Goal: Information Seeking & Learning: Learn about a topic

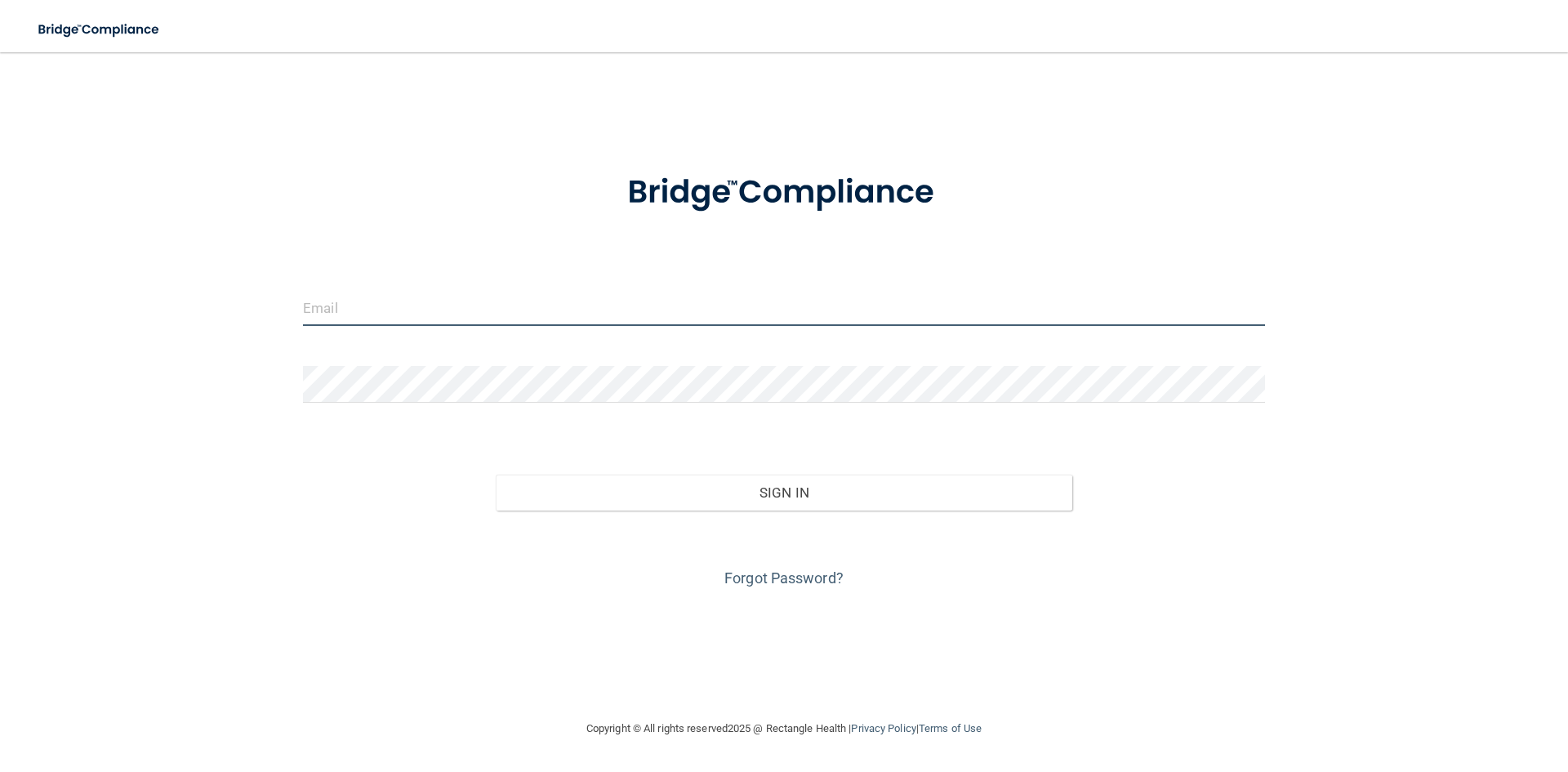
click at [458, 302] on input "email" at bounding box center [784, 307] width 962 height 37
type input "[EMAIL_ADDRESS][DOMAIN_NAME]"
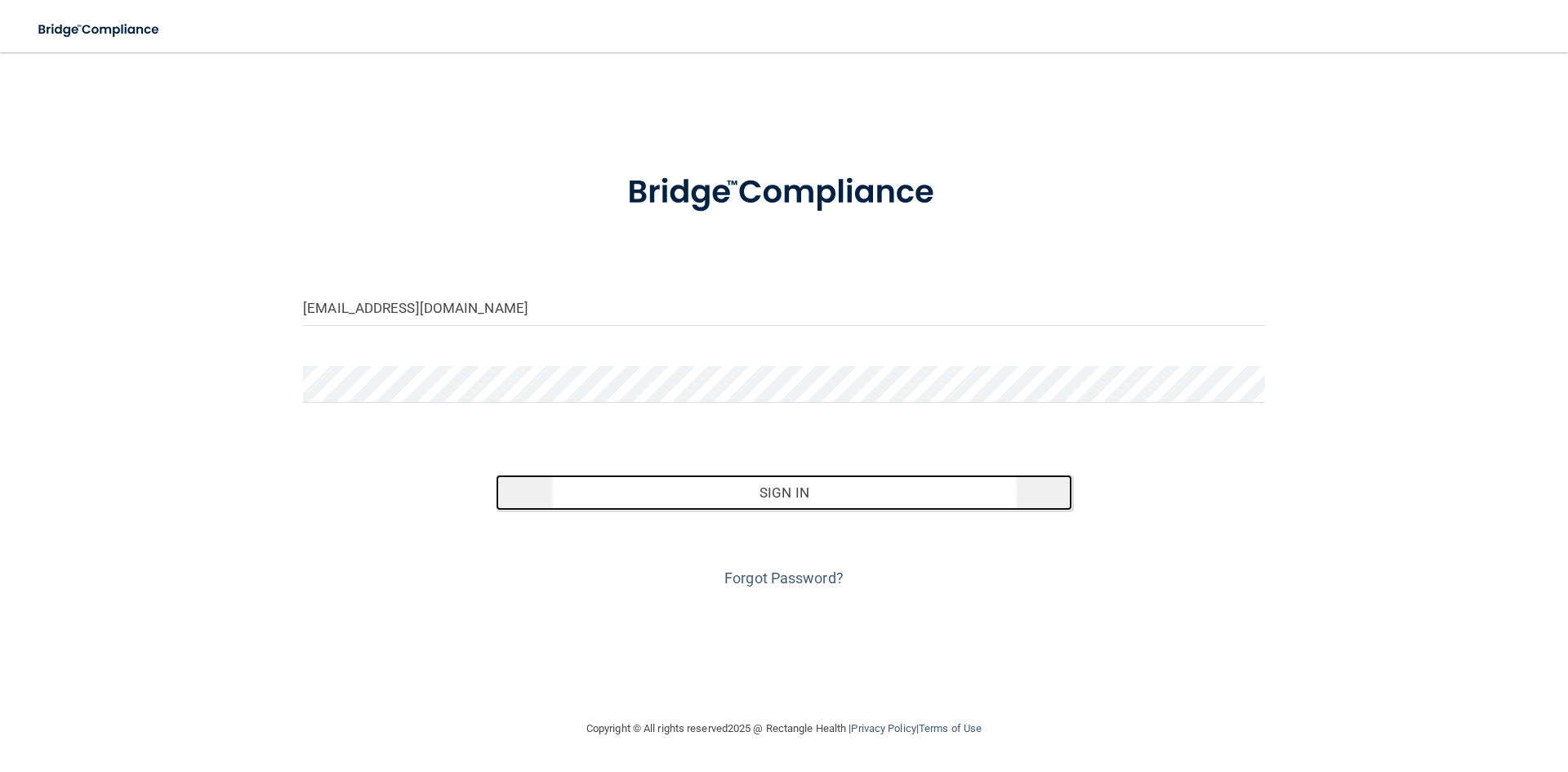
click at [888, 493] on button "Sign In" at bounding box center [784, 492] width 577 height 36
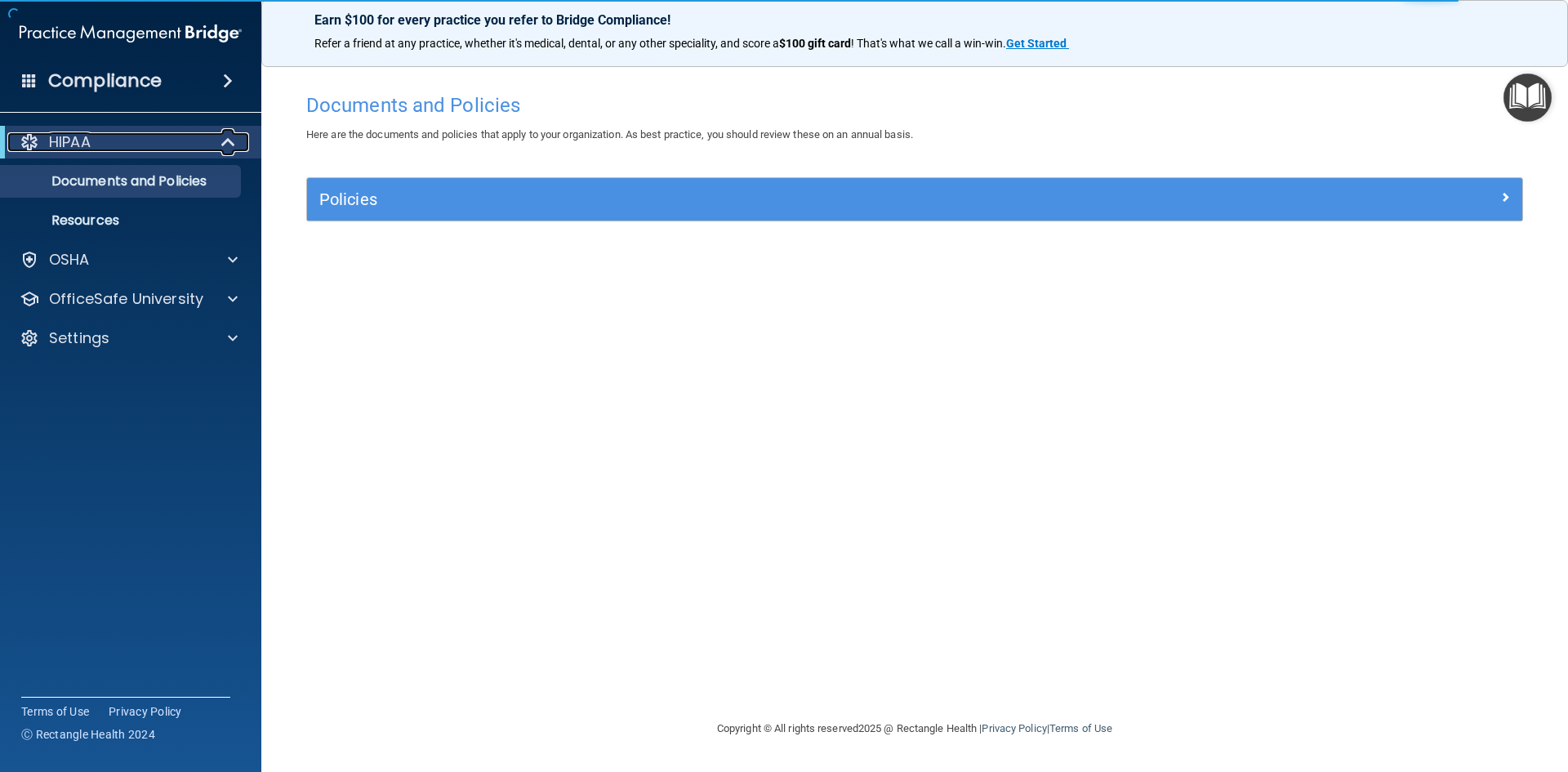
click at [228, 142] on span at bounding box center [230, 142] width 14 height 19
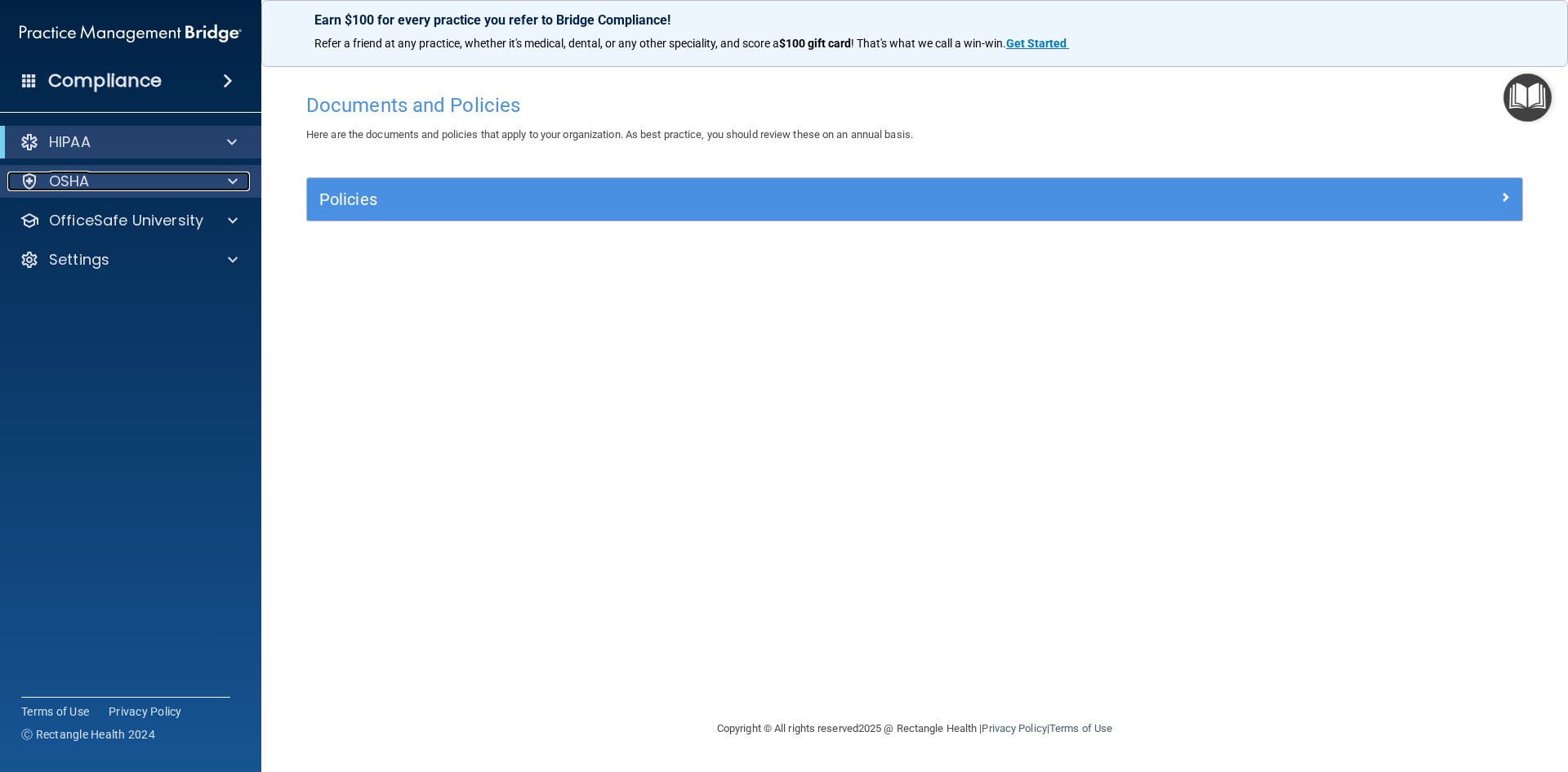
click at [228, 183] on span at bounding box center [233, 181] width 10 height 19
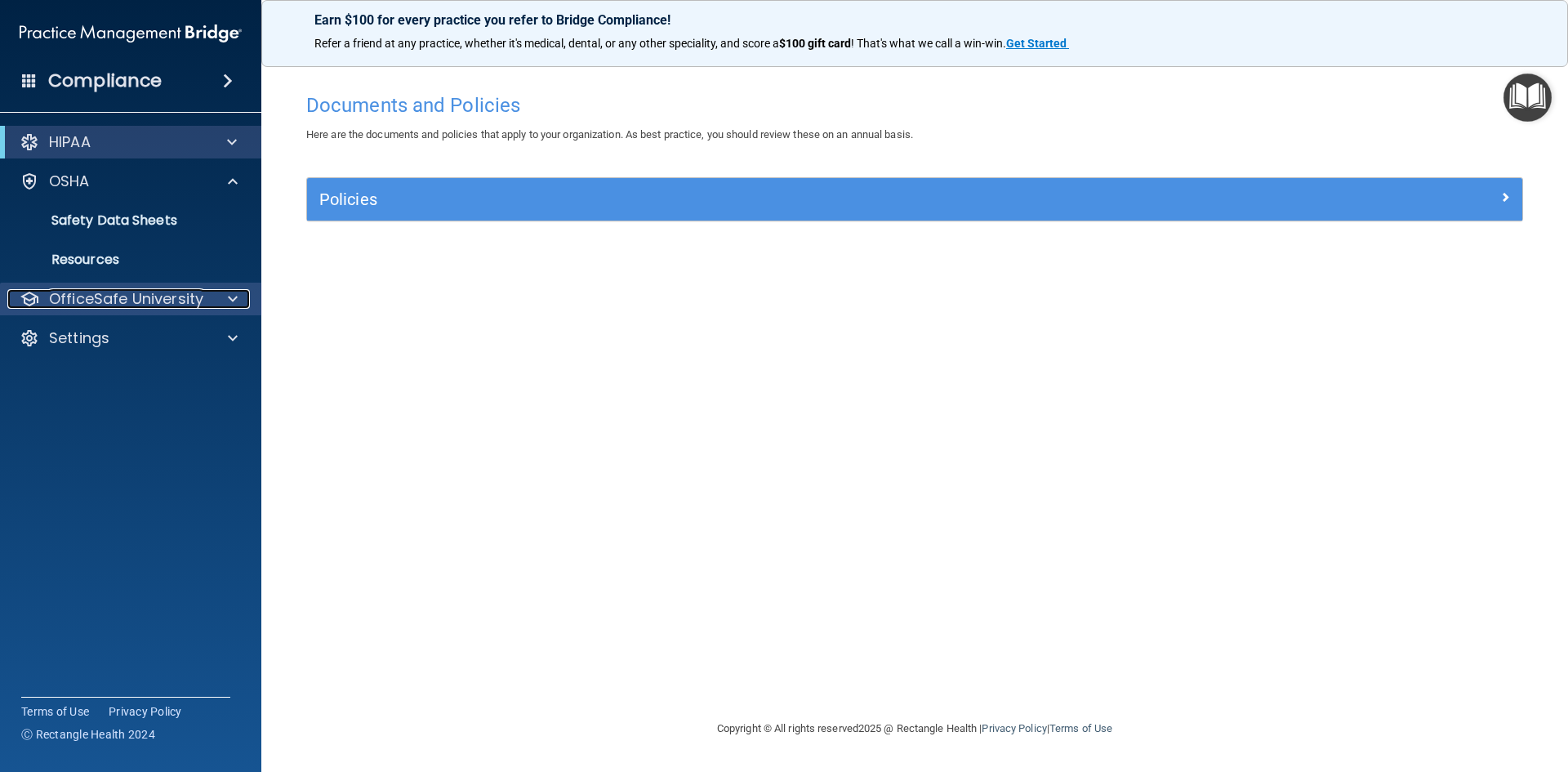
click at [225, 294] on div at bounding box center [230, 298] width 41 height 19
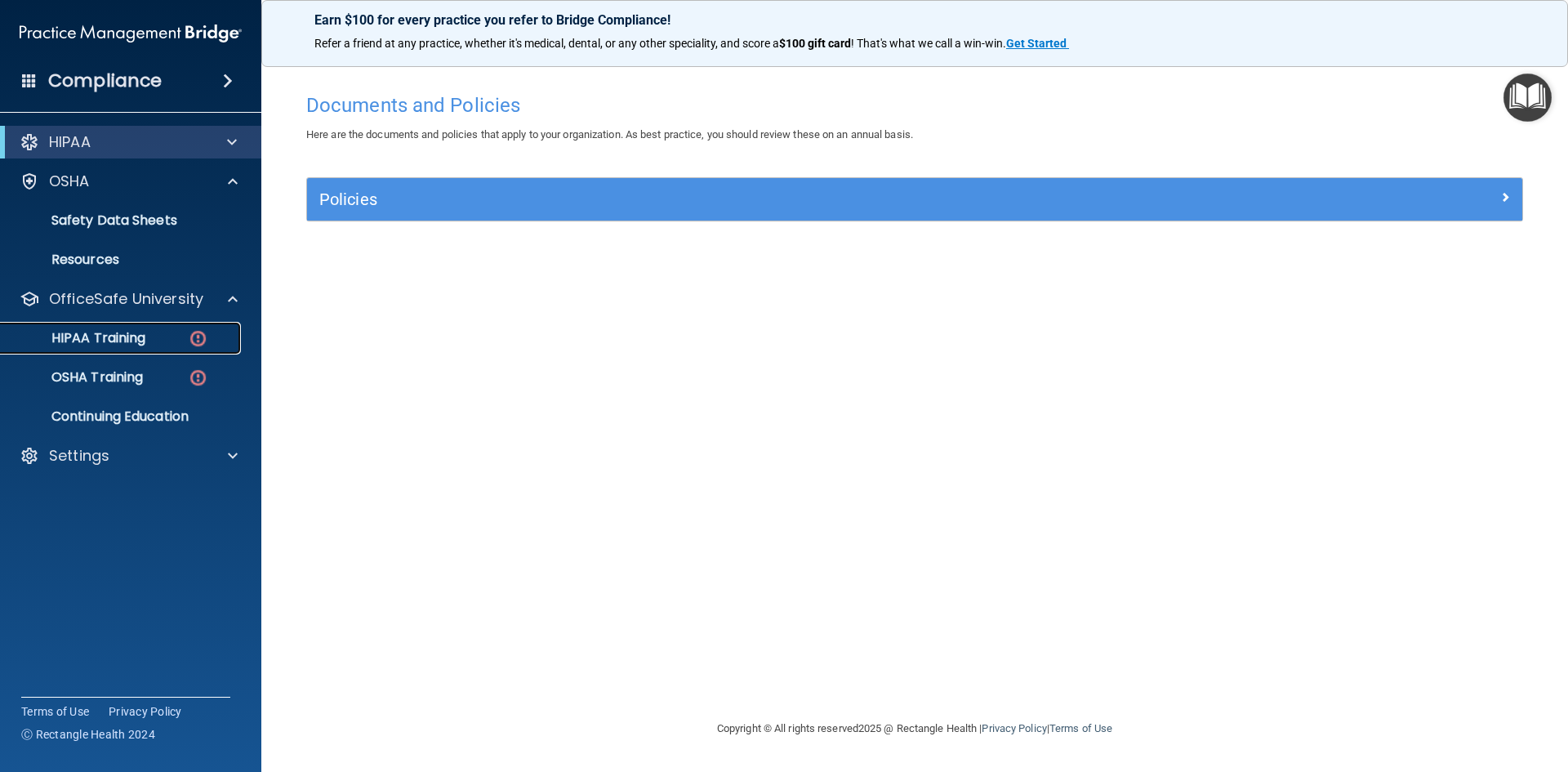
click at [184, 334] on div "HIPAA Training" at bounding box center [122, 338] width 223 height 16
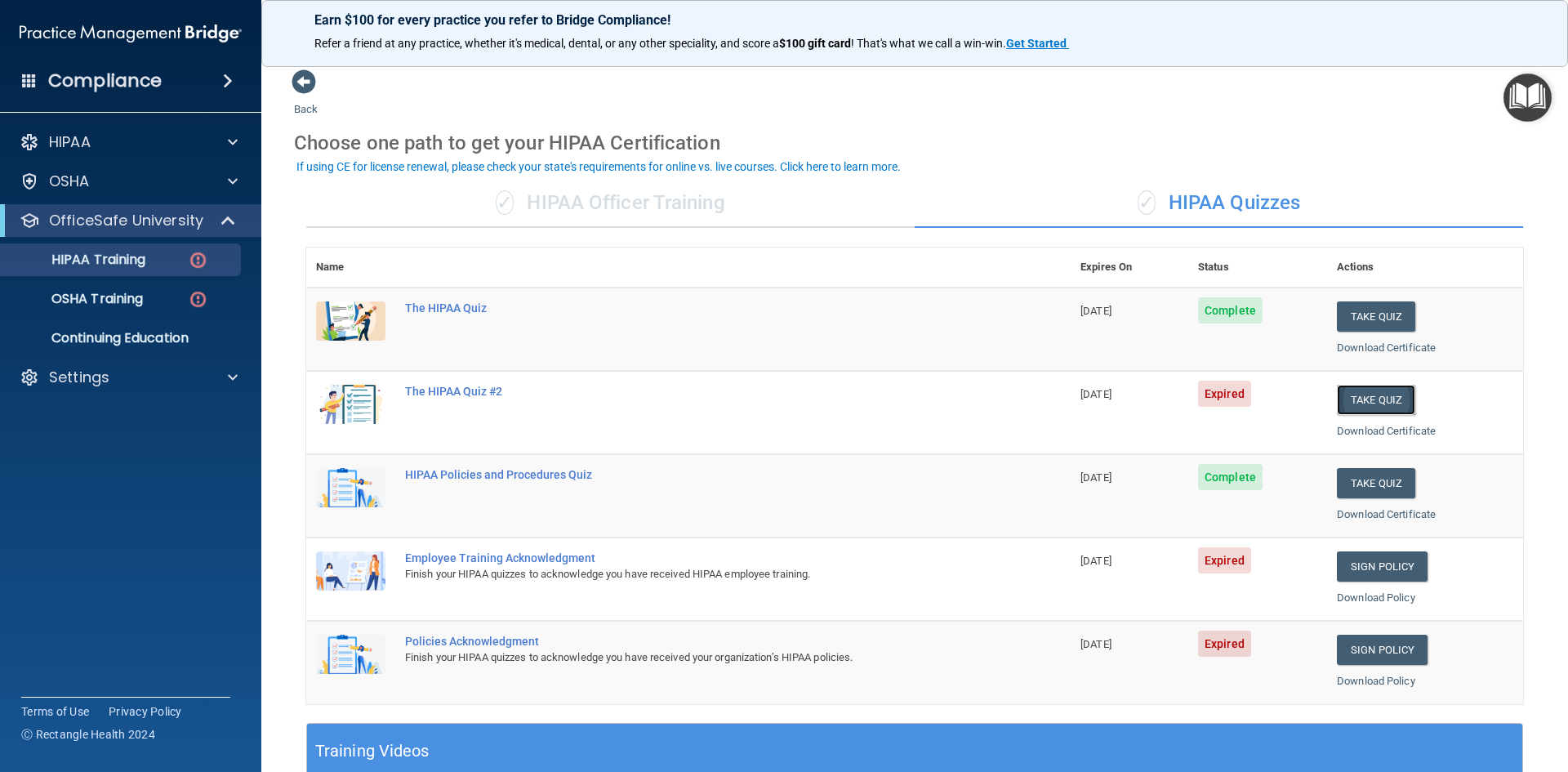
click at [1349, 403] on button "Take Quiz" at bounding box center [1376, 400] width 79 height 30
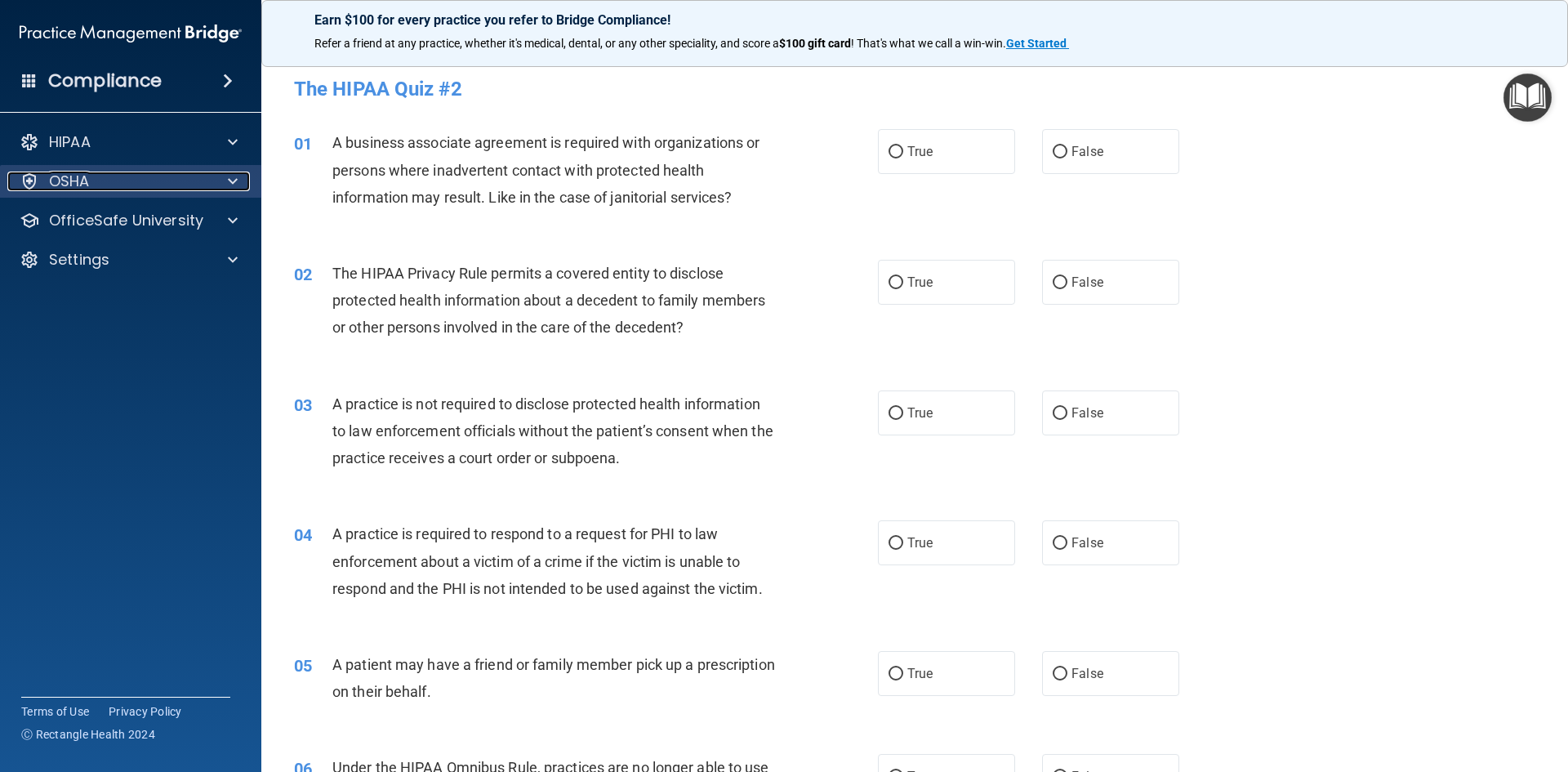
click at [226, 184] on div at bounding box center [230, 181] width 41 height 19
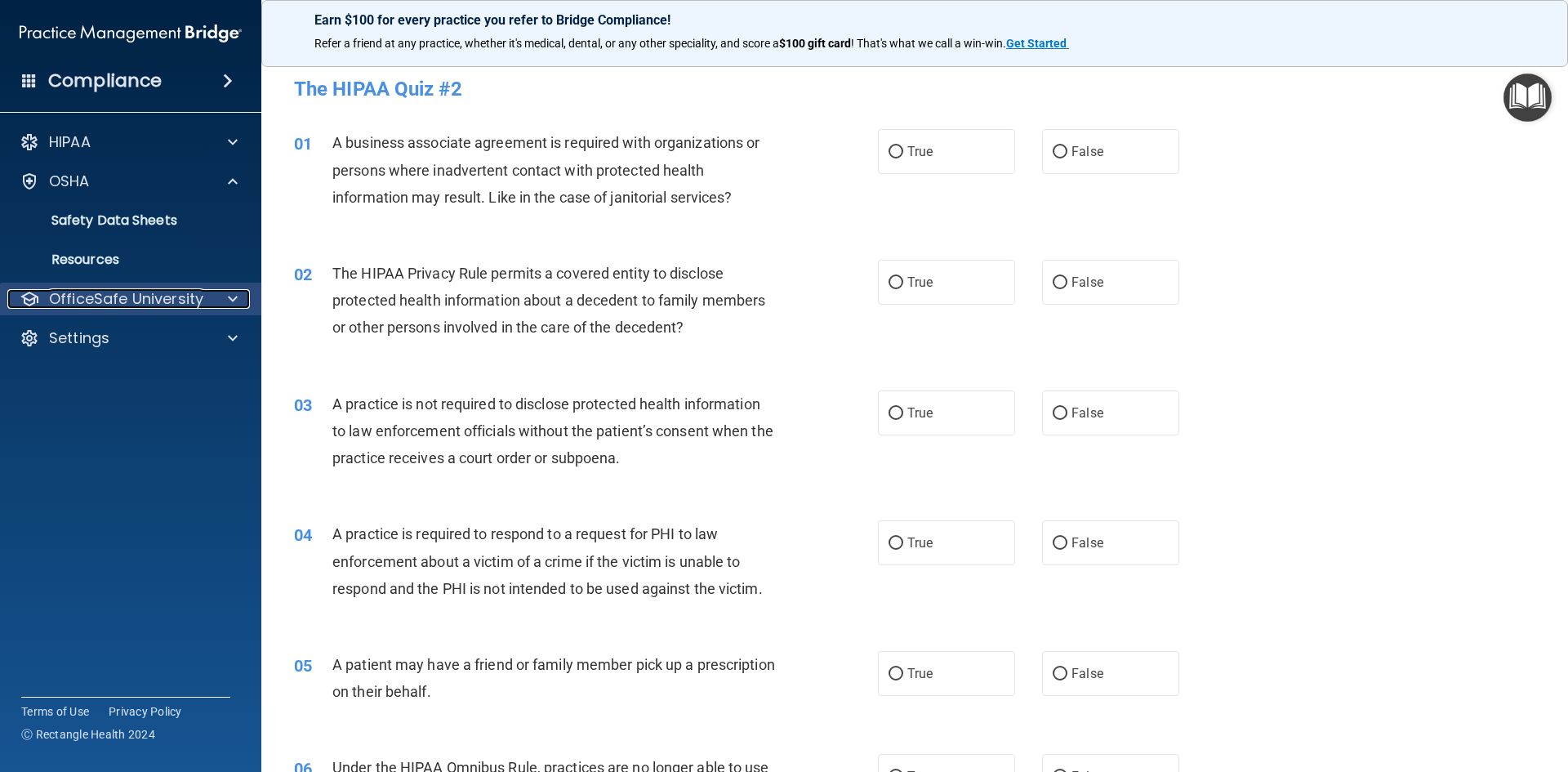
click at [204, 293] on div "OfficeSafe University" at bounding box center [109, 298] width 203 height 19
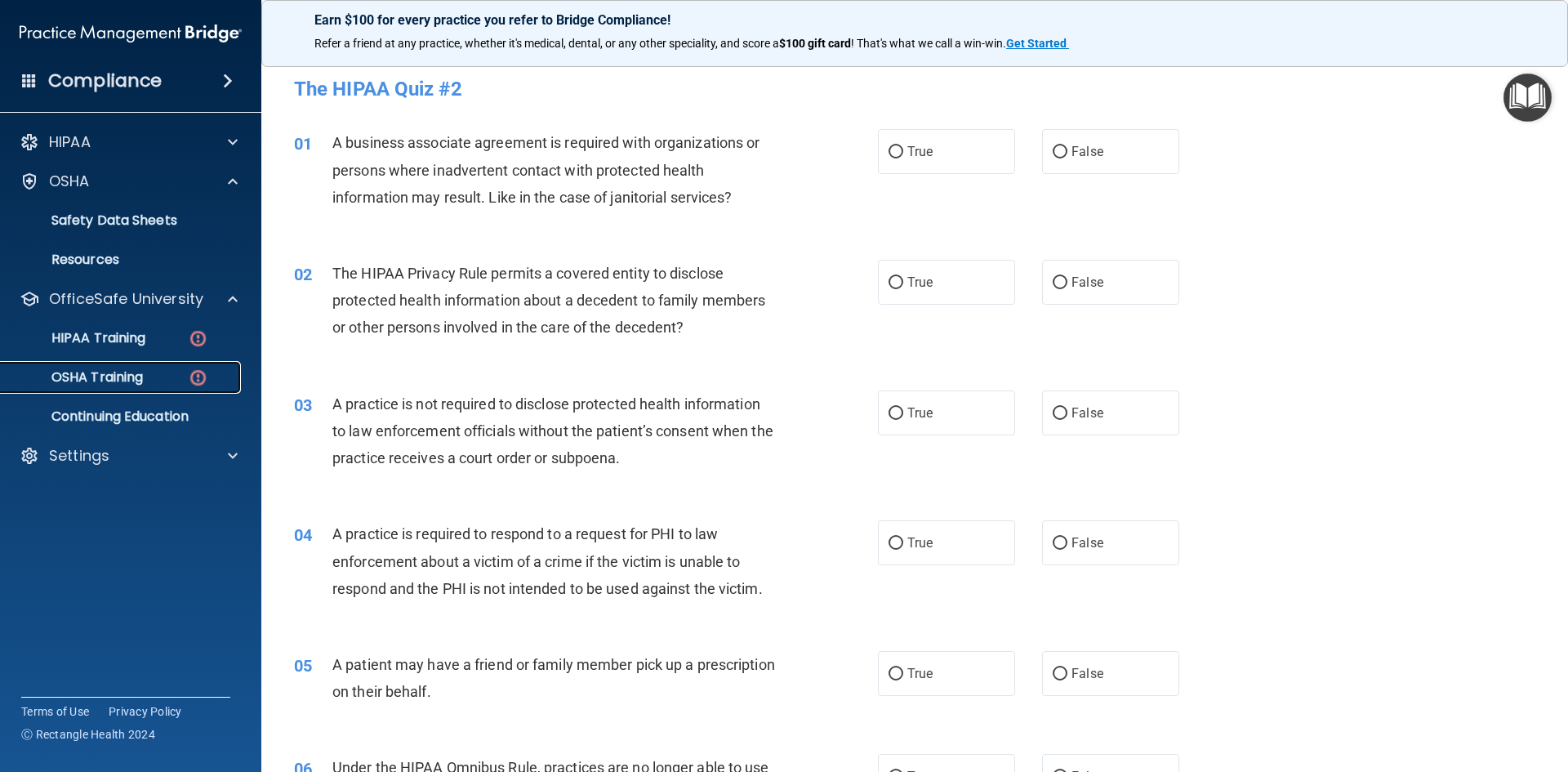
click at [182, 374] on div "OSHA Training" at bounding box center [122, 377] width 223 height 16
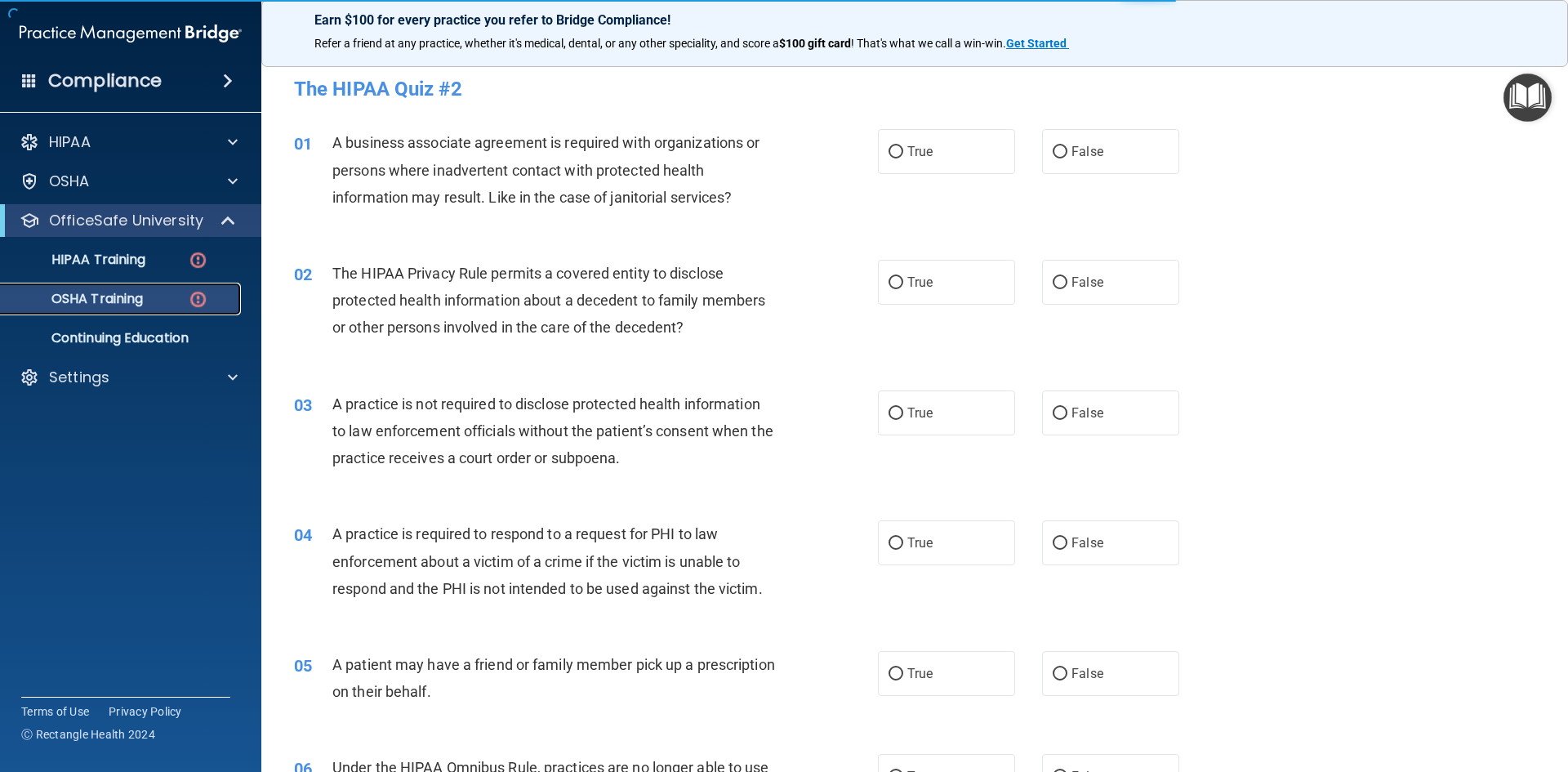
click at [201, 302] on img at bounding box center [198, 299] width 20 height 20
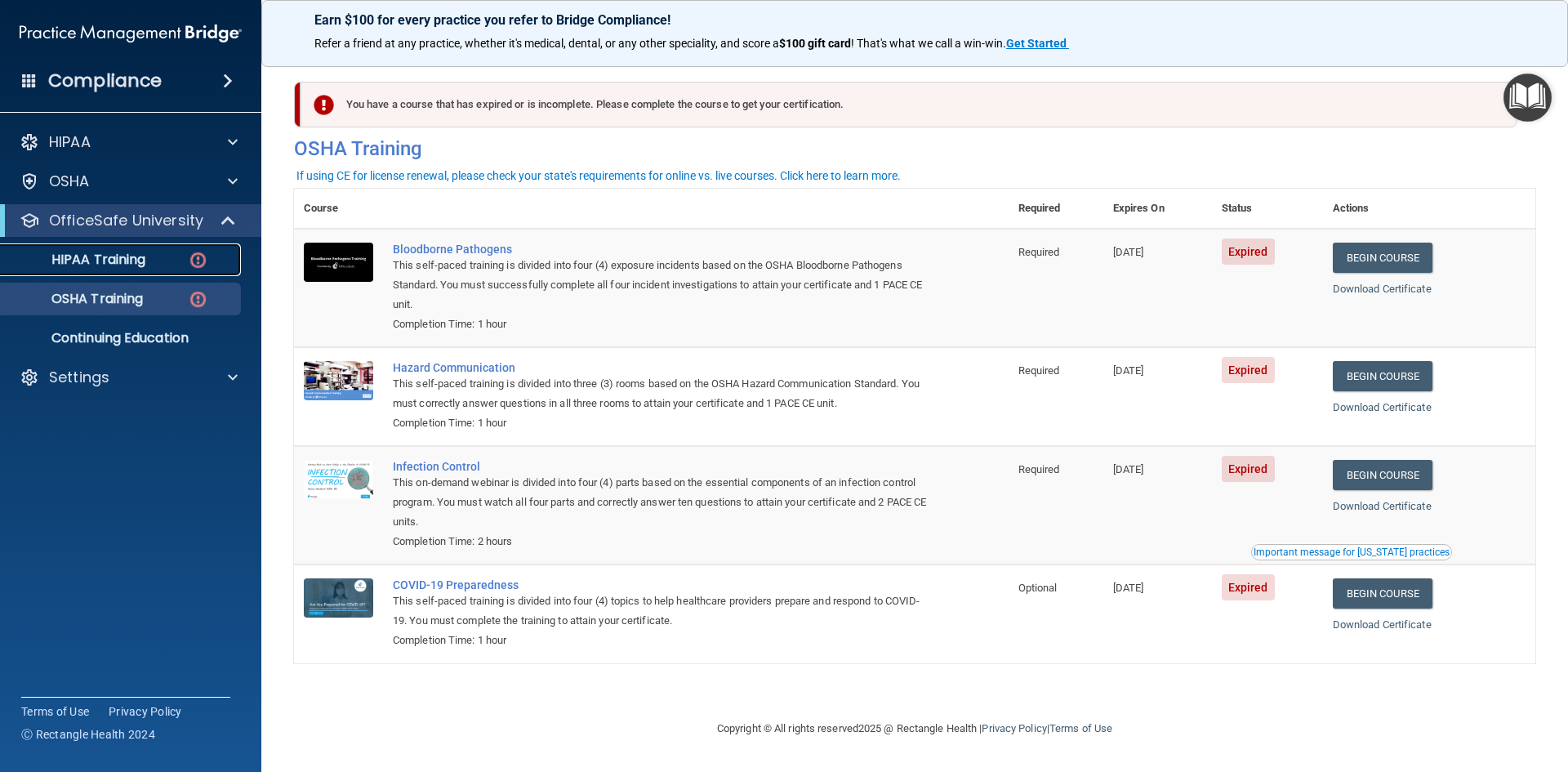
click at [152, 264] on div "HIPAA Training" at bounding box center [122, 259] width 223 height 16
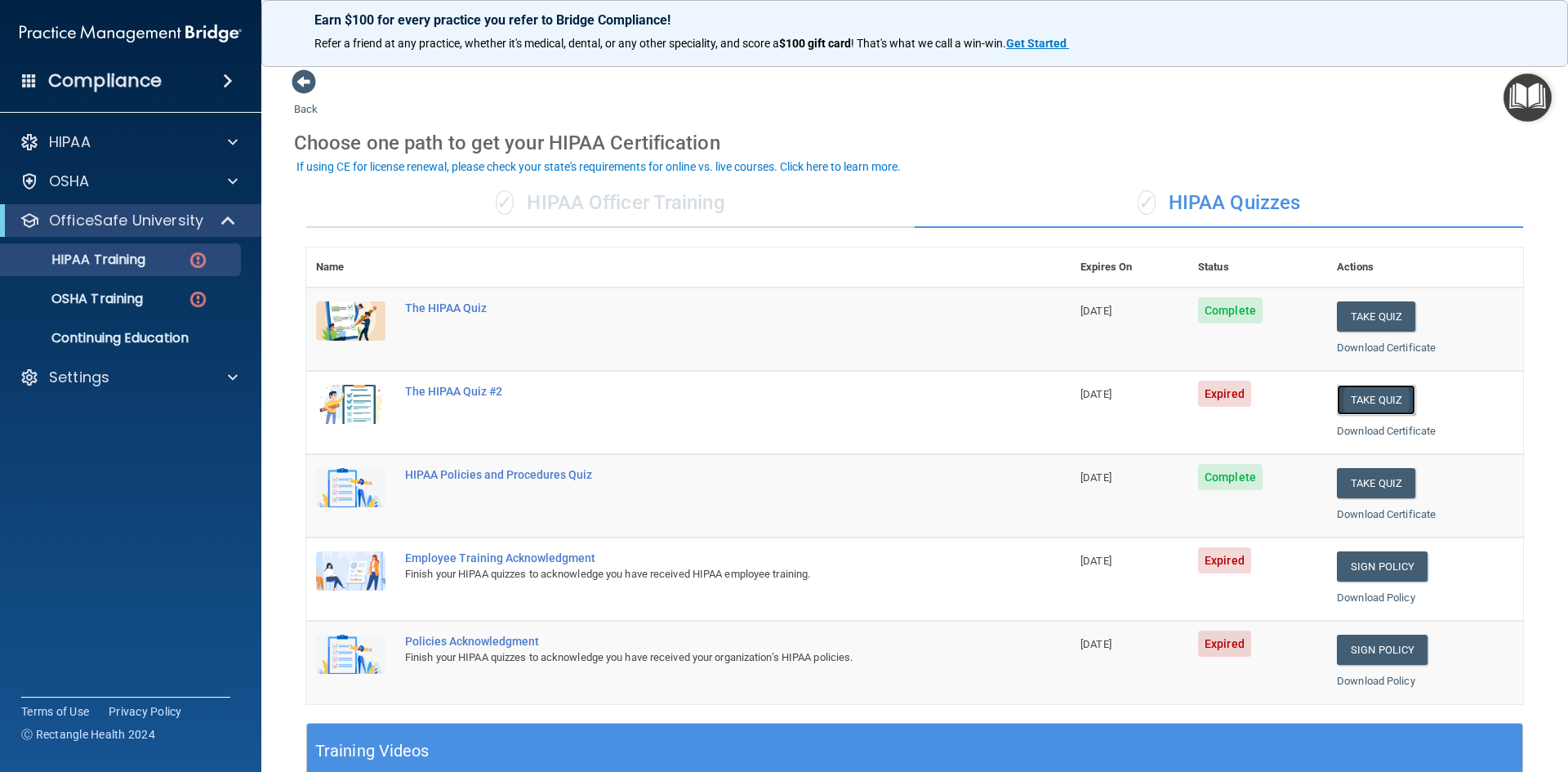
click at [1375, 405] on button "Take Quiz" at bounding box center [1376, 400] width 79 height 30
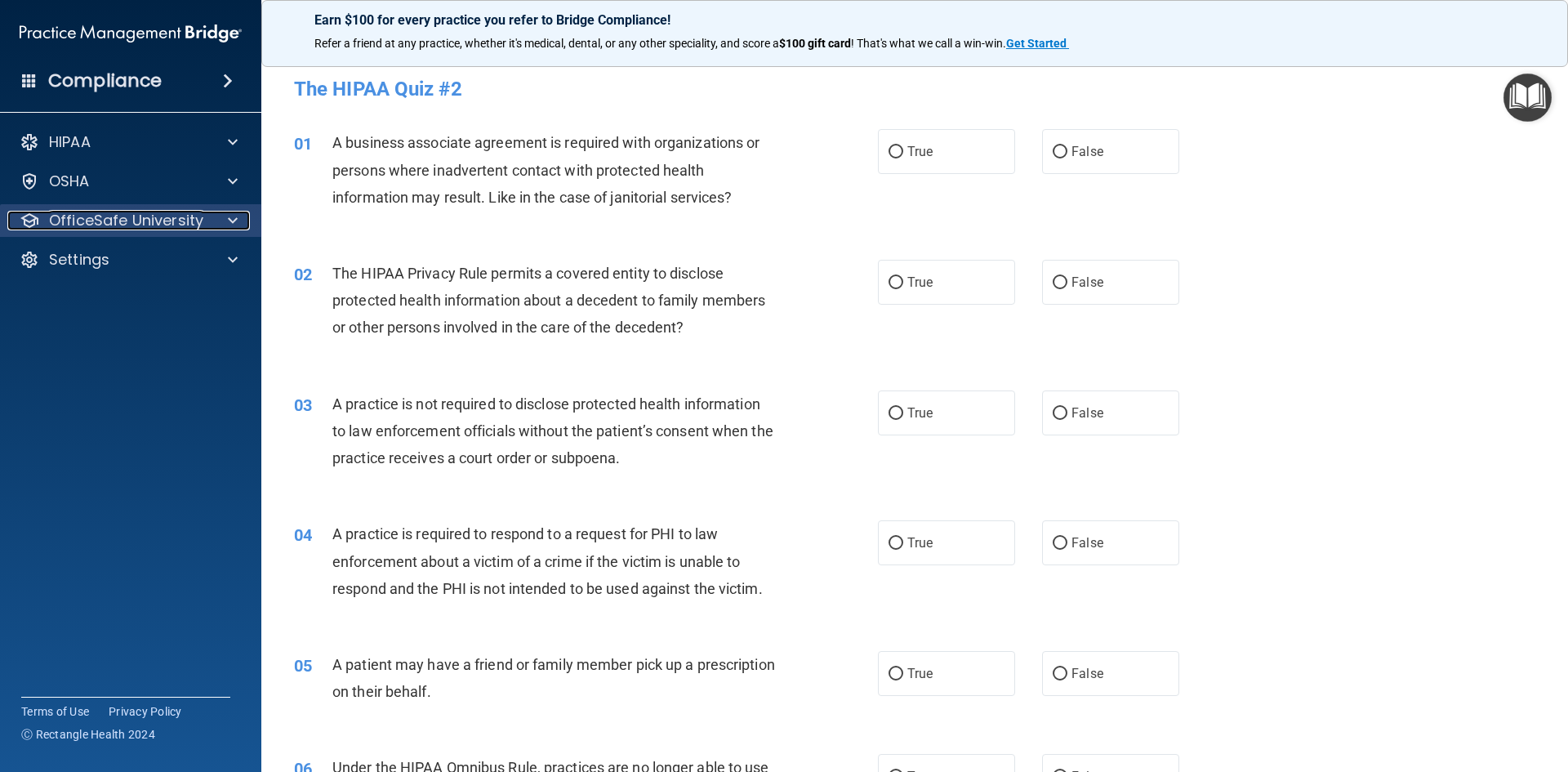
click at [192, 223] on p "OfficeSafe University" at bounding box center [126, 220] width 155 height 19
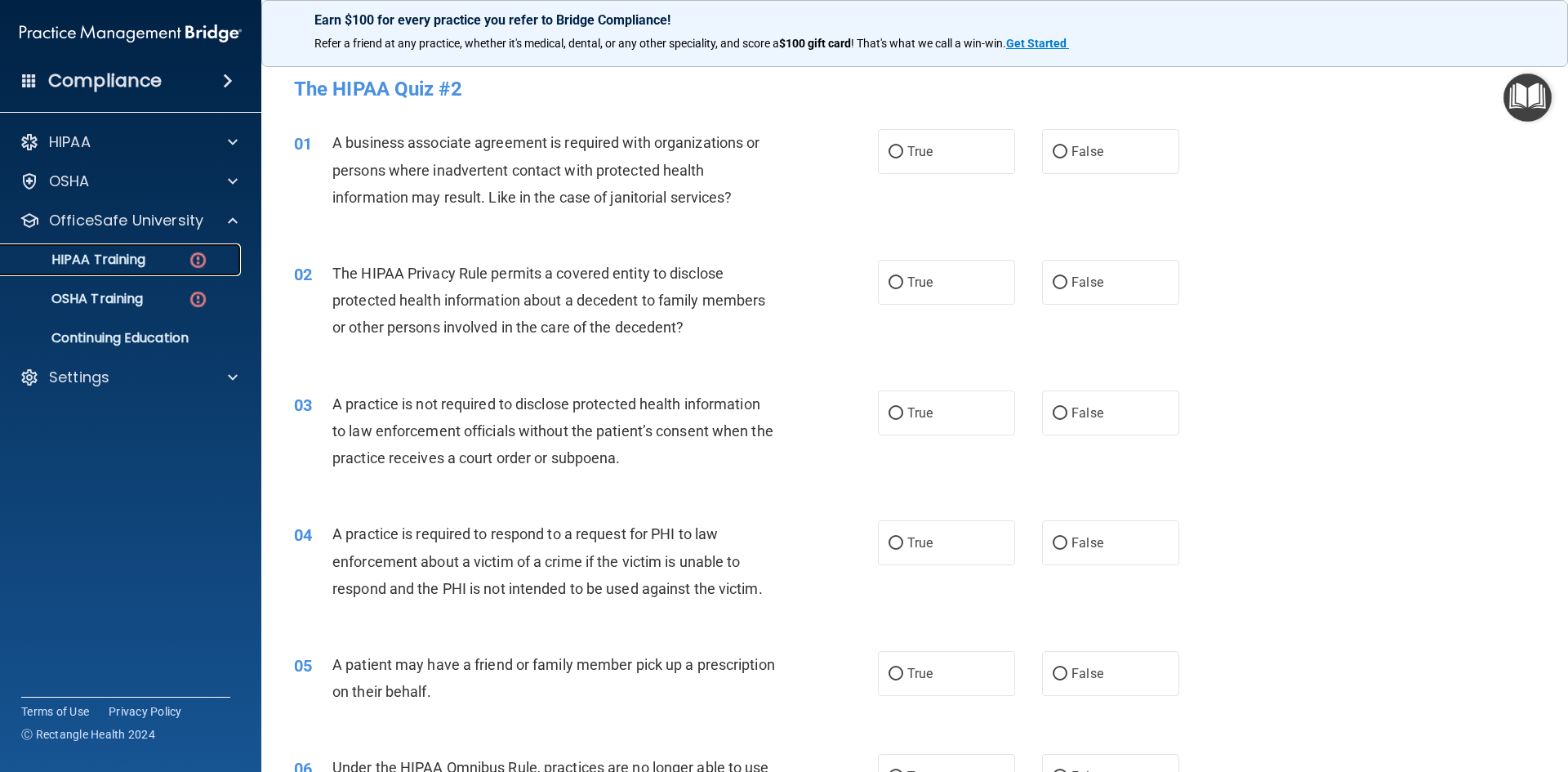
click at [204, 261] on img at bounding box center [198, 260] width 20 height 20
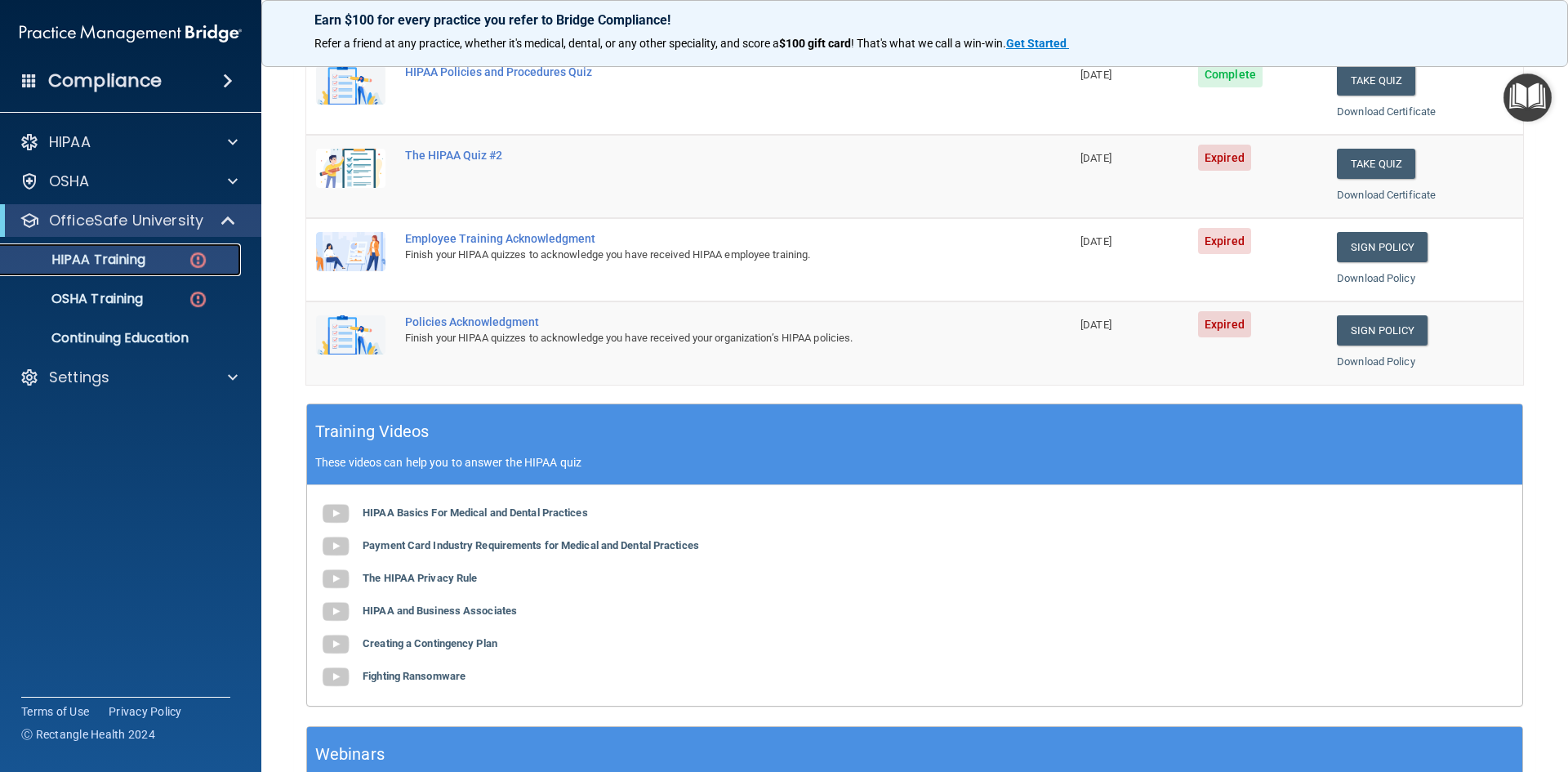
scroll to position [322, 0]
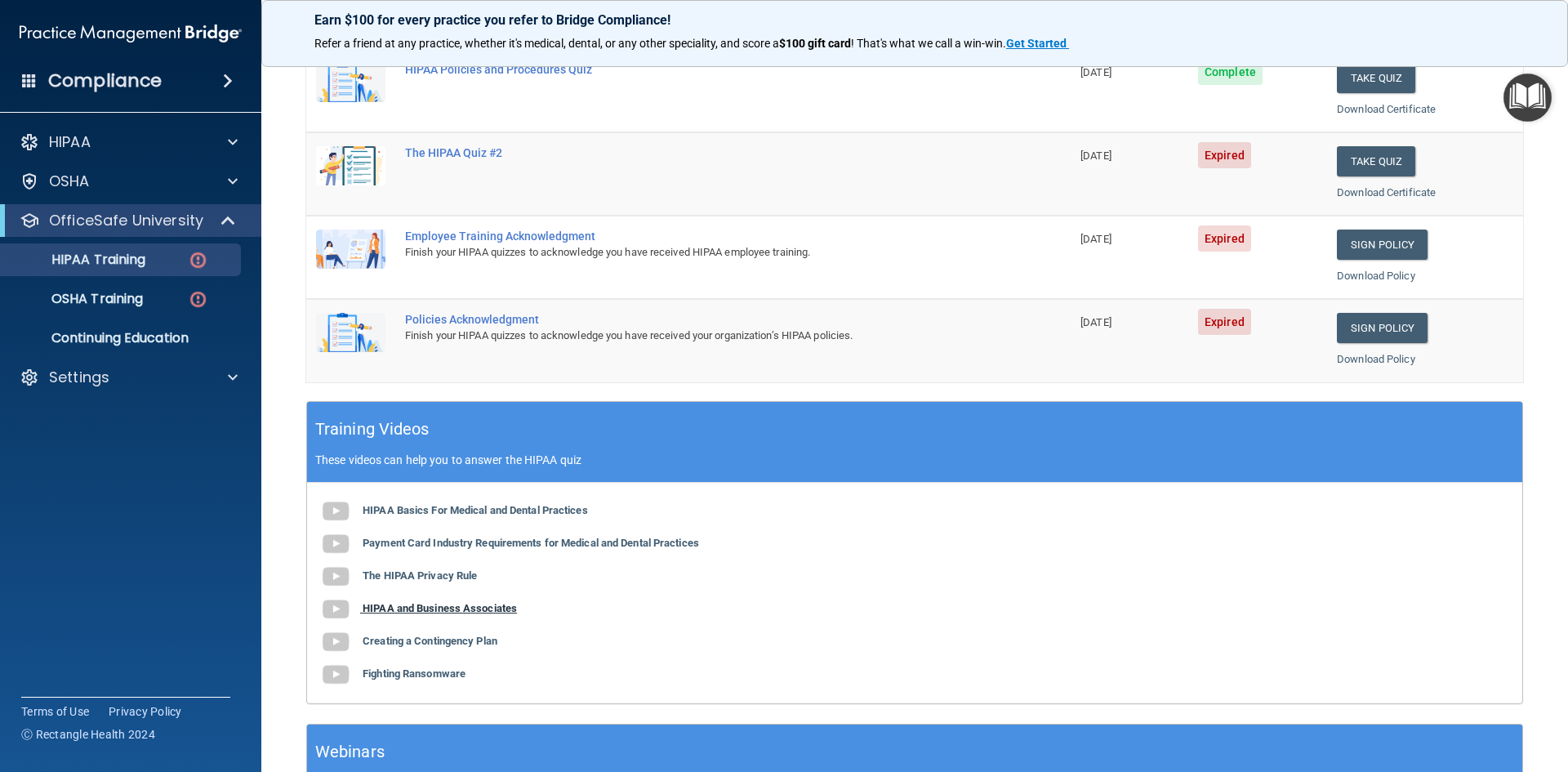
click at [481, 612] on b "HIPAA and Business Associates" at bounding box center [439, 607] width 155 height 13
click at [471, 158] on div "The HIPAA Quiz #2" at bounding box center [697, 152] width 584 height 13
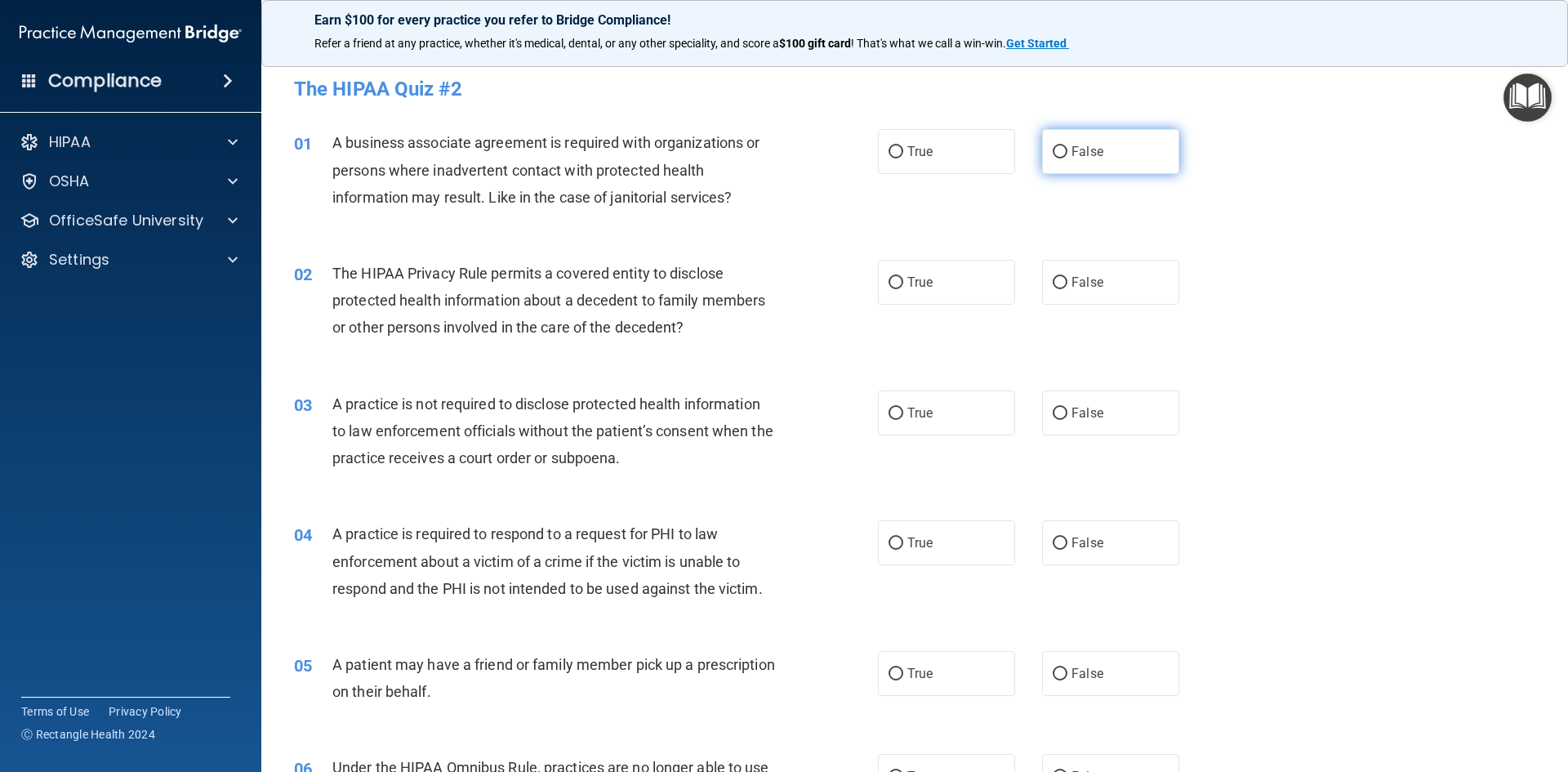
click at [1053, 152] on input "False" at bounding box center [1059, 152] width 14 height 13
radio input "true"
click at [892, 281] on input "True" at bounding box center [896, 283] width 14 height 13
radio input "true"
click at [890, 408] on input "True" at bounding box center [896, 413] width 14 height 13
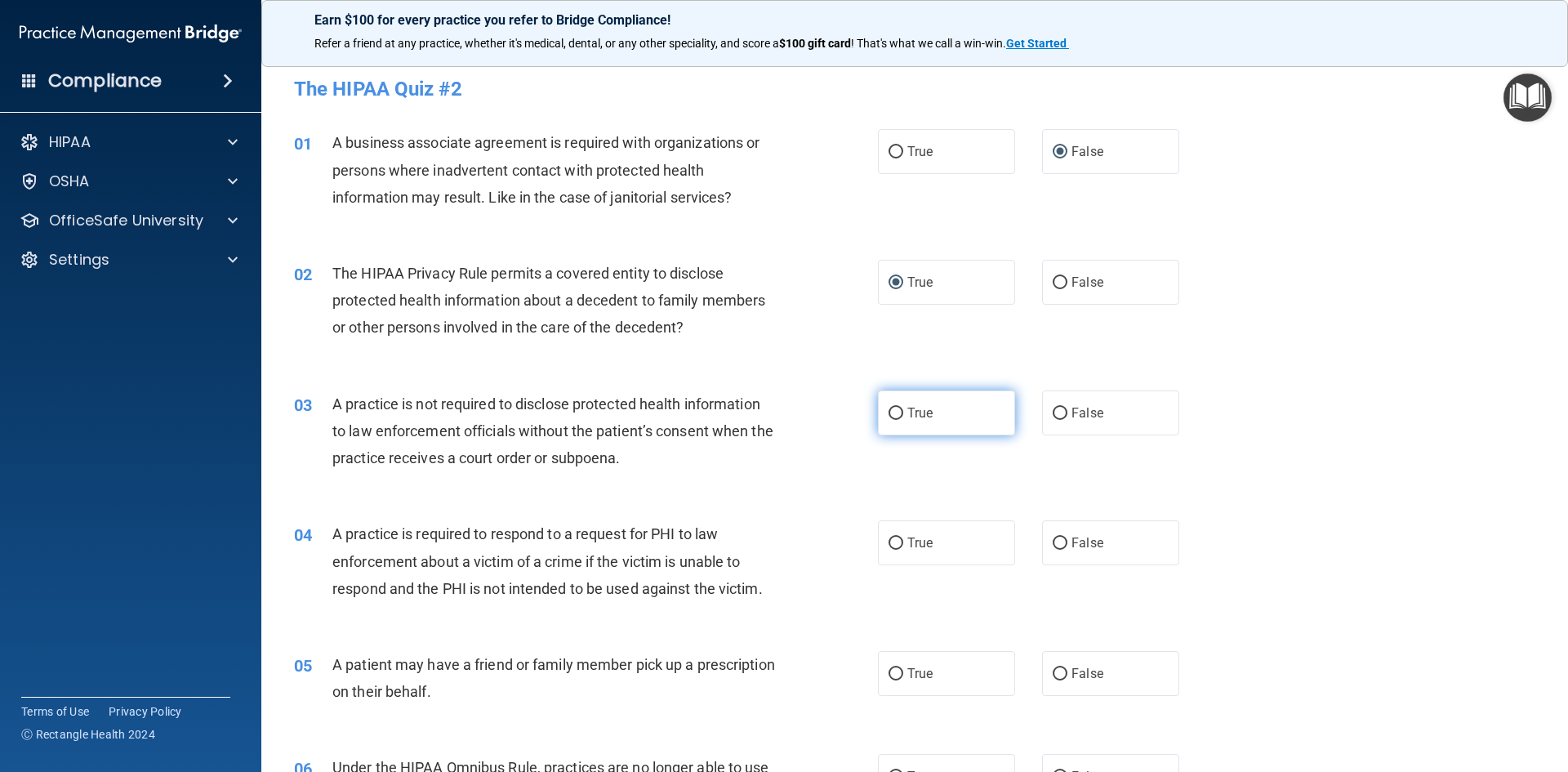
radio input "true"
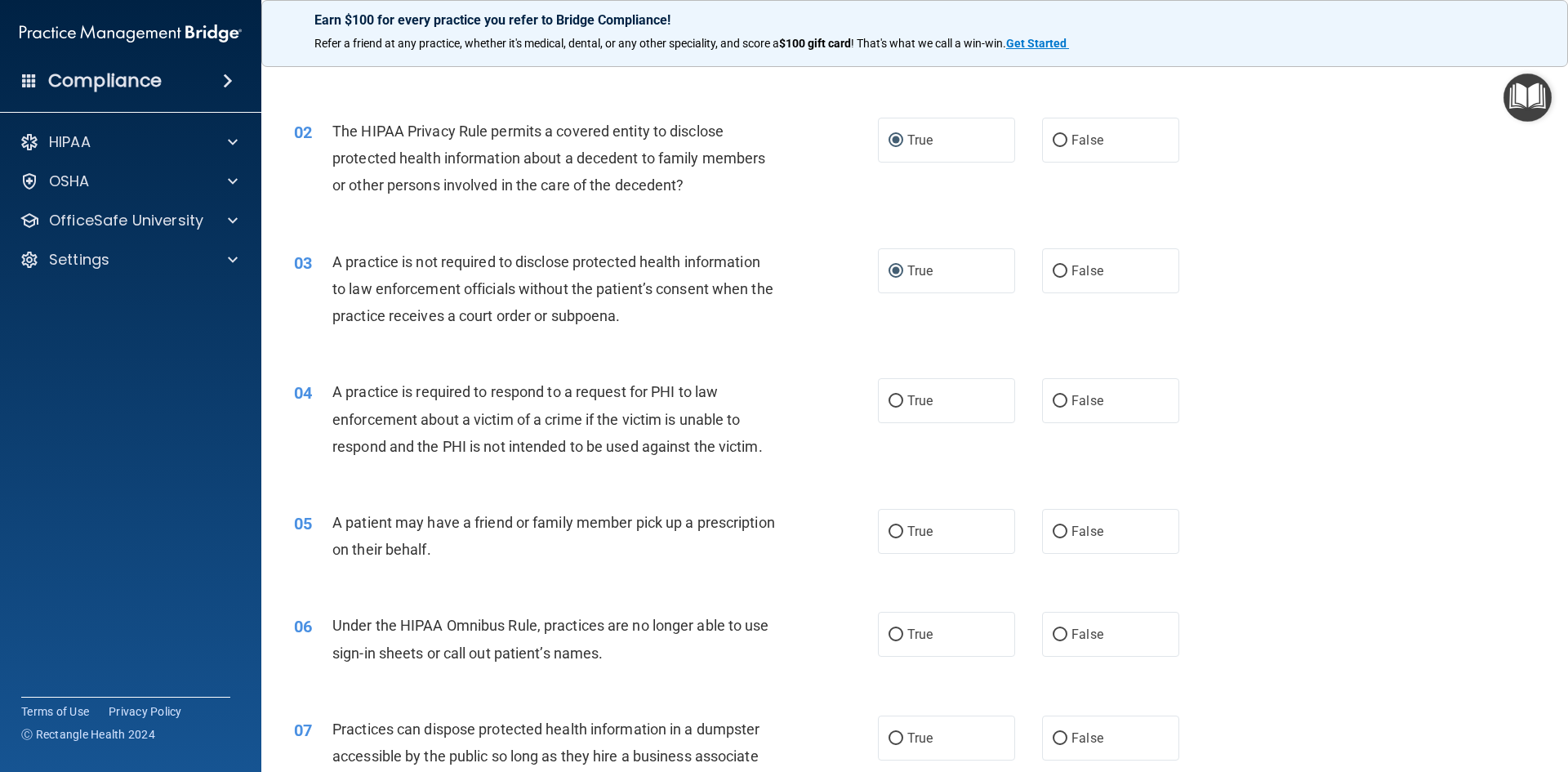
scroll to position [163, 0]
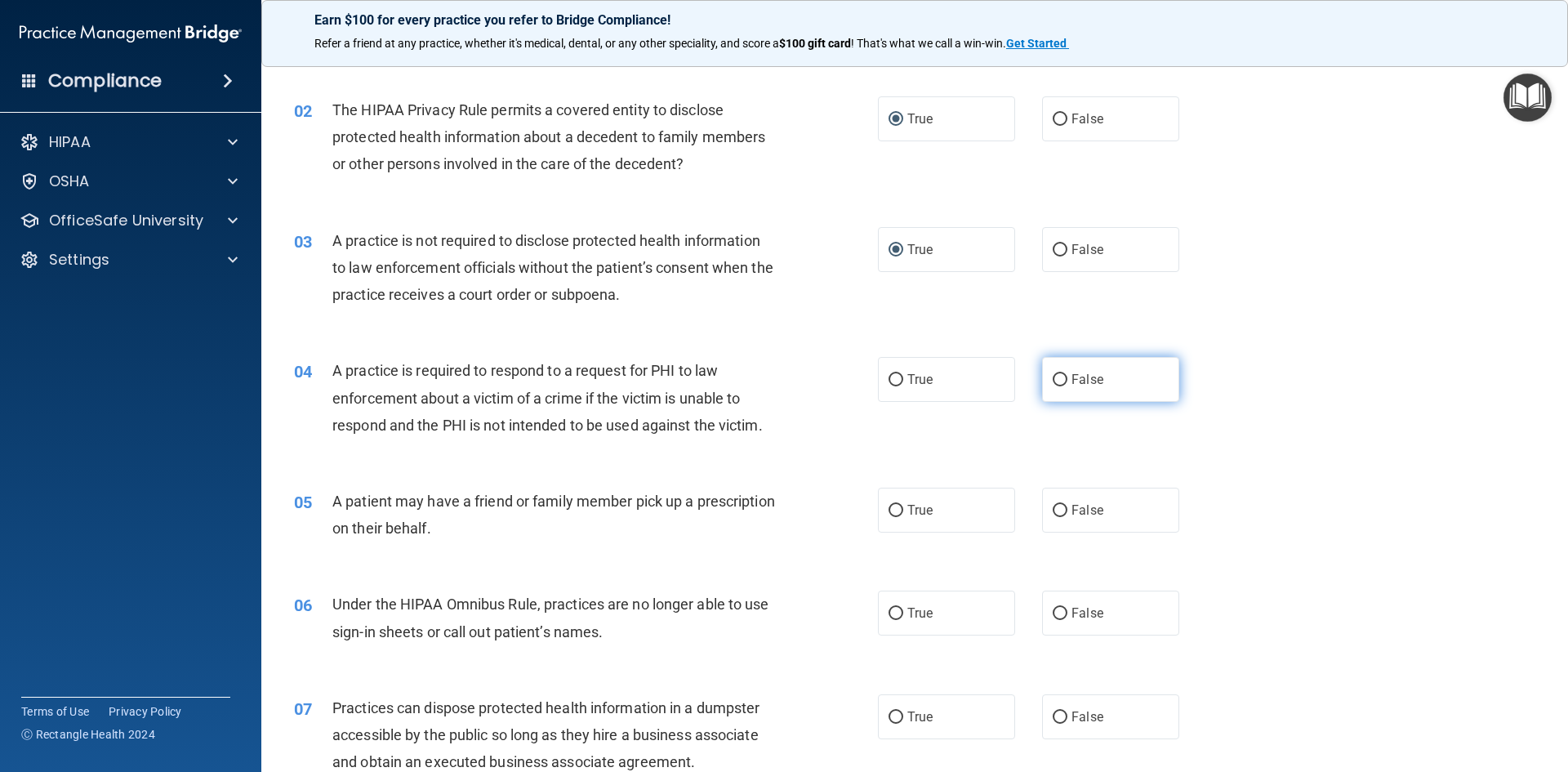
click at [1102, 378] on label "False" at bounding box center [1111, 378] width 137 height 45
click at [1068, 378] on input "False" at bounding box center [1059, 380] width 14 height 13
radio input "true"
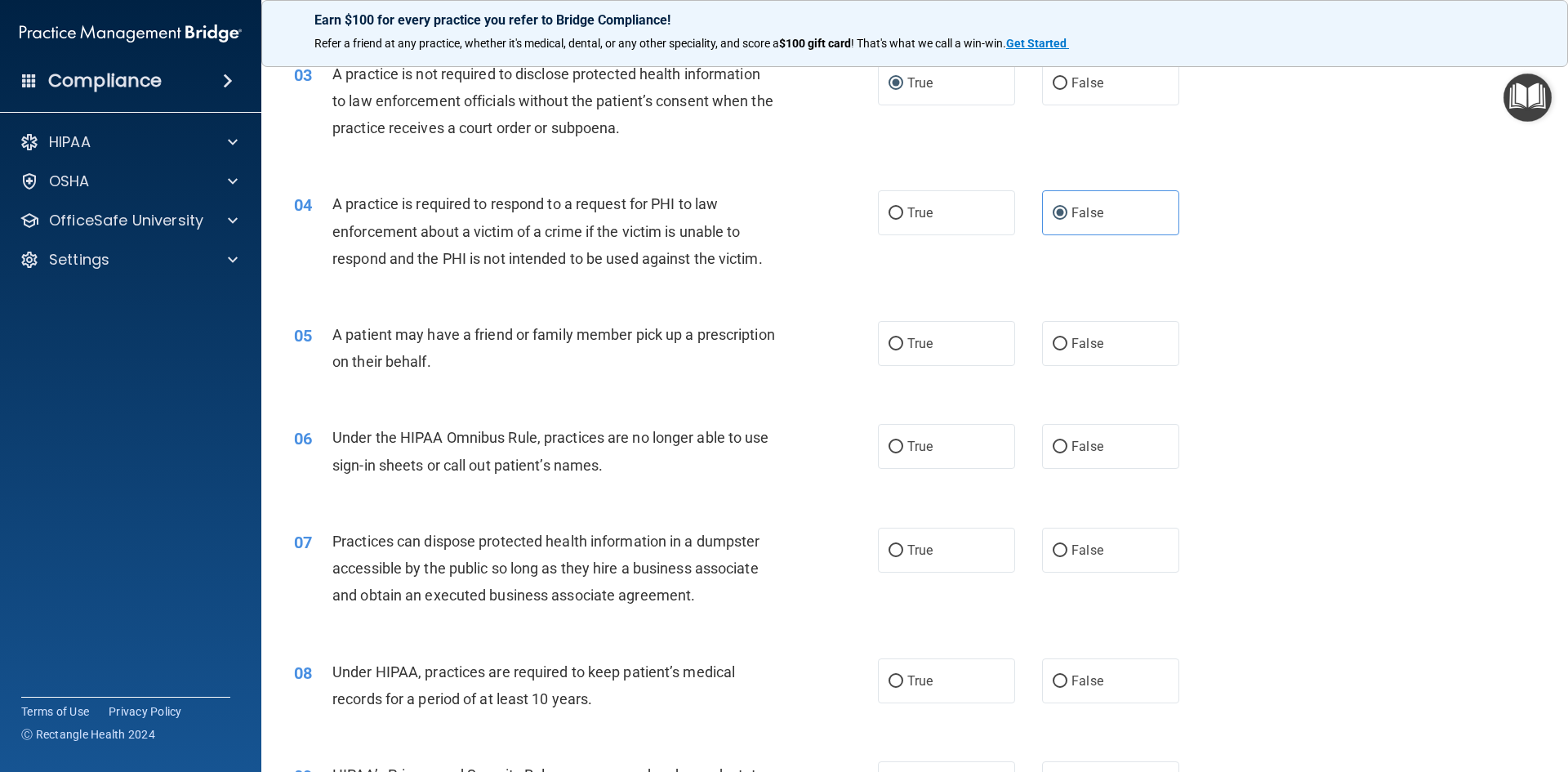
scroll to position [408, 0]
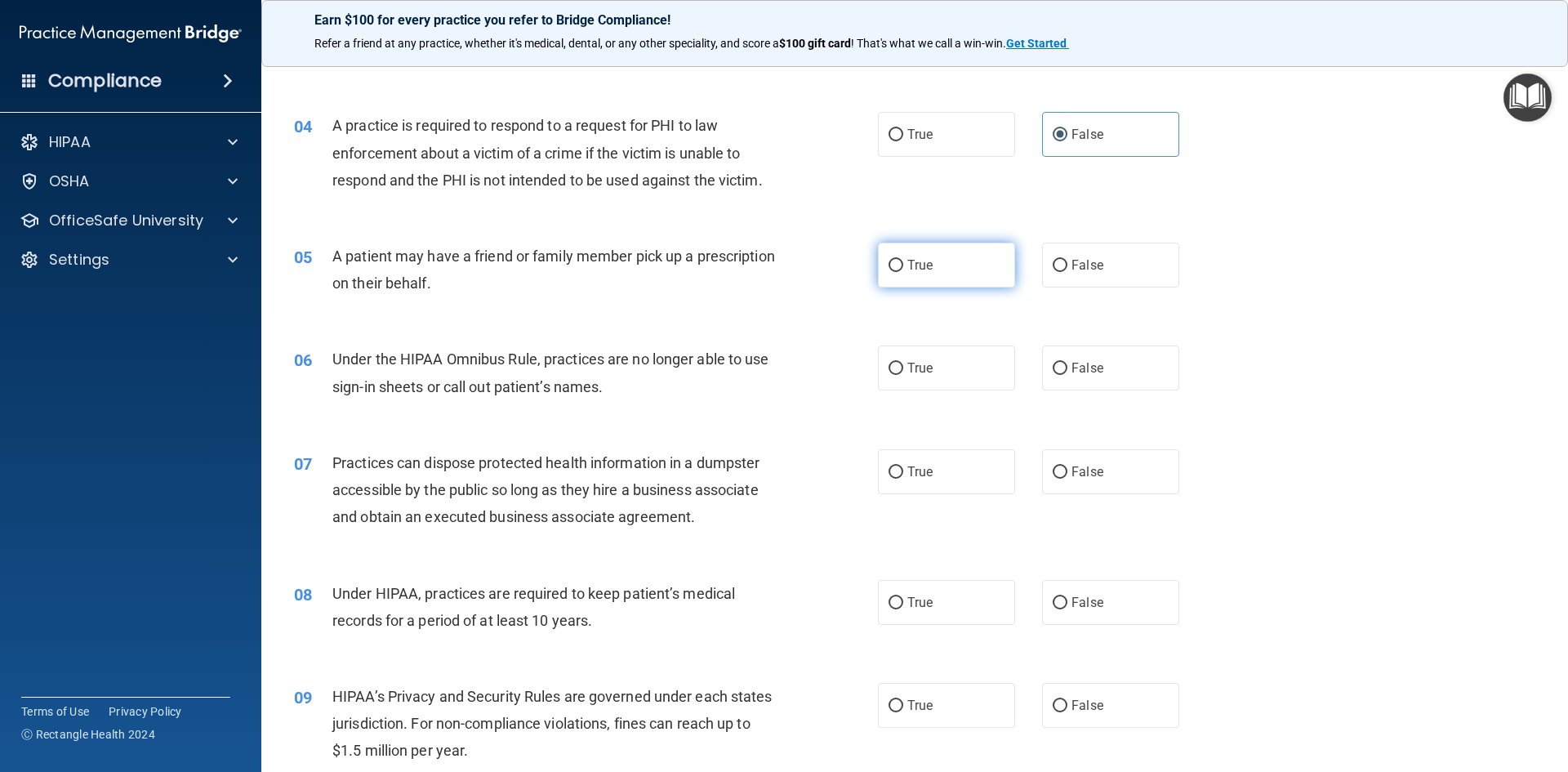
click at [900, 260] on label "True" at bounding box center [946, 264] width 137 height 45
click at [900, 260] on input "True" at bounding box center [896, 265] width 14 height 13
radio input "true"
click at [880, 368] on label "True" at bounding box center [946, 367] width 137 height 45
click at [889, 368] on input "True" at bounding box center [896, 368] width 14 height 13
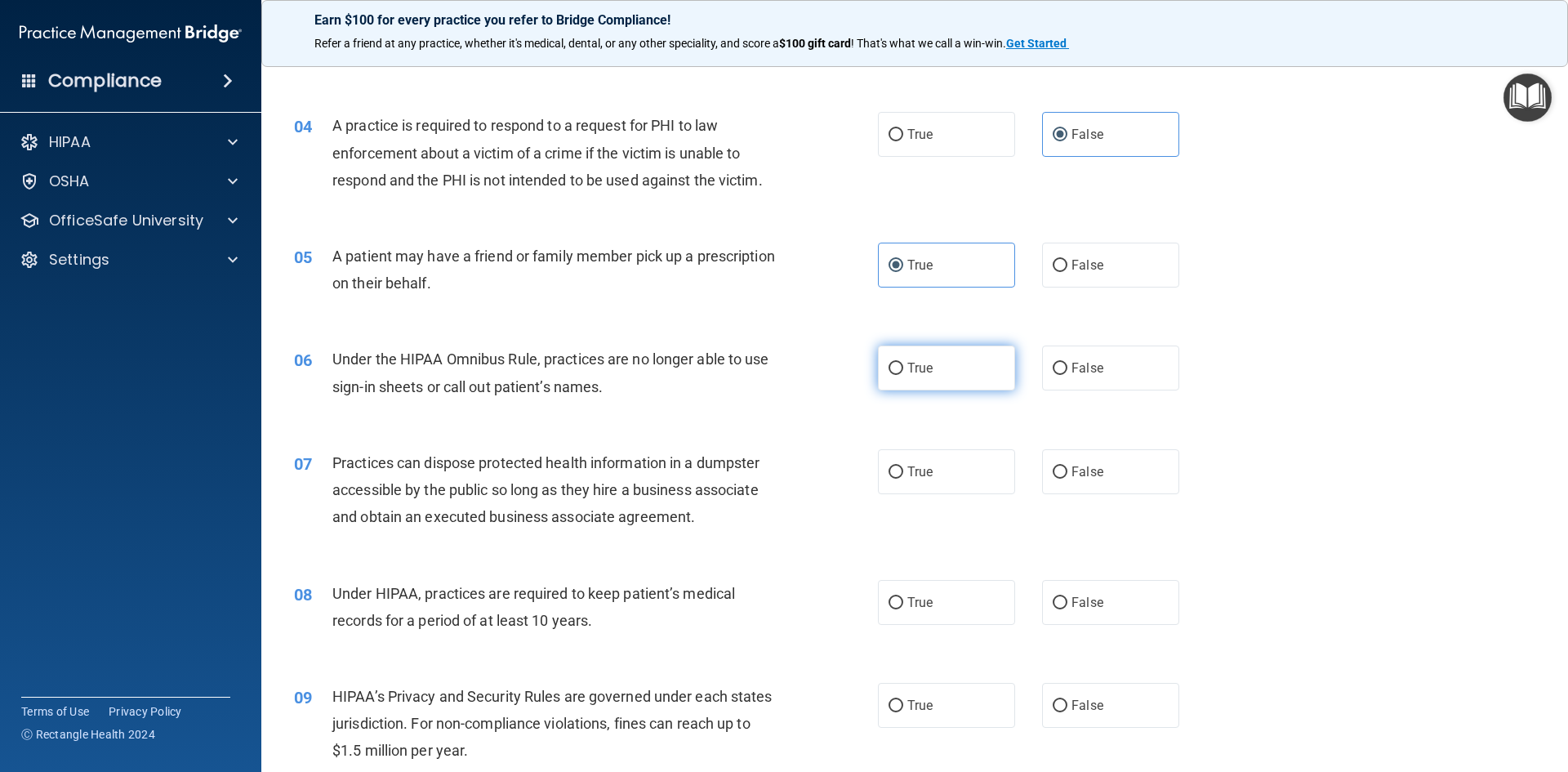
radio input "true"
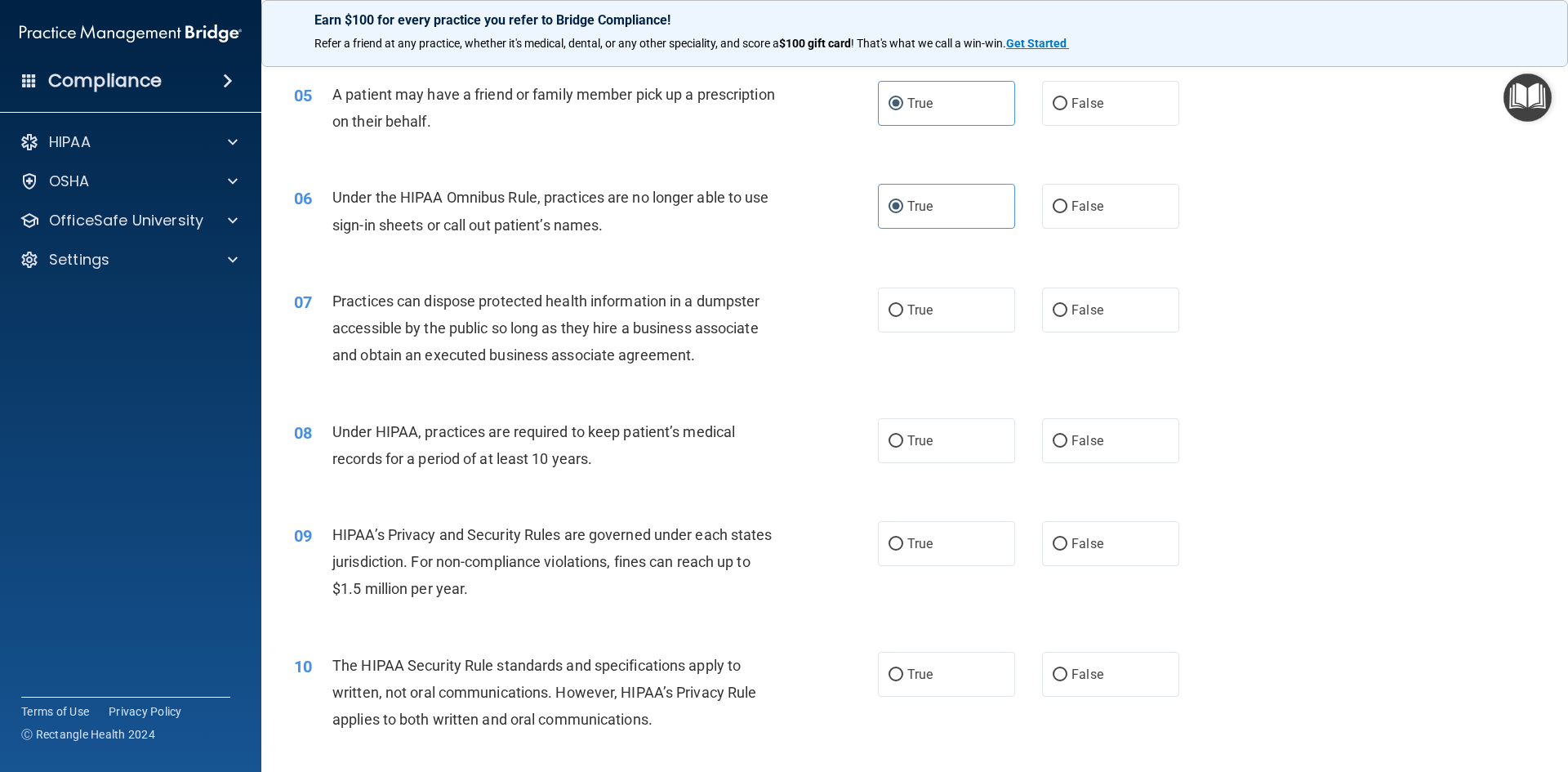
scroll to position [572, 0]
click at [1114, 296] on label "False" at bounding box center [1111, 307] width 137 height 45
click at [1068, 303] on input "False" at bounding box center [1059, 309] width 14 height 13
radio input "true"
click at [1102, 432] on label "False" at bounding box center [1111, 438] width 137 height 45
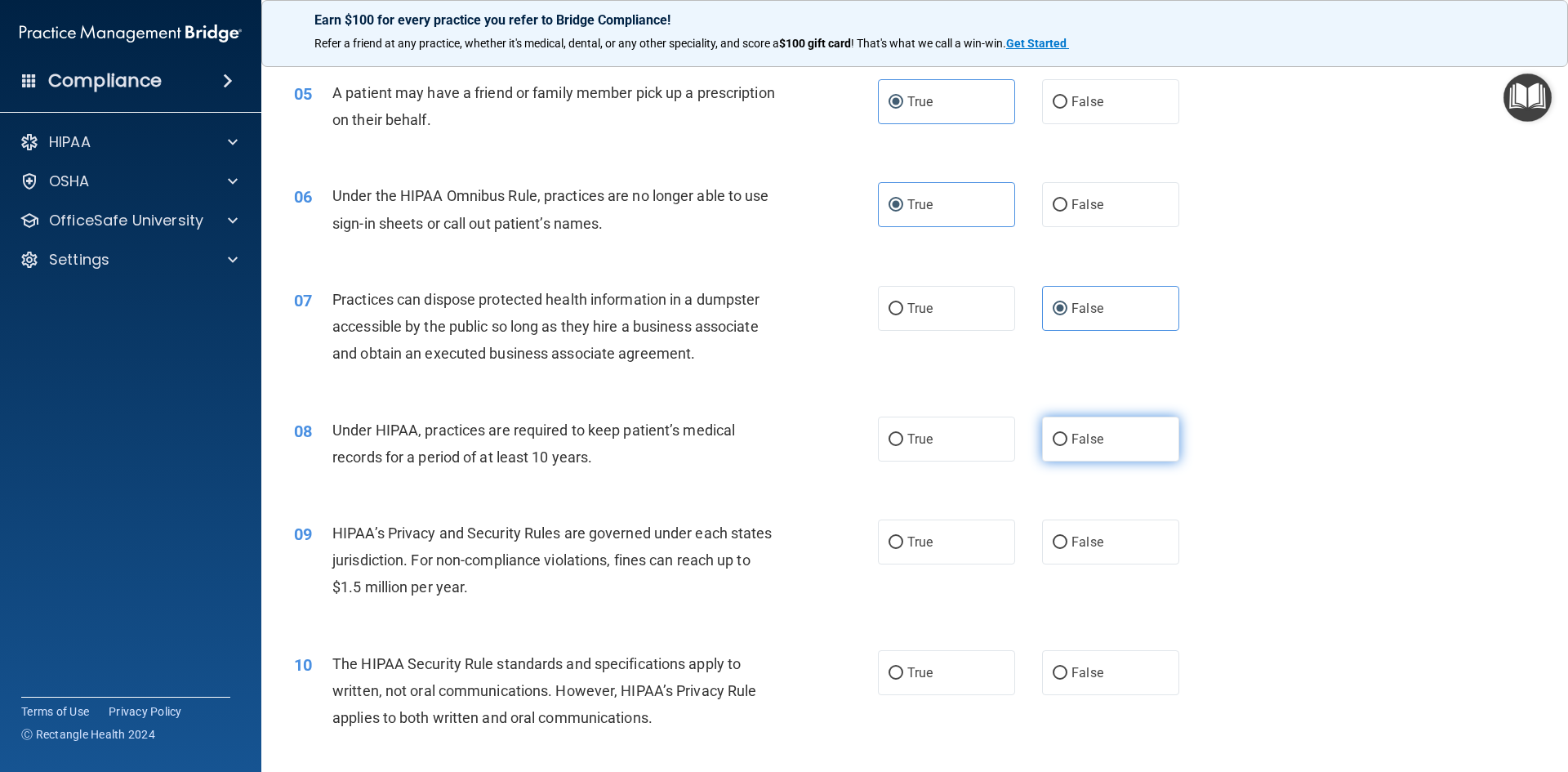
click at [1068, 433] on input "False" at bounding box center [1059, 439] width 14 height 13
radio input "true"
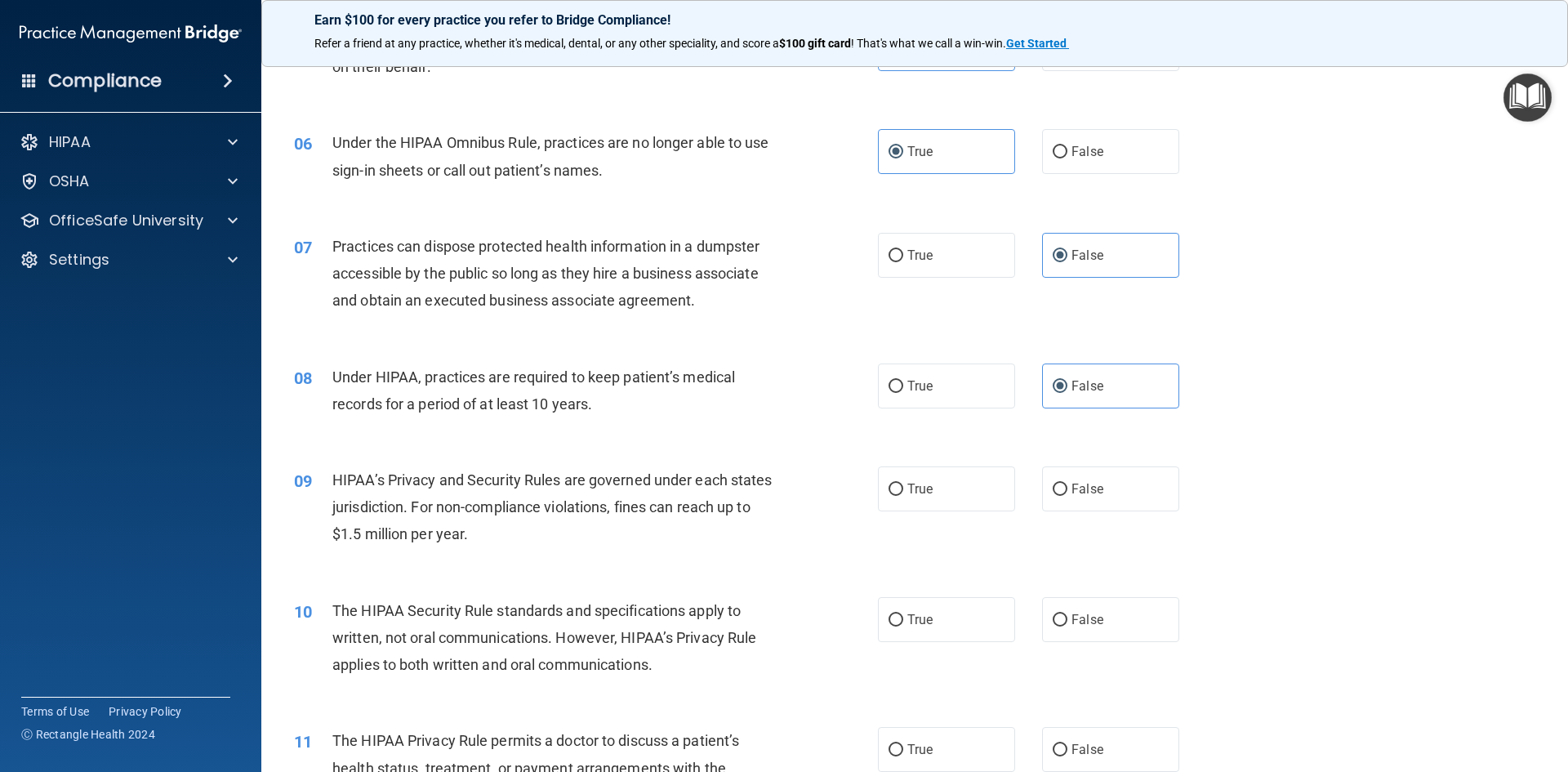
scroll to position [653, 0]
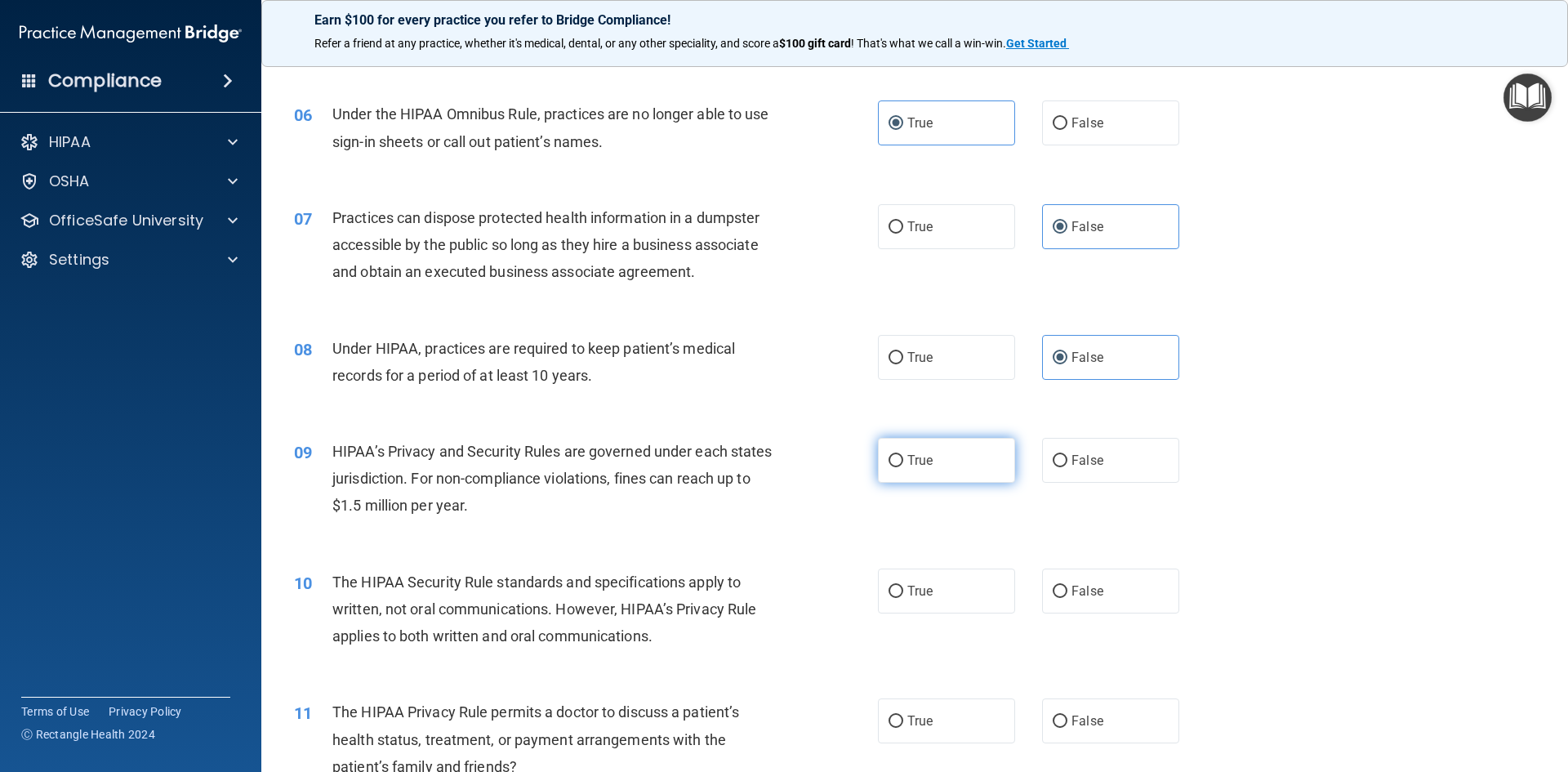
click at [911, 469] on label "True" at bounding box center [946, 459] width 137 height 45
click at [903, 467] on input "True" at bounding box center [896, 460] width 14 height 13
radio input "true"
click at [1086, 584] on span "False" at bounding box center [1087, 590] width 32 height 15
click at [1068, 585] on input "False" at bounding box center [1059, 591] width 14 height 13
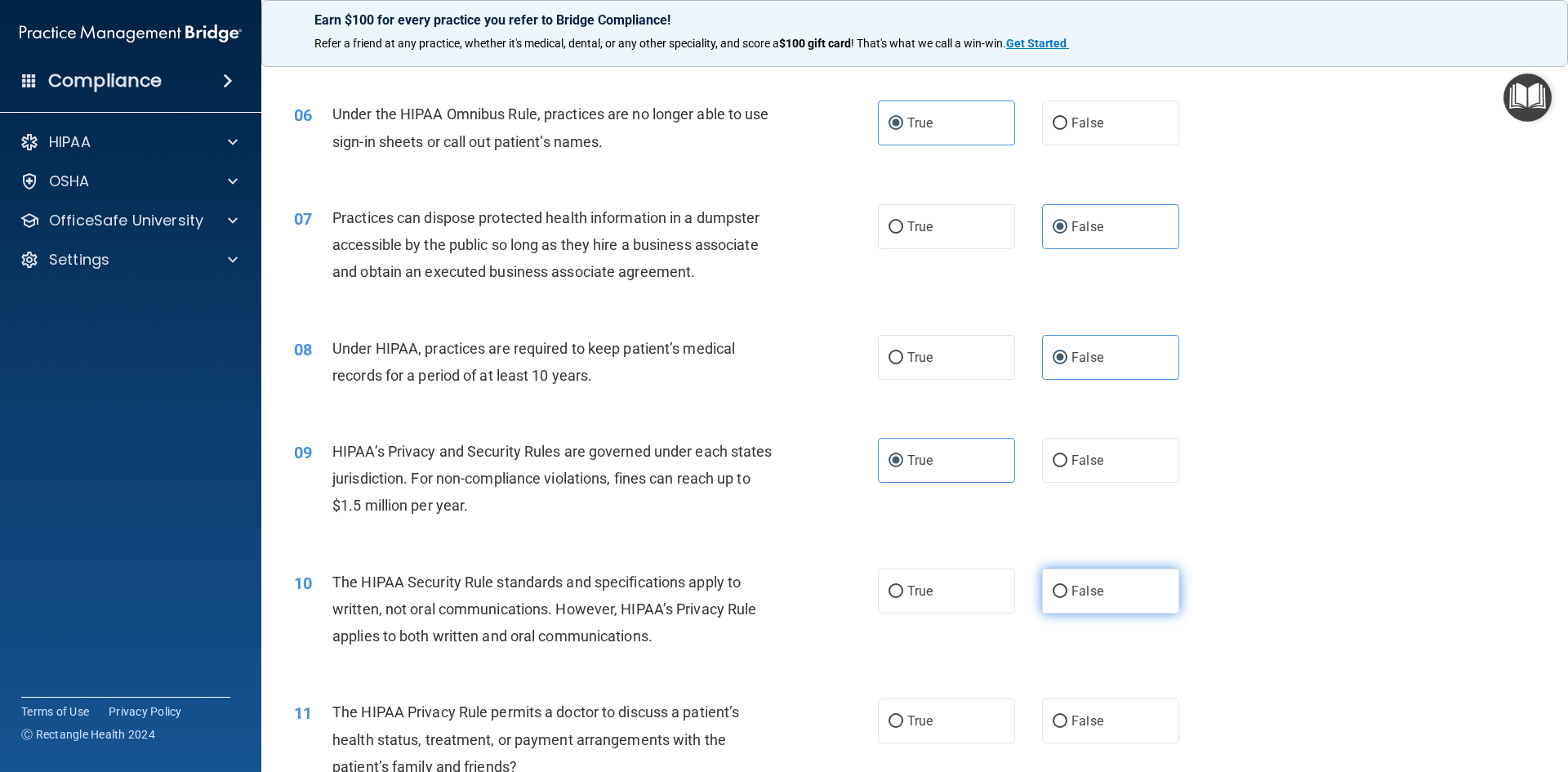
radio input "true"
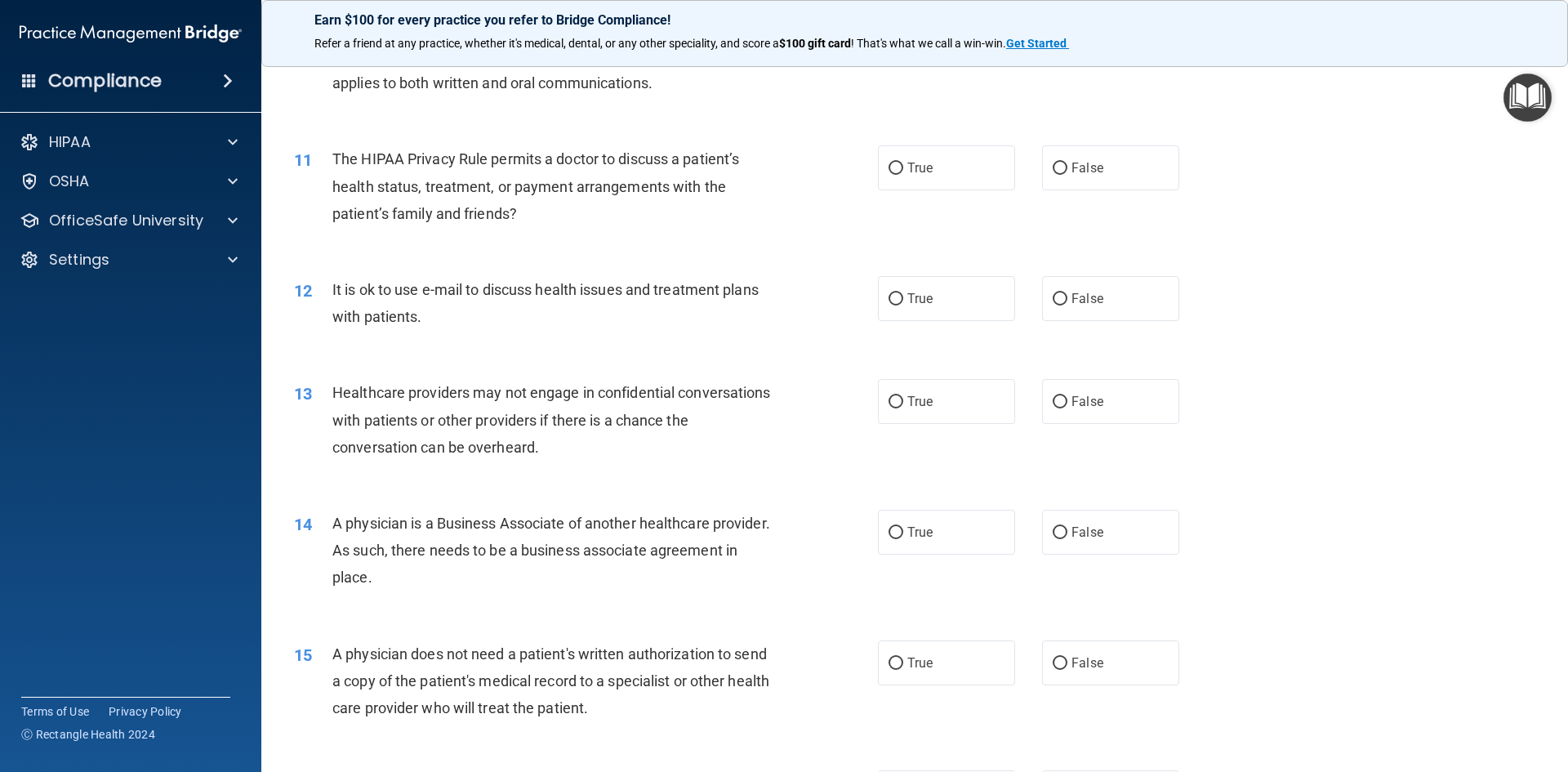
scroll to position [1225, 0]
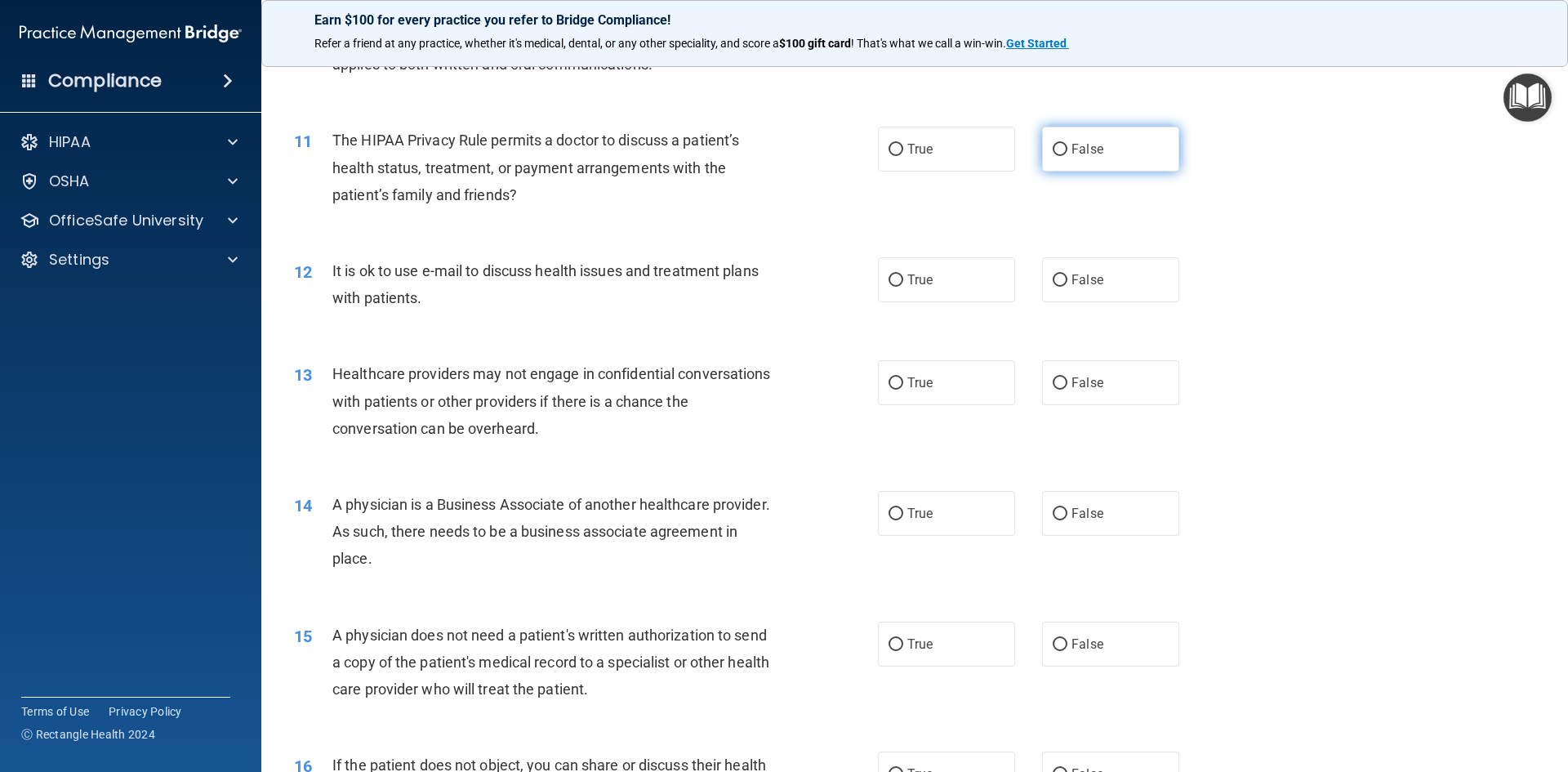
click at [1084, 143] on span "False" at bounding box center [1087, 149] width 32 height 15
click at [1068, 144] on input "False" at bounding box center [1059, 150] width 14 height 13
radio input "true"
click at [1089, 275] on span "False" at bounding box center [1087, 280] width 32 height 15
click at [1068, 275] on input "False" at bounding box center [1059, 280] width 14 height 13
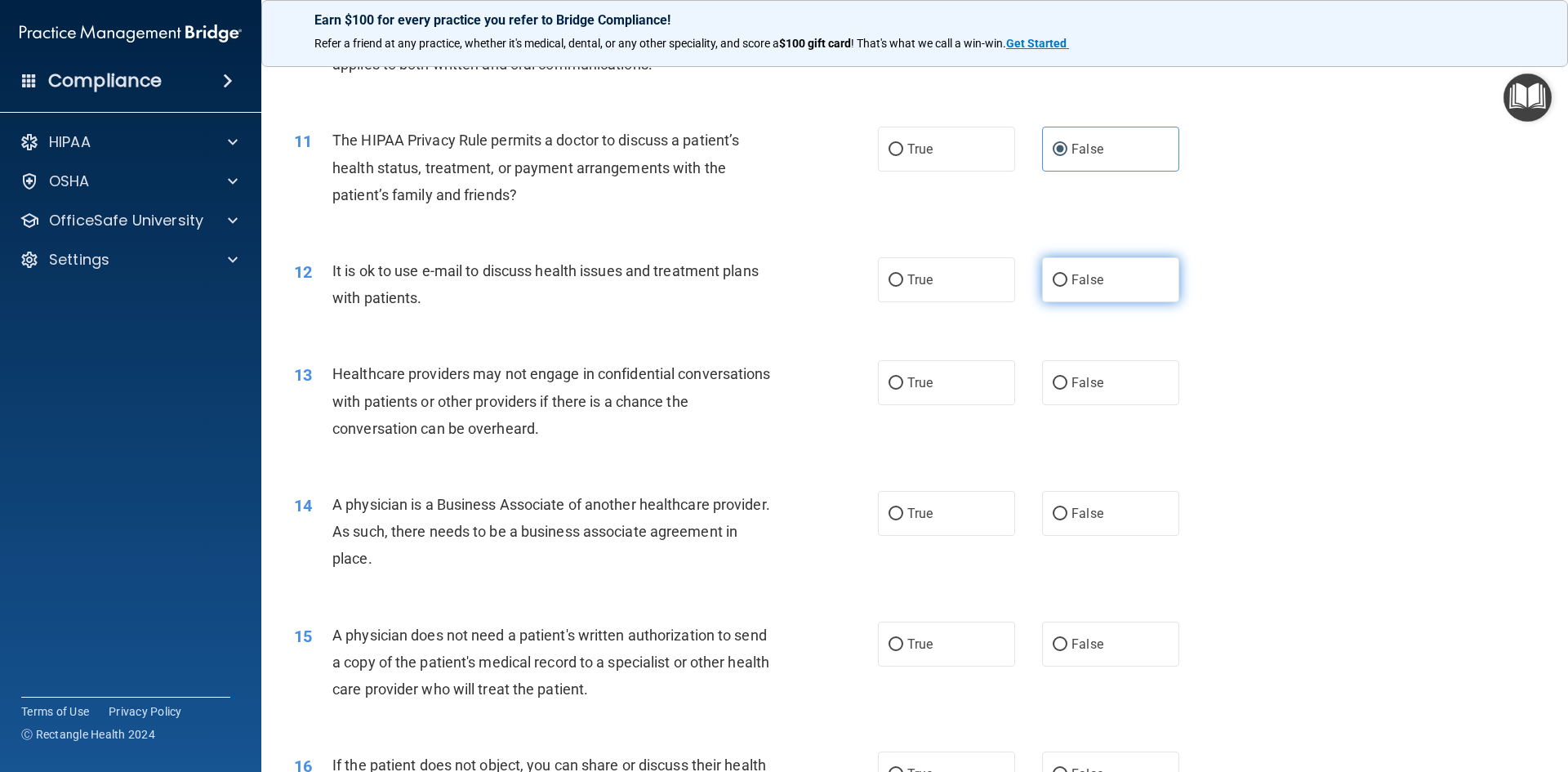
radio input "true"
click at [897, 379] on label "True" at bounding box center [946, 382] width 137 height 45
click at [897, 379] on input "True" at bounding box center [896, 383] width 14 height 13
radio input "true"
click at [1071, 509] on span "False" at bounding box center [1087, 513] width 32 height 15
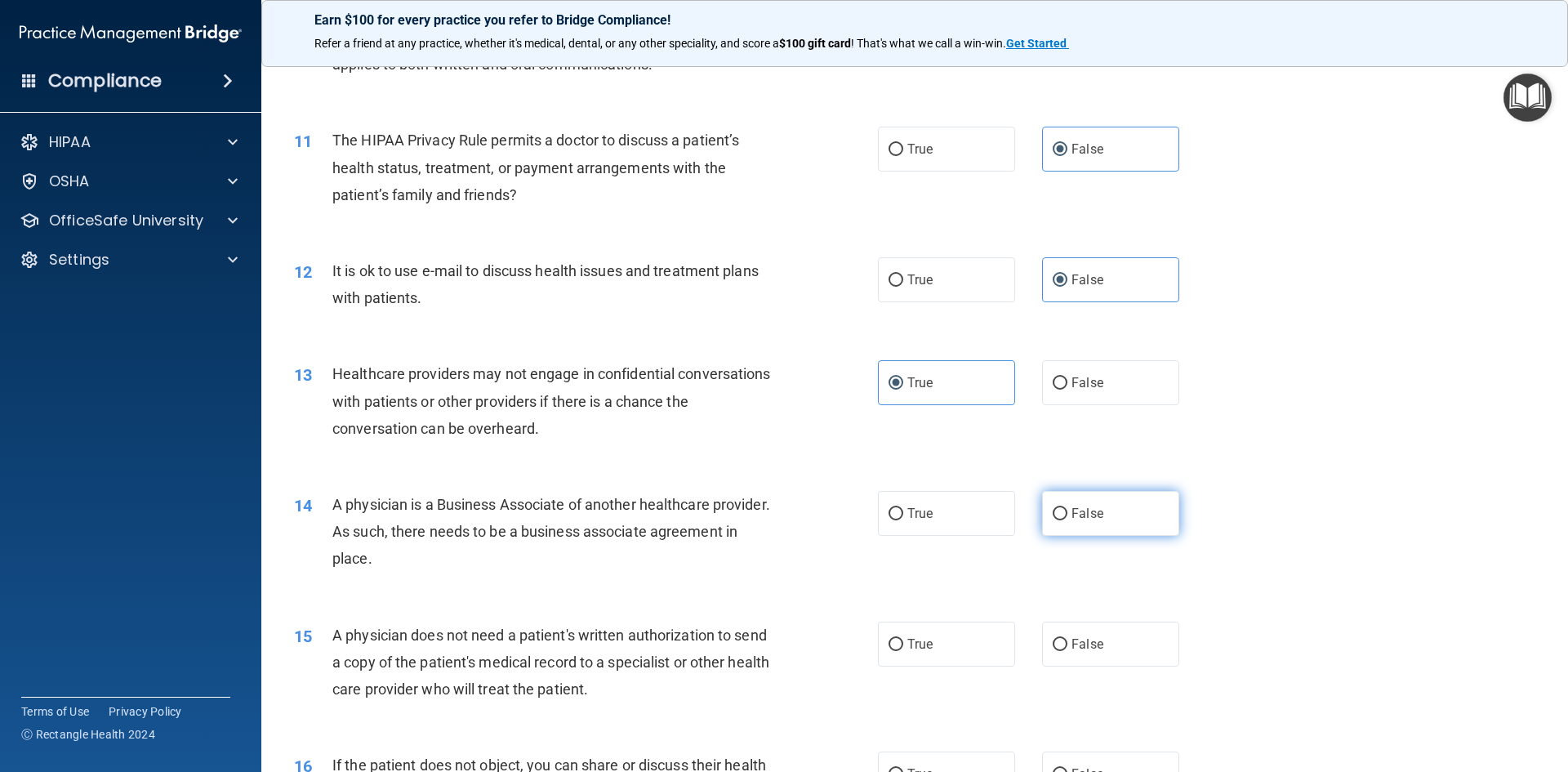
click at [1068, 509] on input "False" at bounding box center [1059, 514] width 14 height 13
radio input "true"
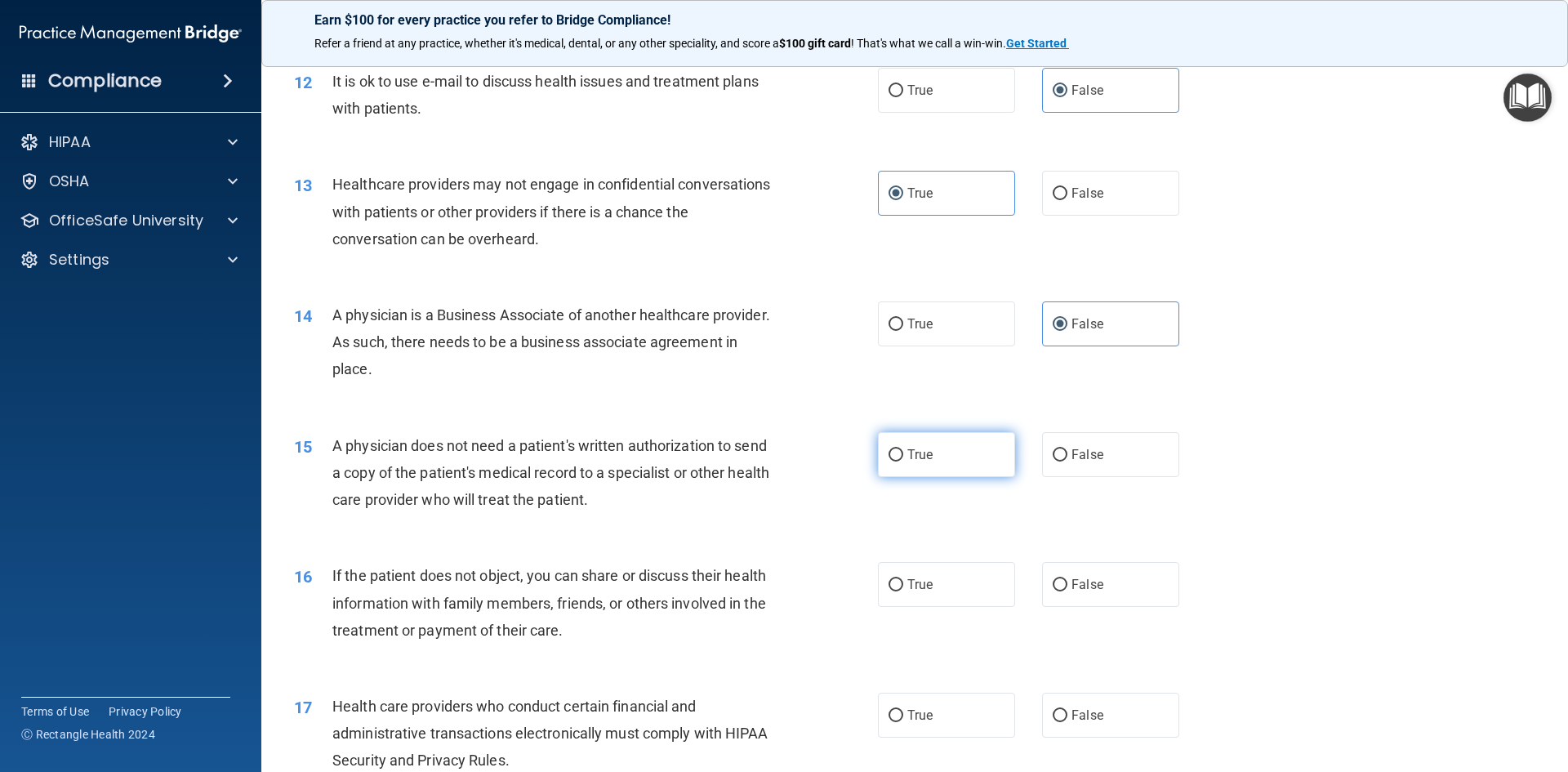
scroll to position [1470, 0]
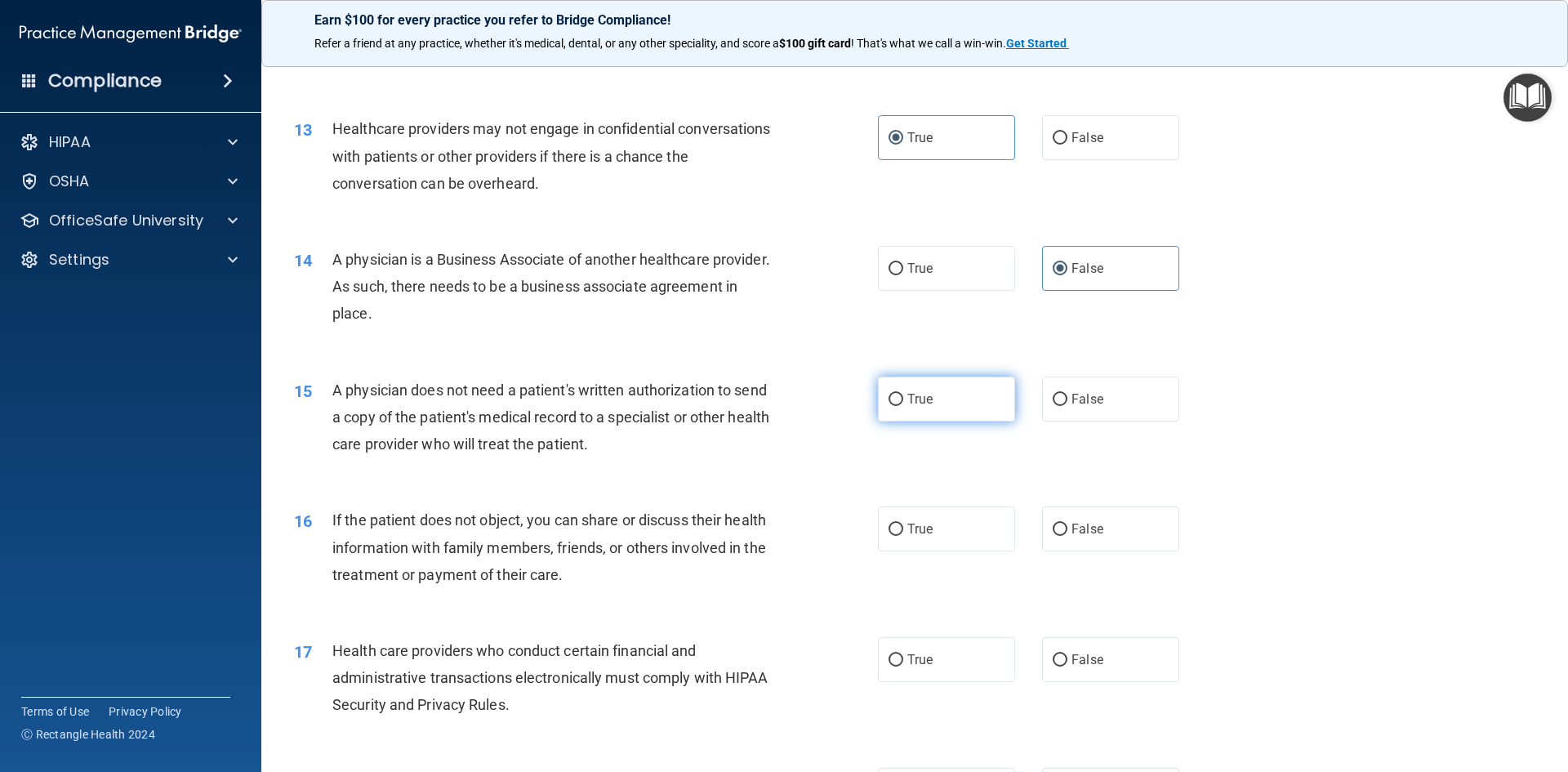
click at [906, 381] on label "True" at bounding box center [946, 399] width 137 height 45
click at [903, 394] on input "True" at bounding box center [896, 400] width 14 height 13
radio input "true"
click at [907, 537] on label "True" at bounding box center [946, 528] width 137 height 45
click at [903, 536] on input "True" at bounding box center [896, 530] width 14 height 13
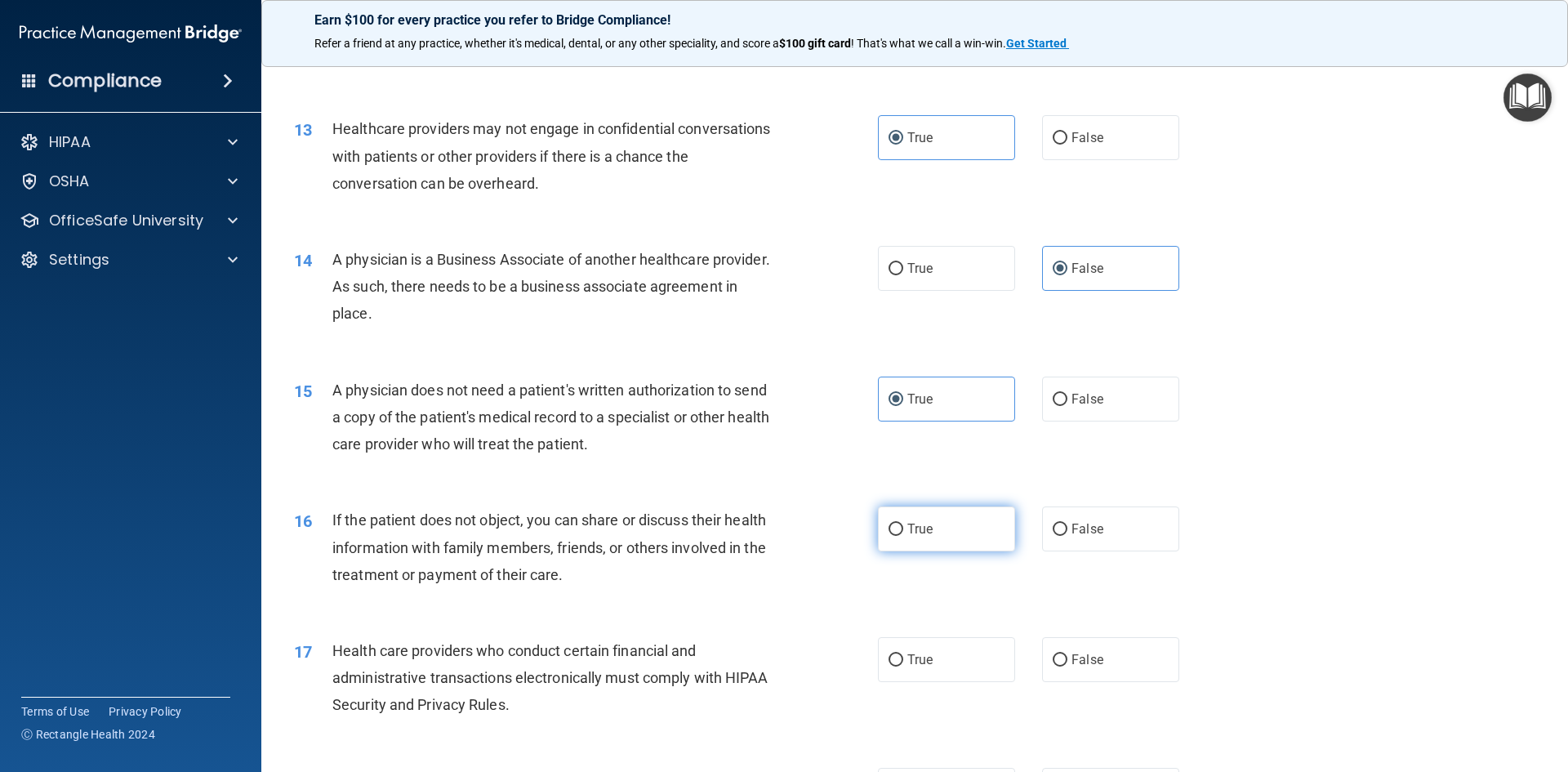
radio input "true"
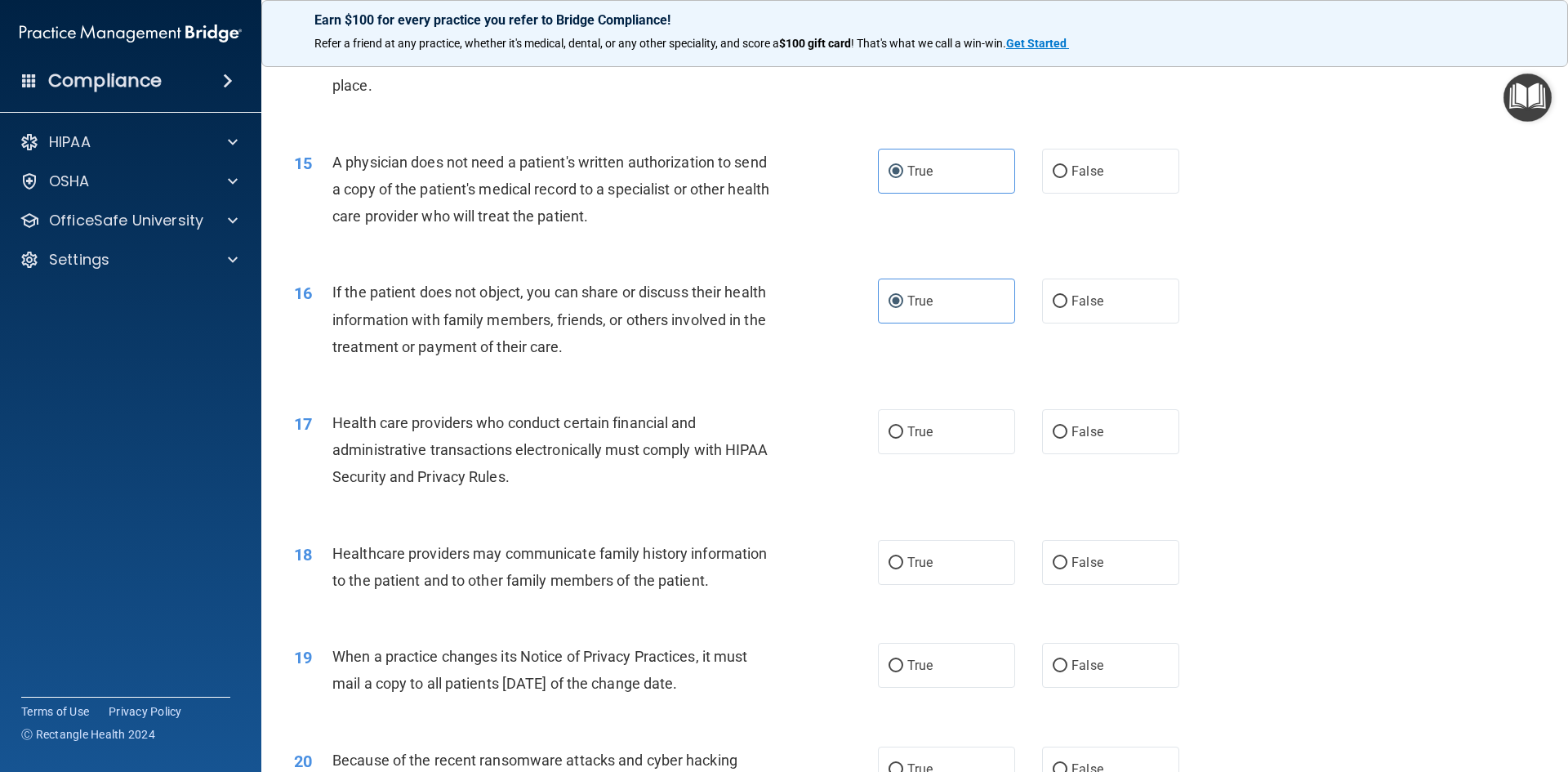
scroll to position [1715, 0]
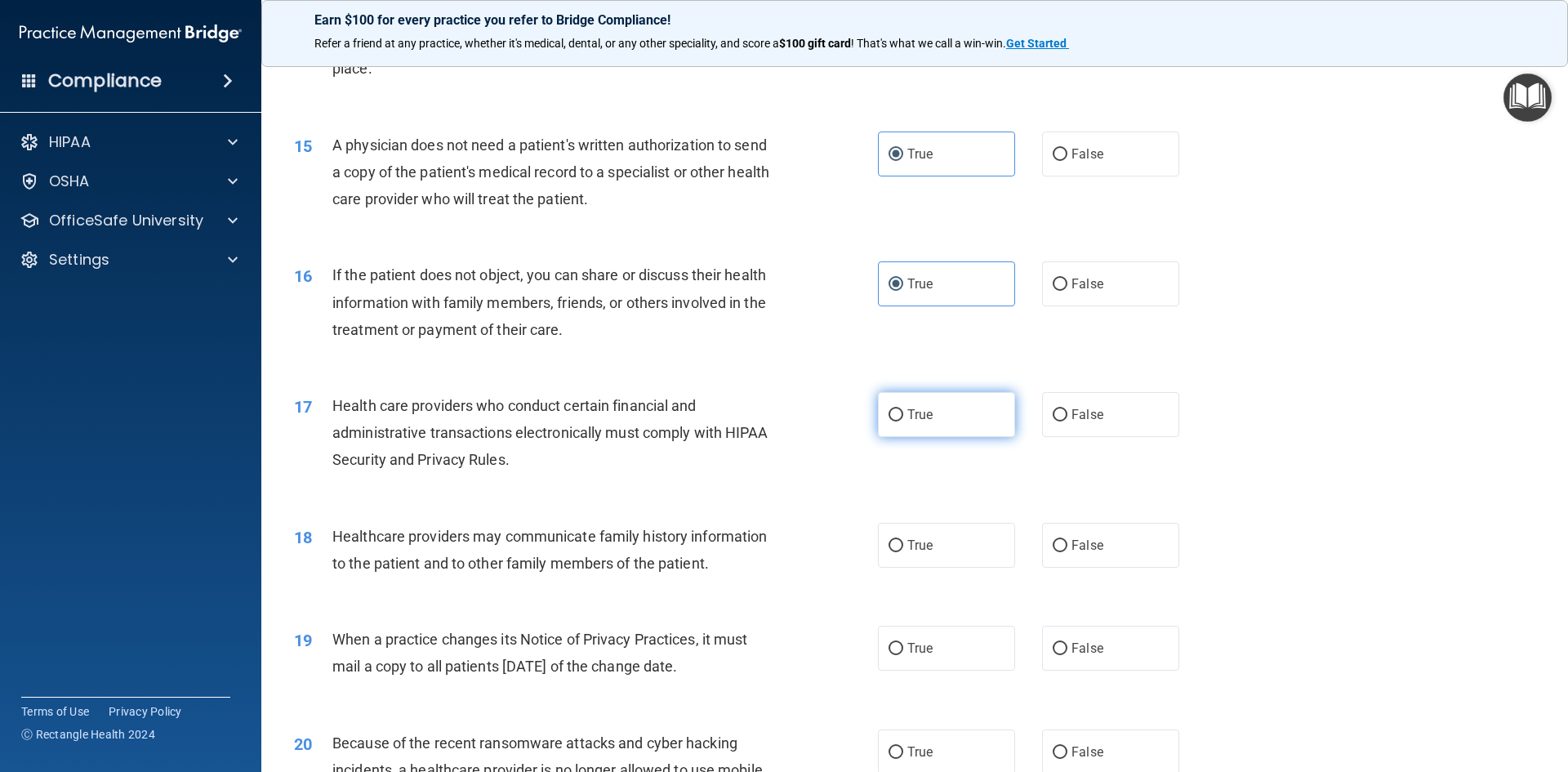
click at [955, 408] on label "True" at bounding box center [946, 414] width 137 height 45
click at [903, 409] on input "True" at bounding box center [896, 415] width 14 height 13
radio input "true"
click at [1075, 537] on span "False" at bounding box center [1087, 545] width 32 height 15
click at [1068, 540] on input "False" at bounding box center [1059, 546] width 14 height 13
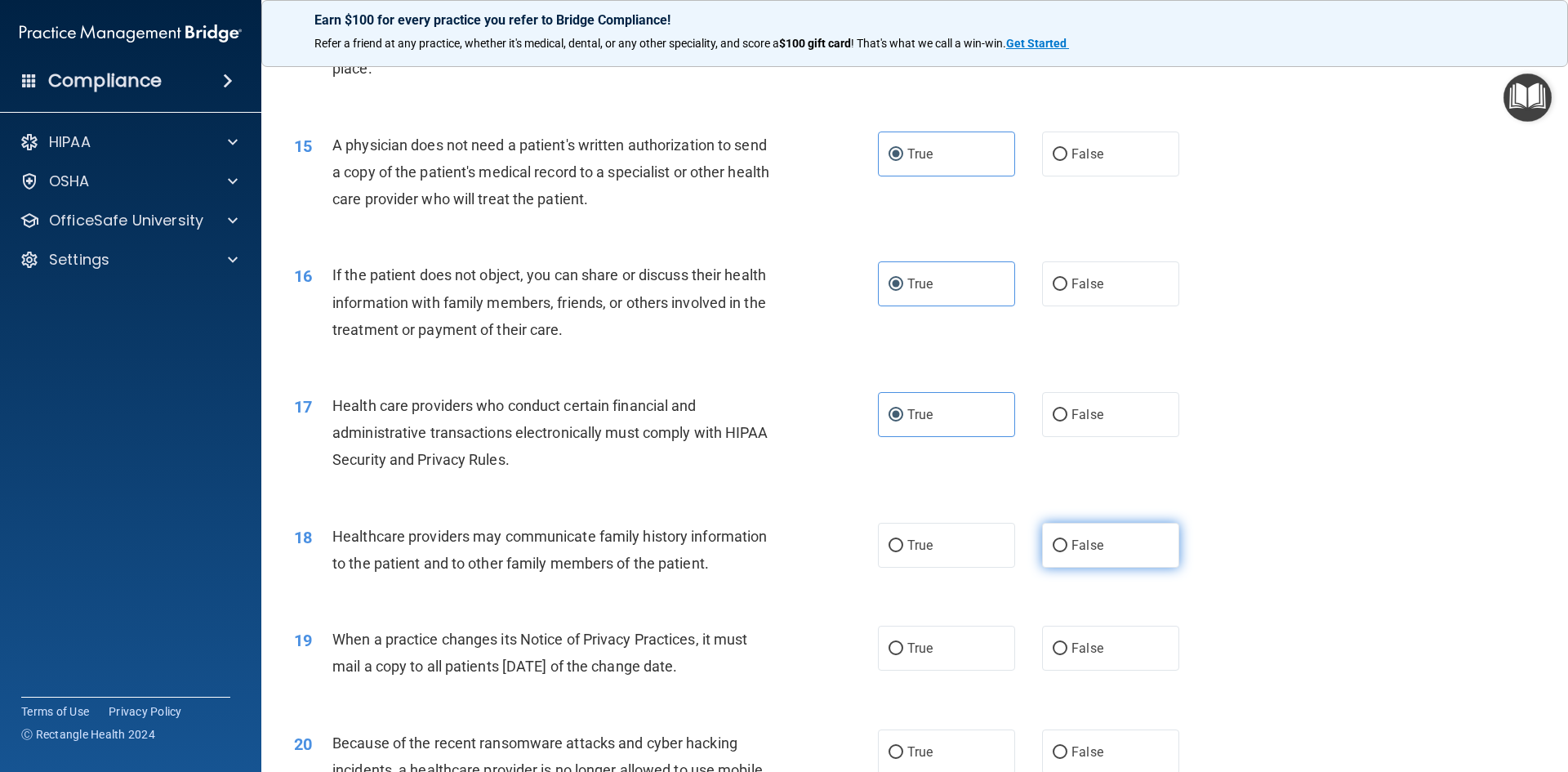
radio input "true"
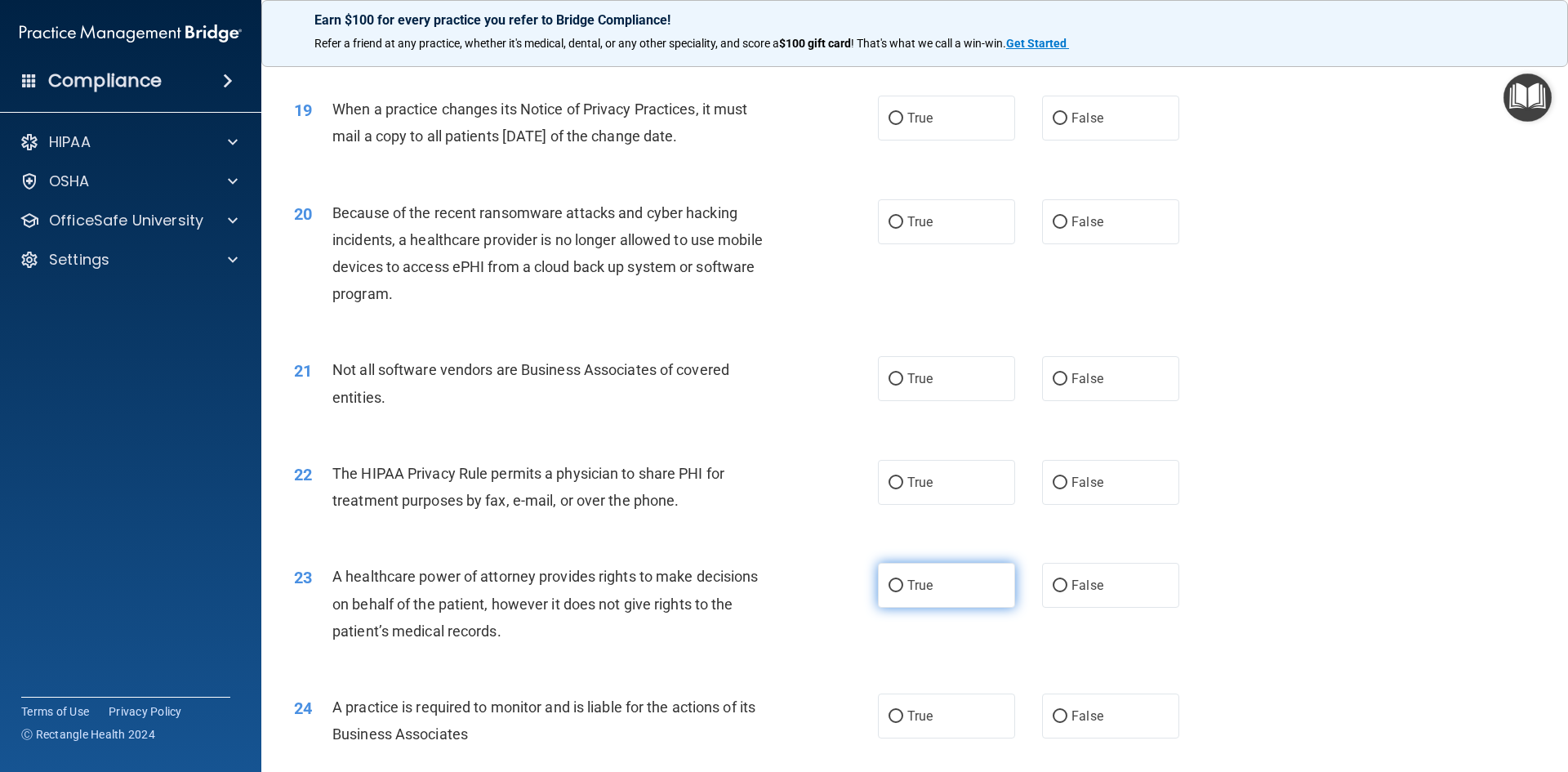
scroll to position [2205, 0]
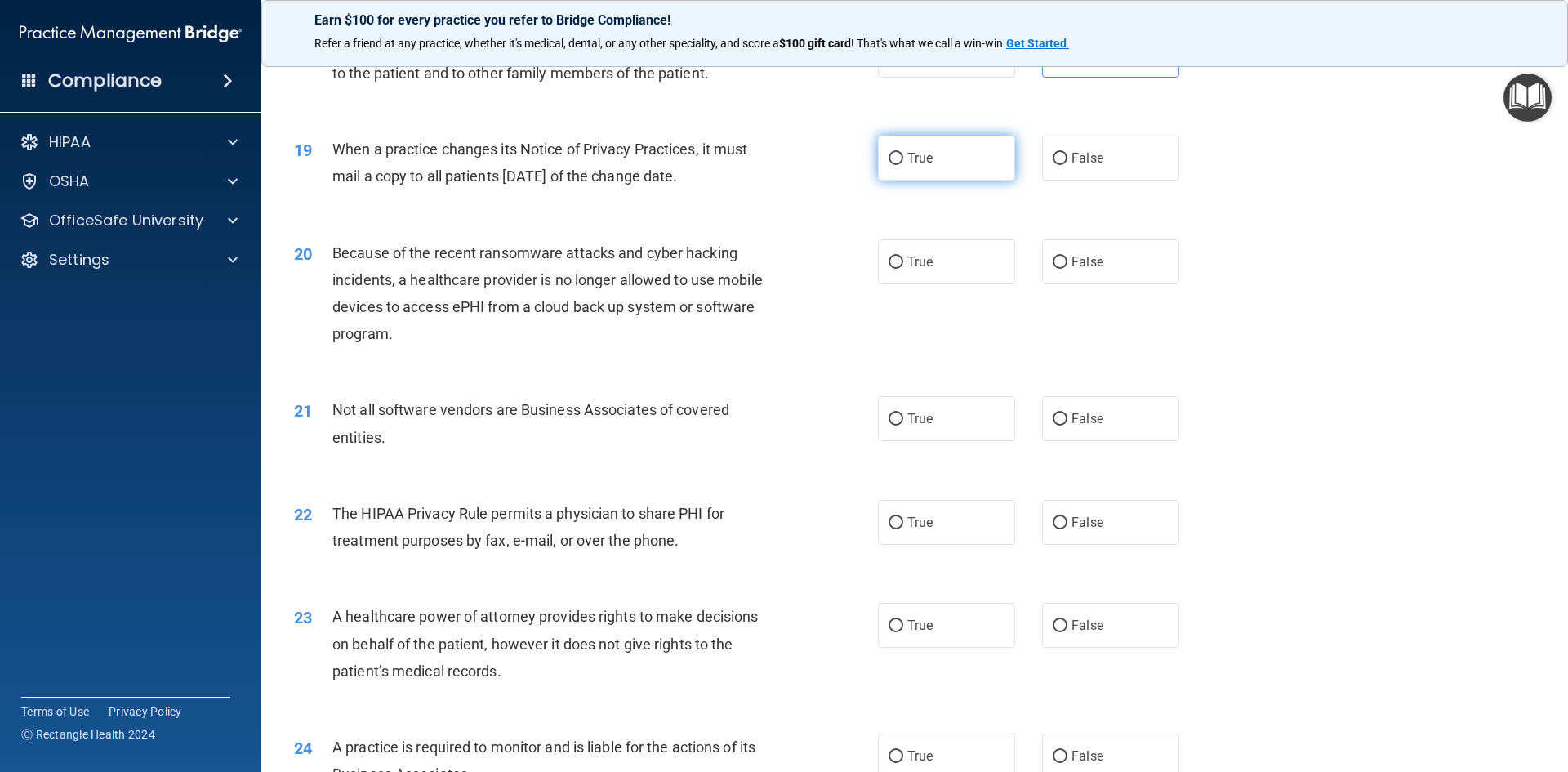
click at [942, 160] on label "True" at bounding box center [946, 157] width 137 height 45
click at [903, 160] on input "True" at bounding box center [896, 159] width 14 height 13
radio input "true"
click at [961, 272] on label "True" at bounding box center [946, 261] width 137 height 45
click at [903, 269] on input "True" at bounding box center [896, 263] width 14 height 13
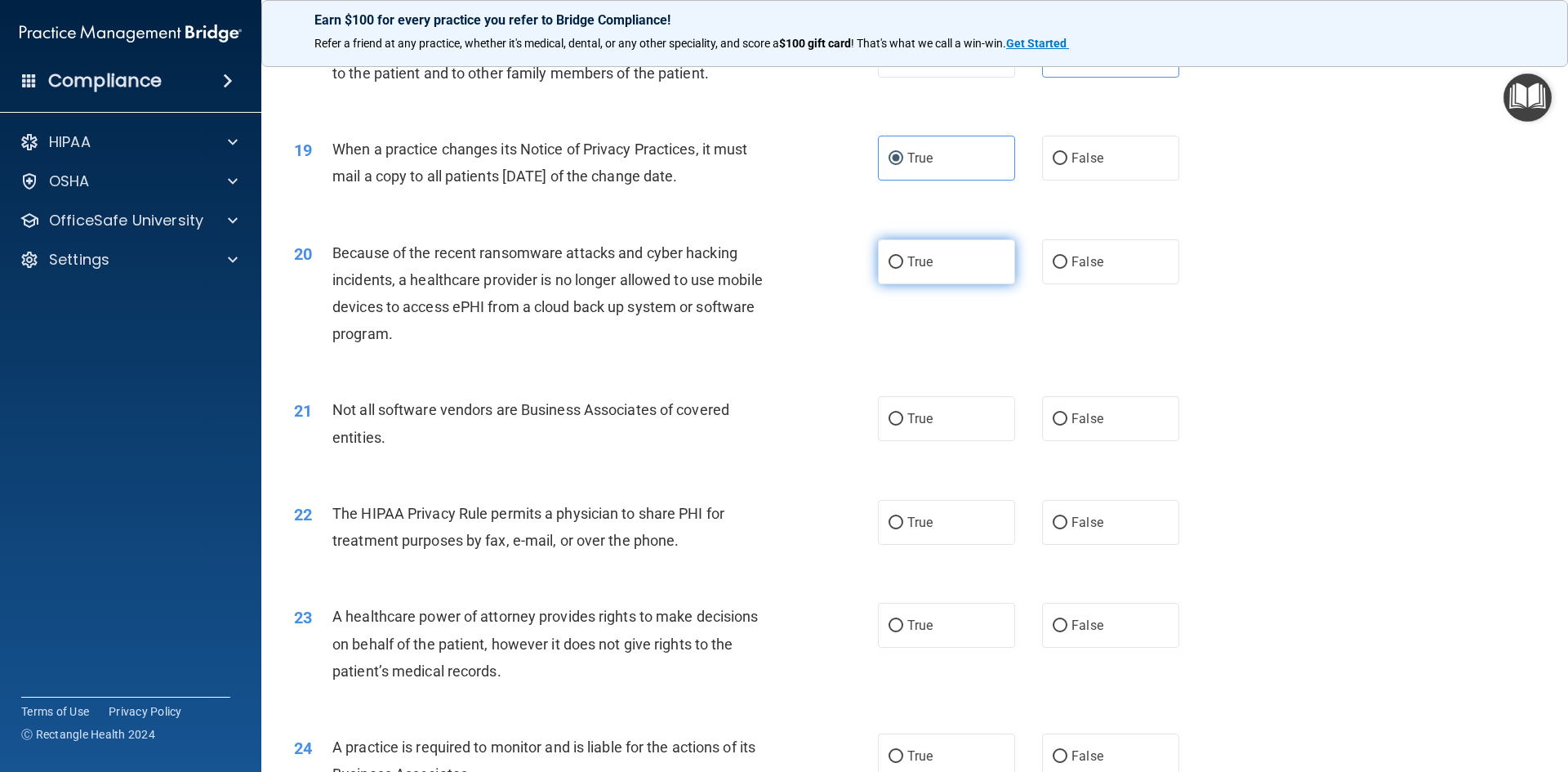
radio input "true"
click at [940, 420] on label "True" at bounding box center [946, 418] width 137 height 45
click at [903, 420] on input "True" at bounding box center [896, 419] width 14 height 13
radio input "true"
click at [1081, 528] on span "False" at bounding box center [1087, 522] width 32 height 15
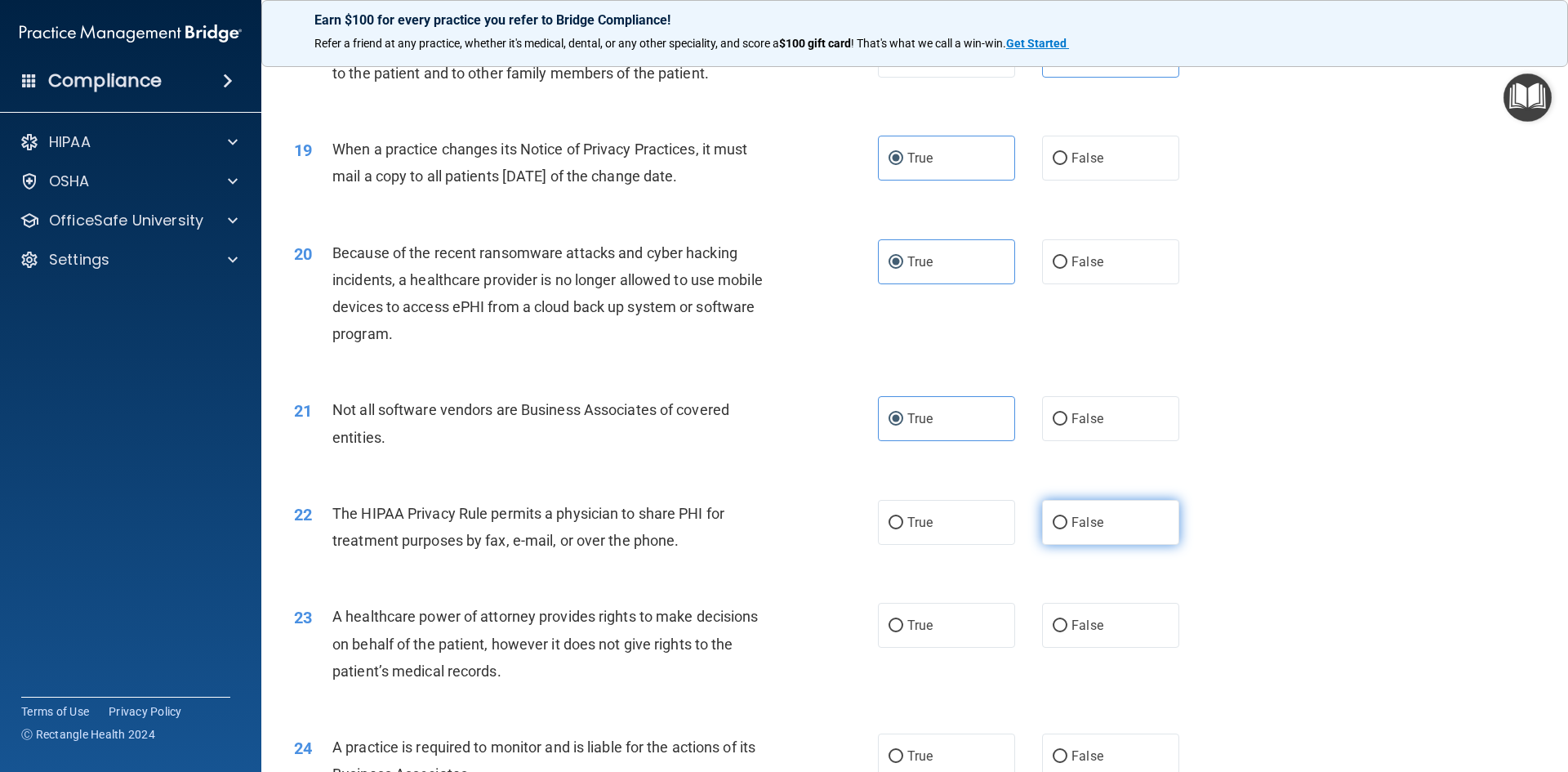
click at [1068, 528] on input "False" at bounding box center [1059, 523] width 14 height 13
radio input "true"
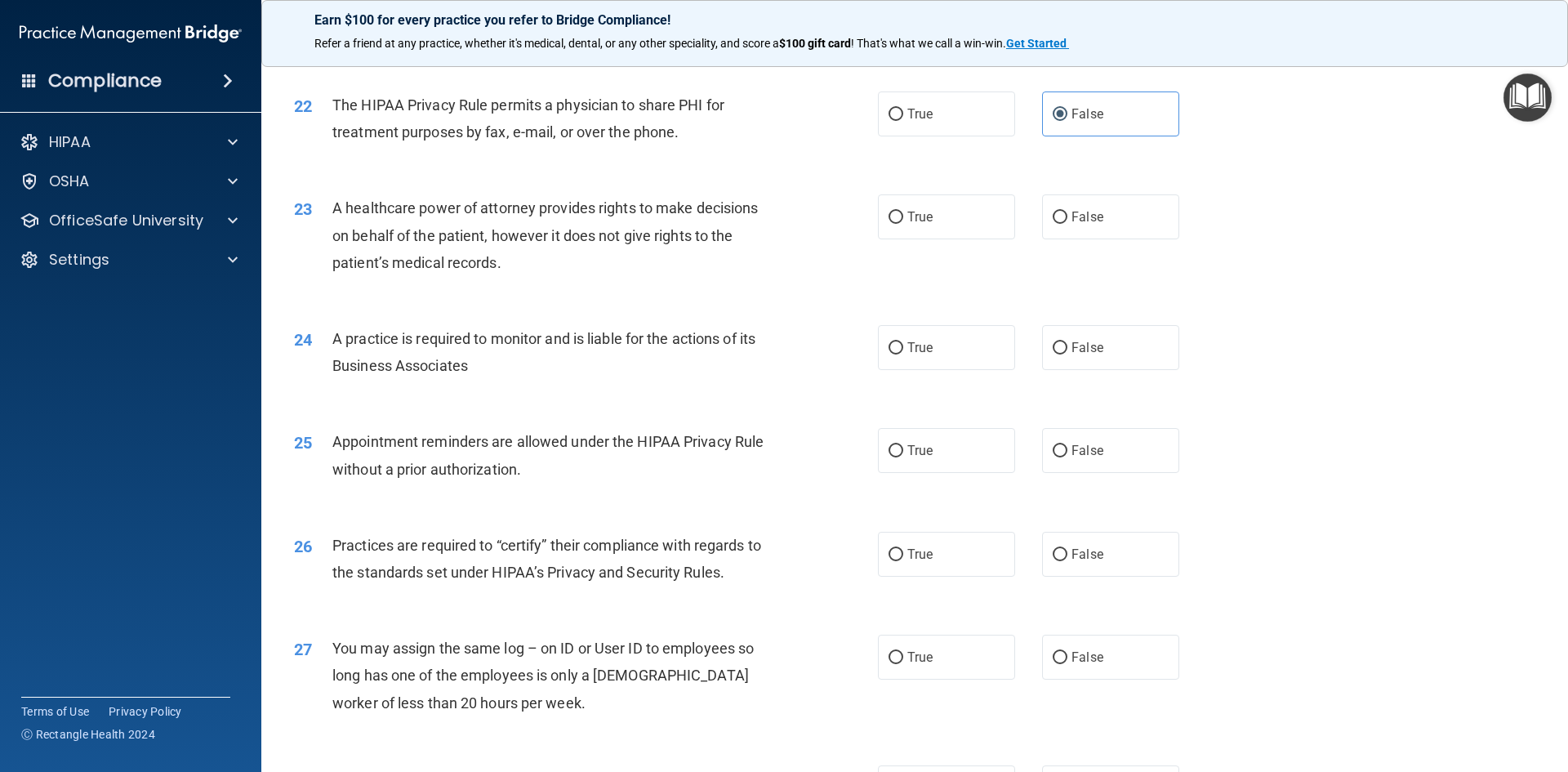
scroll to position [2694, 0]
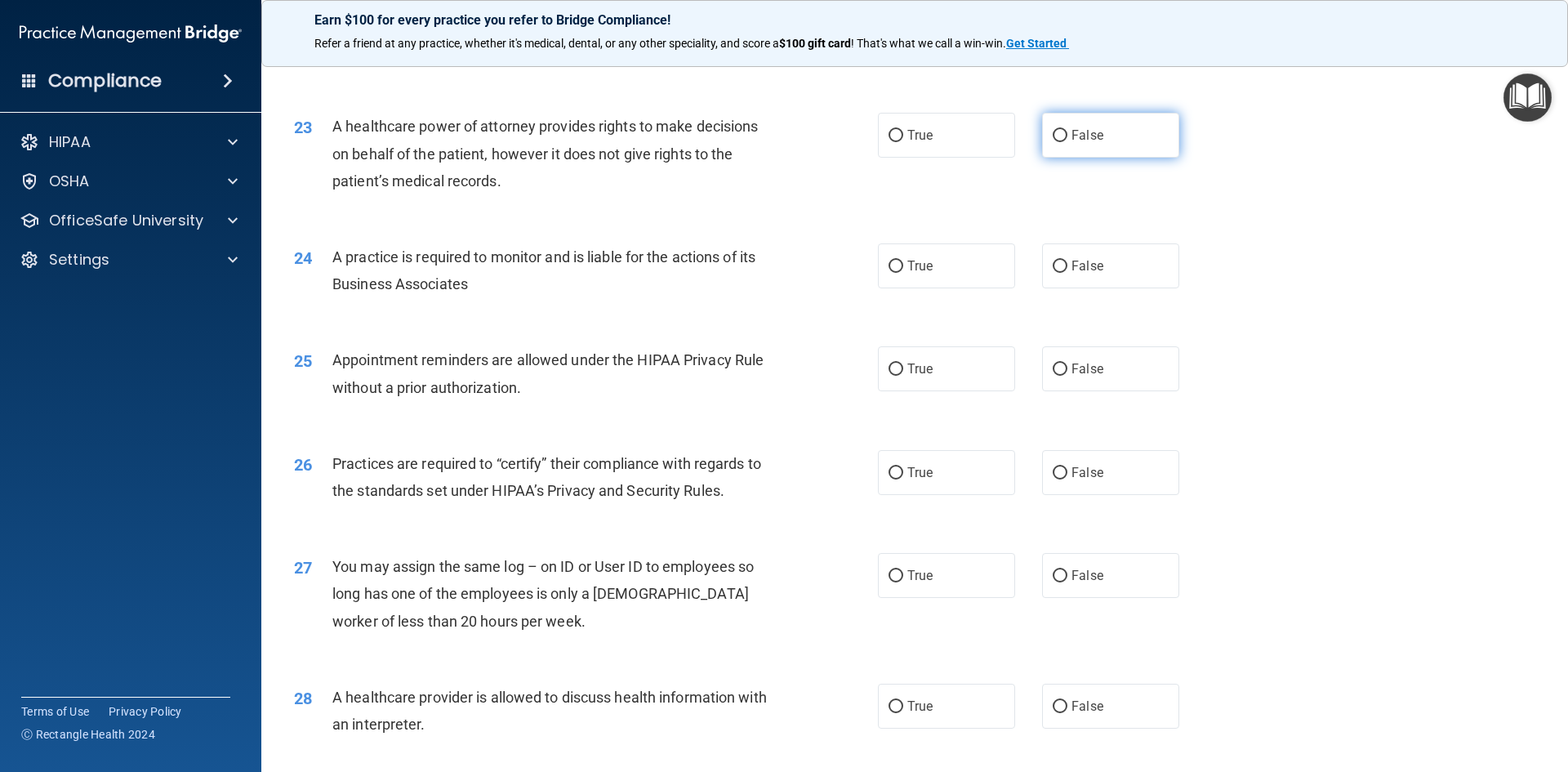
click at [1123, 119] on label "False" at bounding box center [1111, 134] width 137 height 45
click at [1068, 130] on input "False" at bounding box center [1059, 136] width 14 height 13
radio input "true"
click at [928, 269] on label "True" at bounding box center [946, 265] width 137 height 45
click at [903, 269] on input "True" at bounding box center [896, 266] width 14 height 13
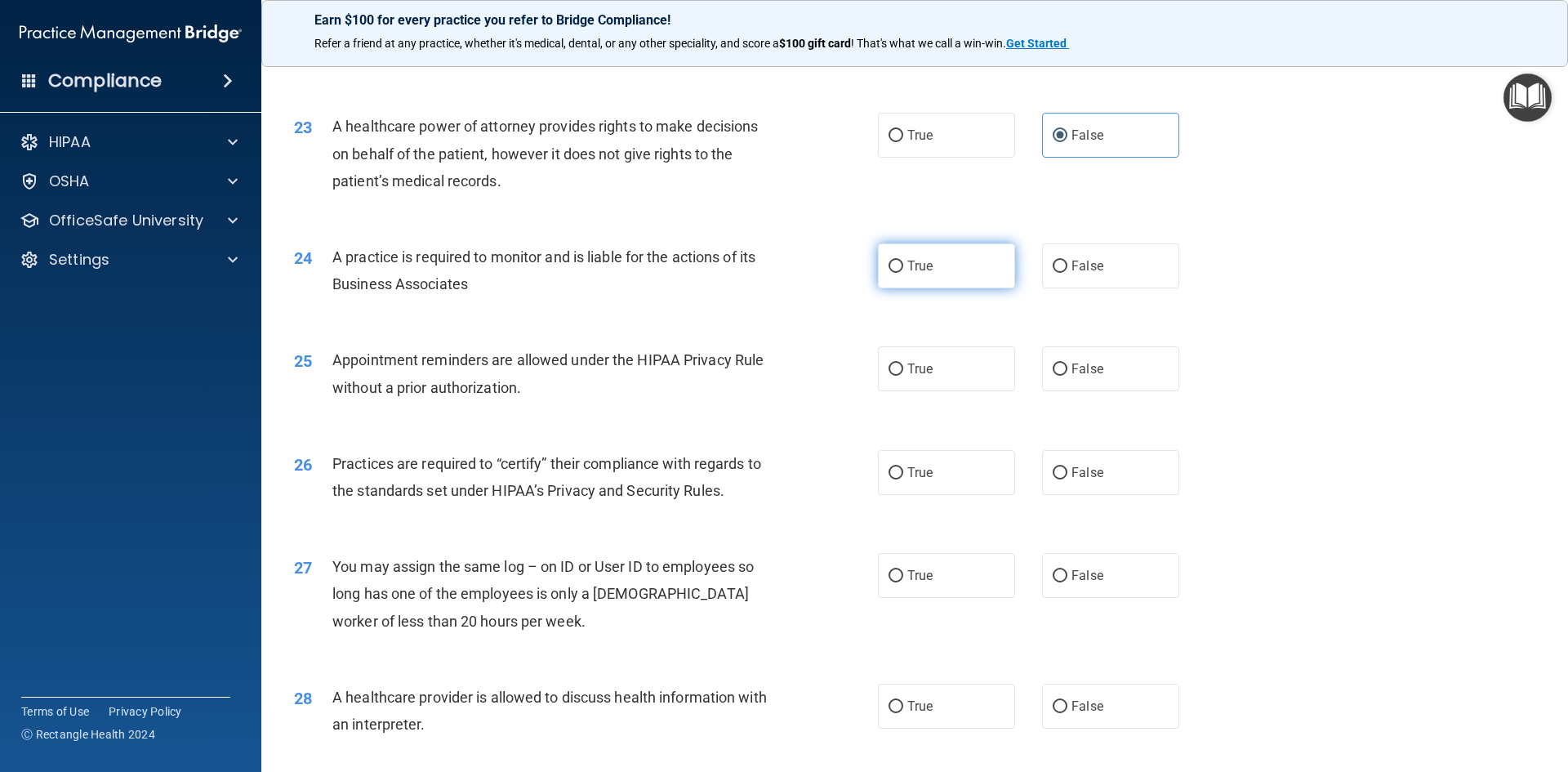
radio input "true"
click at [1095, 374] on label "False" at bounding box center [1111, 368] width 137 height 45
click at [1068, 374] on input "False" at bounding box center [1059, 369] width 14 height 13
radio input "true"
click at [922, 479] on span "True" at bounding box center [920, 472] width 25 height 15
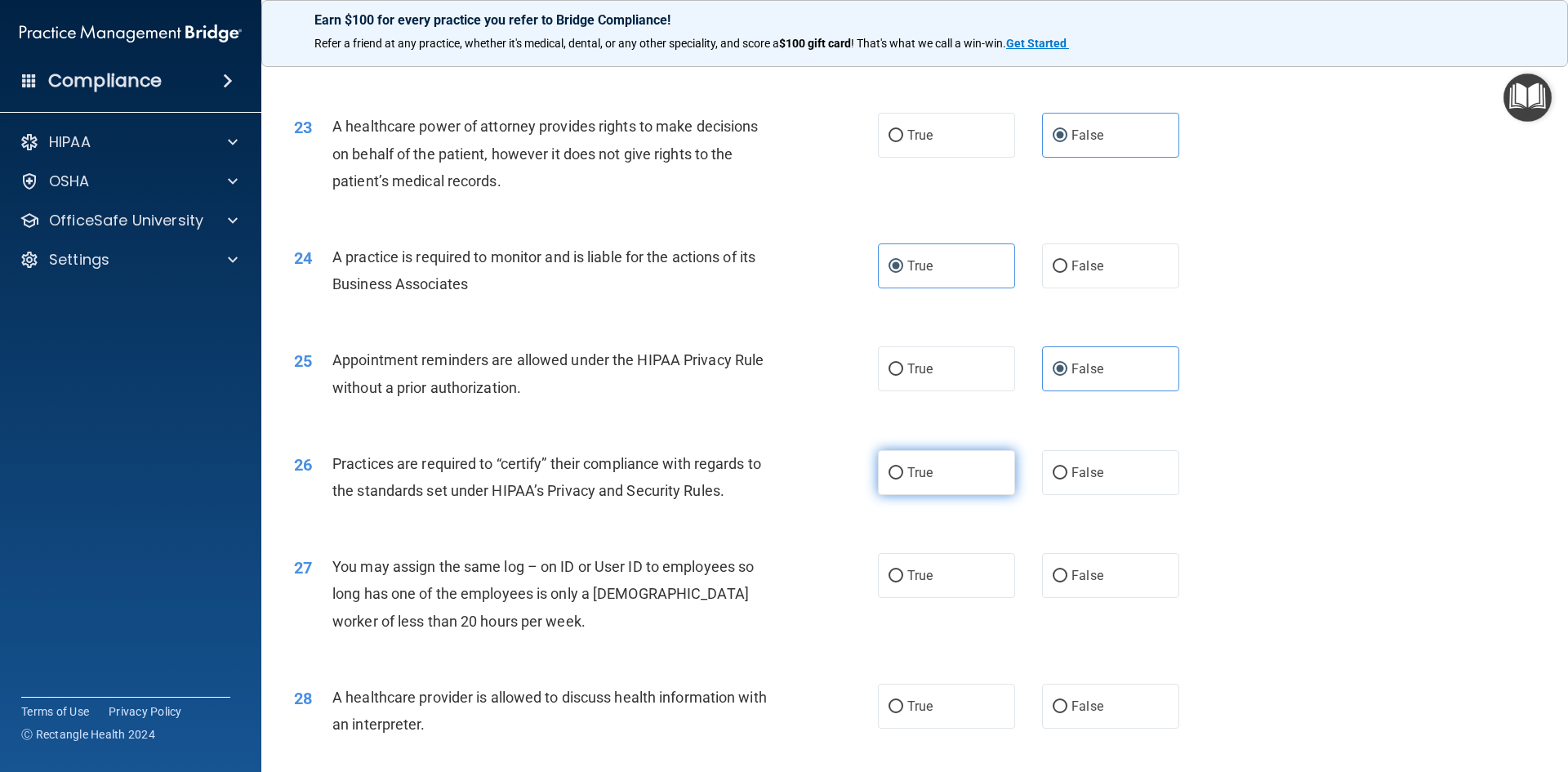
click at [903, 479] on input "True" at bounding box center [896, 473] width 14 height 13
radio input "true"
click at [1080, 579] on span "False" at bounding box center [1087, 575] width 32 height 15
click at [1068, 579] on input "False" at bounding box center [1059, 576] width 14 height 13
radio input "true"
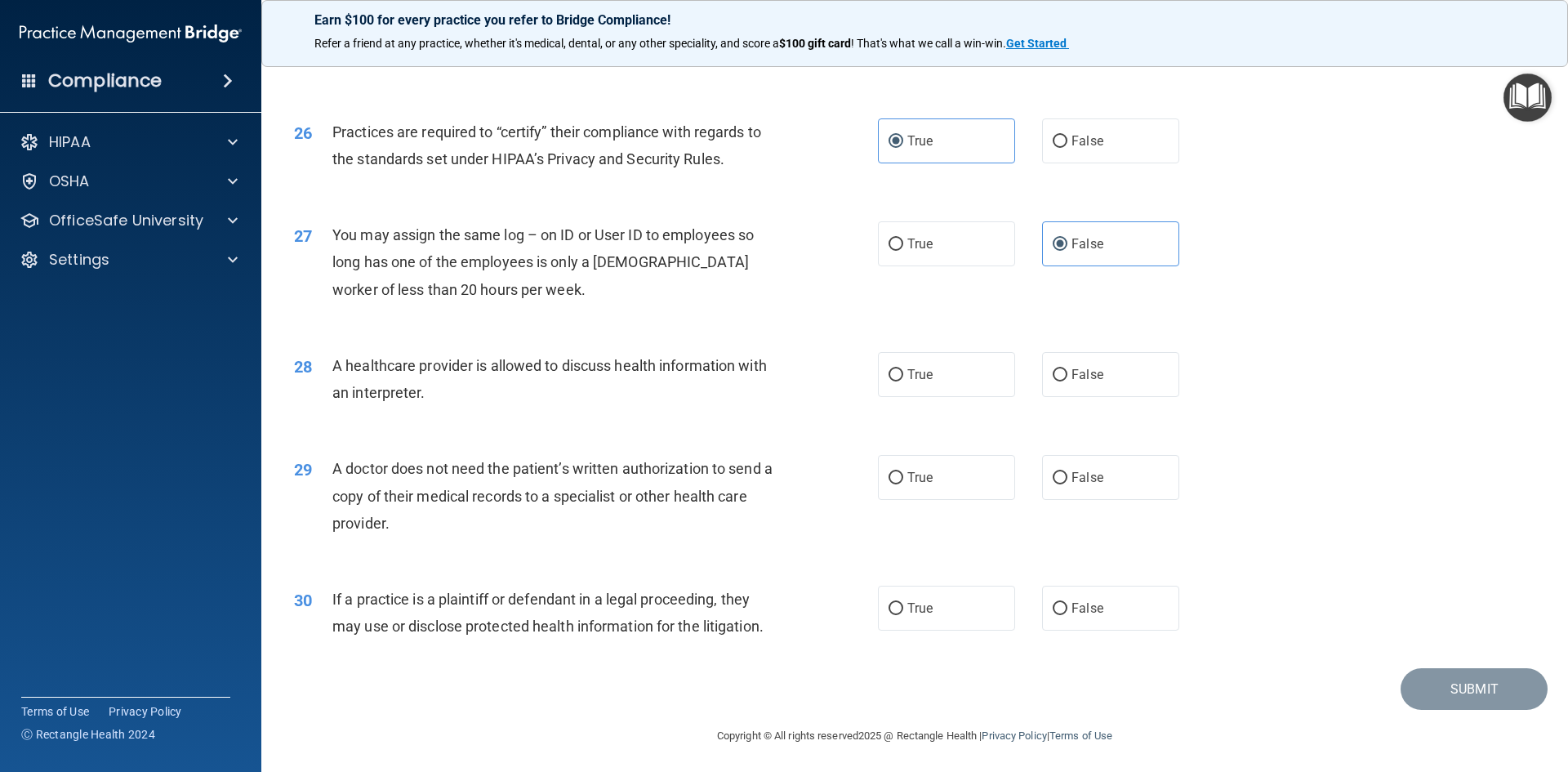
scroll to position [3030, 0]
click at [948, 374] on label "True" at bounding box center [946, 371] width 137 height 45
click at [903, 374] on input "True" at bounding box center [896, 372] width 14 height 13
radio input "true"
drag, startPoint x: 890, startPoint y: 478, endPoint x: 835, endPoint y: 529, distance: 75.0
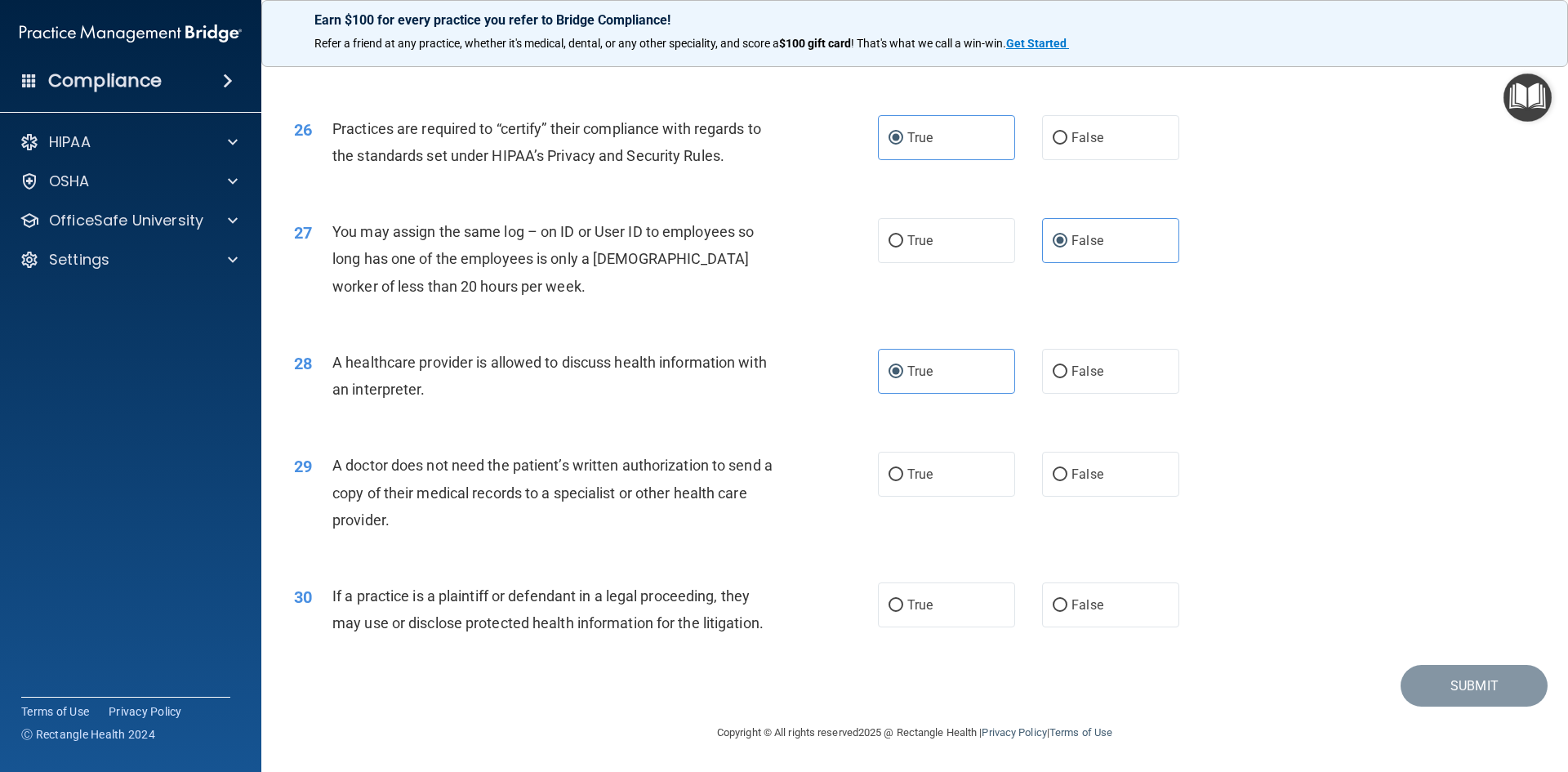
click at [889, 478] on input "True" at bounding box center [896, 475] width 14 height 13
radio input "true"
click at [1043, 590] on label "False" at bounding box center [1111, 604] width 137 height 45
click at [1053, 600] on input "False" at bounding box center [1059, 606] width 14 height 13
radio input "true"
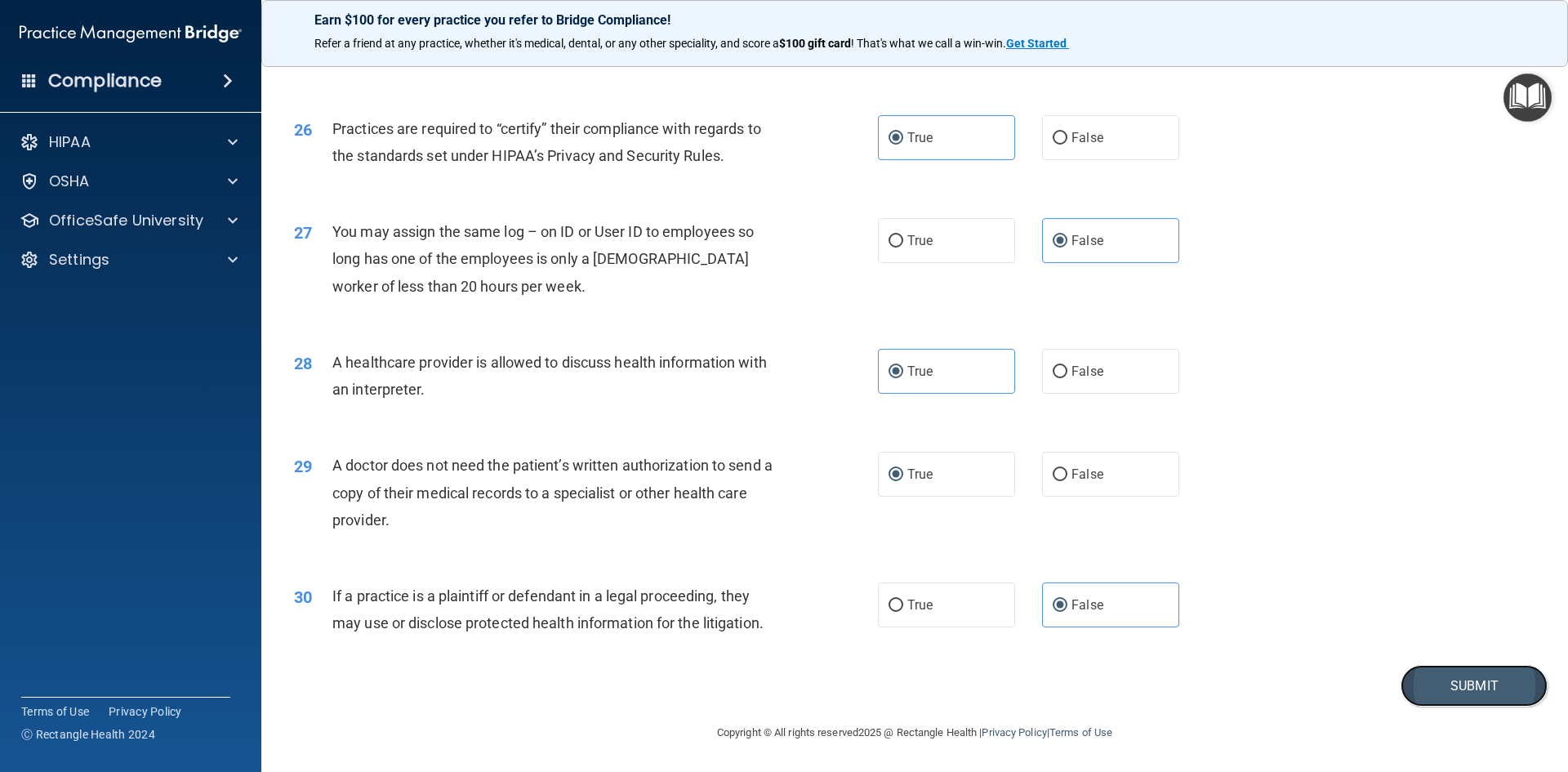
click at [1435, 678] on button "Submit" at bounding box center [1474, 685] width 147 height 41
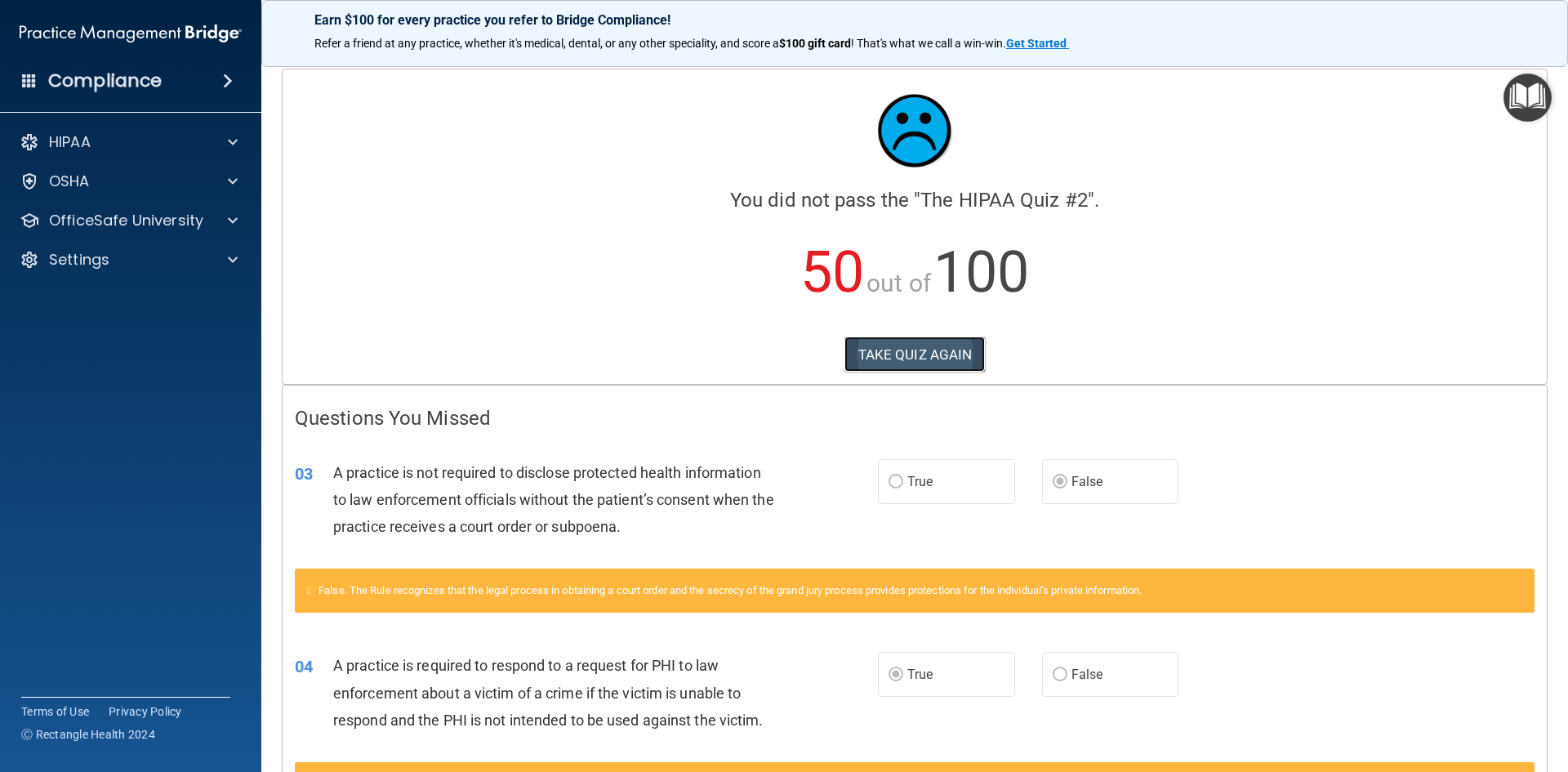
drag, startPoint x: 927, startPoint y: 354, endPoint x: 886, endPoint y: 354, distance: 41.0
click at [925, 354] on button "TAKE QUIZ AGAIN" at bounding box center [915, 354] width 141 height 36
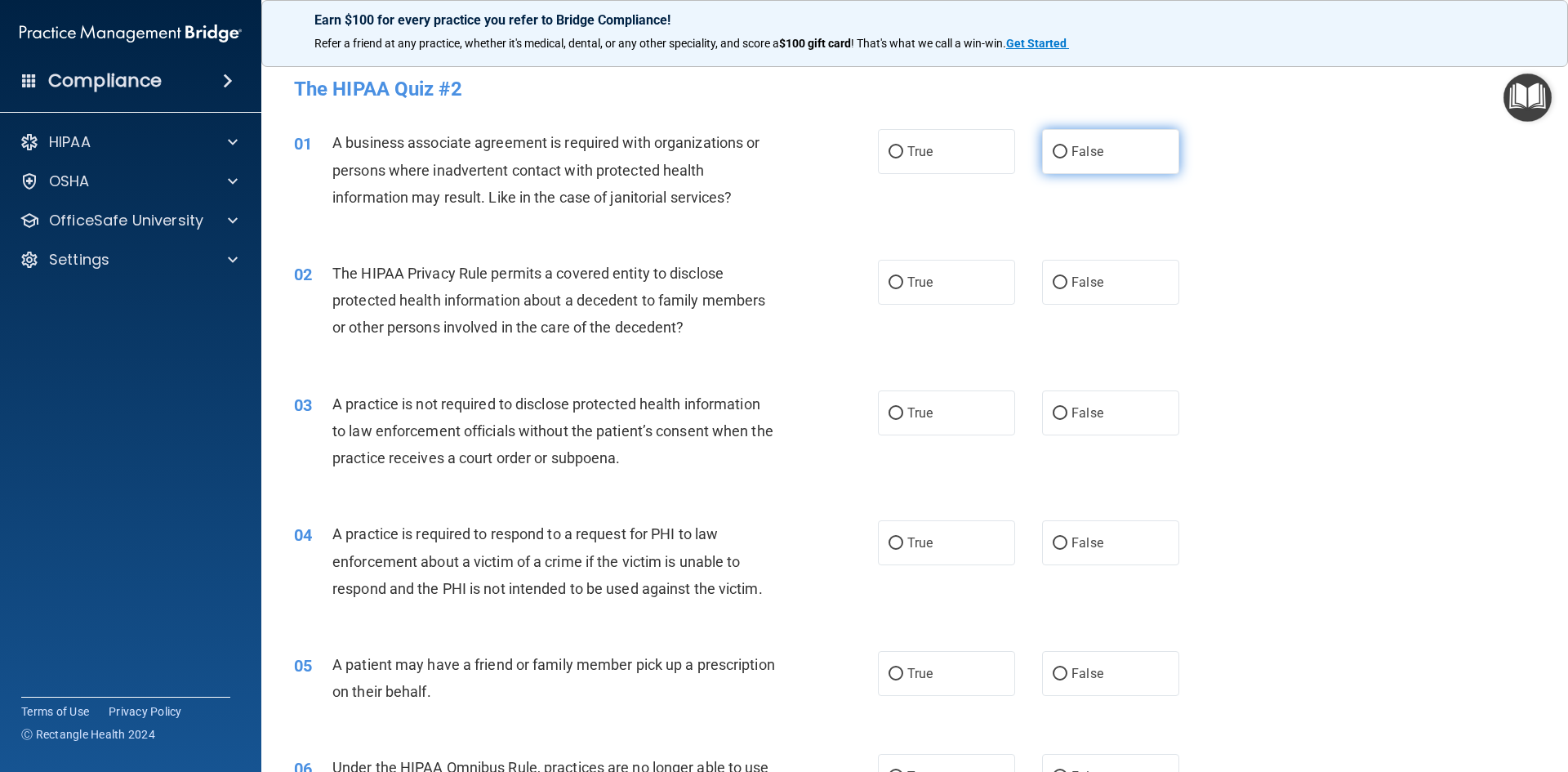
click at [1074, 149] on span "False" at bounding box center [1087, 151] width 32 height 15
click at [1068, 149] on input "False" at bounding box center [1059, 152] width 14 height 13
radio input "true"
drag, startPoint x: 917, startPoint y: 288, endPoint x: 1058, endPoint y: 369, distance: 162.6
click at [916, 288] on span "True" at bounding box center [920, 282] width 25 height 15
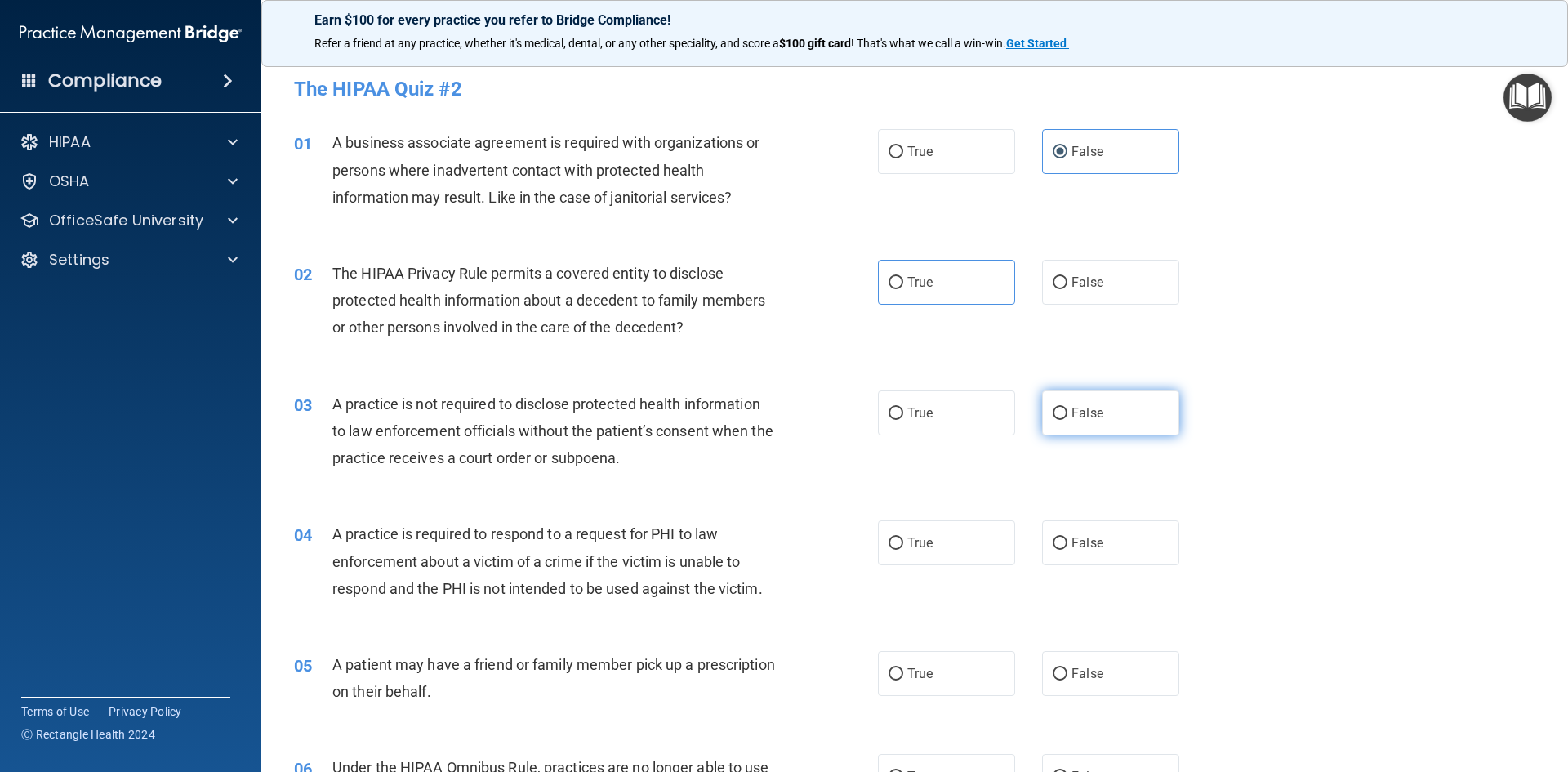
click at [1064, 426] on label "False" at bounding box center [1111, 412] width 137 height 45
click at [1064, 420] on input "False" at bounding box center [1059, 413] width 14 height 13
radio input "true"
drag, startPoint x: 934, startPoint y: 550, endPoint x: 1130, endPoint y: 541, distance: 196.2
click at [934, 549] on label "True" at bounding box center [946, 542] width 137 height 45
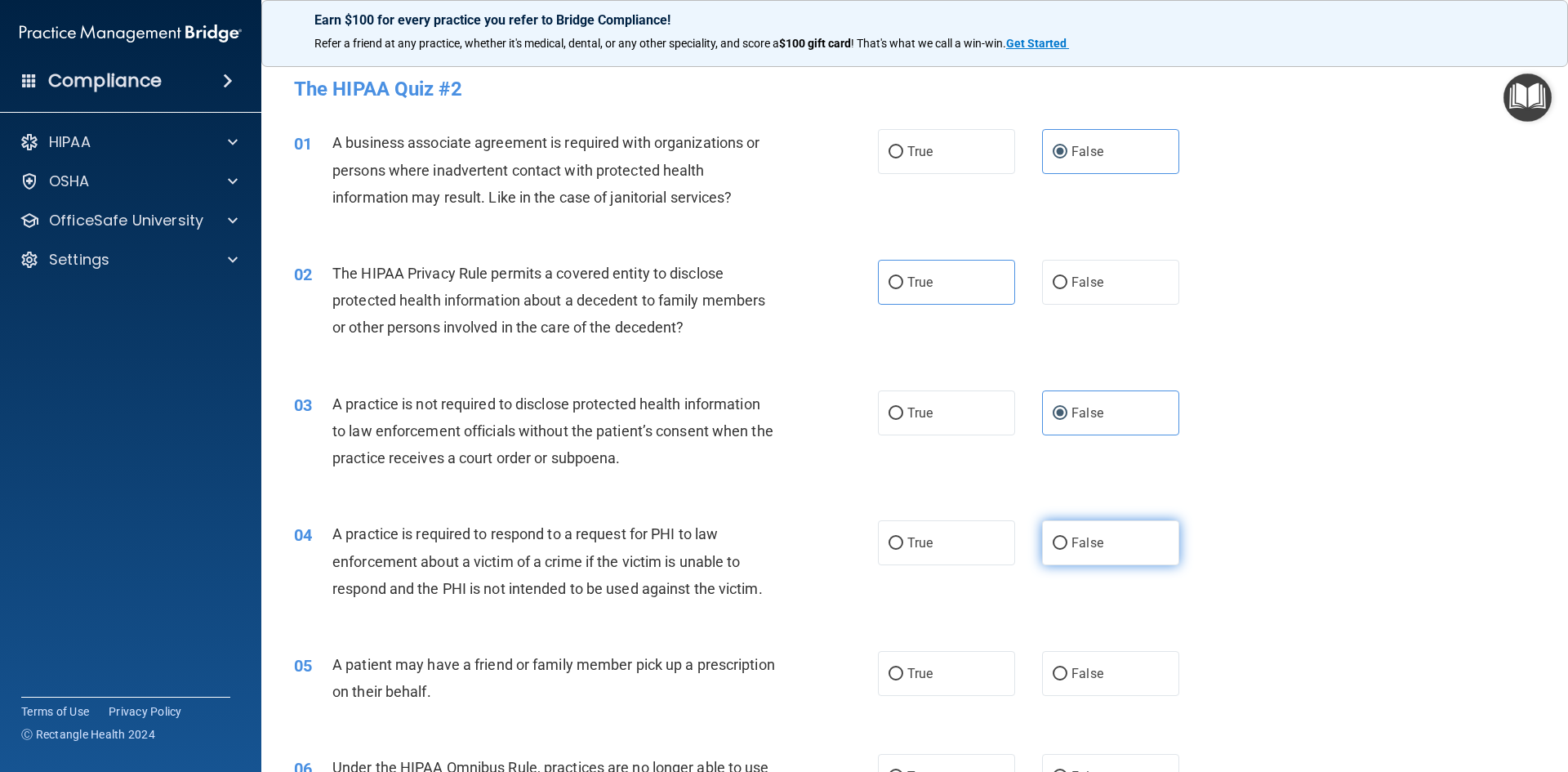
click at [903, 549] on input "True" at bounding box center [896, 543] width 14 height 13
radio input "true"
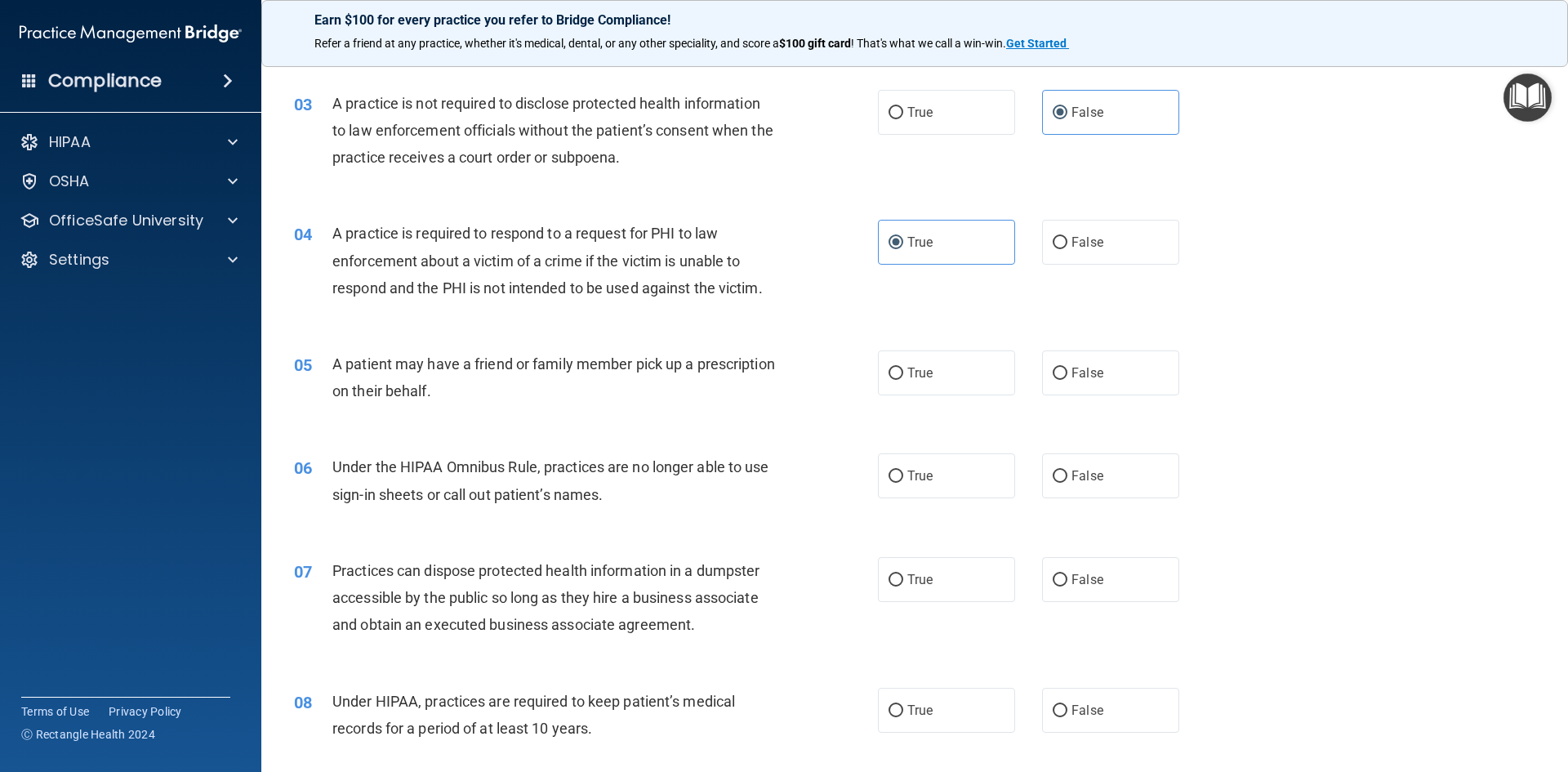
scroll to position [327, 0]
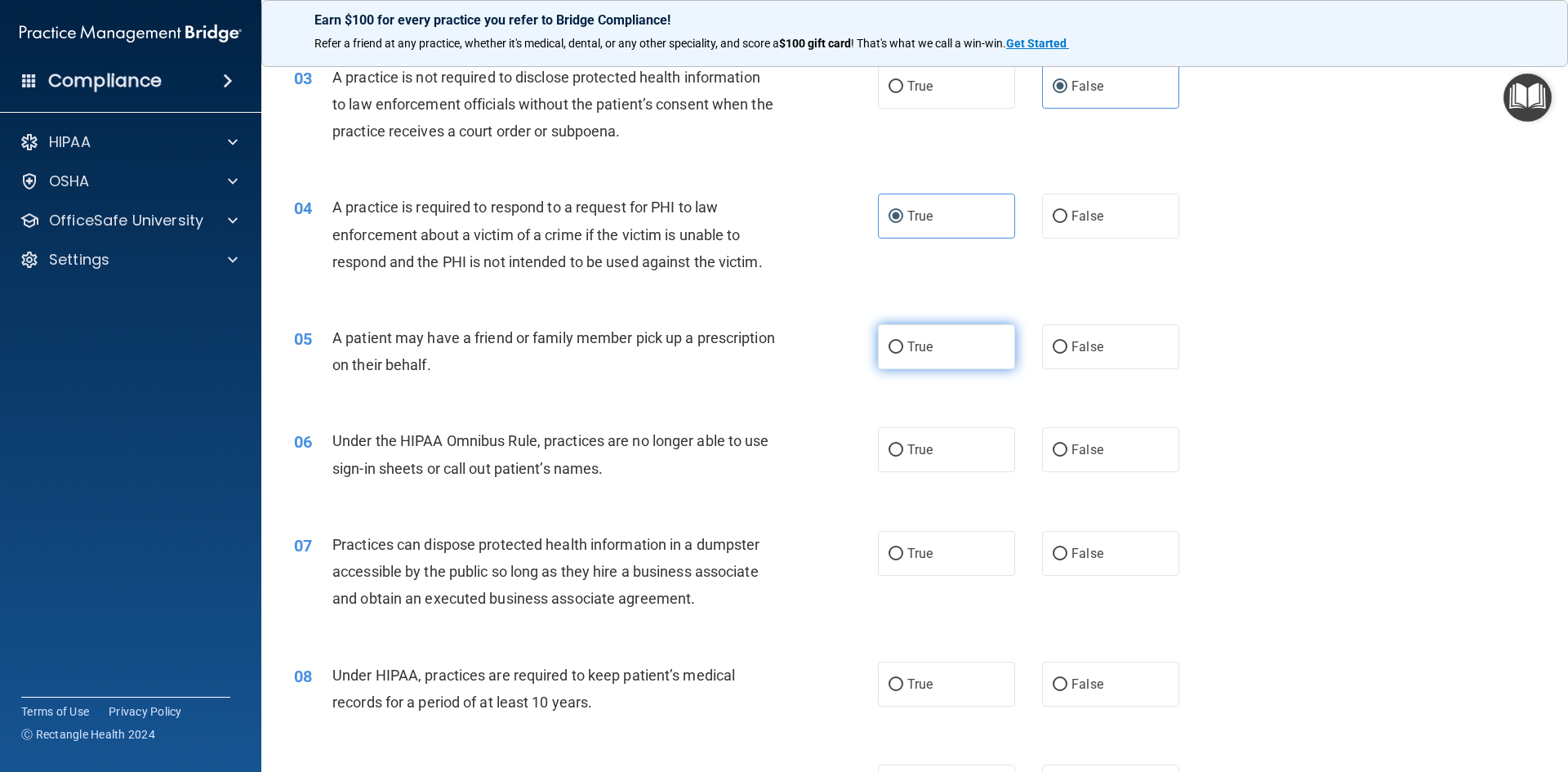
click at [951, 349] on label "True" at bounding box center [946, 346] width 137 height 45
click at [903, 349] on input "True" at bounding box center [896, 347] width 14 height 13
radio input "true"
click at [1060, 440] on label "False" at bounding box center [1111, 449] width 137 height 45
click at [1060, 444] on input "False" at bounding box center [1059, 450] width 14 height 13
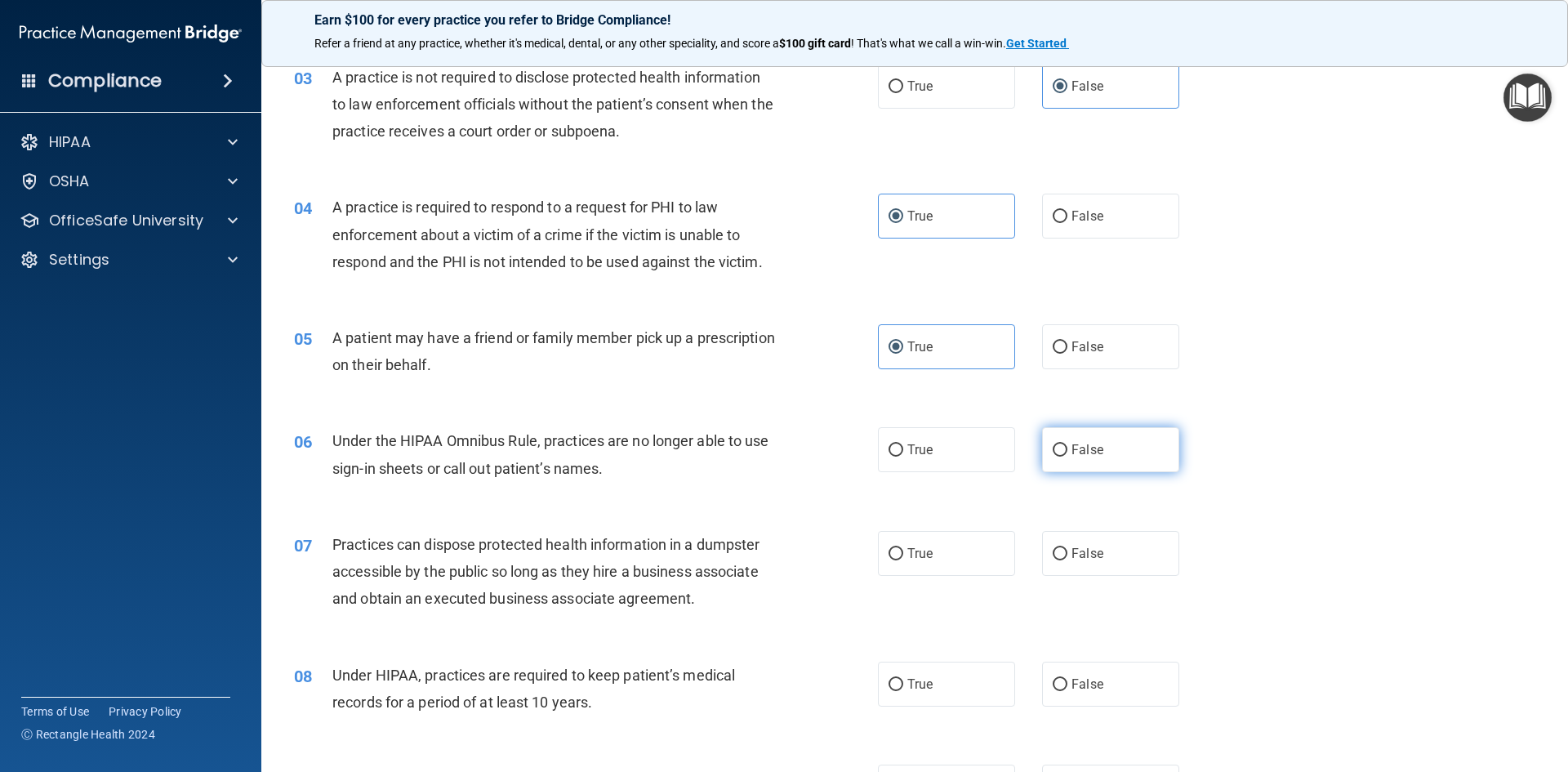
radio input "true"
click at [1080, 552] on span "False" at bounding box center [1087, 553] width 32 height 15
click at [1068, 552] on input "False" at bounding box center [1059, 554] width 14 height 13
radio input "true"
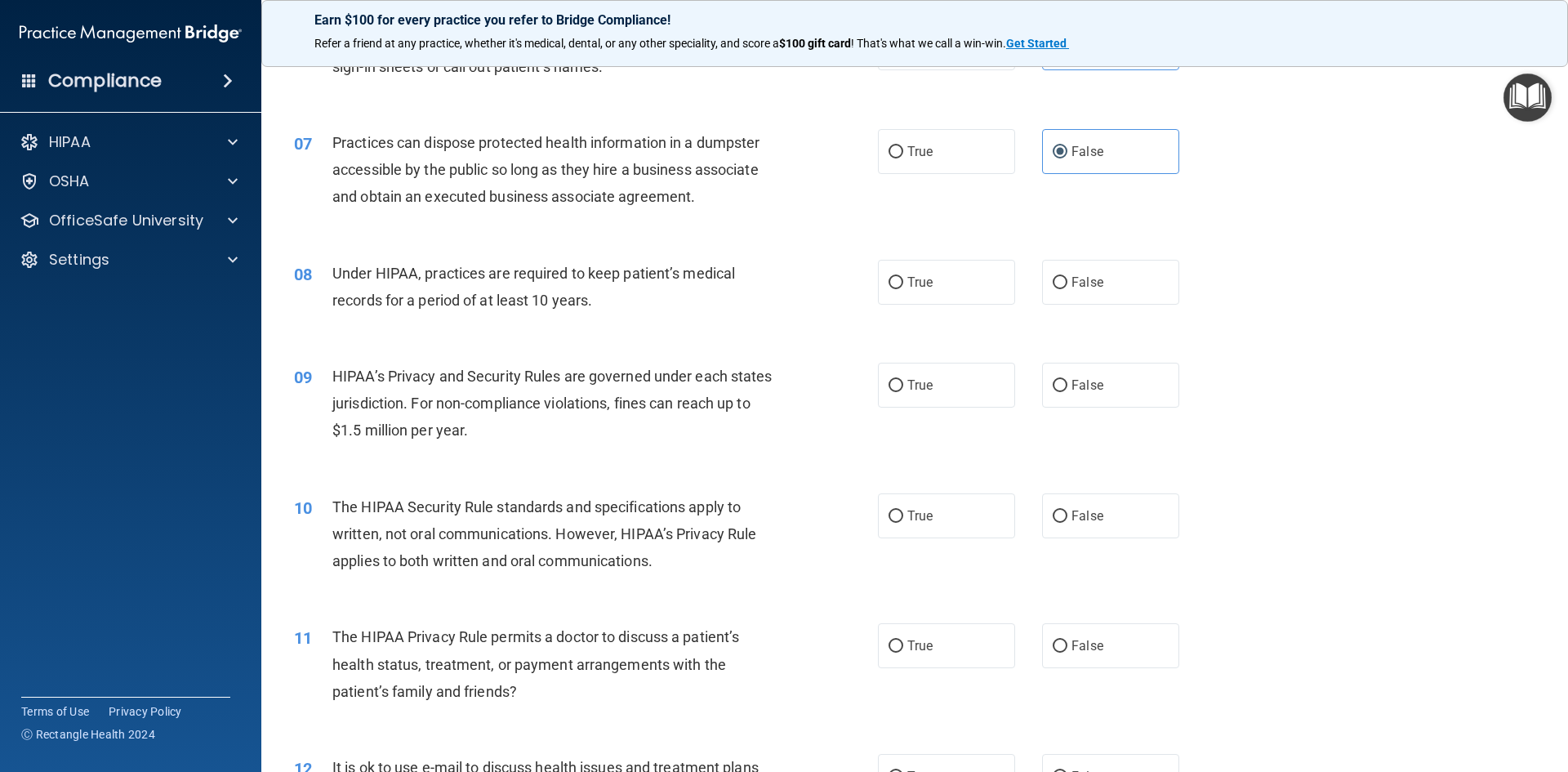
scroll to position [817, 0]
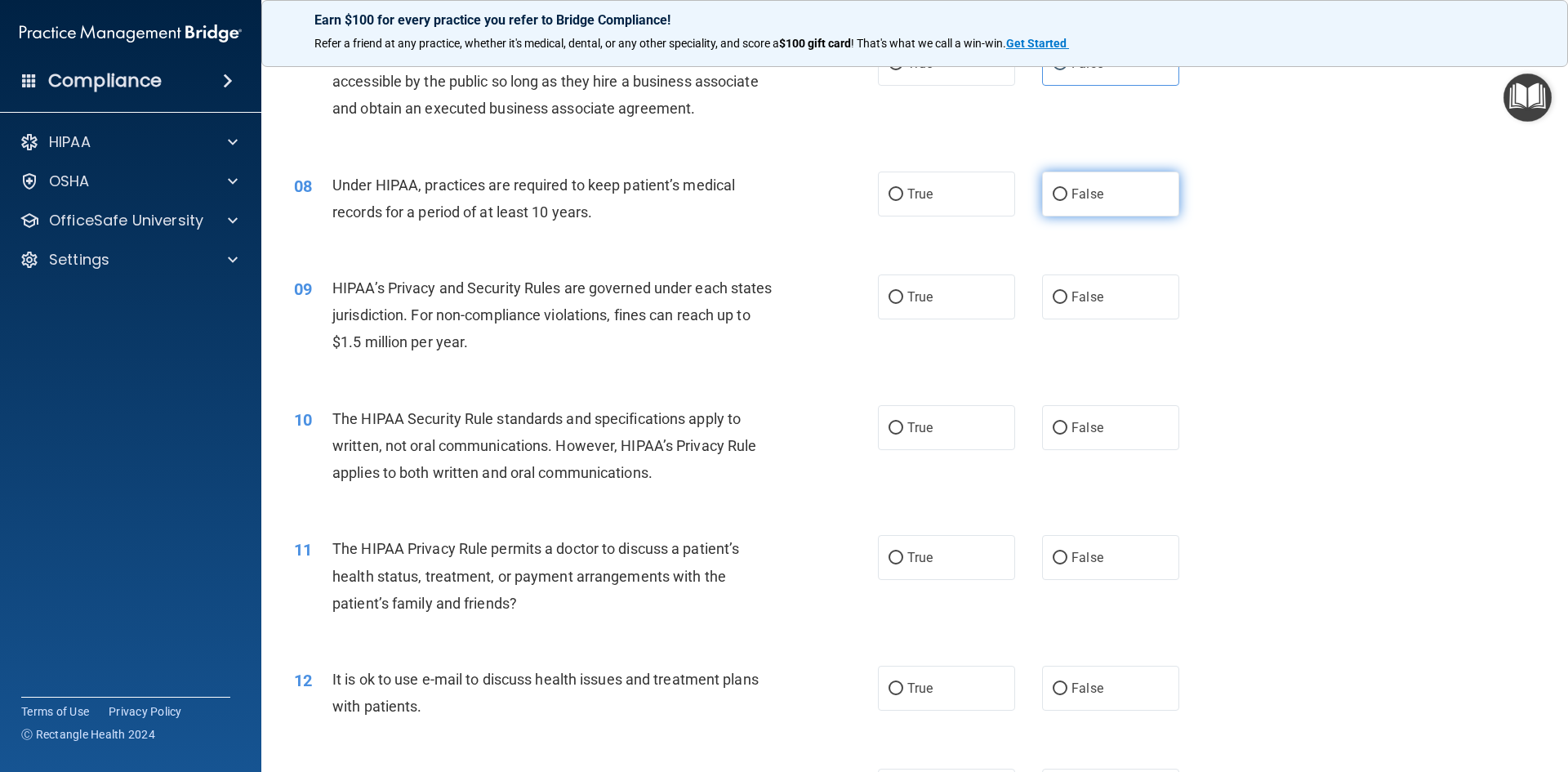
click at [1123, 201] on label "False" at bounding box center [1111, 193] width 137 height 45
click at [1068, 201] on input "False" at bounding box center [1059, 194] width 14 height 13
radio input "true"
click at [1099, 299] on label "False" at bounding box center [1111, 296] width 137 height 45
click at [1068, 299] on input "False" at bounding box center [1059, 297] width 14 height 13
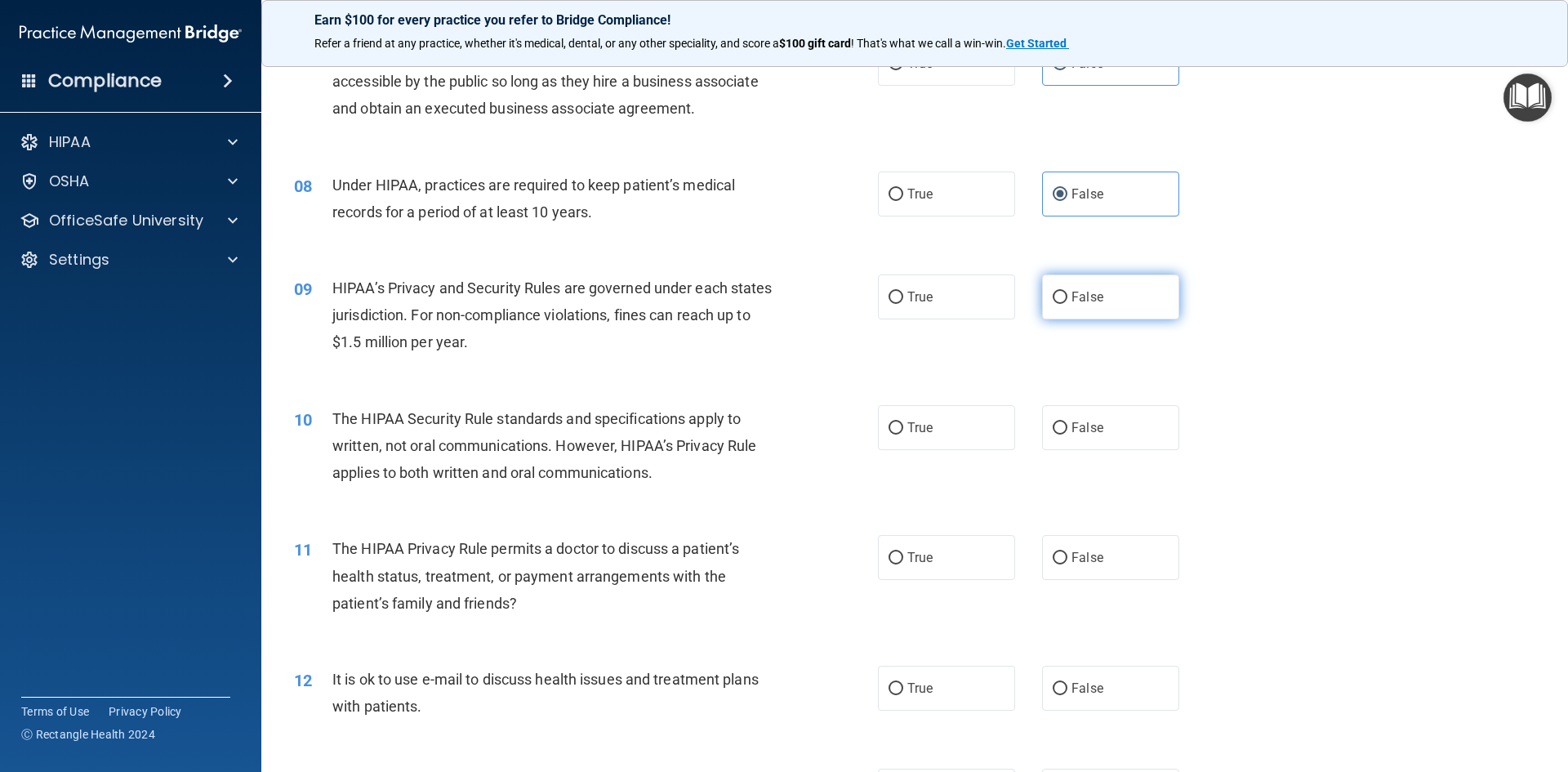
radio input "true"
click at [907, 426] on span "True" at bounding box center [920, 427] width 25 height 15
click at [902, 426] on input "True" at bounding box center [896, 428] width 14 height 13
radio input "true"
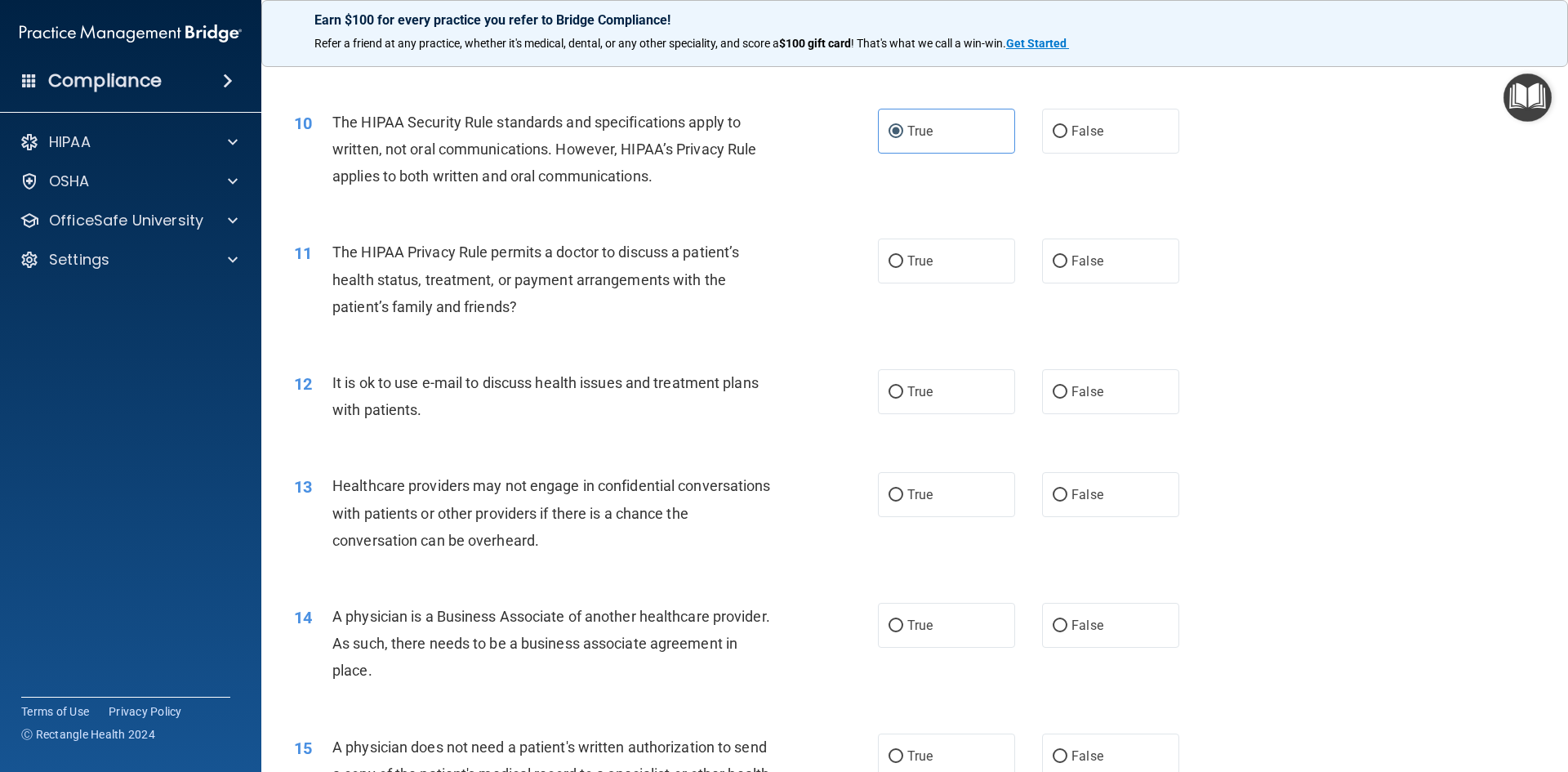
scroll to position [1143, 0]
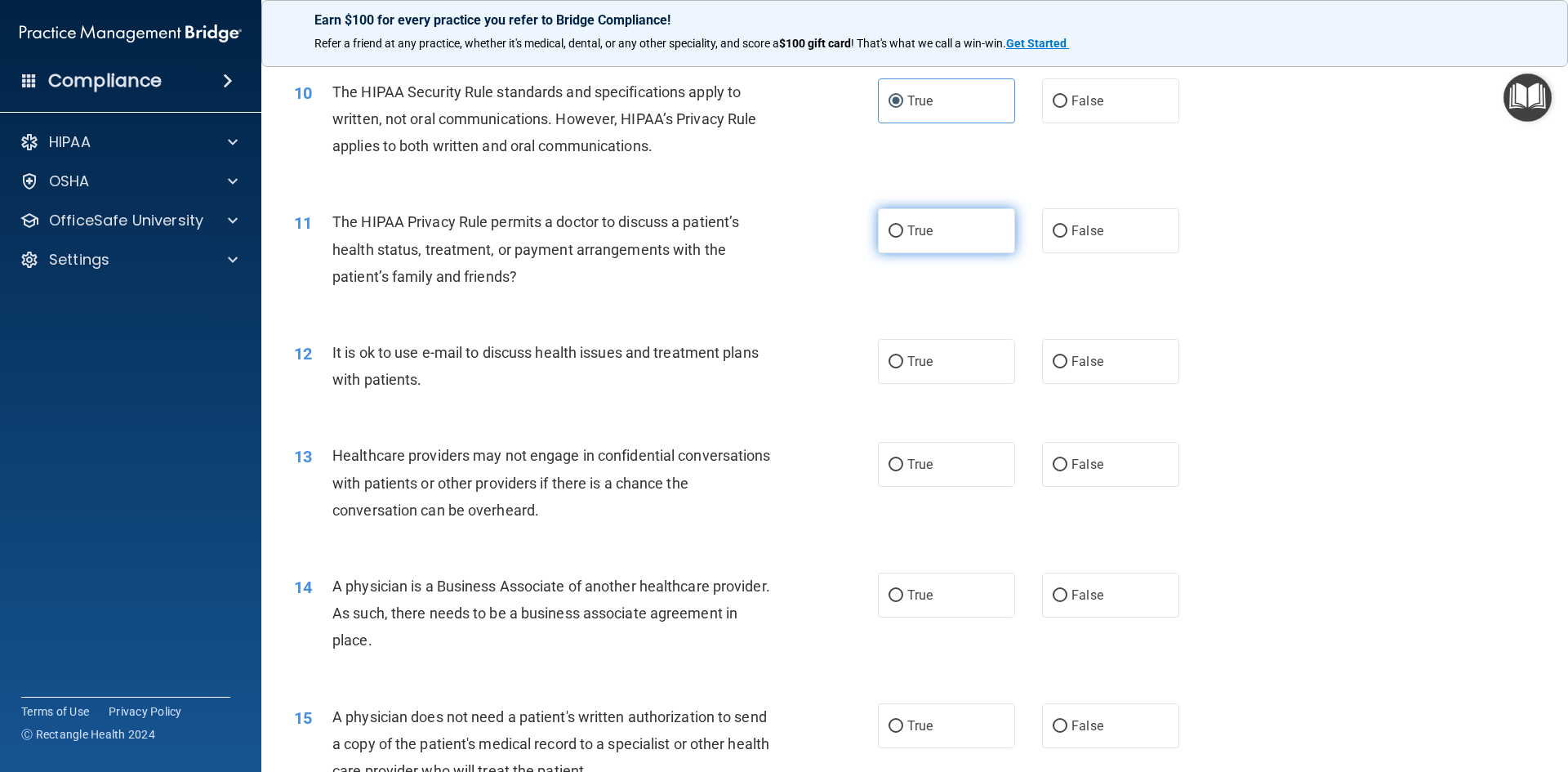
click at [922, 230] on span "True" at bounding box center [920, 231] width 25 height 15
click at [903, 230] on input "True" at bounding box center [896, 231] width 14 height 13
radio input "true"
click at [927, 354] on label "True" at bounding box center [946, 361] width 137 height 45
click at [903, 356] on input "True" at bounding box center [896, 362] width 14 height 13
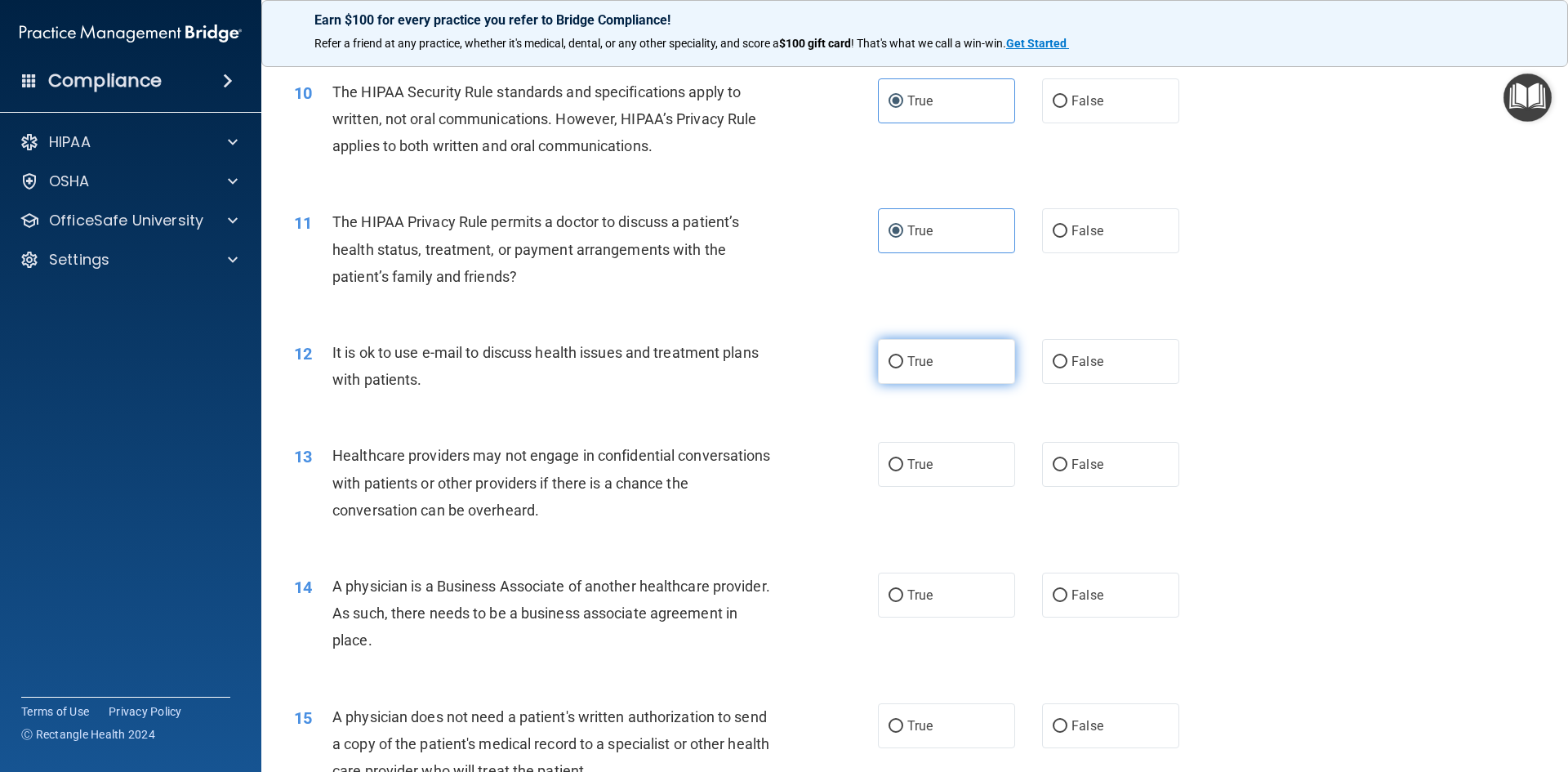
radio input "true"
click at [1114, 472] on label "False" at bounding box center [1111, 464] width 137 height 45
click at [1068, 471] on input "False" at bounding box center [1059, 465] width 14 height 13
radio input "true"
click at [1097, 590] on label "False" at bounding box center [1111, 595] width 137 height 45
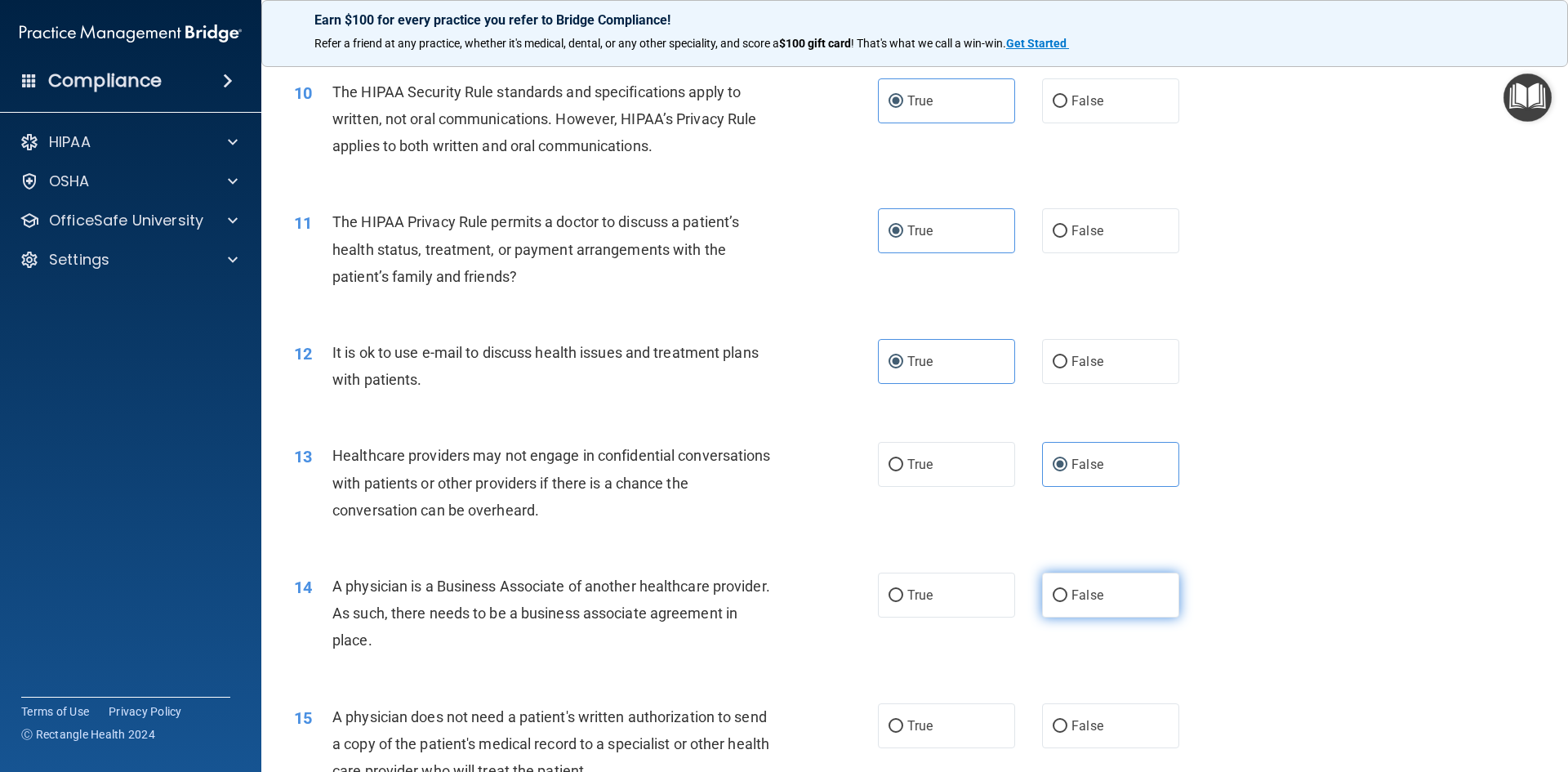
click at [1068, 590] on input "False" at bounding box center [1059, 595] width 14 height 13
radio input "true"
click at [944, 725] on label "True" at bounding box center [946, 725] width 137 height 45
click at [903, 725] on input "True" at bounding box center [896, 726] width 14 height 13
radio input "true"
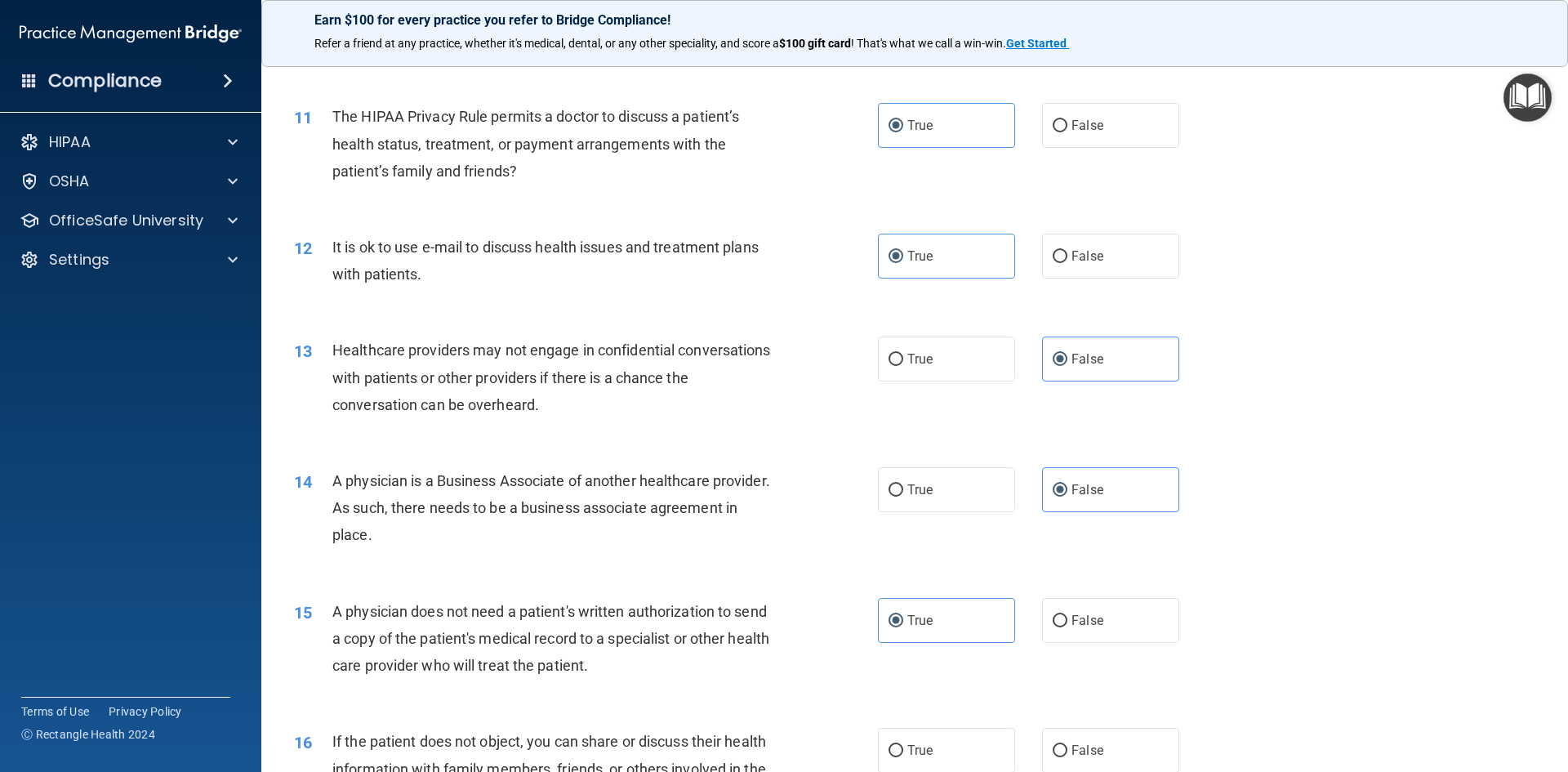
scroll to position [1470, 0]
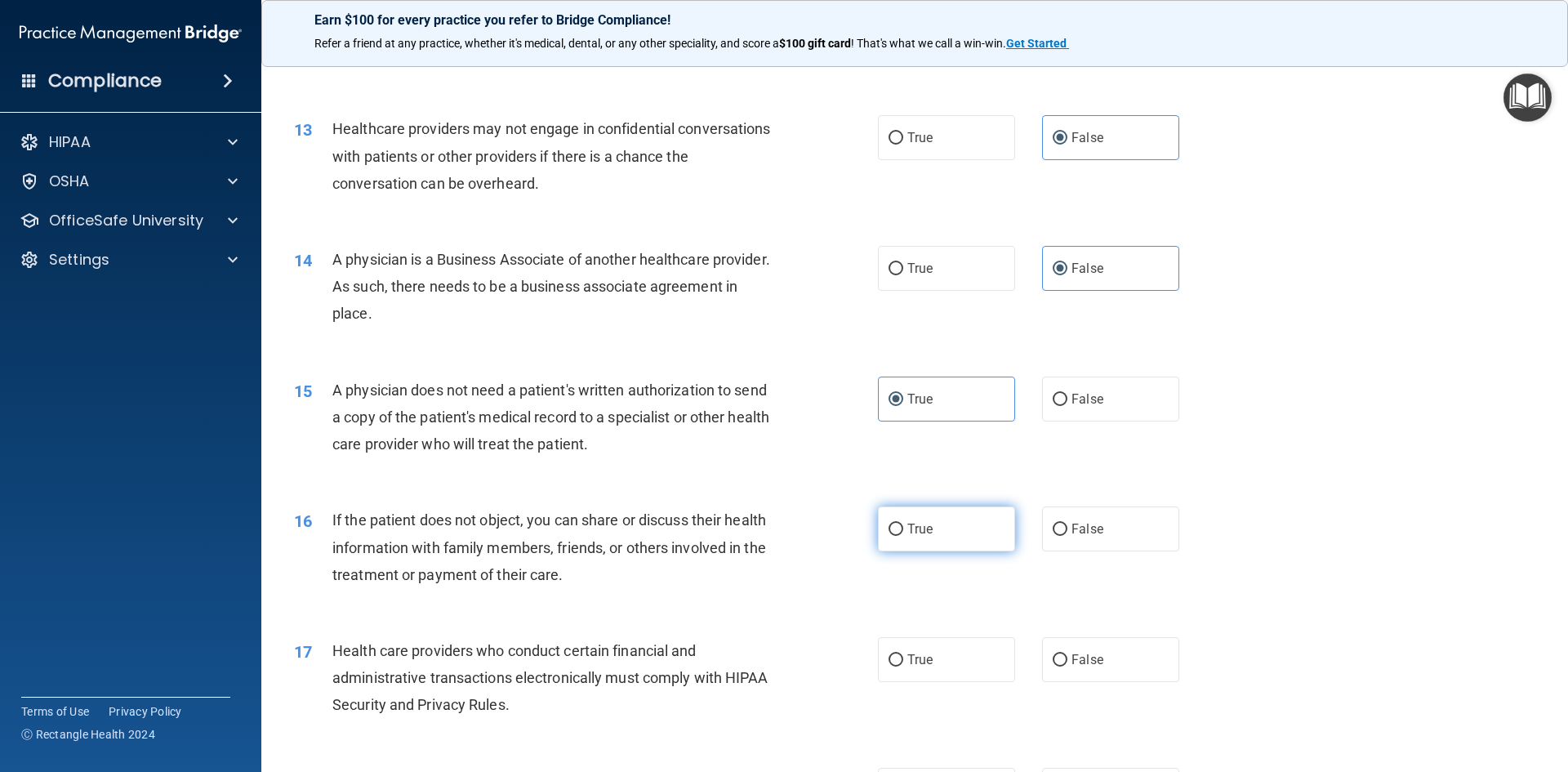
click at [937, 531] on label "True" at bounding box center [946, 528] width 137 height 45
click at [903, 531] on input "True" at bounding box center [896, 530] width 14 height 13
radio input "true"
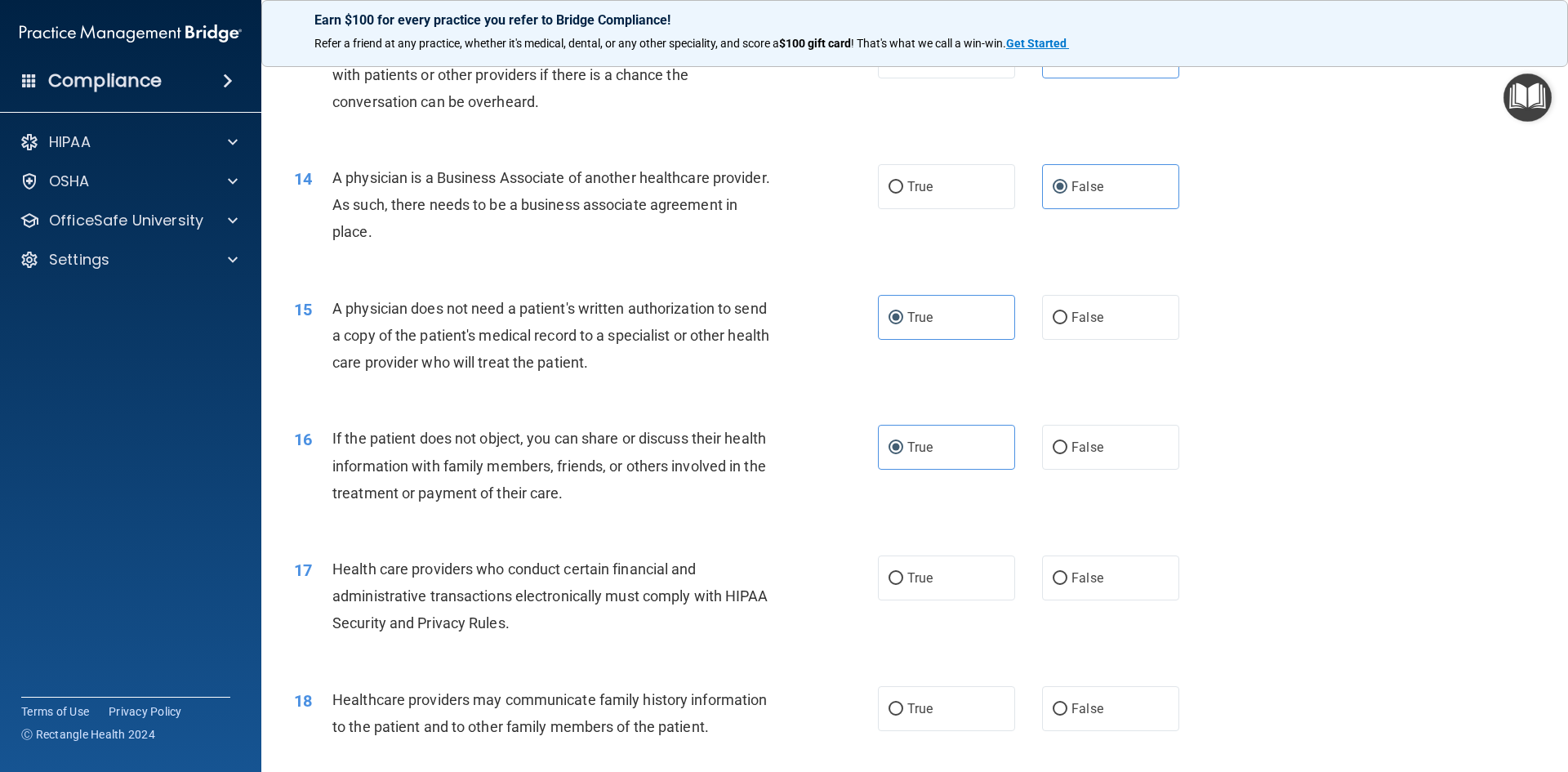
scroll to position [1715, 0]
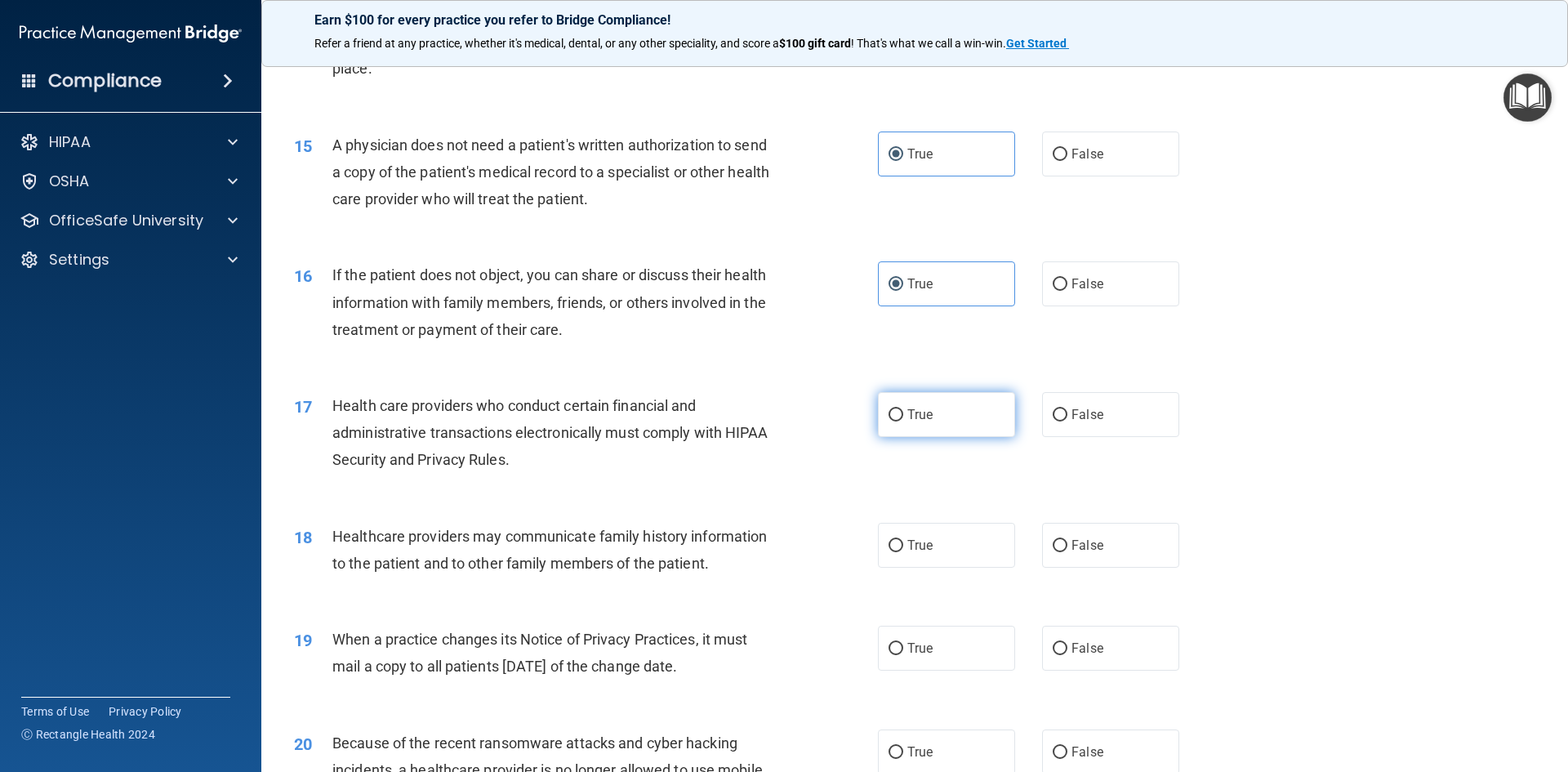
click at [940, 427] on label "True" at bounding box center [946, 414] width 137 height 45
click at [903, 421] on input "True" at bounding box center [896, 415] width 14 height 13
radio input "true"
click at [912, 528] on label "True" at bounding box center [946, 545] width 137 height 45
click at [903, 540] on input "True" at bounding box center [896, 546] width 14 height 13
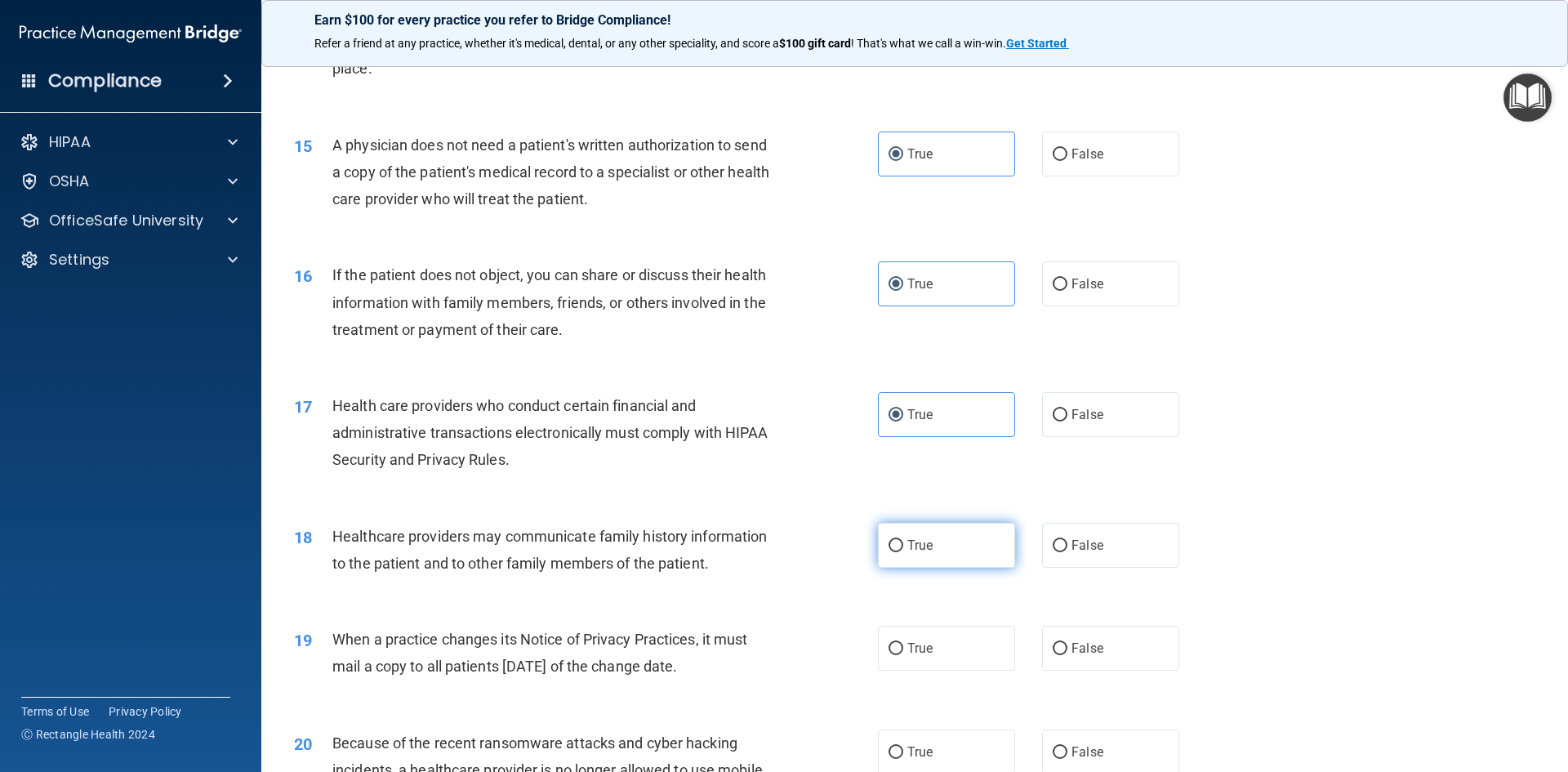
radio input "true"
click at [1111, 648] on label "False" at bounding box center [1111, 648] width 137 height 45
click at [1068, 648] on input "False" at bounding box center [1059, 649] width 14 height 13
radio input "true"
click at [1100, 747] on label "False" at bounding box center [1111, 751] width 137 height 45
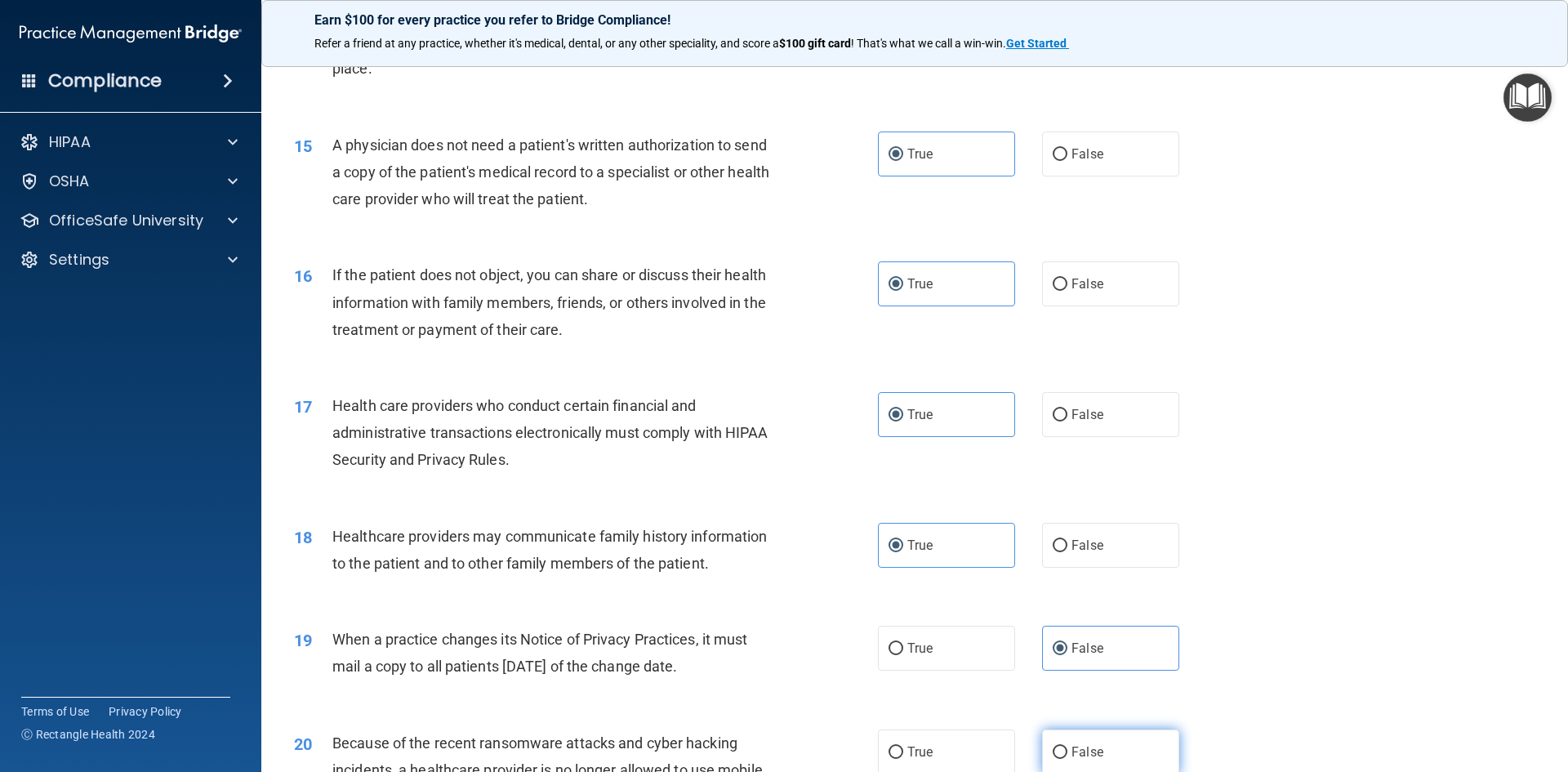
click at [1068, 747] on input "False" at bounding box center [1059, 753] width 14 height 13
radio input "true"
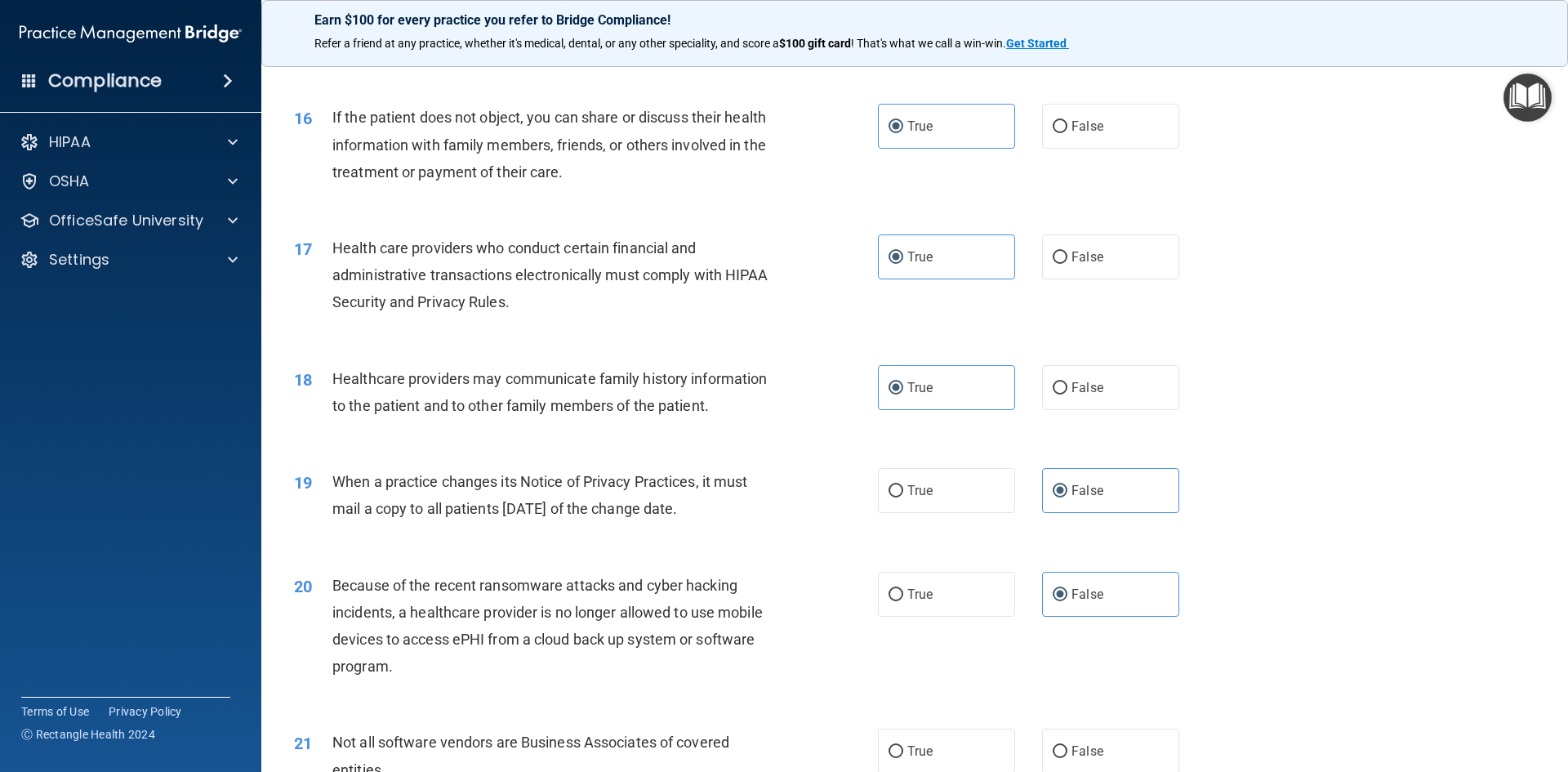
scroll to position [2041, 0]
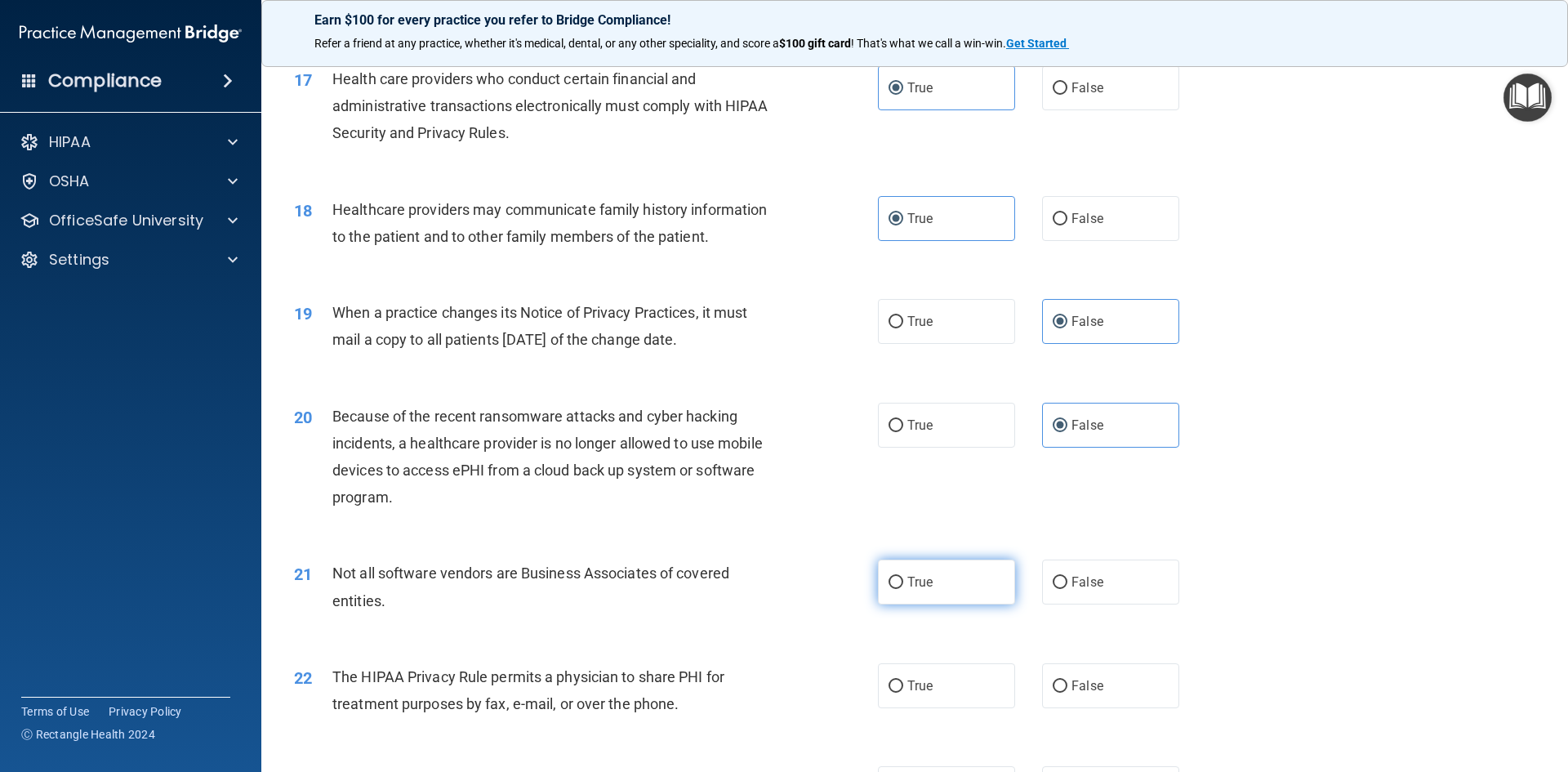
click at [968, 584] on label "True" at bounding box center [946, 581] width 137 height 45
click at [903, 584] on input "True" at bounding box center [896, 583] width 14 height 13
radio input "true"
click at [954, 679] on label "True" at bounding box center [946, 685] width 137 height 45
click at [903, 680] on input "True" at bounding box center [896, 686] width 14 height 13
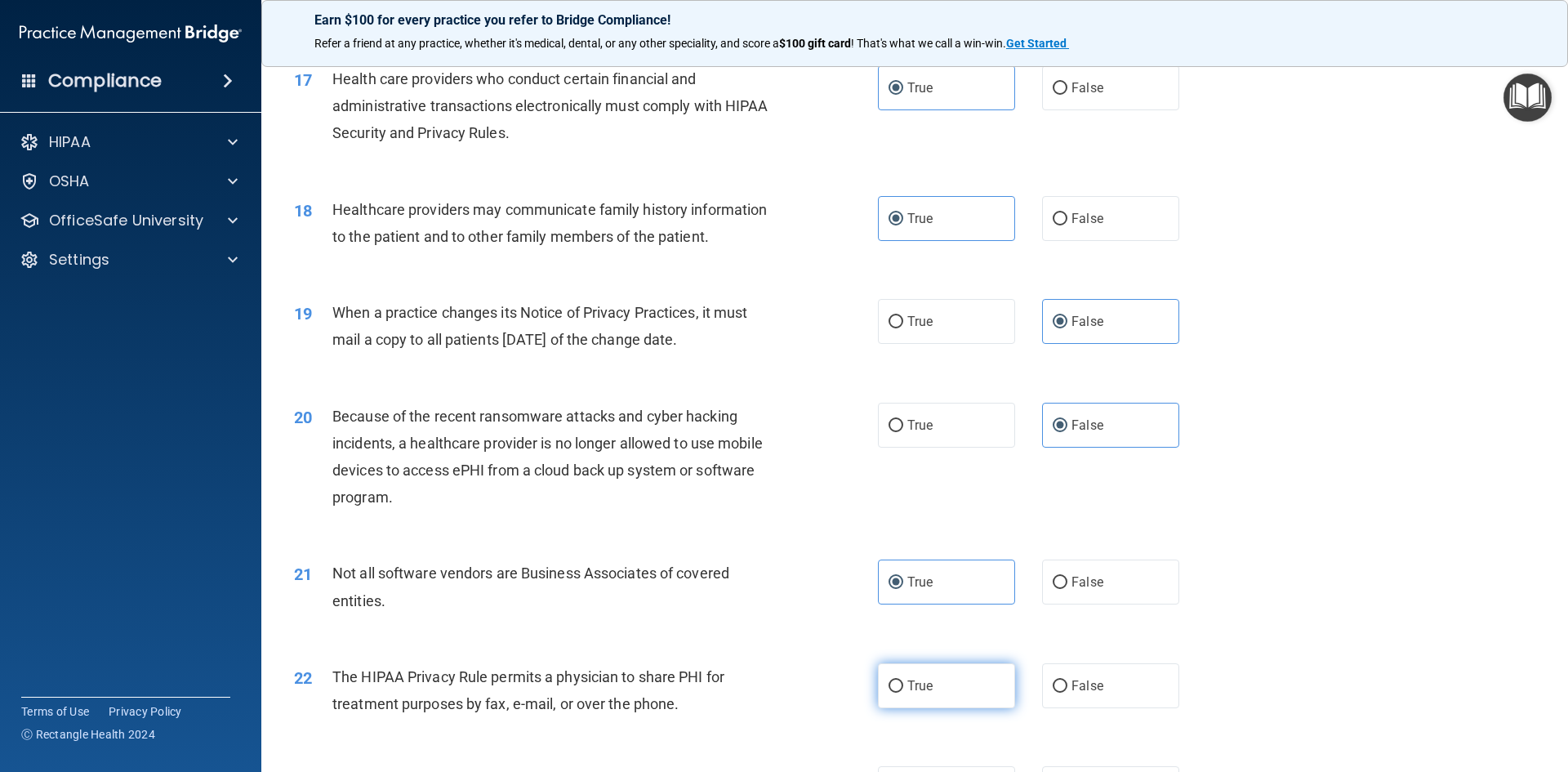
radio input "true"
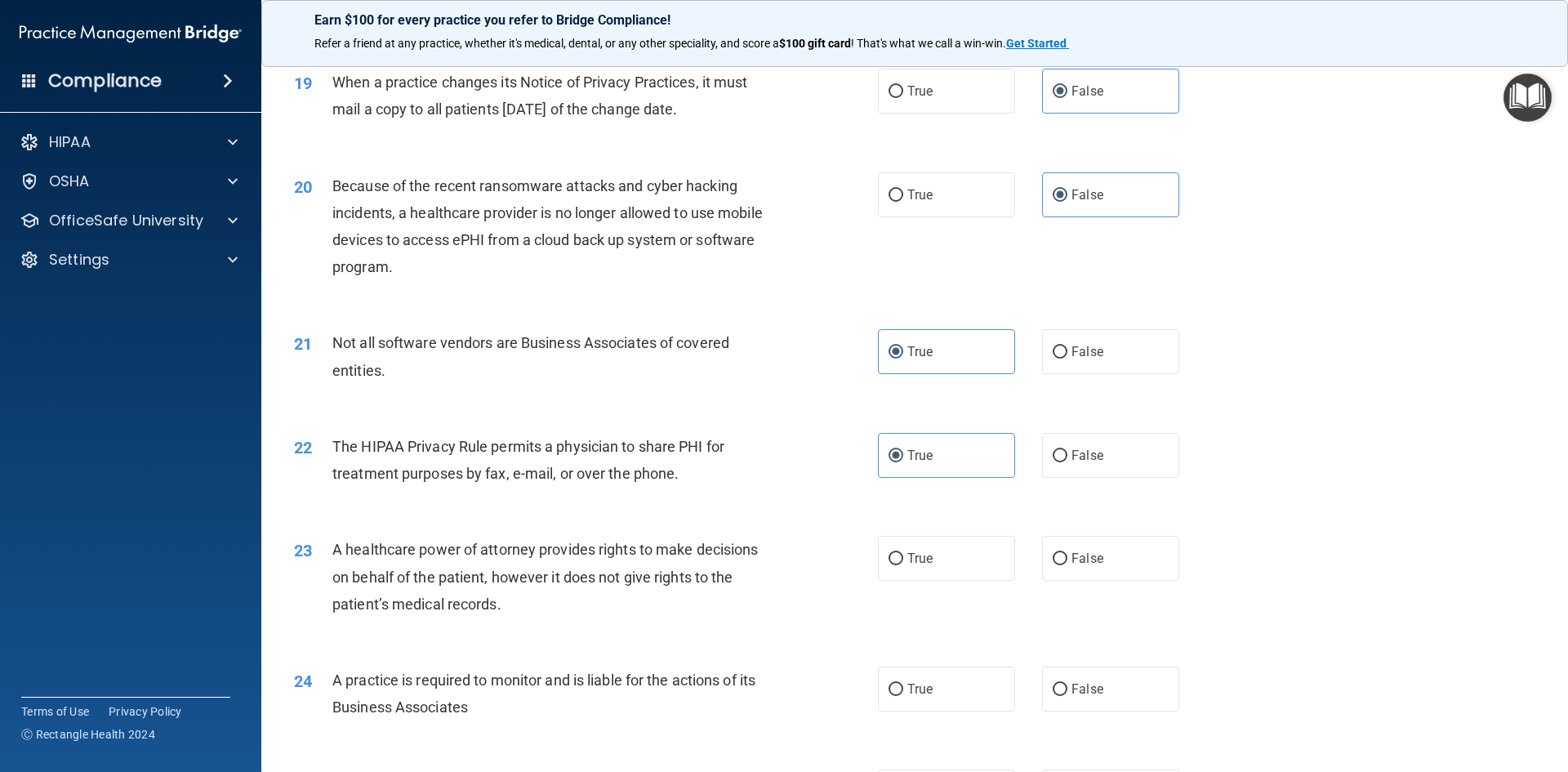
scroll to position [2368, 0]
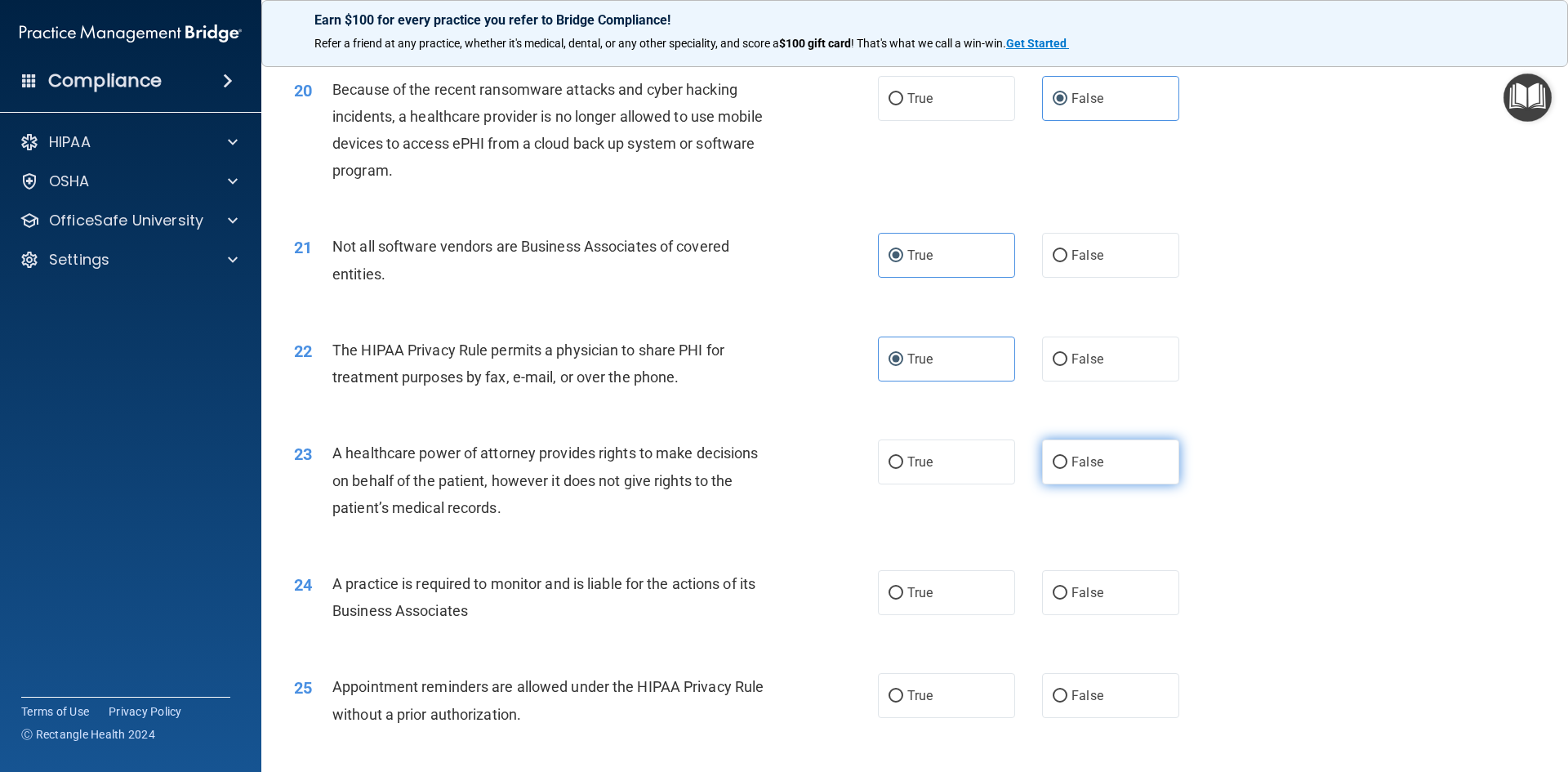
click at [1098, 470] on label "False" at bounding box center [1111, 461] width 137 height 45
click at [1068, 469] on input "False" at bounding box center [1059, 462] width 14 height 13
radio input "true"
click at [1101, 584] on label "False" at bounding box center [1111, 592] width 137 height 45
click at [1068, 587] on input "False" at bounding box center [1059, 593] width 14 height 13
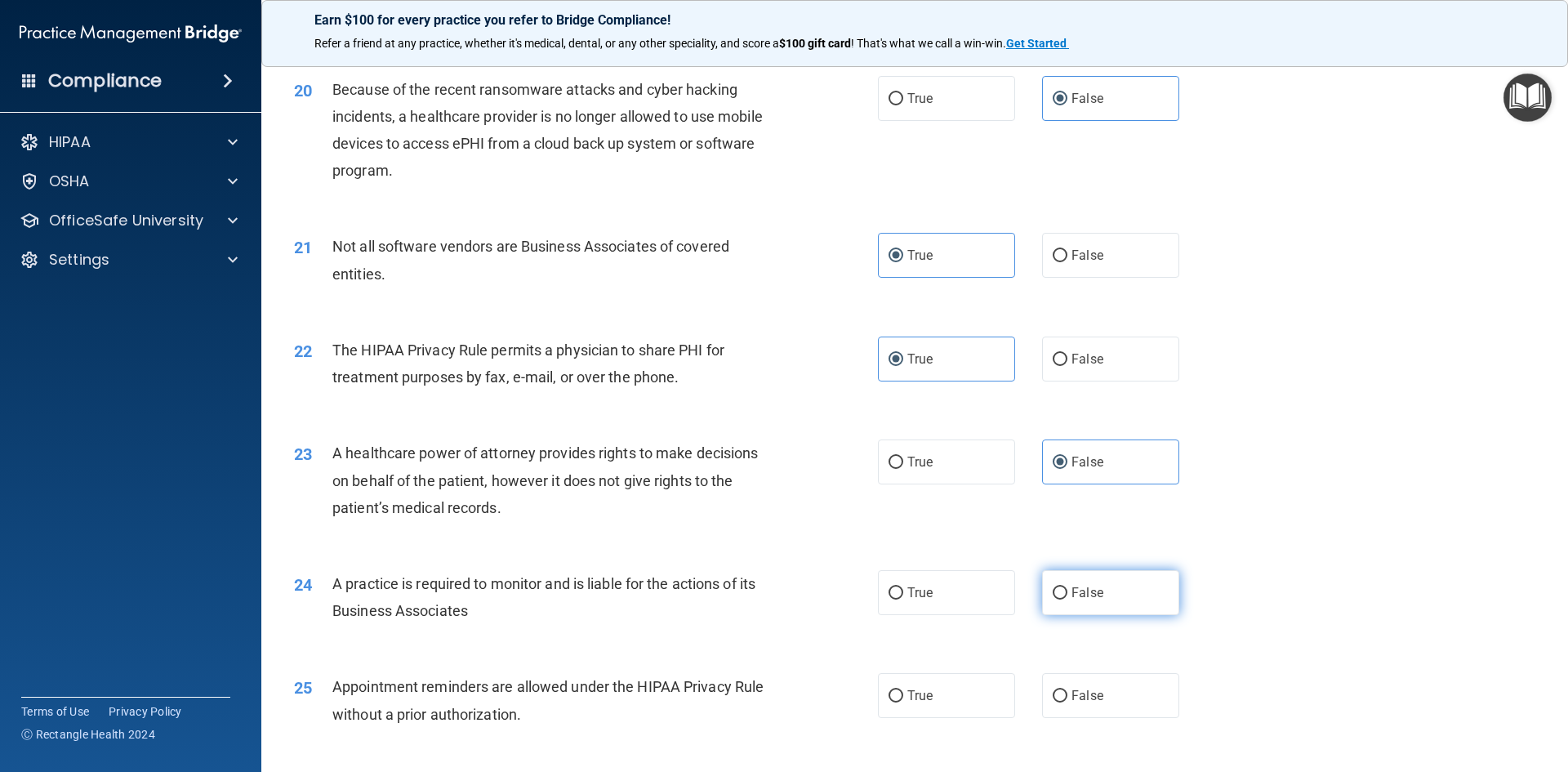
radio input "true"
drag, startPoint x: 957, startPoint y: 690, endPoint x: 962, endPoint y: 676, distance: 14.9
click at [956, 691] on label "True" at bounding box center [946, 695] width 137 height 45
click at [903, 691] on input "True" at bounding box center [896, 696] width 14 height 13
radio input "true"
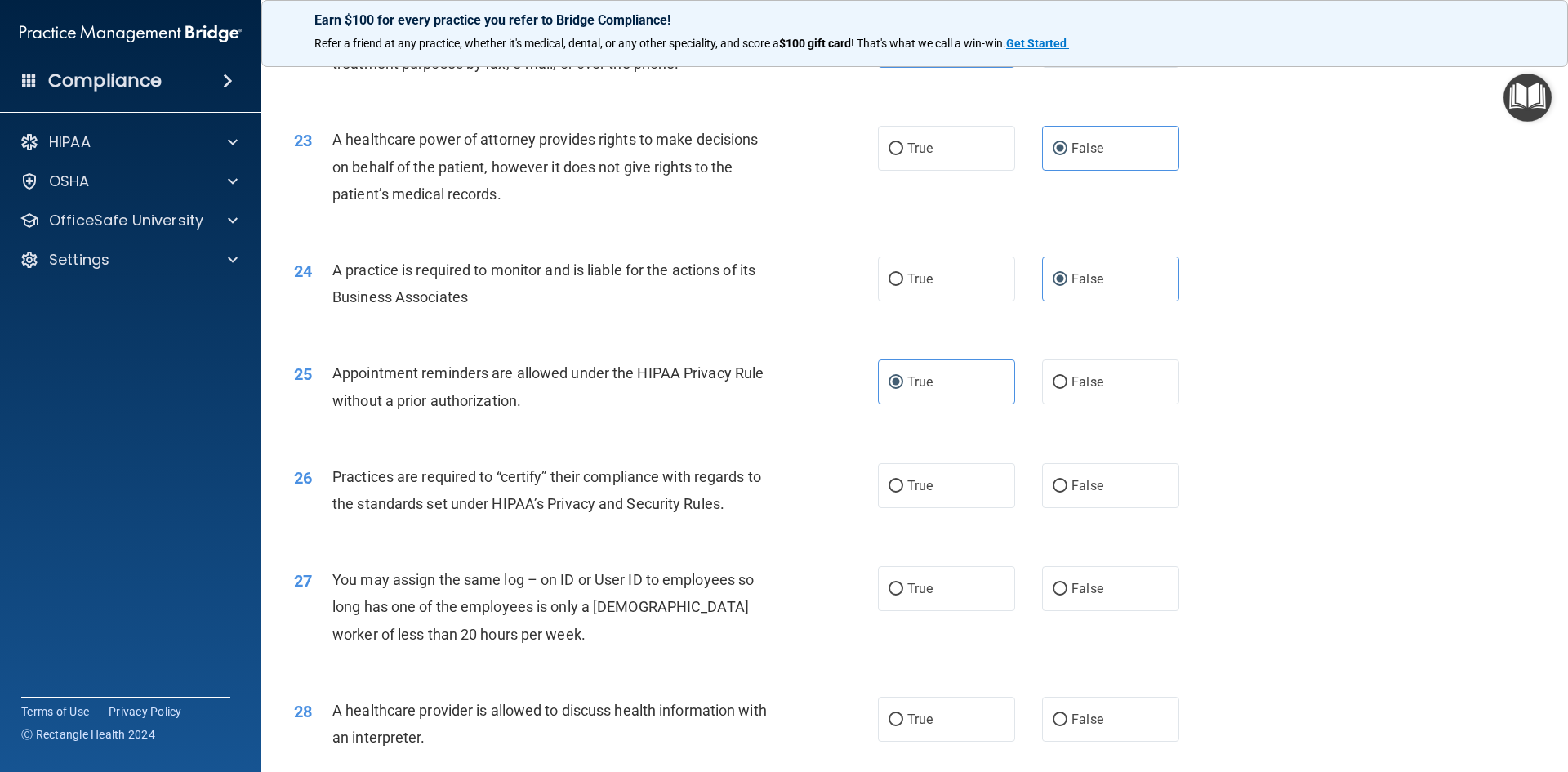
scroll to position [2694, 0]
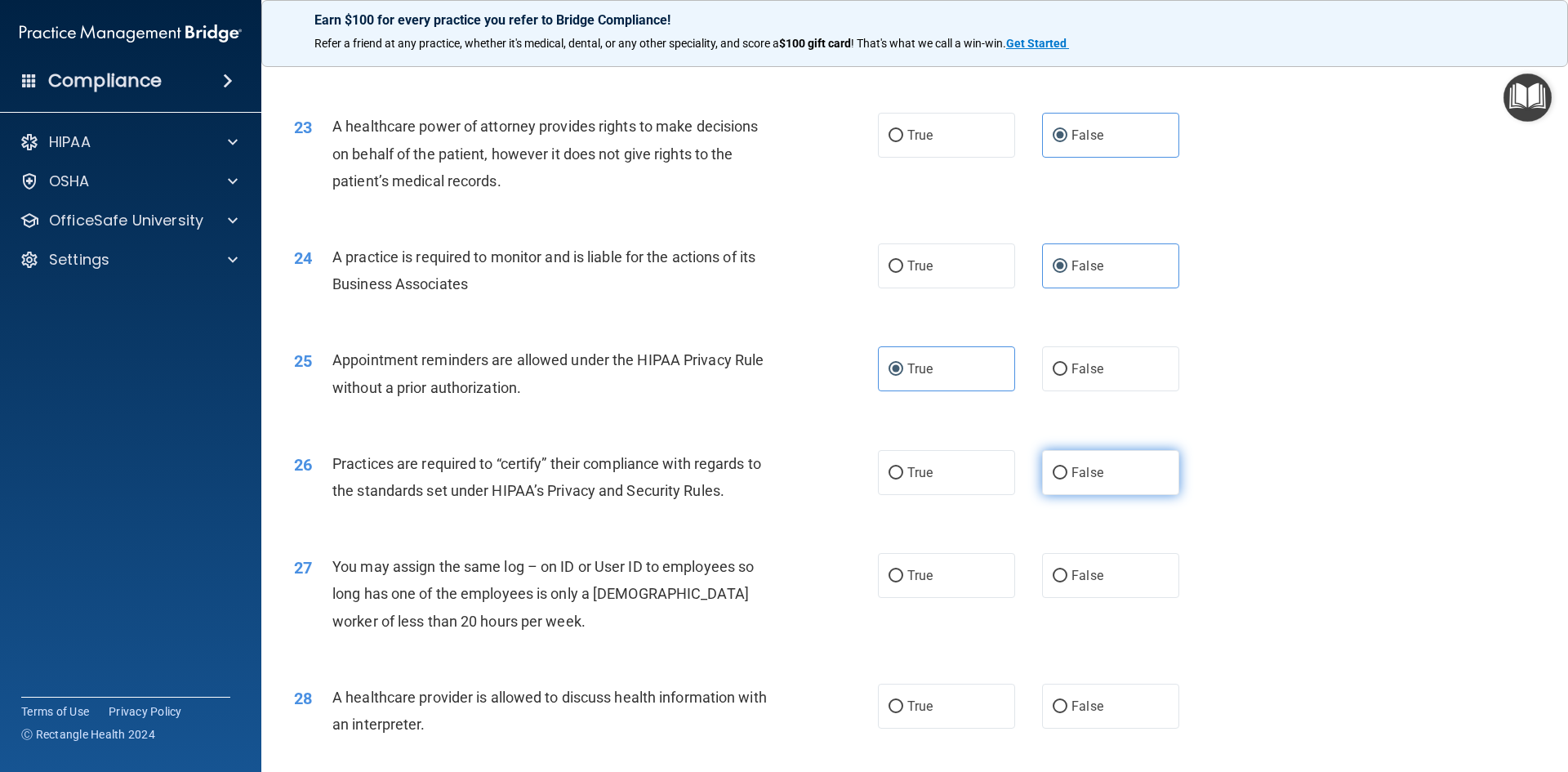
click at [1102, 473] on label "False" at bounding box center [1111, 472] width 137 height 45
click at [1068, 473] on input "False" at bounding box center [1059, 473] width 14 height 13
radio input "true"
click at [1083, 590] on label "False" at bounding box center [1111, 574] width 137 height 45
click at [1068, 582] on input "False" at bounding box center [1059, 576] width 14 height 13
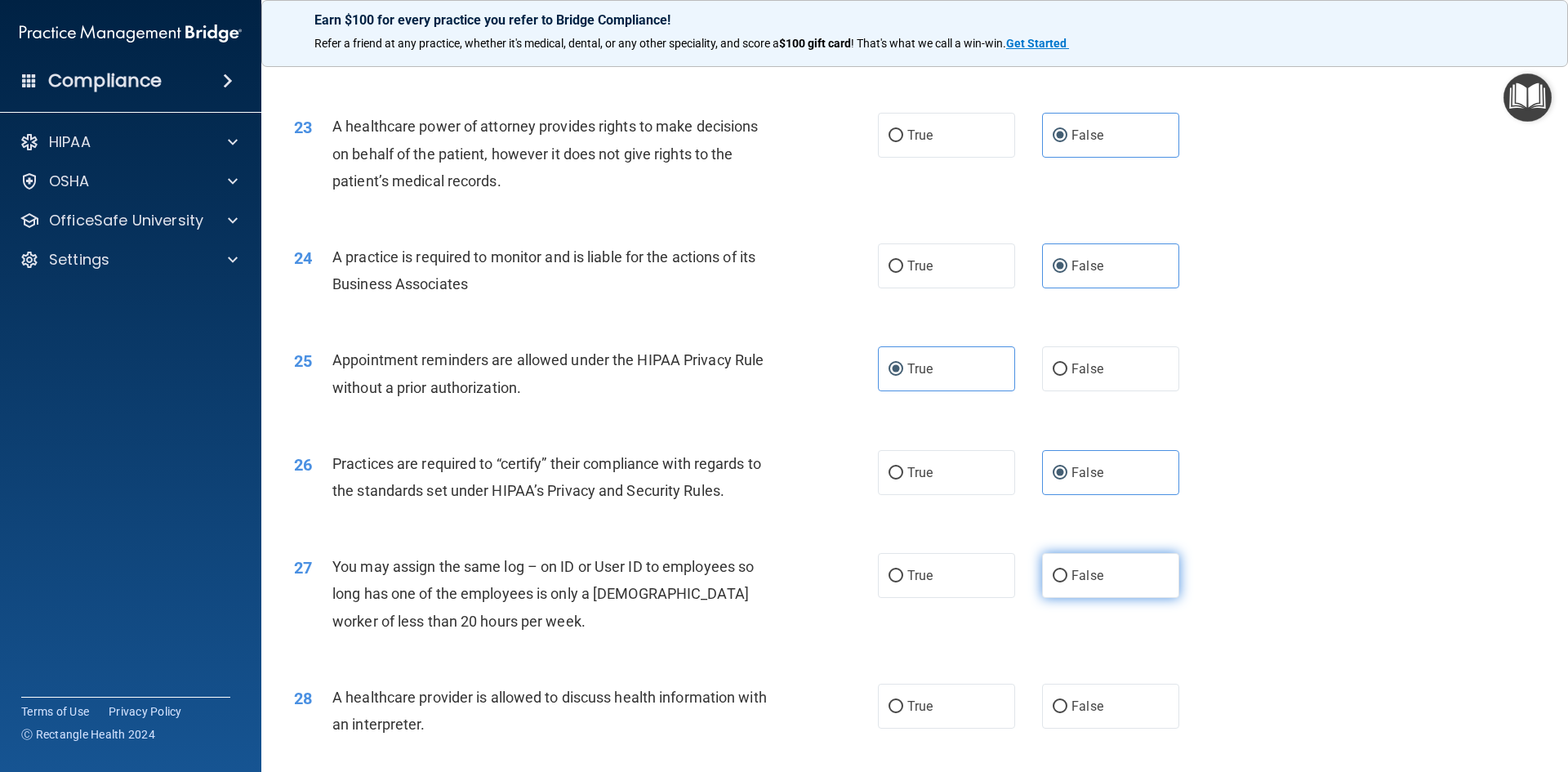
radio input "true"
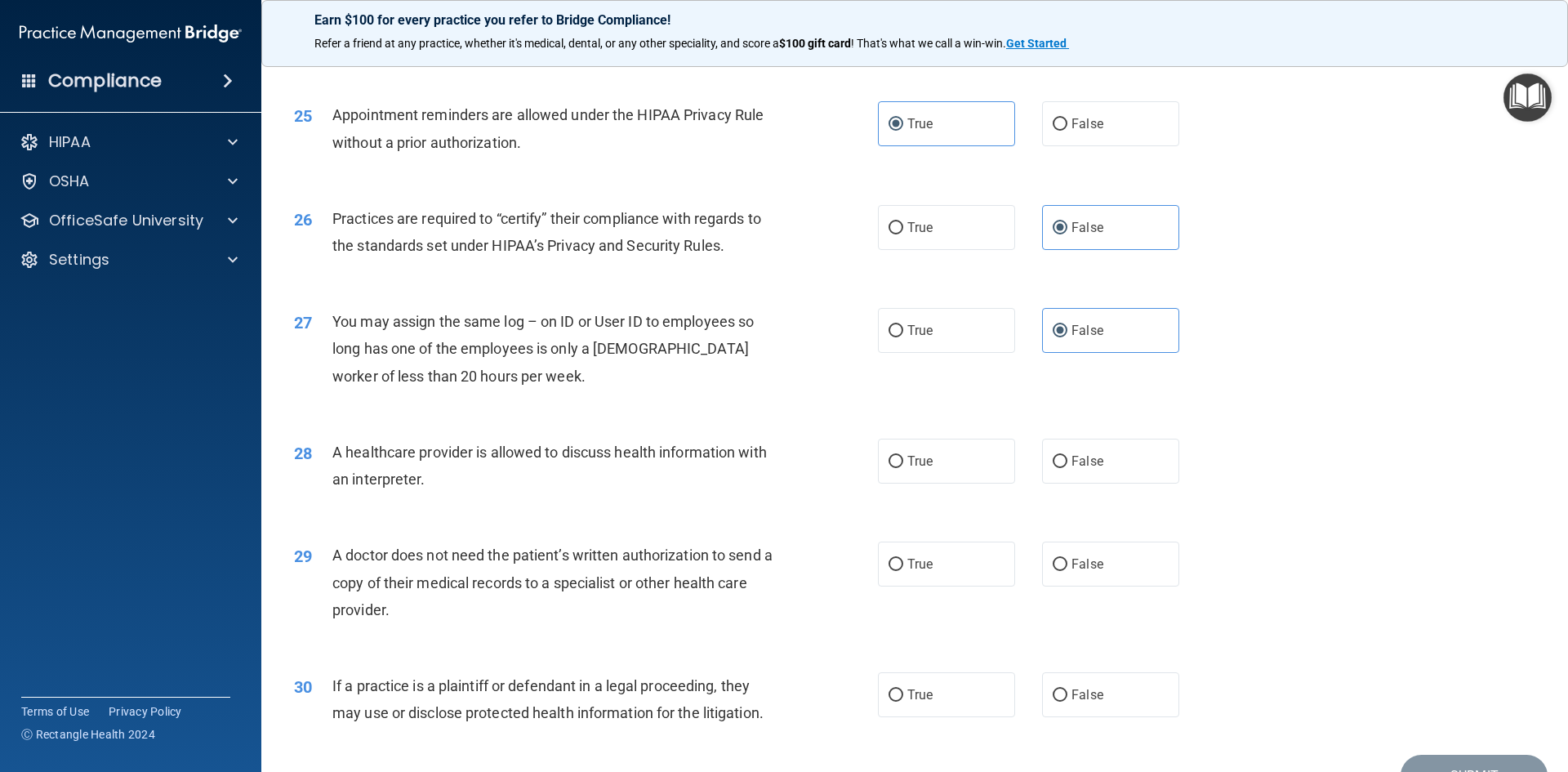
scroll to position [3030, 0]
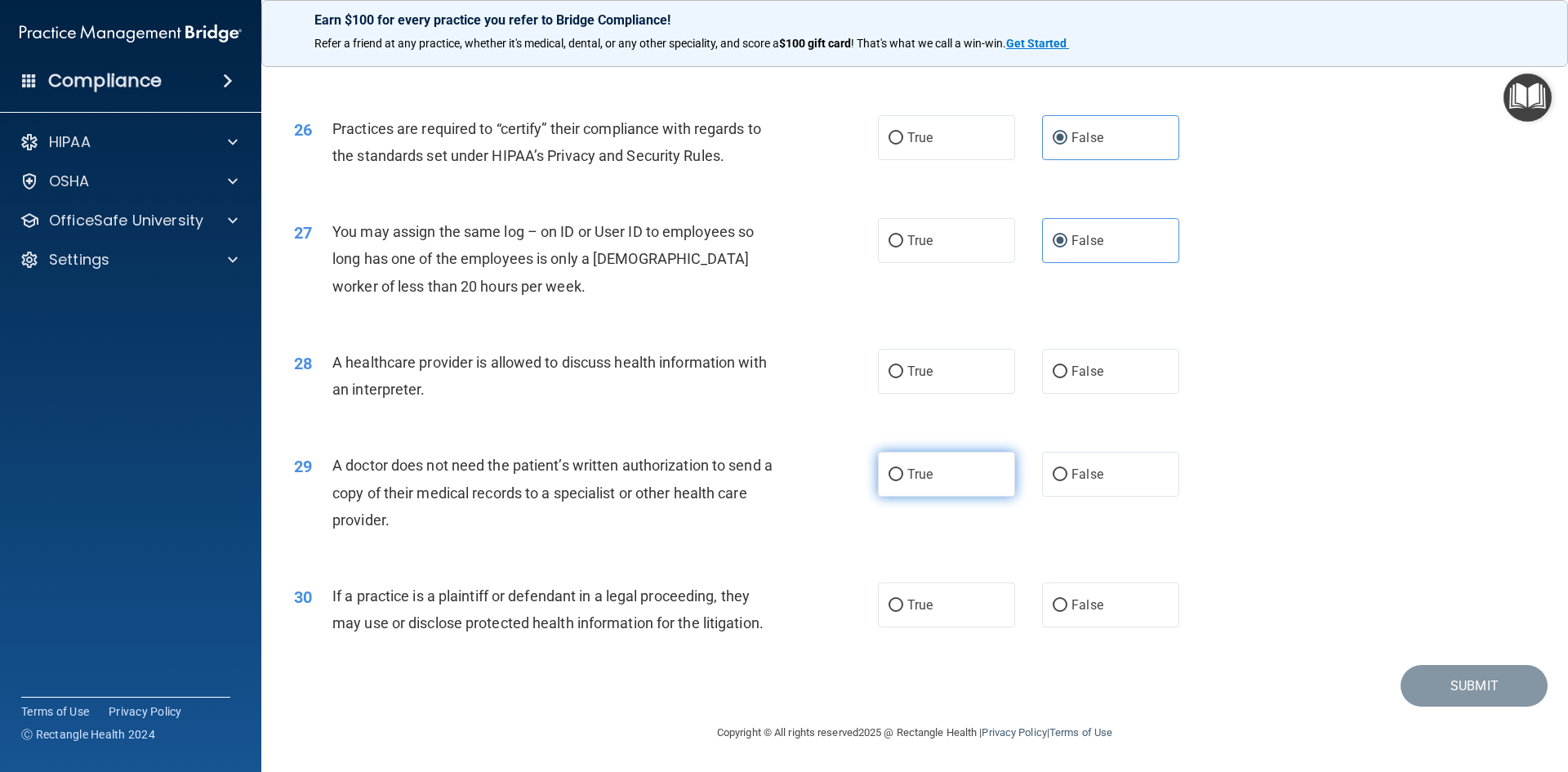
drag, startPoint x: 970, startPoint y: 372, endPoint x: 921, endPoint y: 496, distance: 133.3
click at [970, 376] on label "True" at bounding box center [946, 371] width 137 height 45
click at [903, 376] on input "True" at bounding box center [896, 372] width 14 height 13
radio input "true"
click at [935, 476] on label "True" at bounding box center [946, 474] width 137 height 45
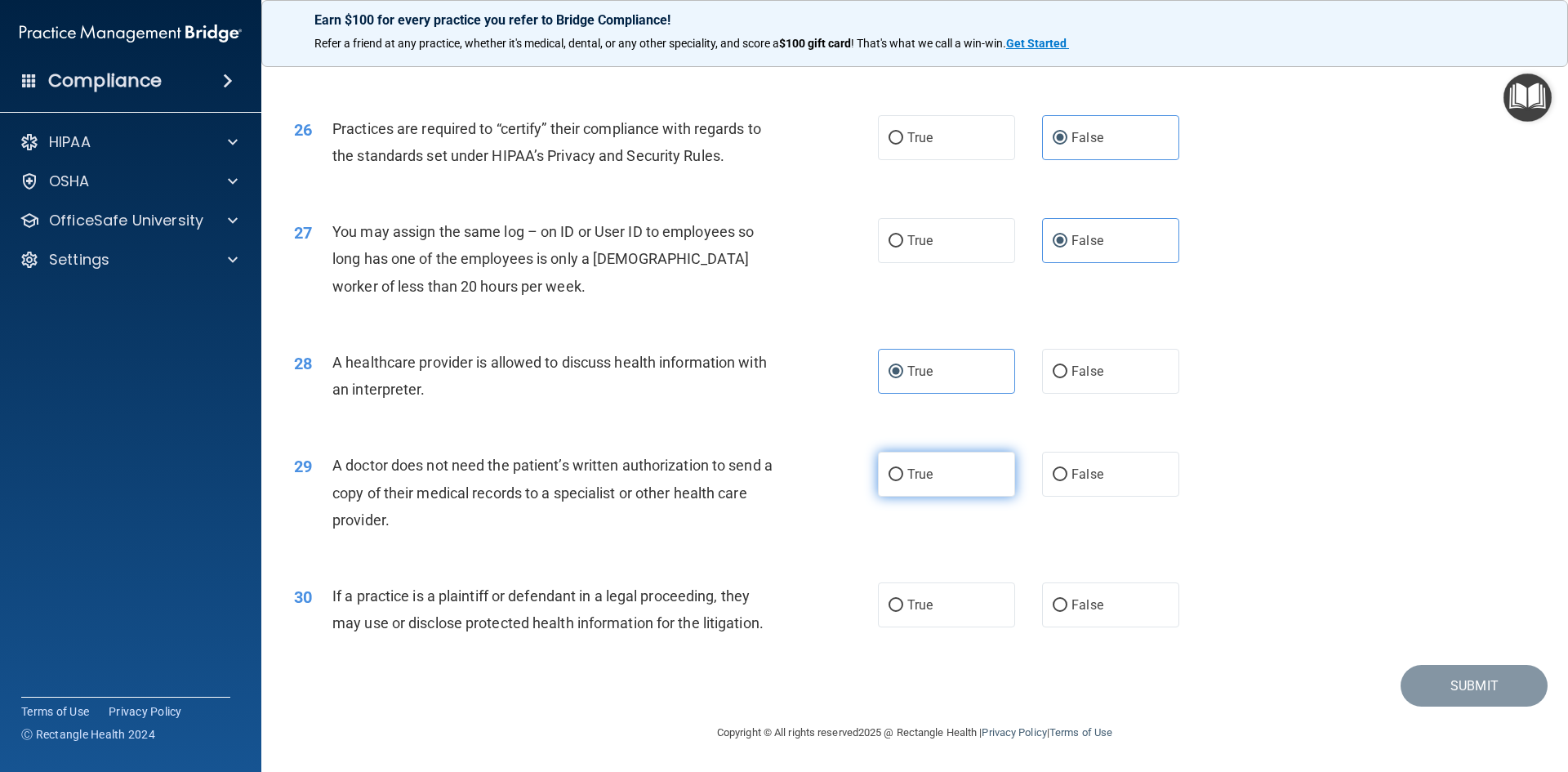
click at [903, 476] on input "True" at bounding box center [896, 475] width 14 height 13
radio input "true"
click at [909, 605] on span "True" at bounding box center [920, 605] width 25 height 15
click at [903, 605] on input "True" at bounding box center [896, 606] width 14 height 13
radio input "true"
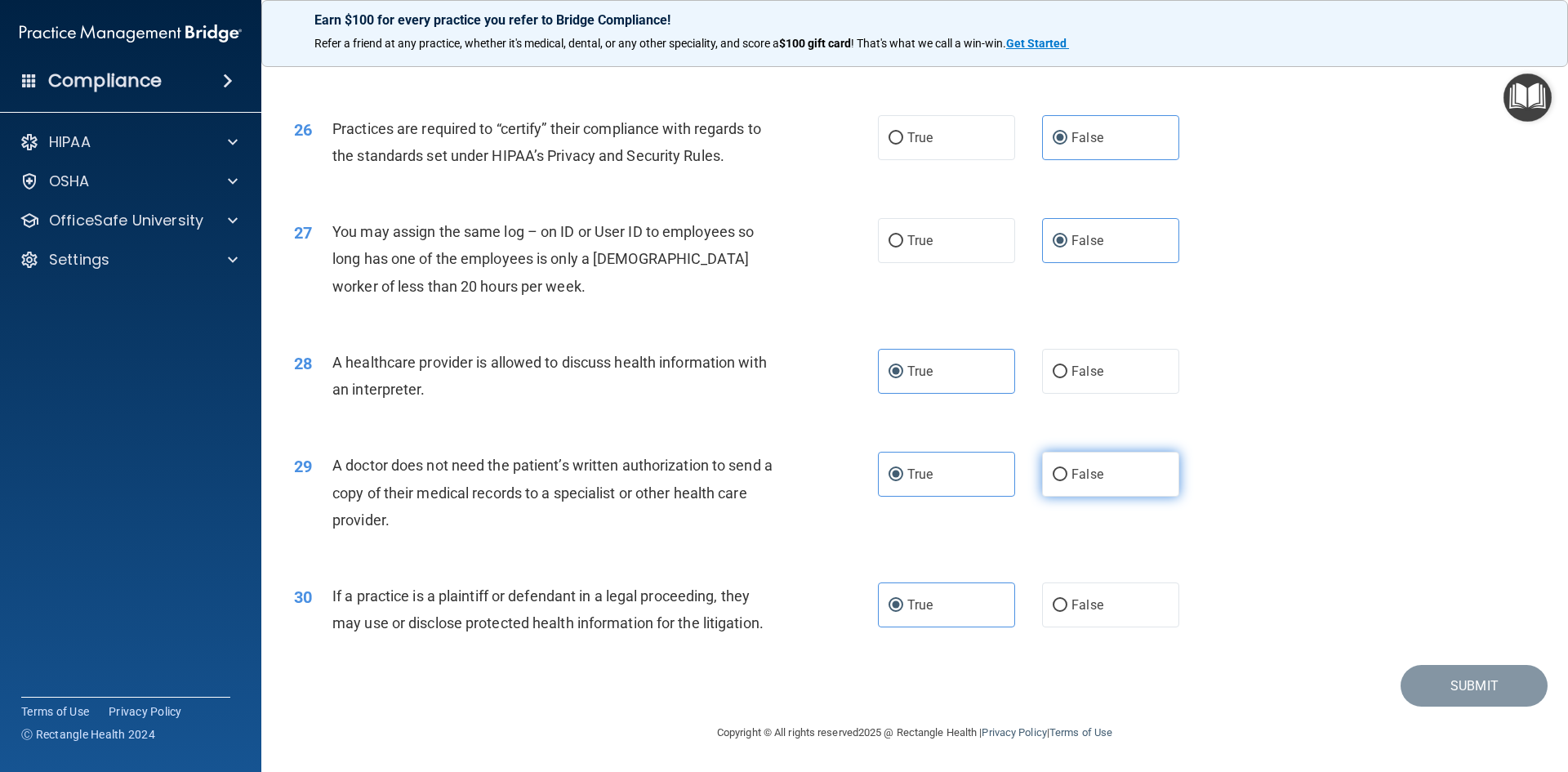
click at [1108, 471] on label "False" at bounding box center [1111, 474] width 137 height 45
click at [1068, 471] on input "False" at bounding box center [1059, 475] width 14 height 13
radio input "true"
click at [977, 481] on label "True" at bounding box center [946, 474] width 137 height 45
click at [903, 481] on input "True" at bounding box center [896, 475] width 14 height 13
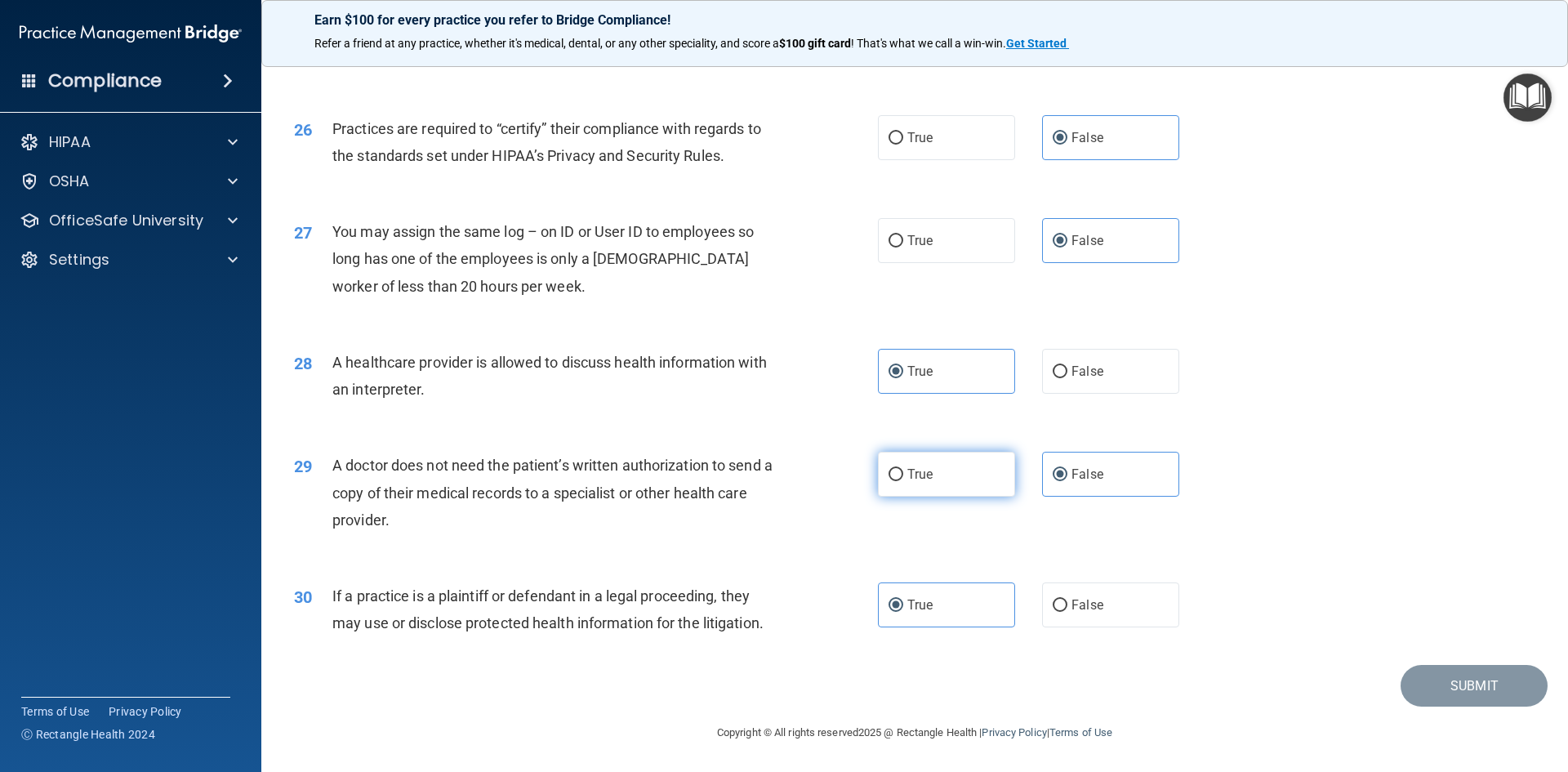
radio input "true"
radio input "false"
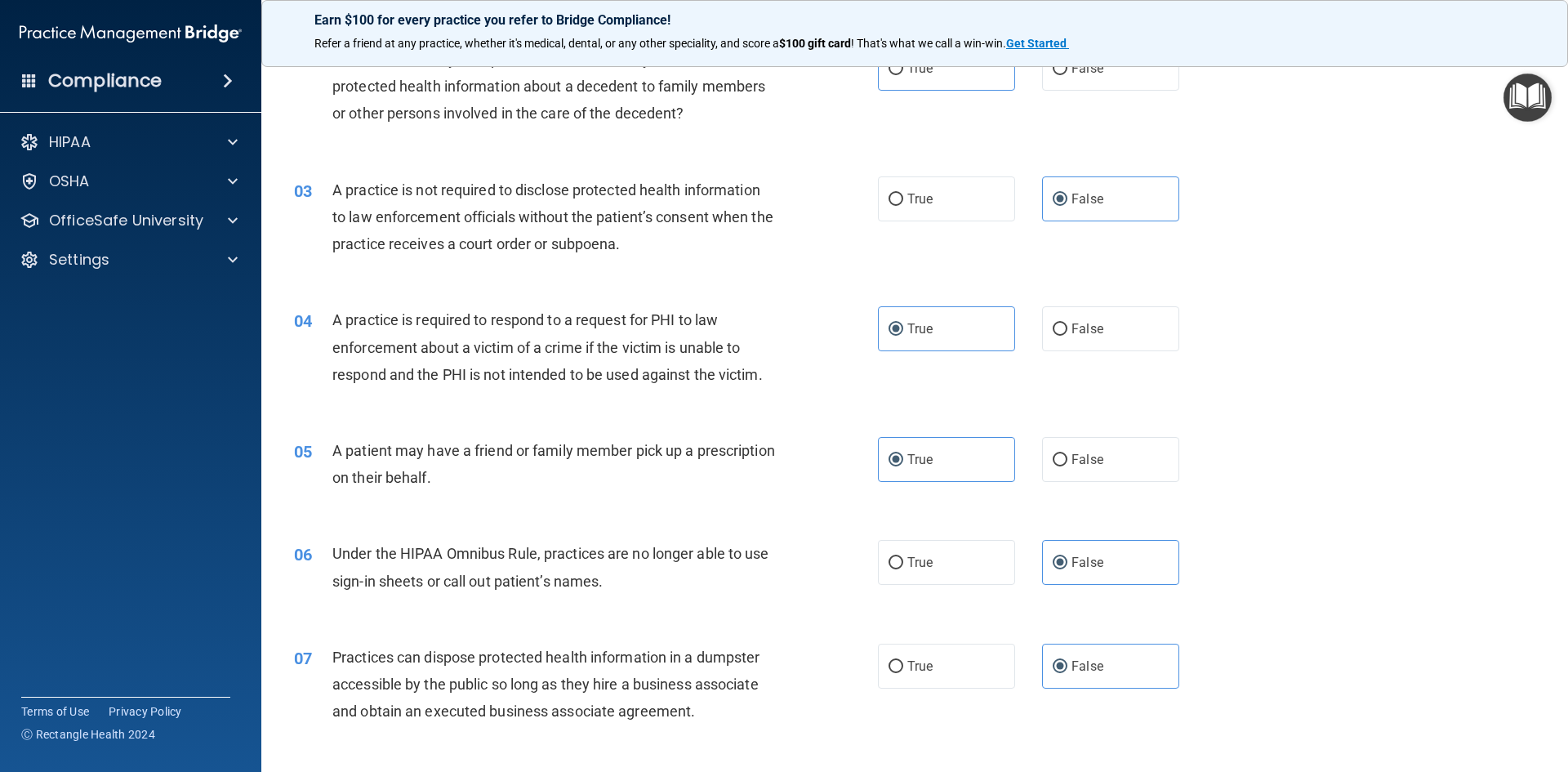
scroll to position [0, 0]
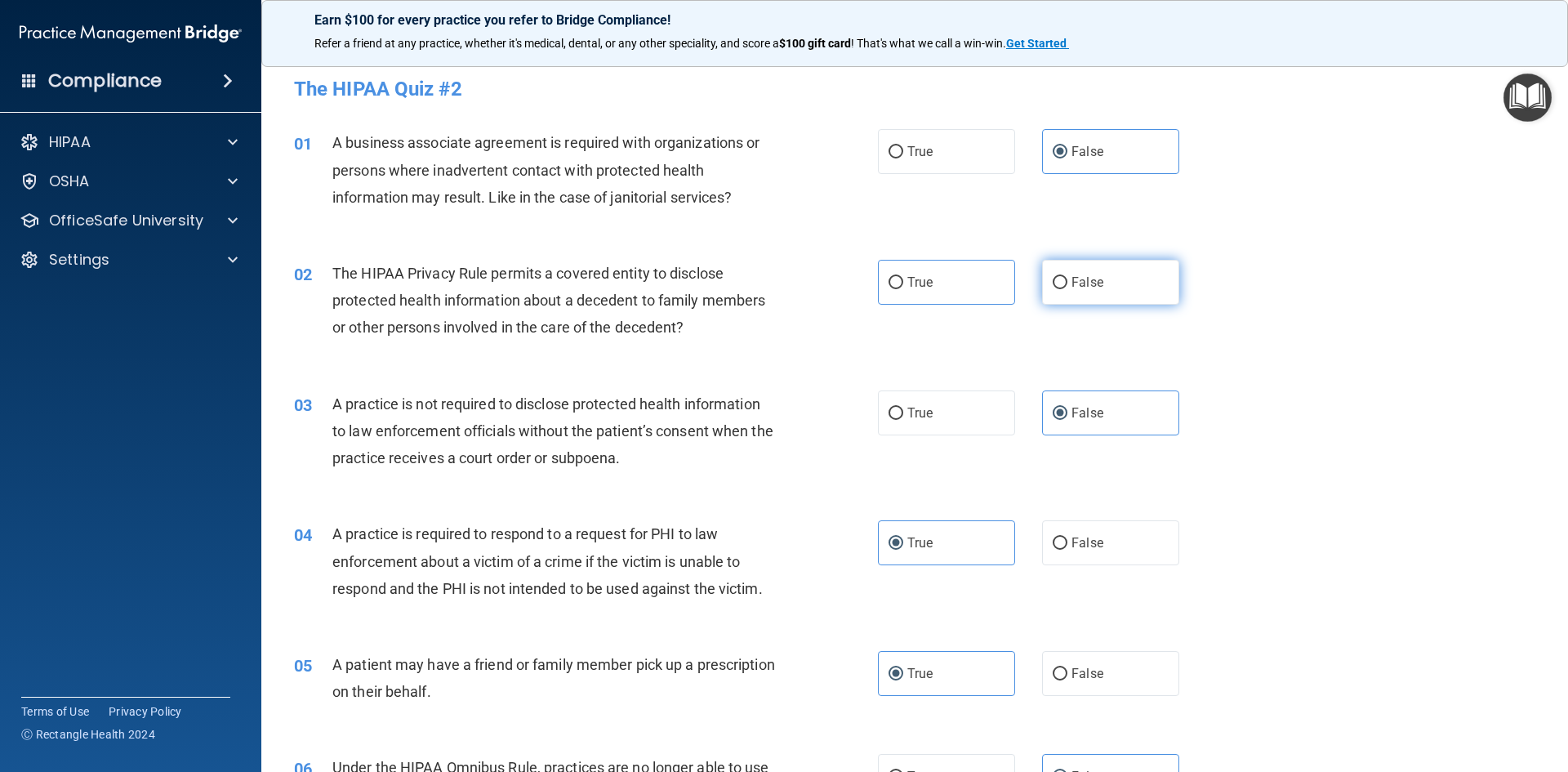
click at [1076, 282] on span "False" at bounding box center [1087, 282] width 32 height 15
click at [1068, 282] on input "False" at bounding box center [1059, 283] width 14 height 13
radio input "true"
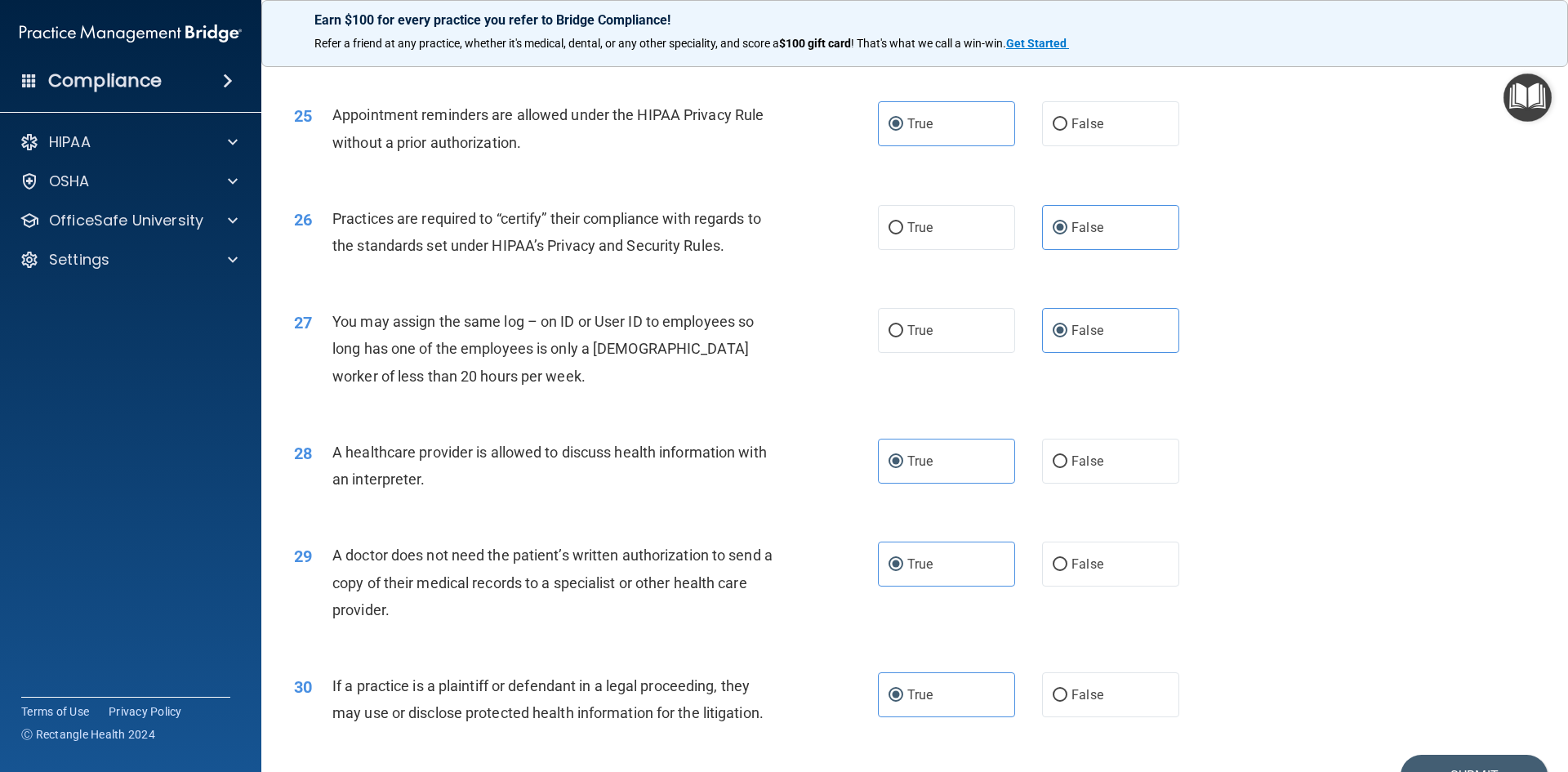
scroll to position [3030, 0]
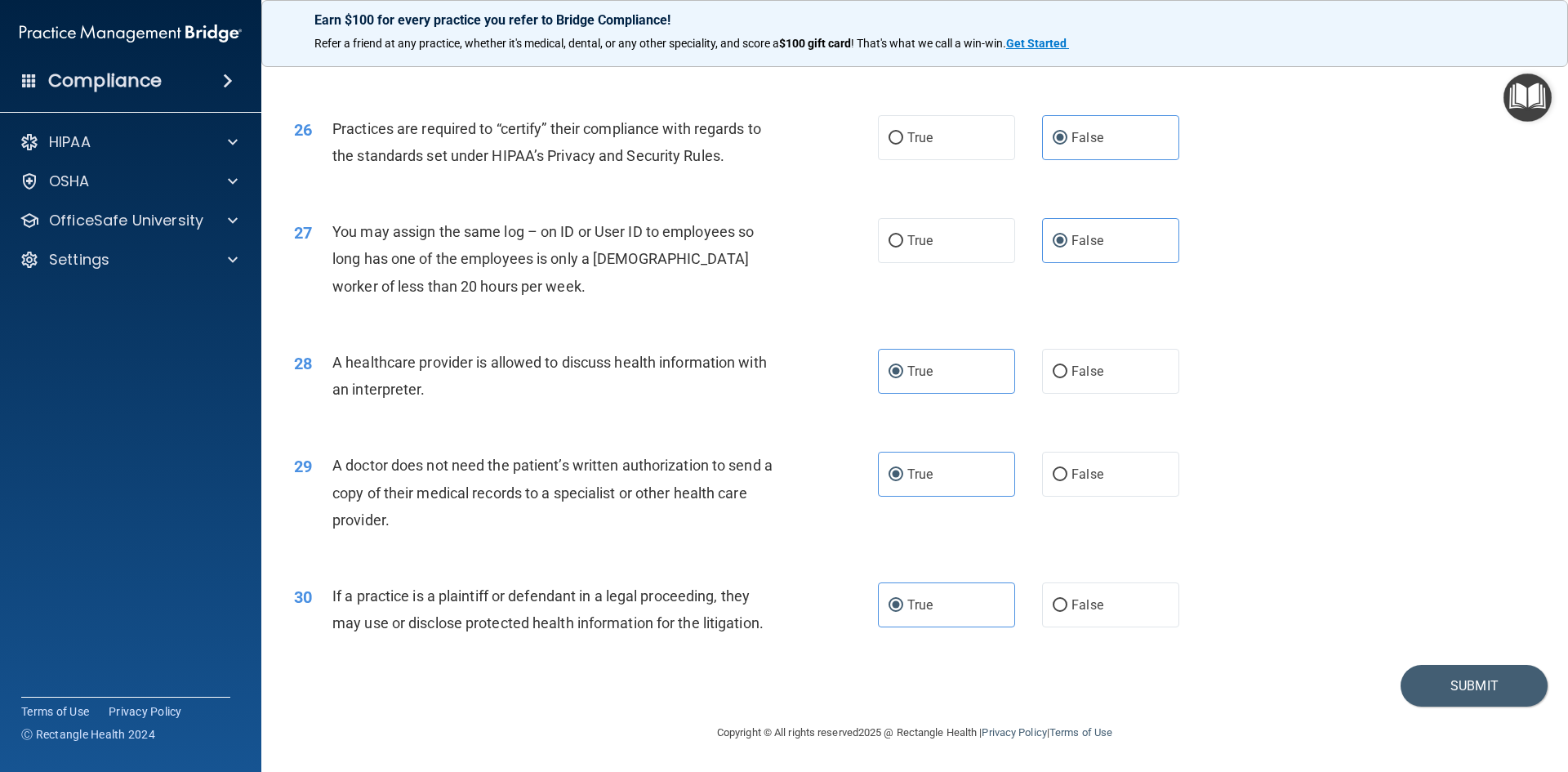
click at [1380, 690] on div "Submit" at bounding box center [915, 685] width 1266 height 41
click at [1414, 680] on button "Submit" at bounding box center [1474, 685] width 147 height 41
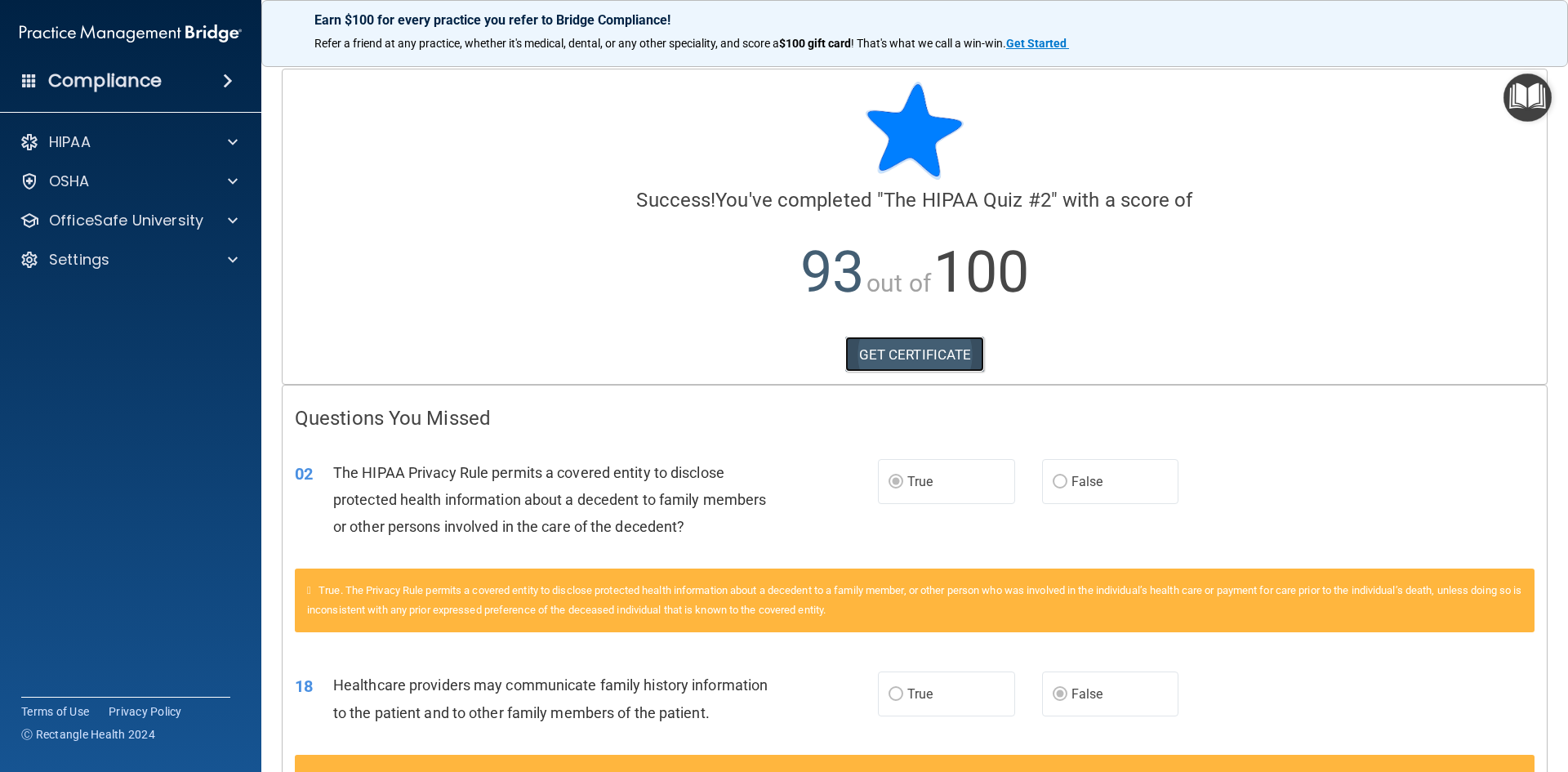
click at [868, 349] on link "GET CERTIFICATE" at bounding box center [915, 354] width 139 height 36
click at [219, 145] on div at bounding box center [230, 142] width 41 height 19
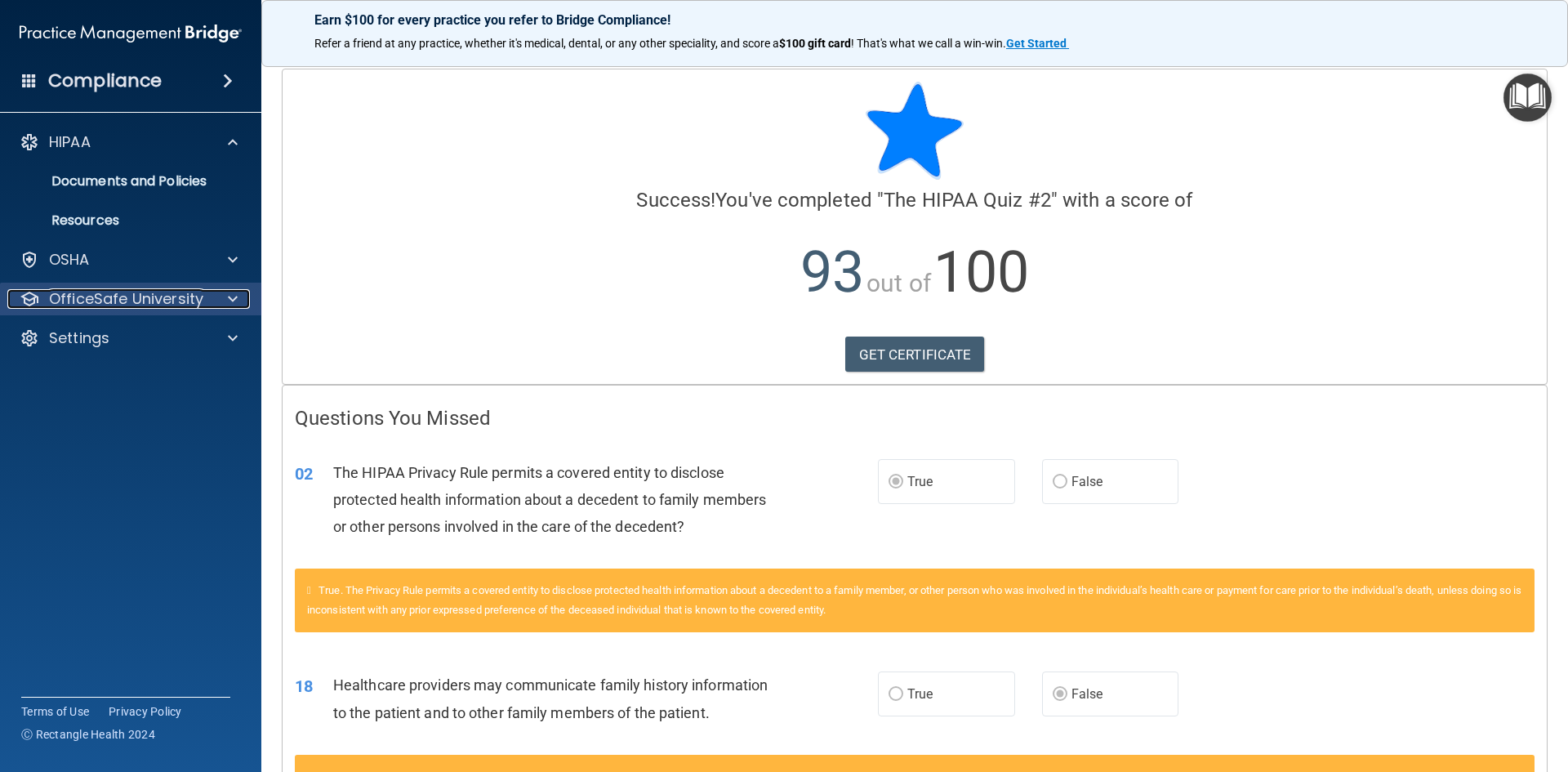
click at [217, 297] on div at bounding box center [230, 298] width 41 height 19
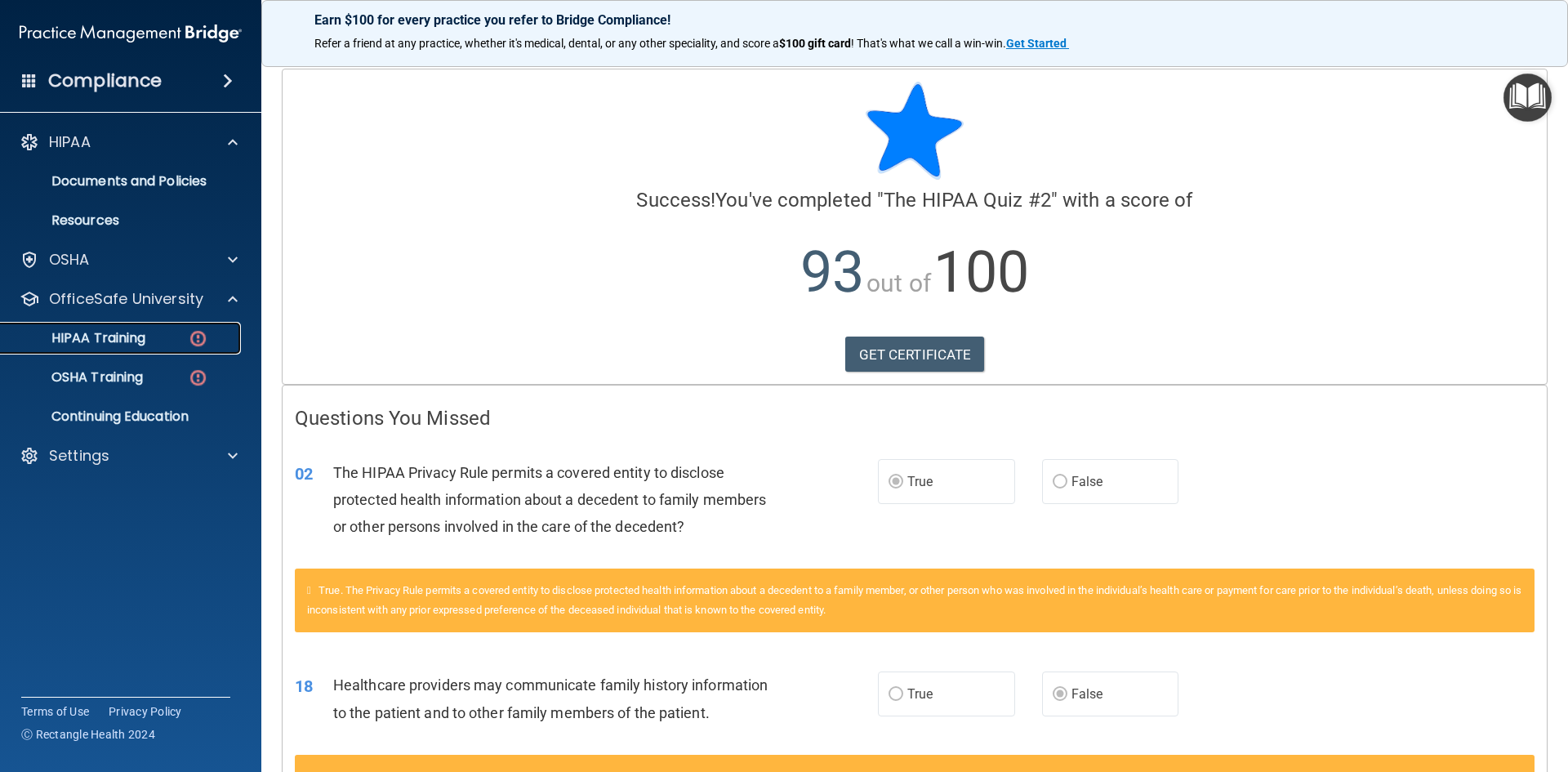
click at [208, 337] on img at bounding box center [198, 339] width 20 height 20
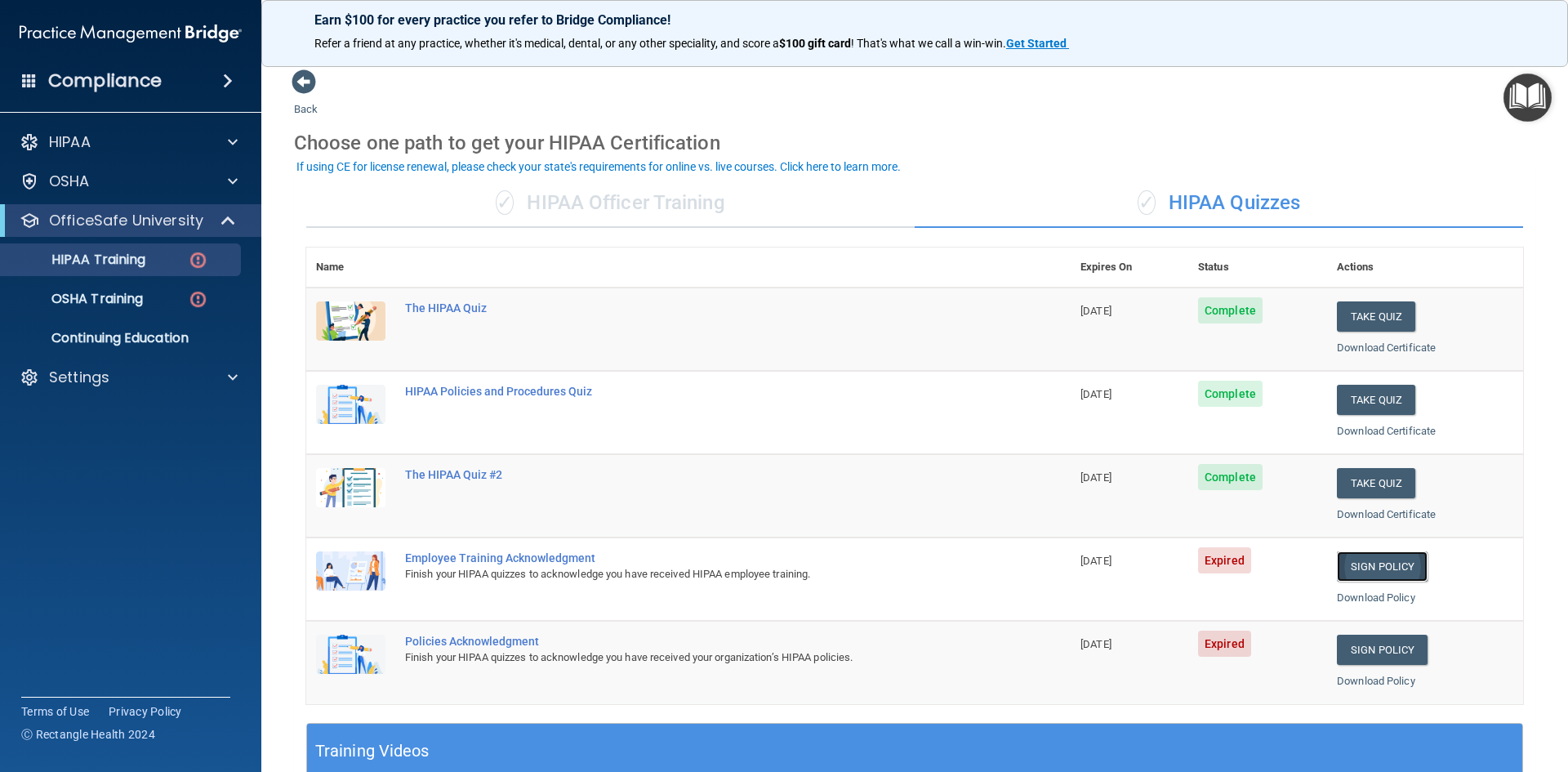
click at [1372, 563] on link "Sign Policy" at bounding box center [1382, 567] width 90 height 30
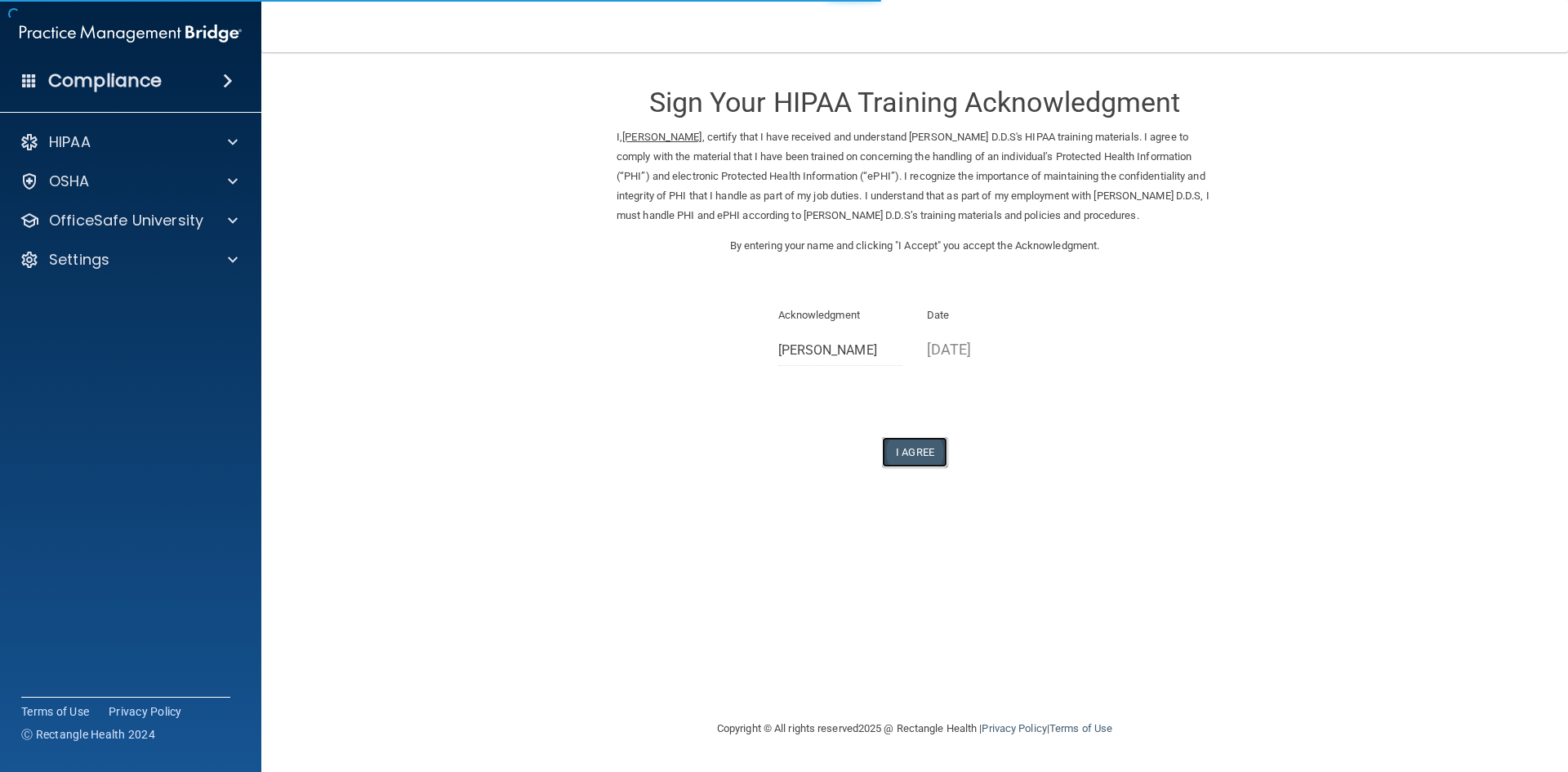
click at [914, 448] on button "I Agree" at bounding box center [914, 452] width 65 height 30
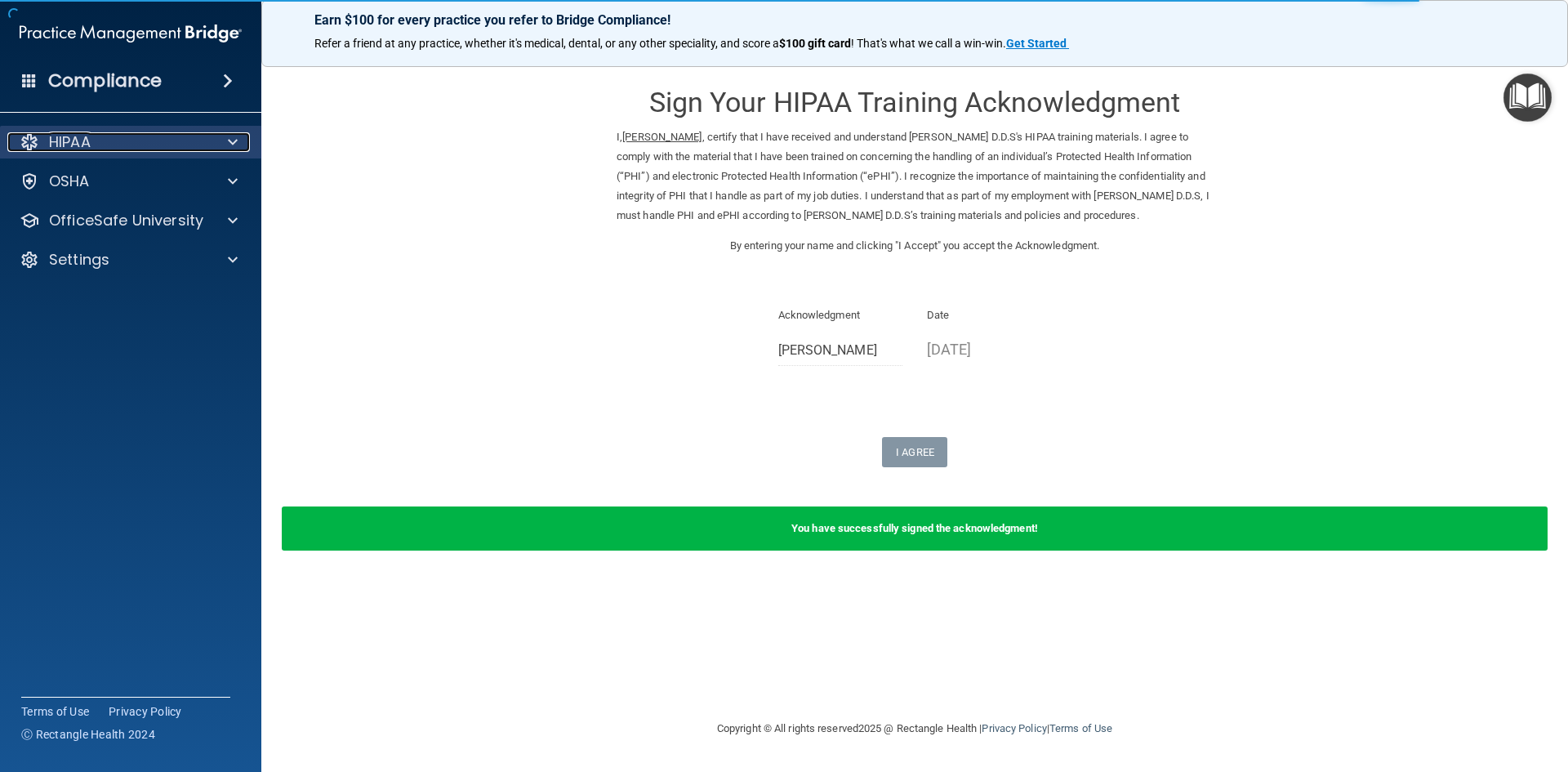
click at [122, 133] on div "HIPAA" at bounding box center [109, 142] width 203 height 19
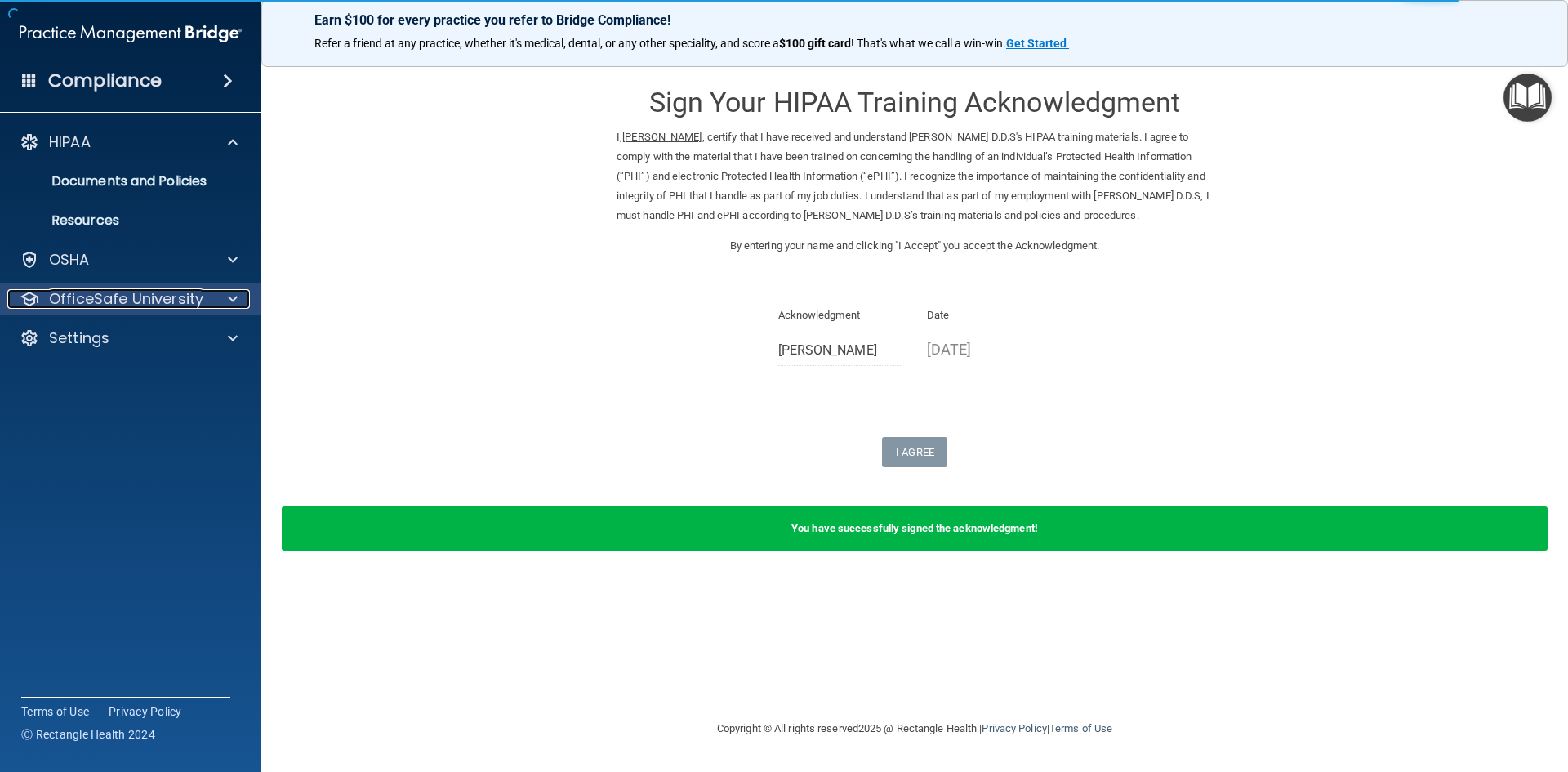
click at [165, 295] on p "OfficeSafe University" at bounding box center [126, 298] width 155 height 19
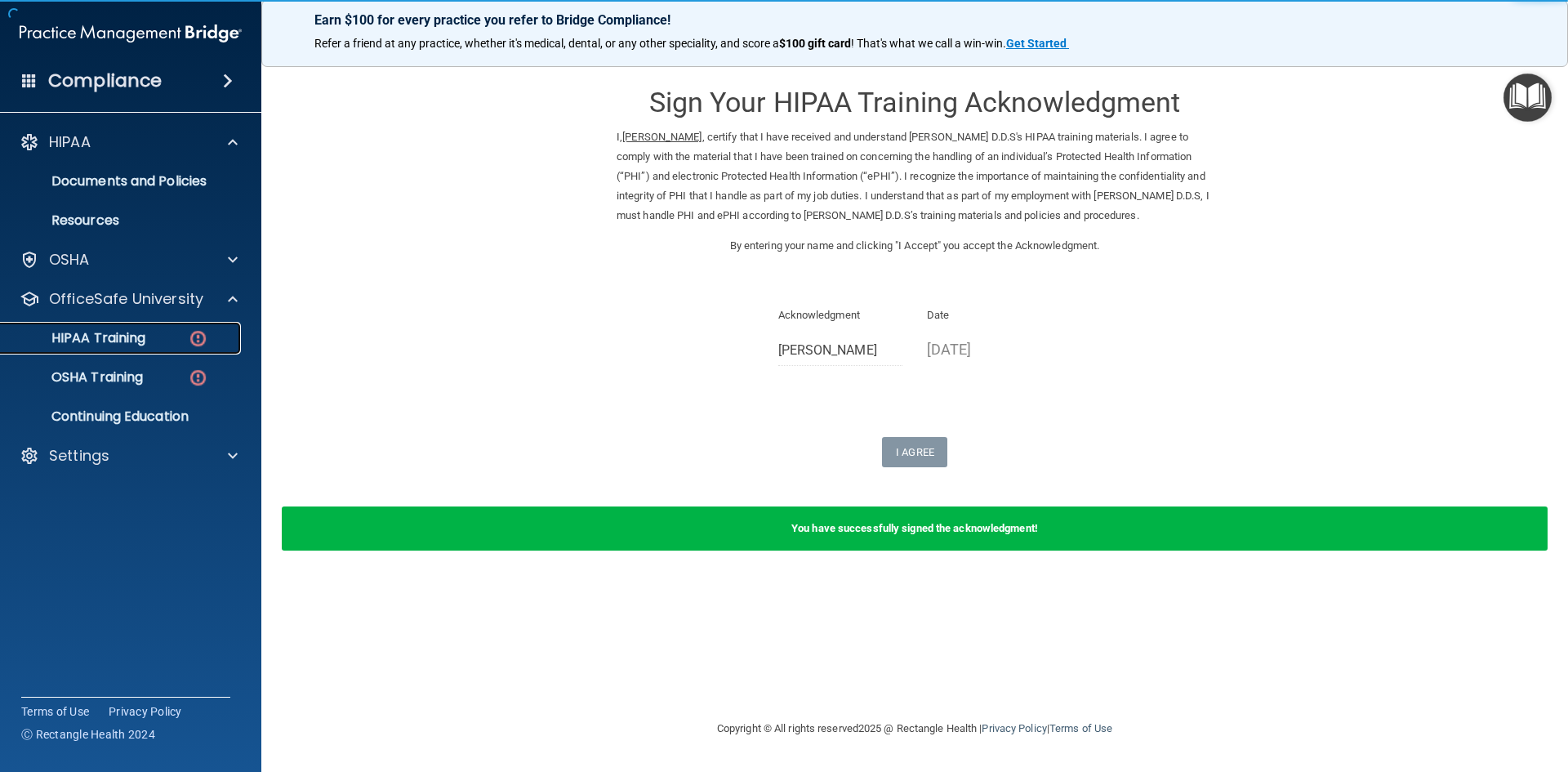
click at [203, 344] on img at bounding box center [198, 339] width 20 height 20
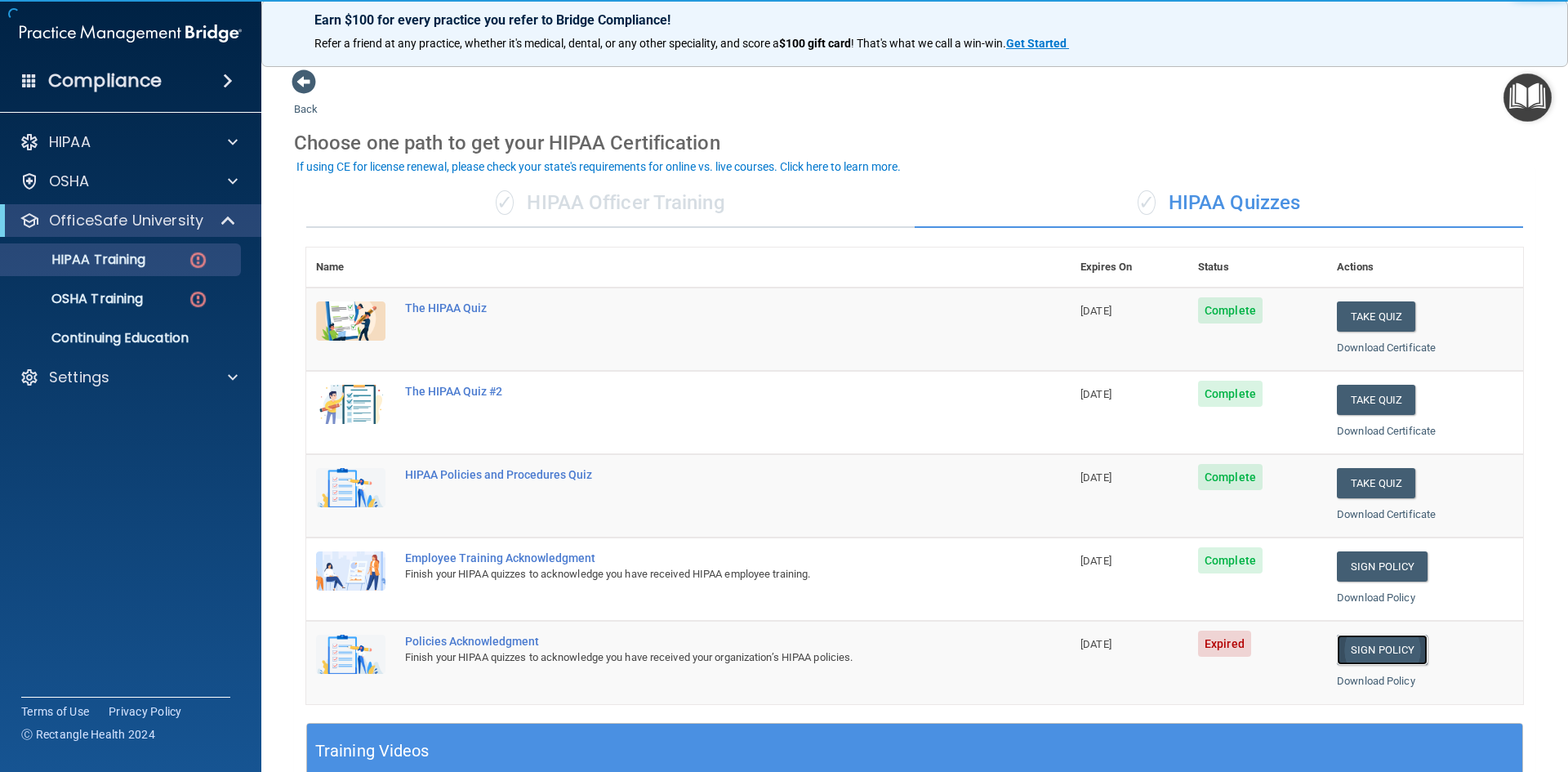
click at [1392, 655] on link "Sign Policy" at bounding box center [1382, 650] width 90 height 30
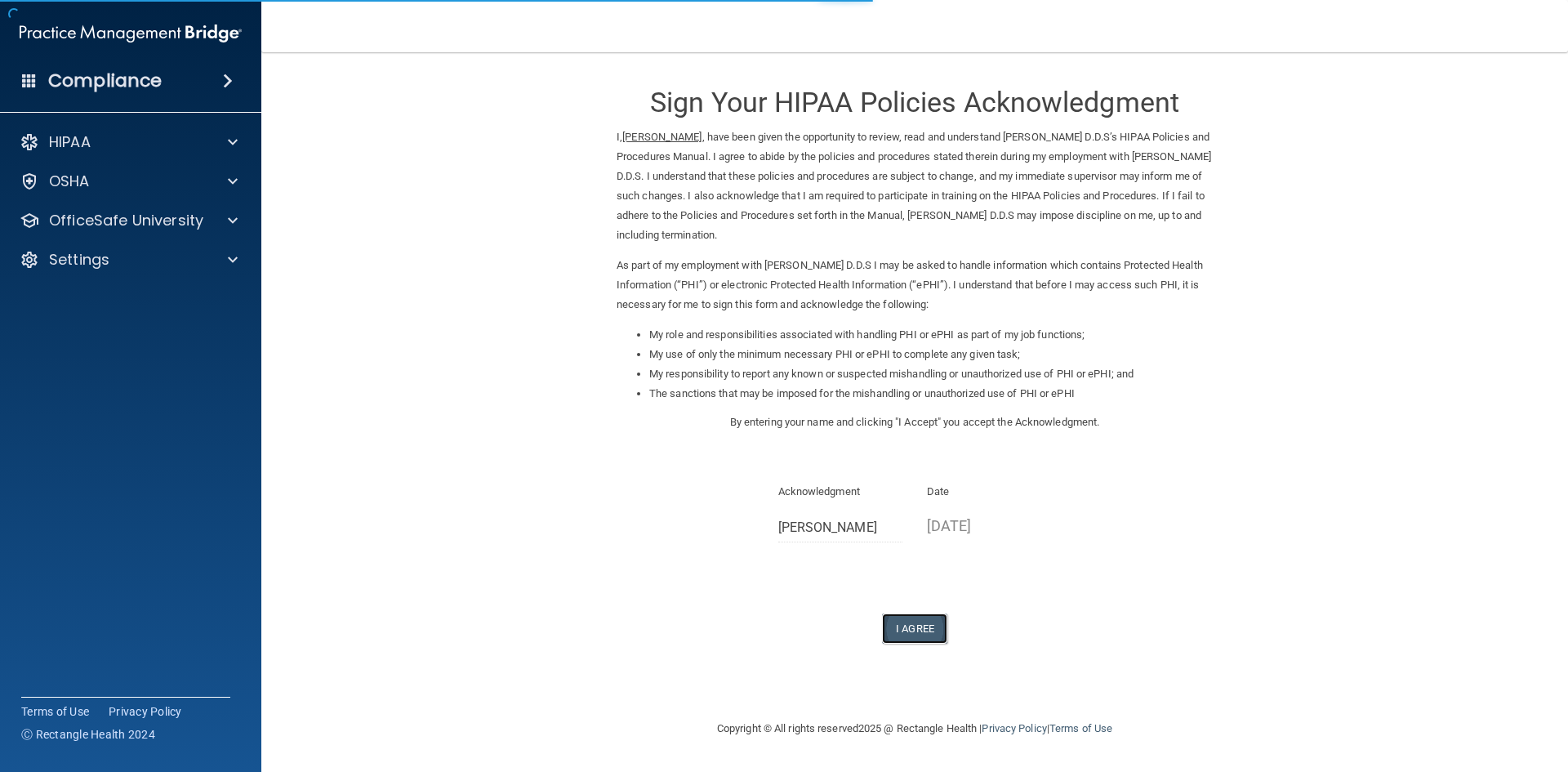
click at [917, 631] on button "I Agree" at bounding box center [914, 628] width 65 height 30
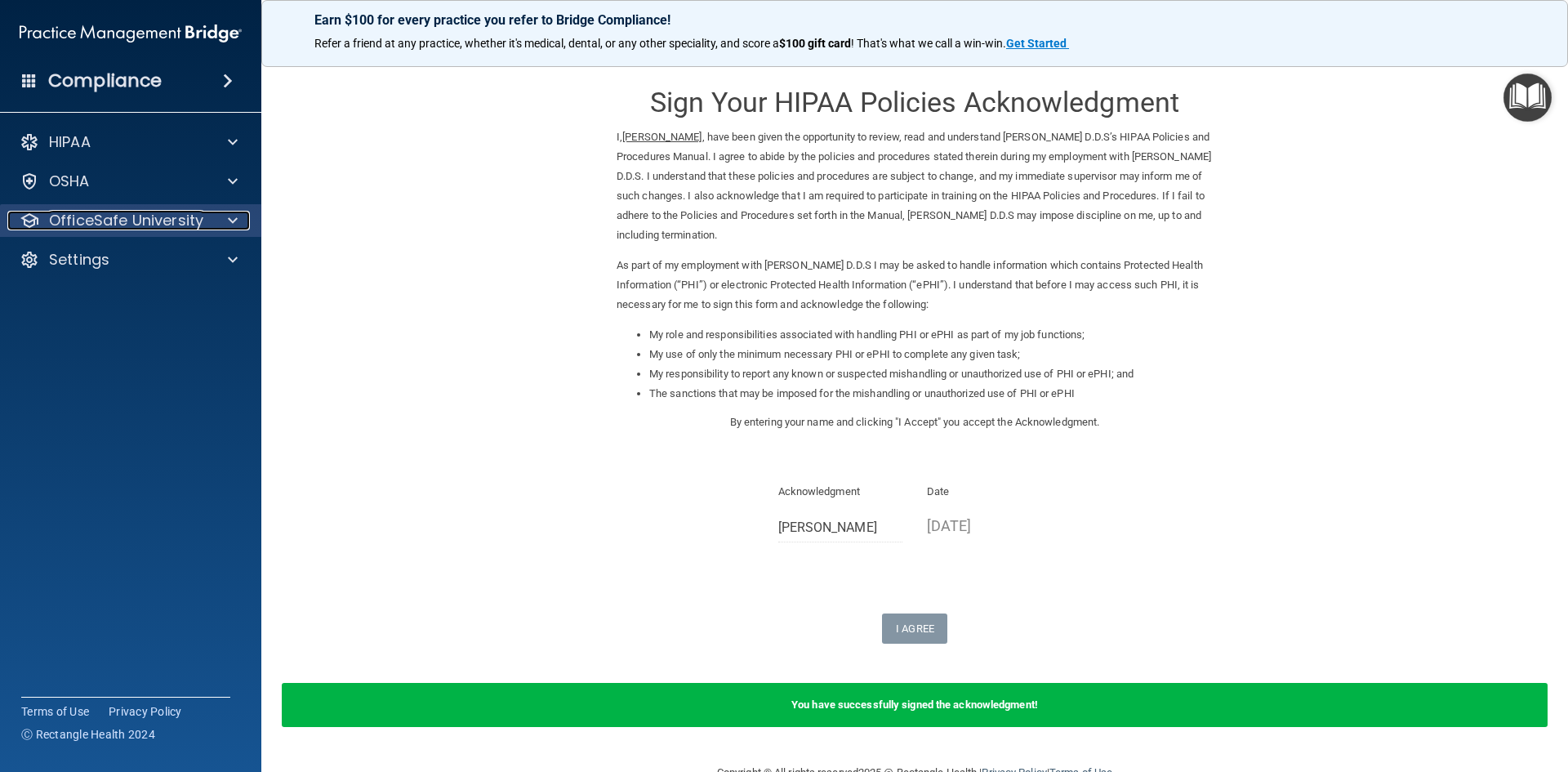
click at [210, 222] on div at bounding box center [230, 220] width 41 height 19
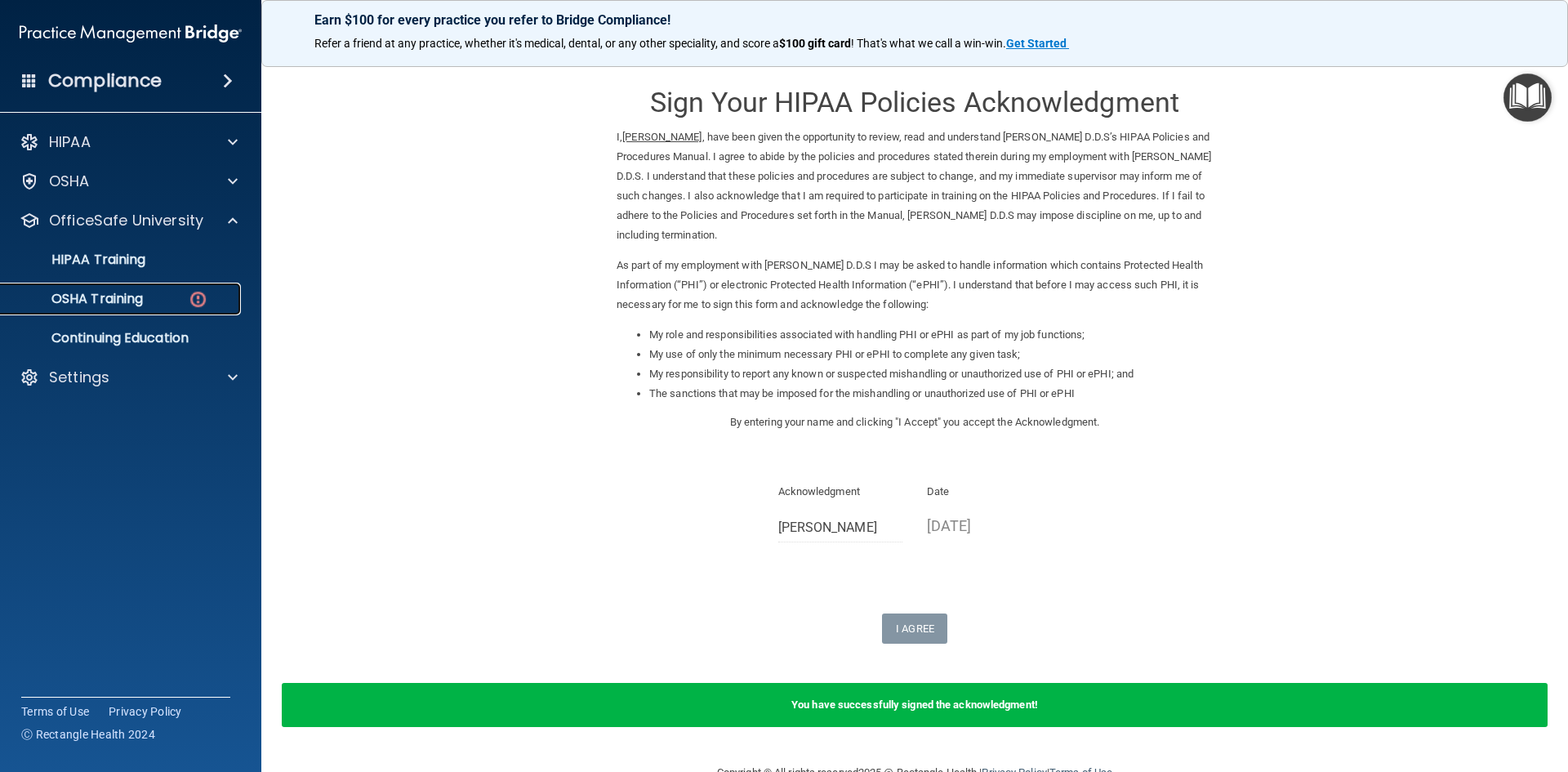
click at [190, 306] on img at bounding box center [198, 299] width 20 height 20
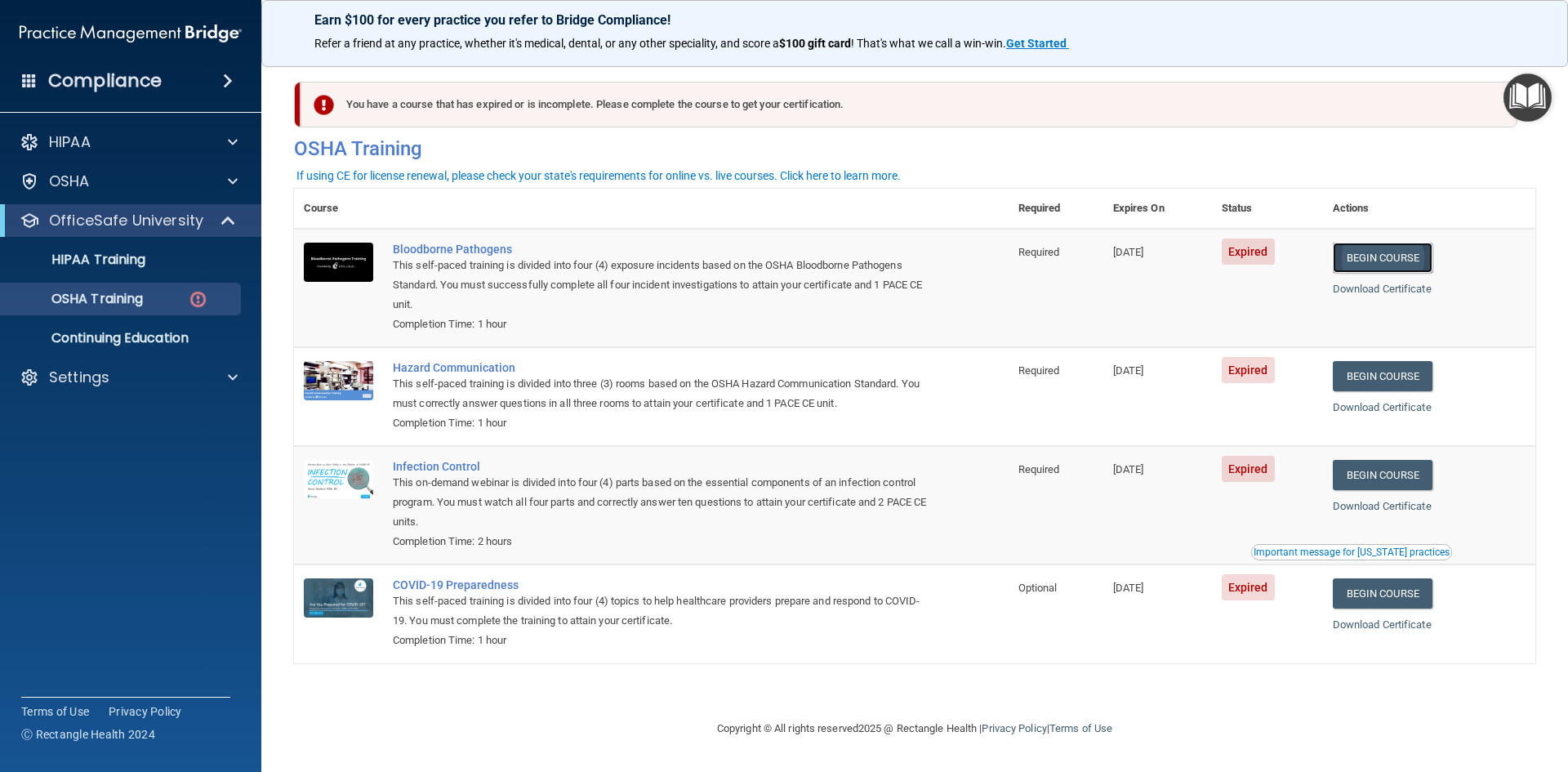
click at [1383, 258] on link "Begin Course" at bounding box center [1383, 258] width 100 height 30
click at [1381, 264] on link "Begin Course" at bounding box center [1383, 258] width 100 height 30
click at [1386, 378] on link "Begin Course" at bounding box center [1383, 376] width 100 height 30
click at [1385, 473] on link "Begin Course" at bounding box center [1383, 475] width 100 height 30
click at [1411, 597] on link "Begin Course" at bounding box center [1383, 593] width 100 height 30
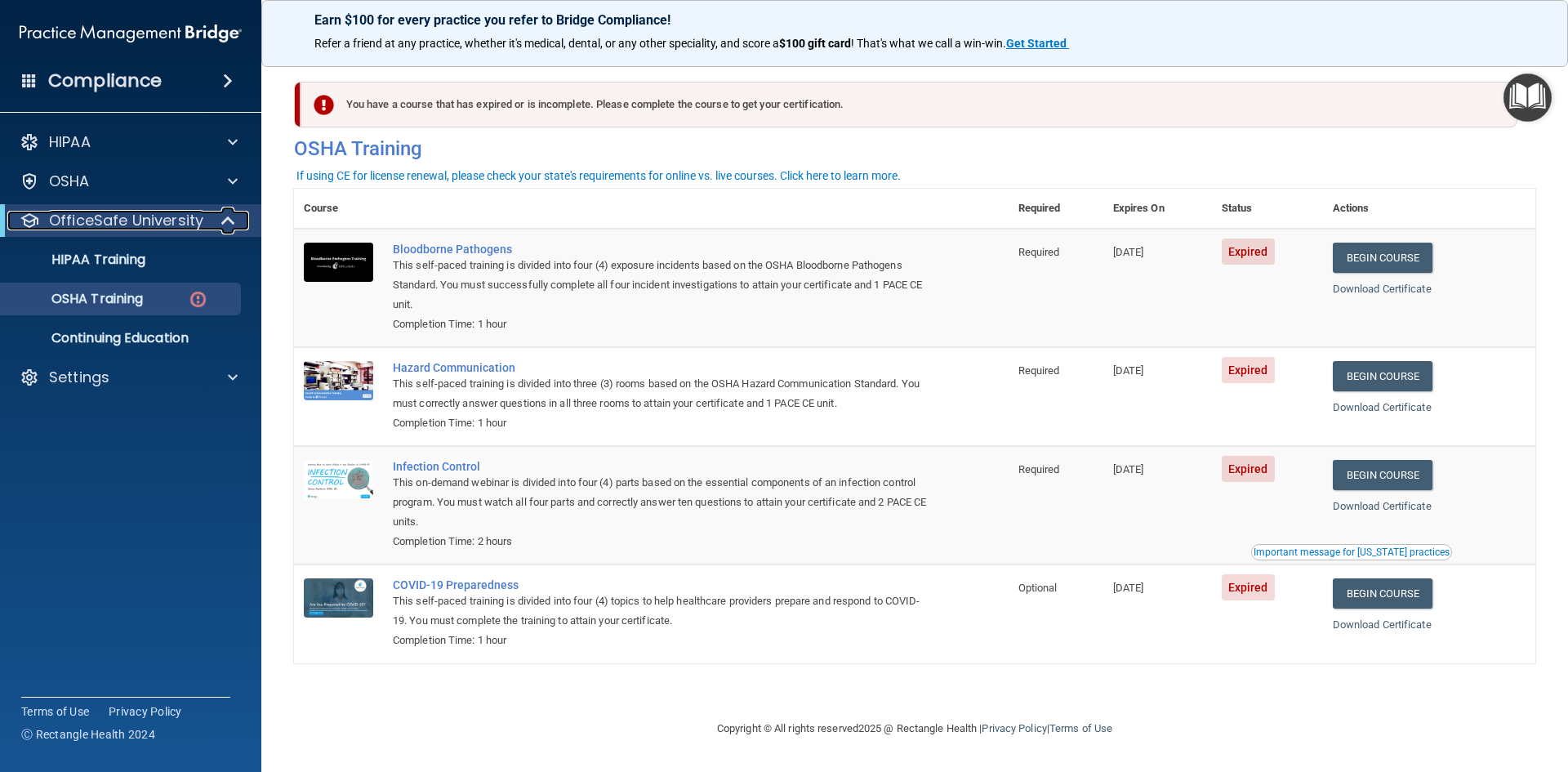
click at [209, 227] on div at bounding box center [228, 220] width 40 height 19
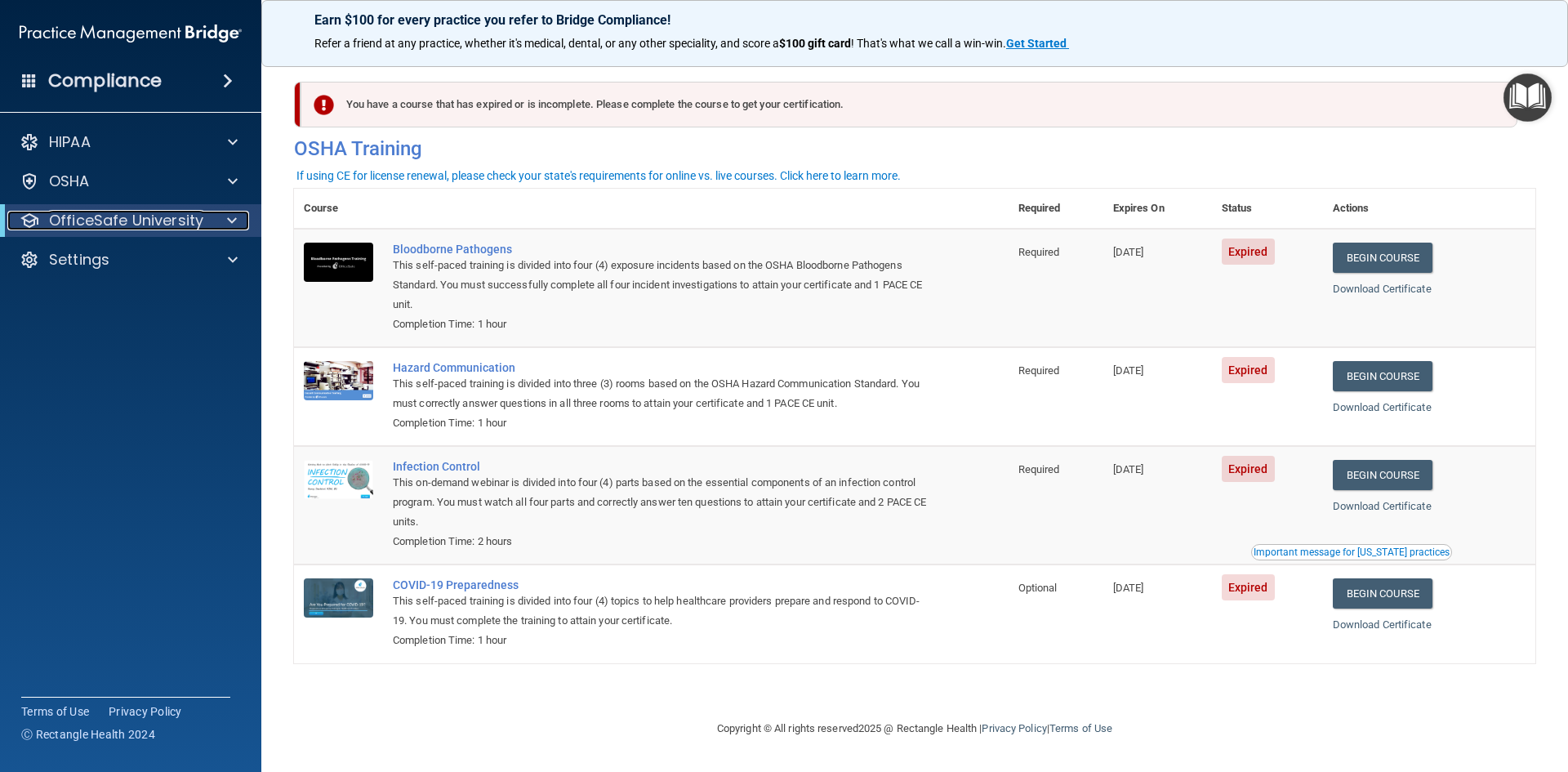
click at [220, 226] on div at bounding box center [228, 220] width 40 height 19
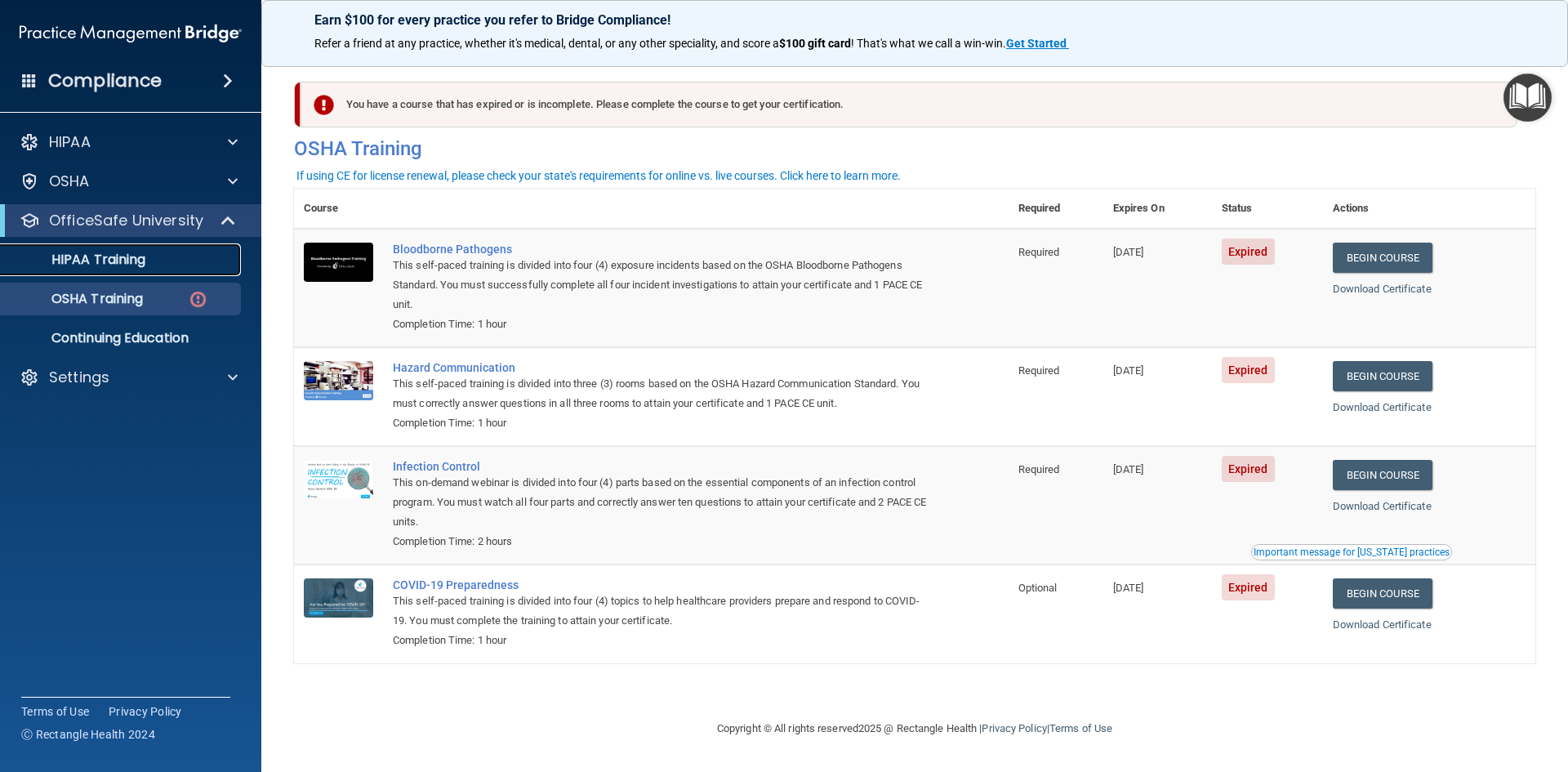
click at [177, 258] on div "HIPAA Training" at bounding box center [122, 259] width 223 height 16
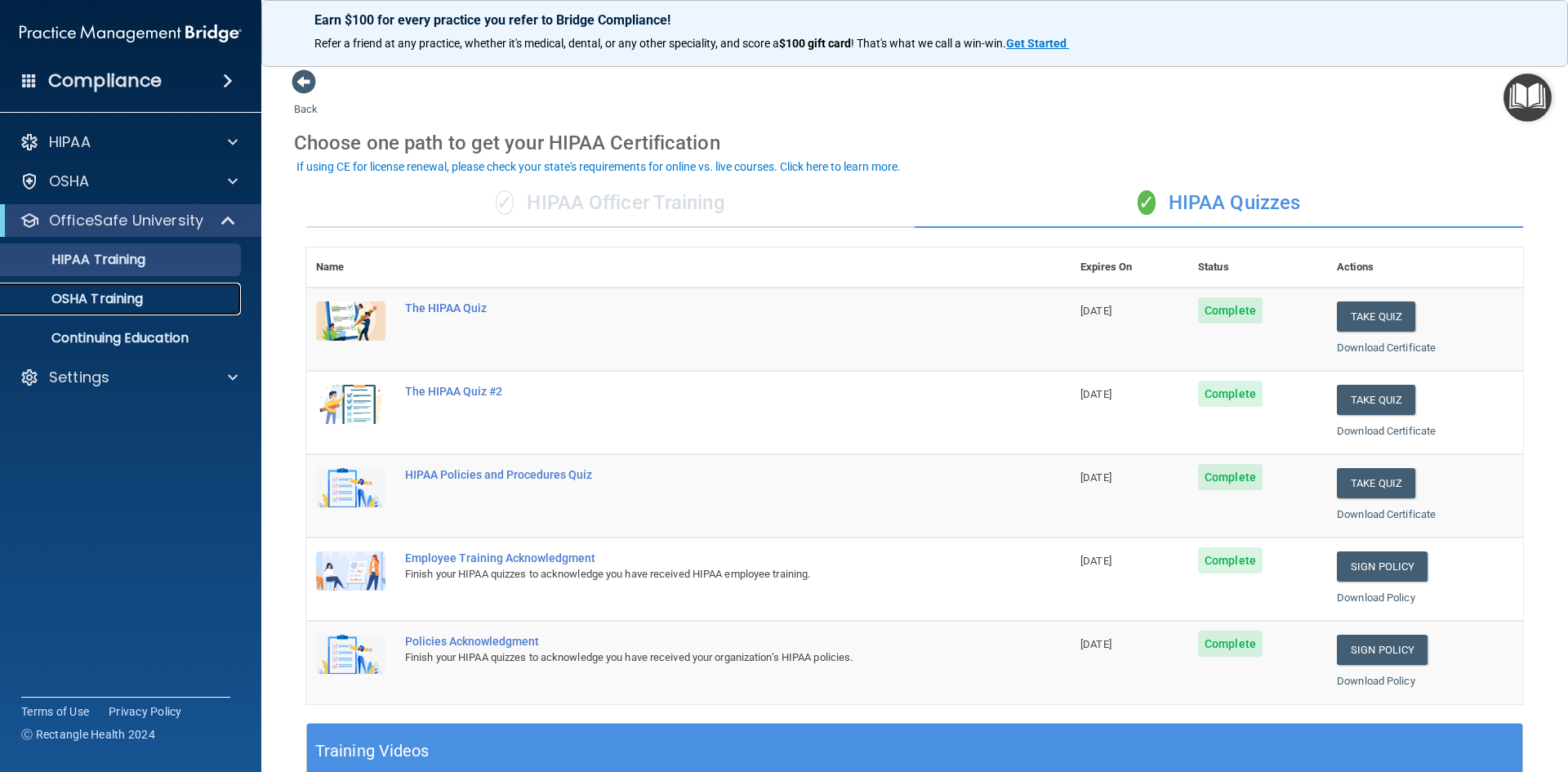
click at [174, 298] on div "OSHA Training" at bounding box center [122, 298] width 223 height 16
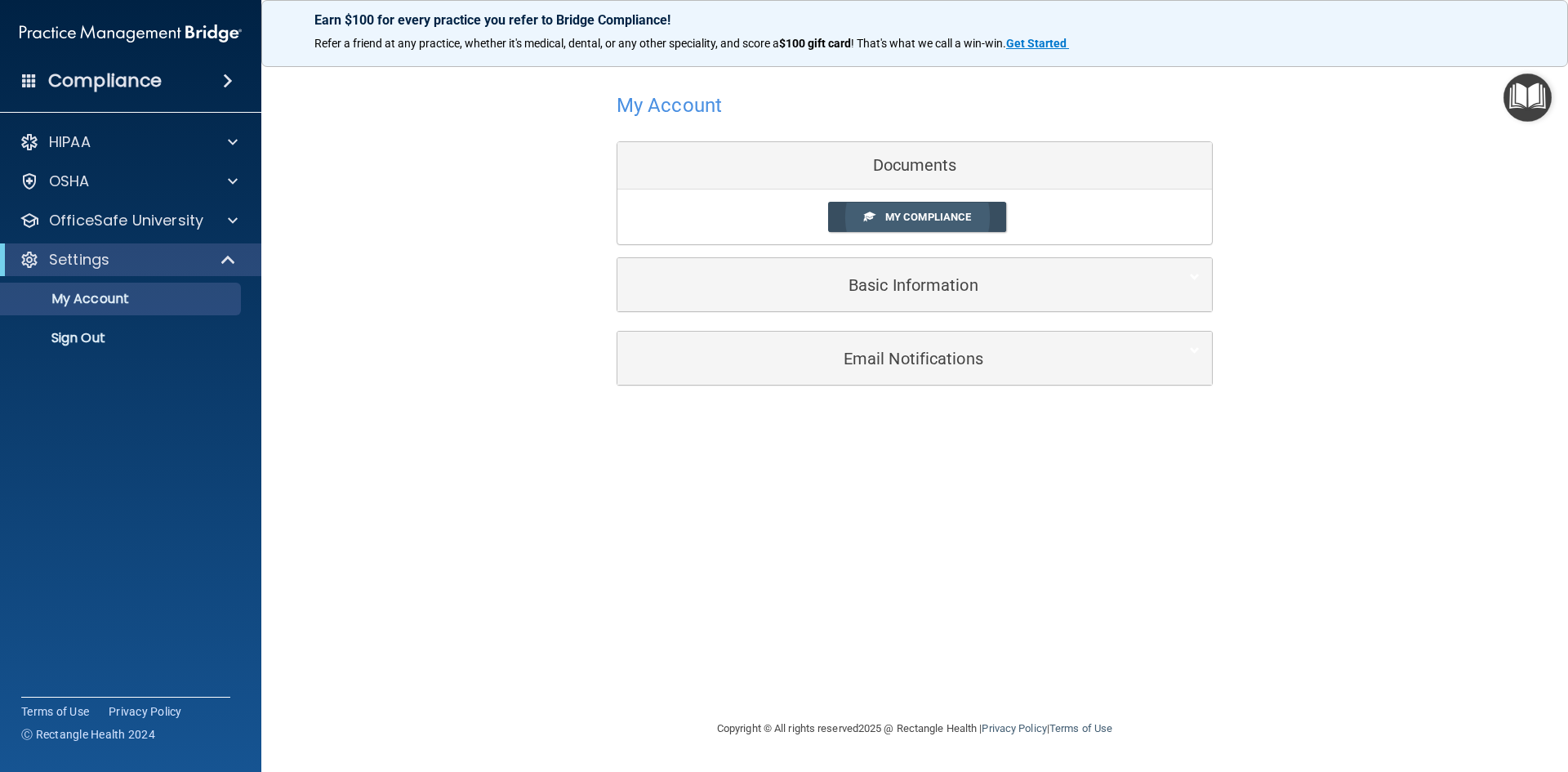
click at [942, 213] on span "My Compliance" at bounding box center [928, 216] width 86 height 13
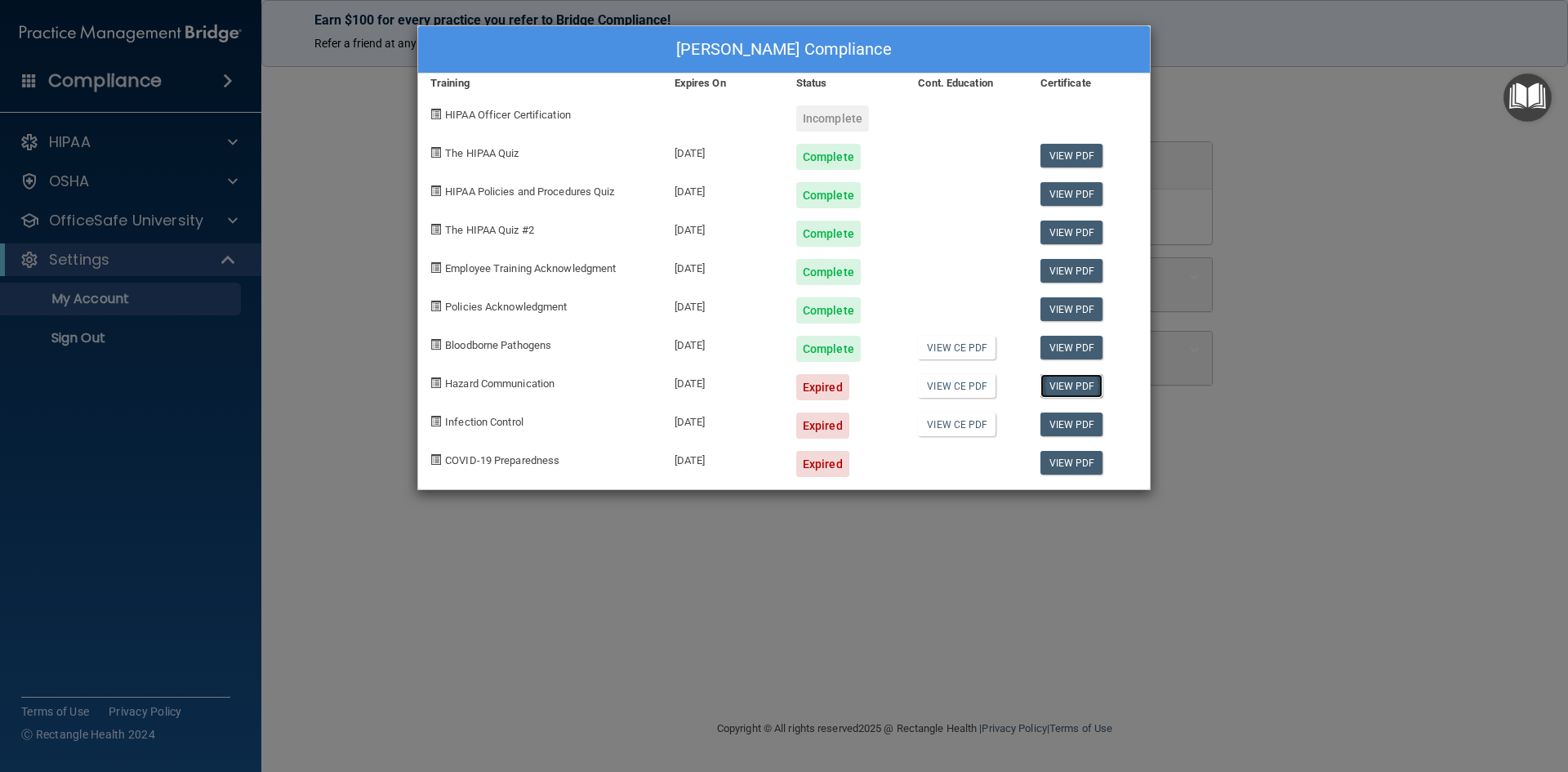
click at [1072, 388] on link "View PDF" at bounding box center [1072, 386] width 63 height 24
click at [939, 345] on link "View CE PDF" at bounding box center [957, 347] width 78 height 24
click at [817, 391] on div "Expired" at bounding box center [823, 387] width 53 height 26
click at [939, 381] on link "View CE PDF" at bounding box center [957, 386] width 78 height 24
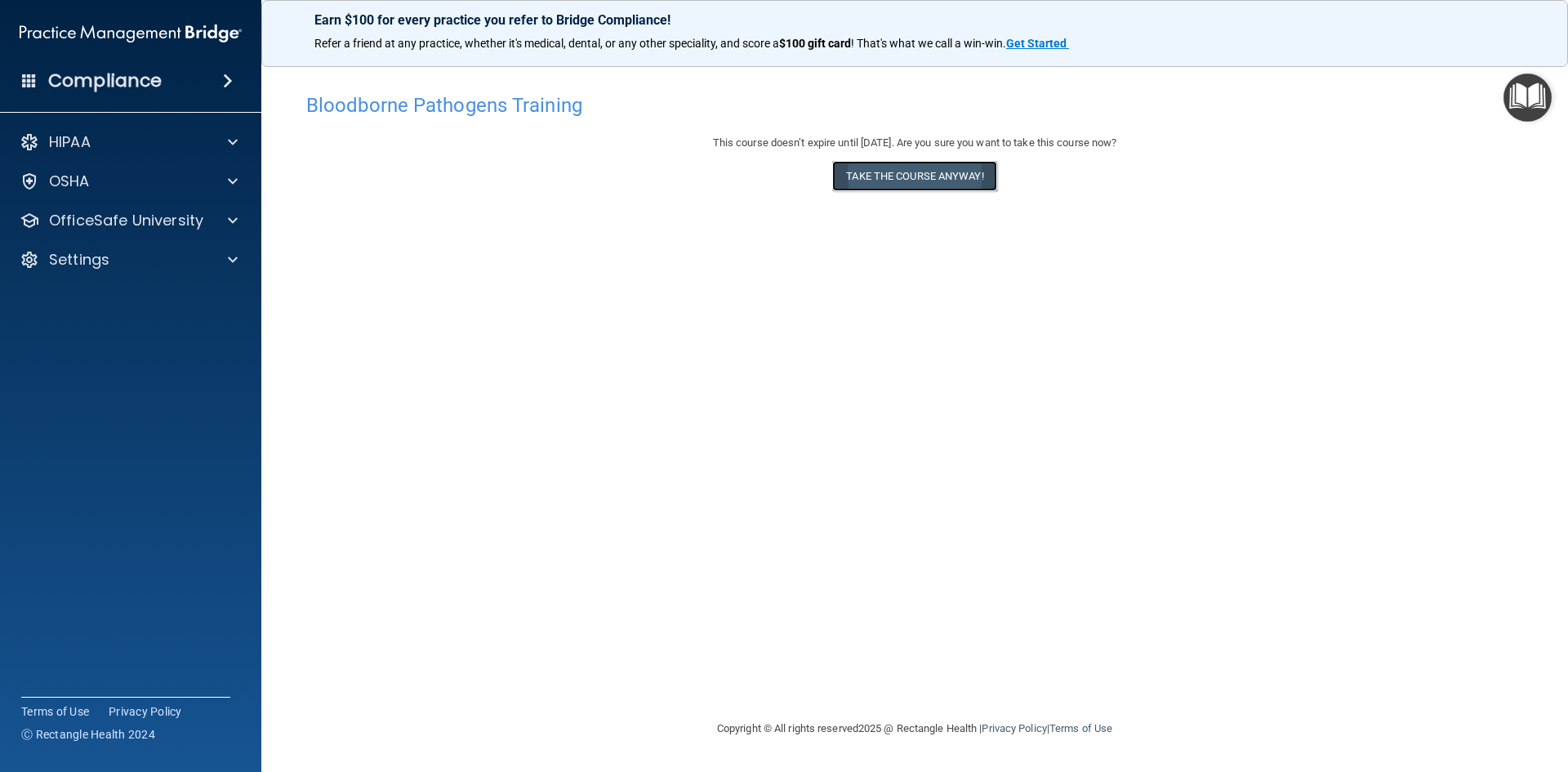
click at [933, 178] on button "Take the course anyway!" at bounding box center [914, 176] width 164 height 30
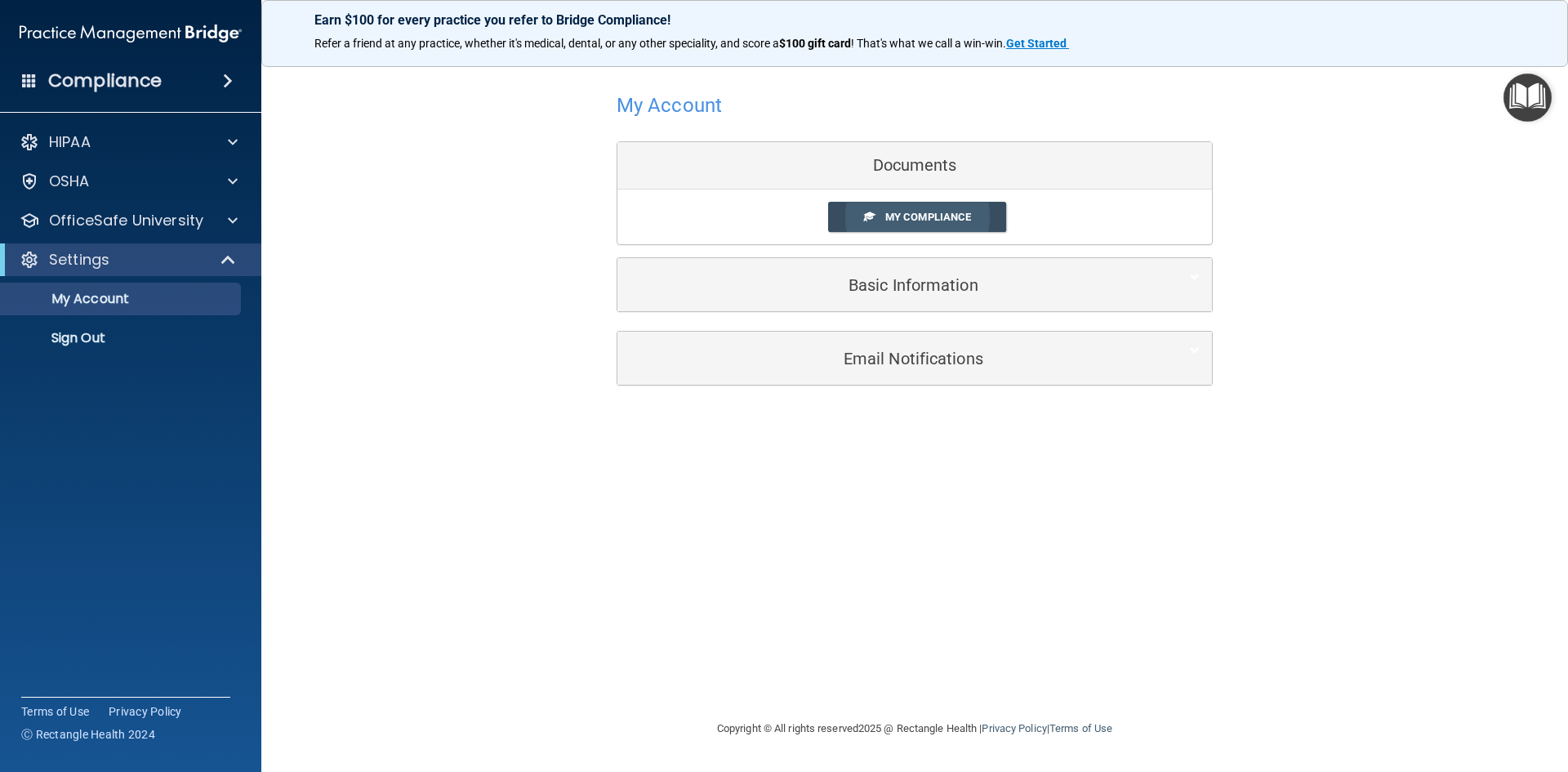
click at [939, 217] on span "My Compliance" at bounding box center [928, 216] width 86 height 13
click at [949, 213] on span "My Compliance" at bounding box center [928, 216] width 86 height 13
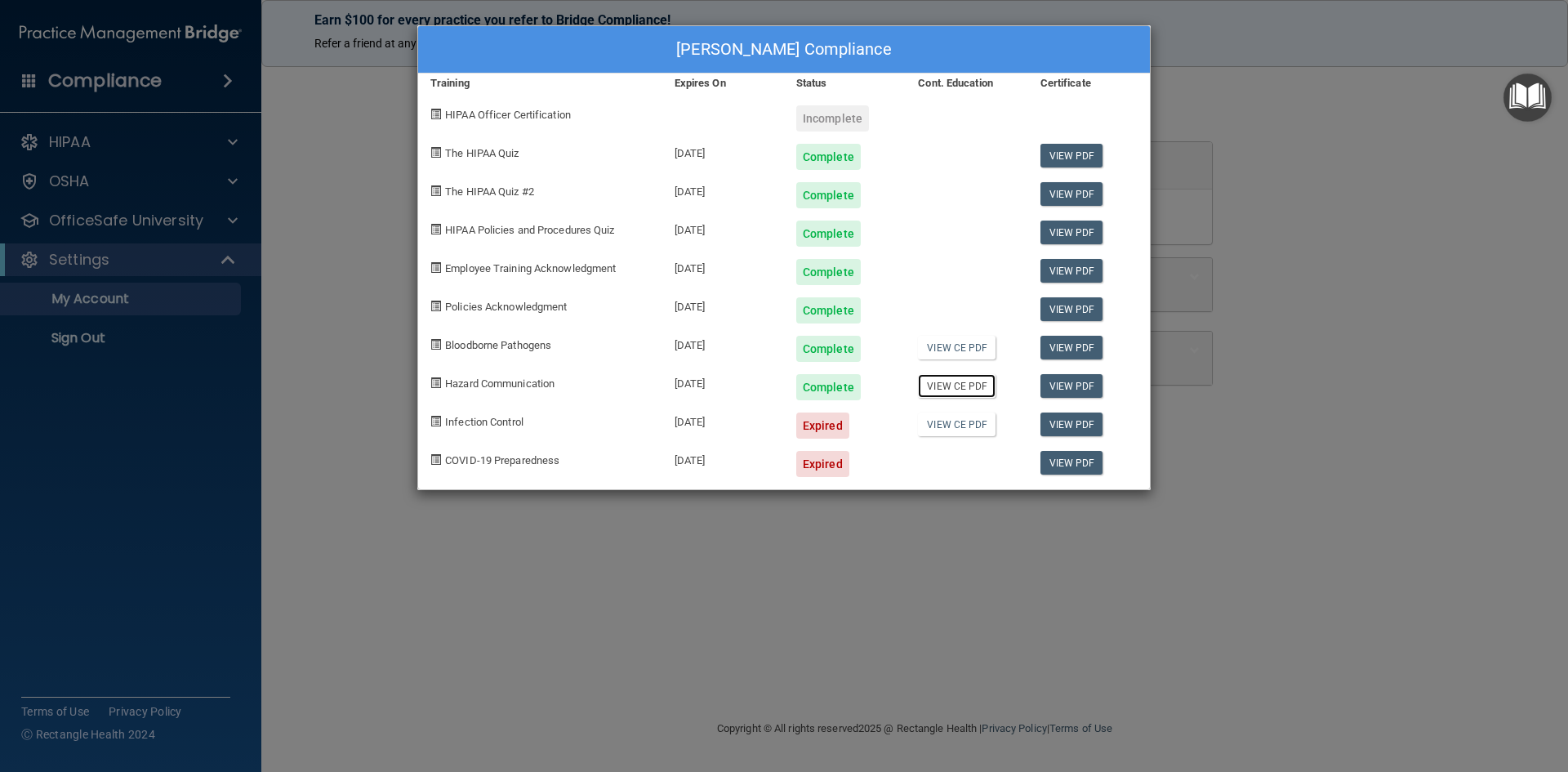
click at [942, 390] on link "View CE PDF" at bounding box center [957, 386] width 78 height 24
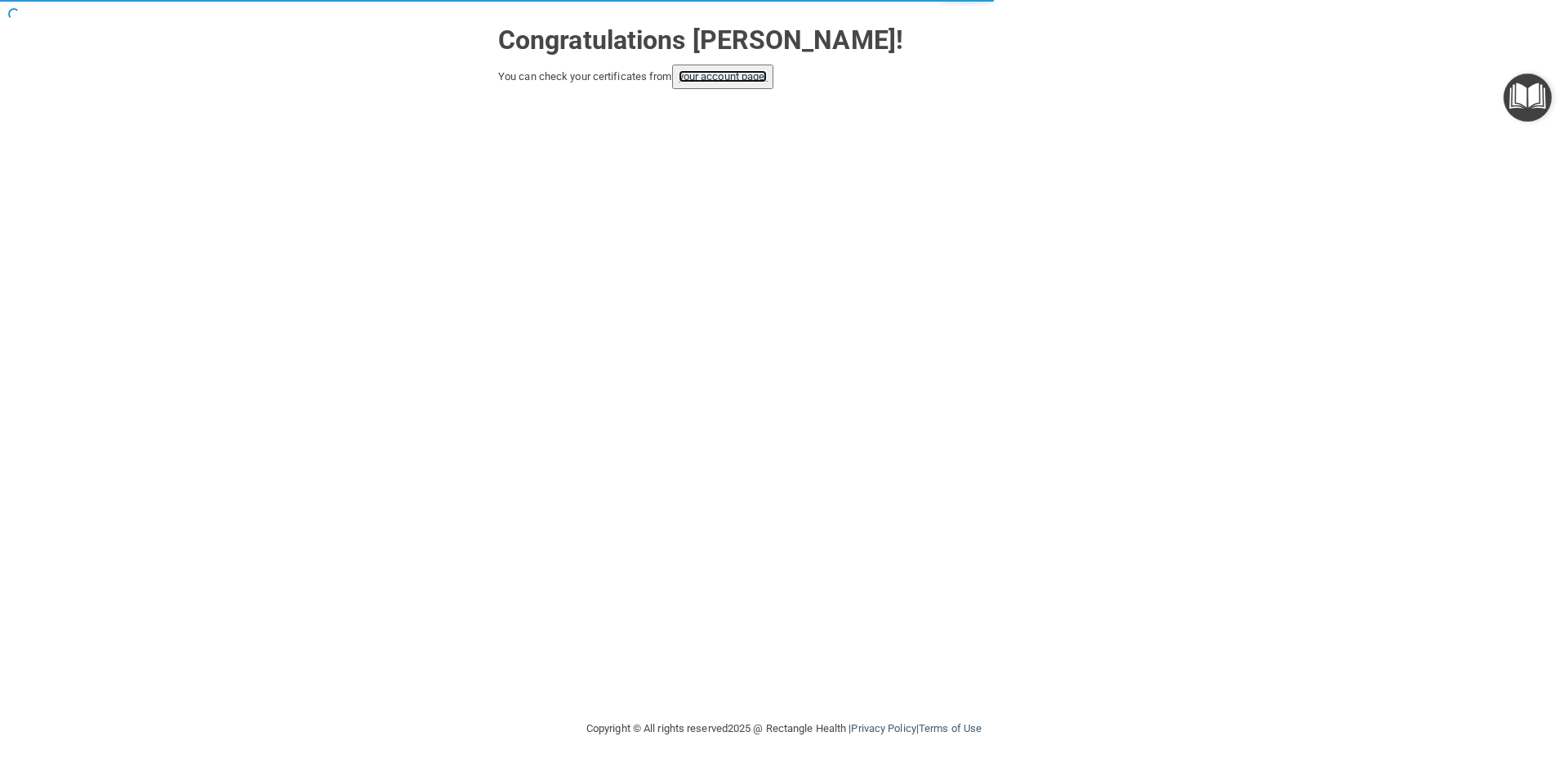
click at [743, 73] on link "your account page!" at bounding box center [722, 76] width 89 height 13
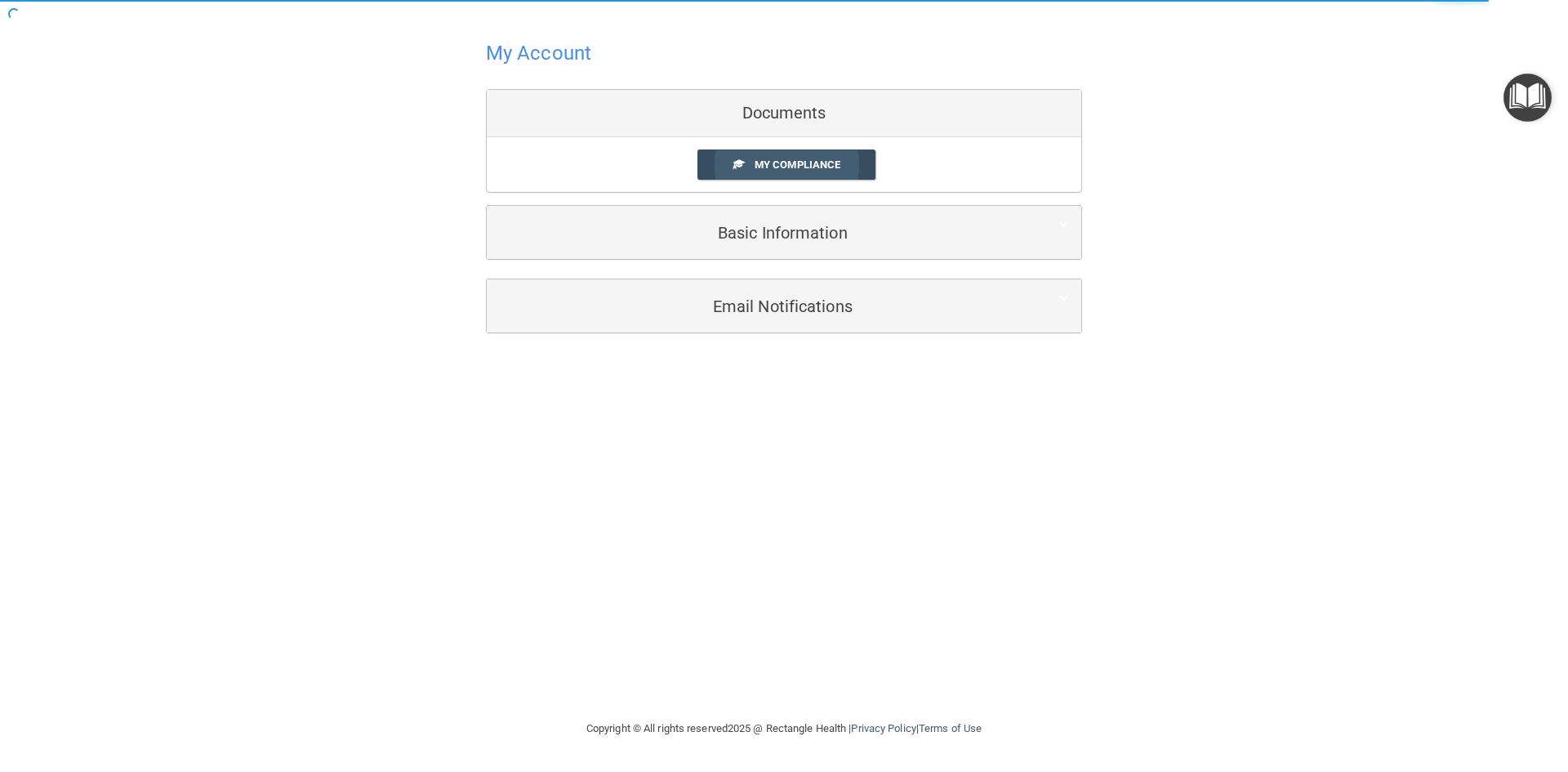
click at [841, 162] on span "My Compliance" at bounding box center [798, 165] width 86 height 13
click at [805, 160] on span "My Compliance" at bounding box center [798, 165] width 86 height 13
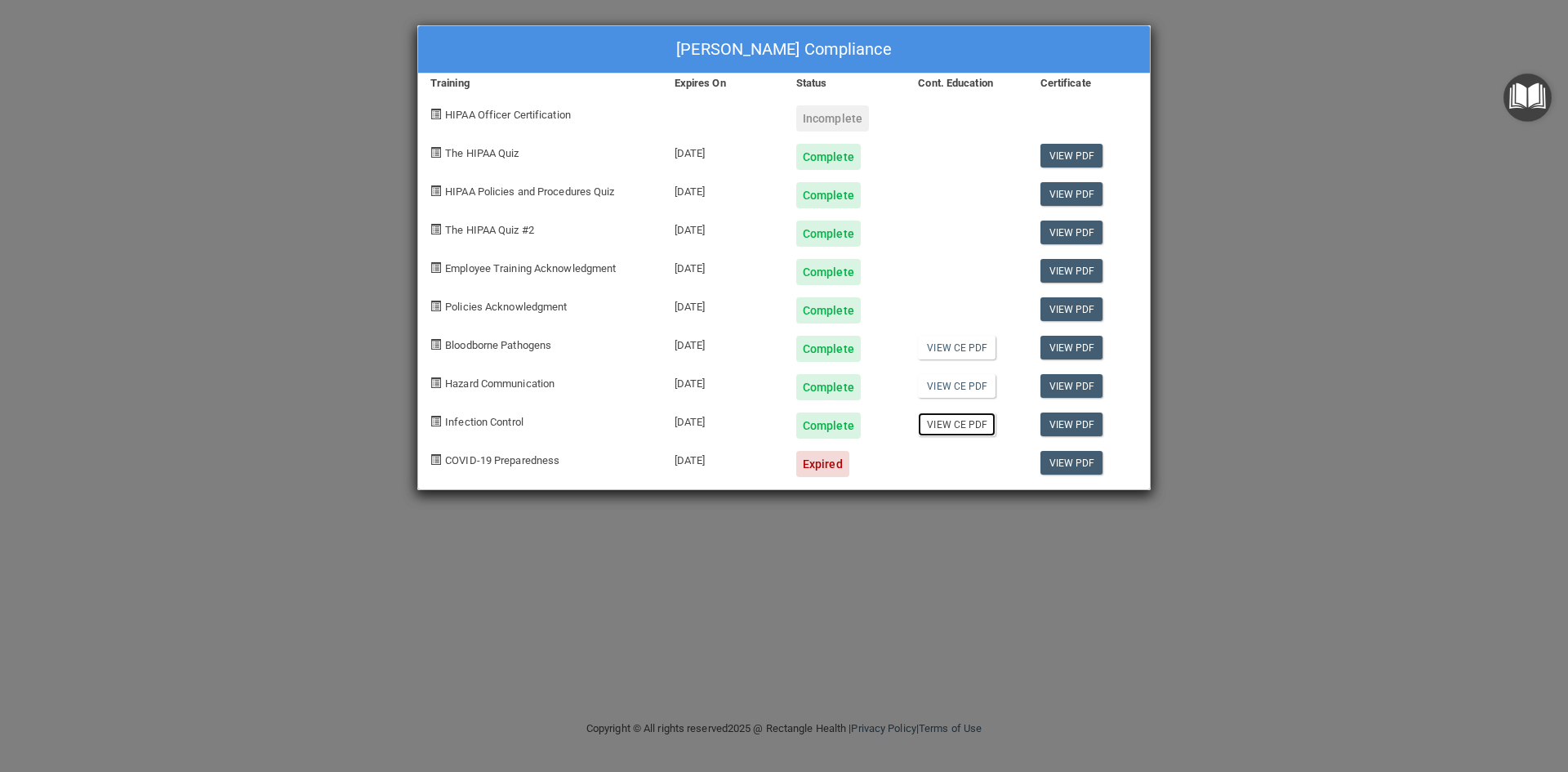
click at [955, 422] on link "View CE PDF" at bounding box center [957, 424] width 78 height 24
click at [1050, 464] on link "View PDF" at bounding box center [1072, 463] width 63 height 24
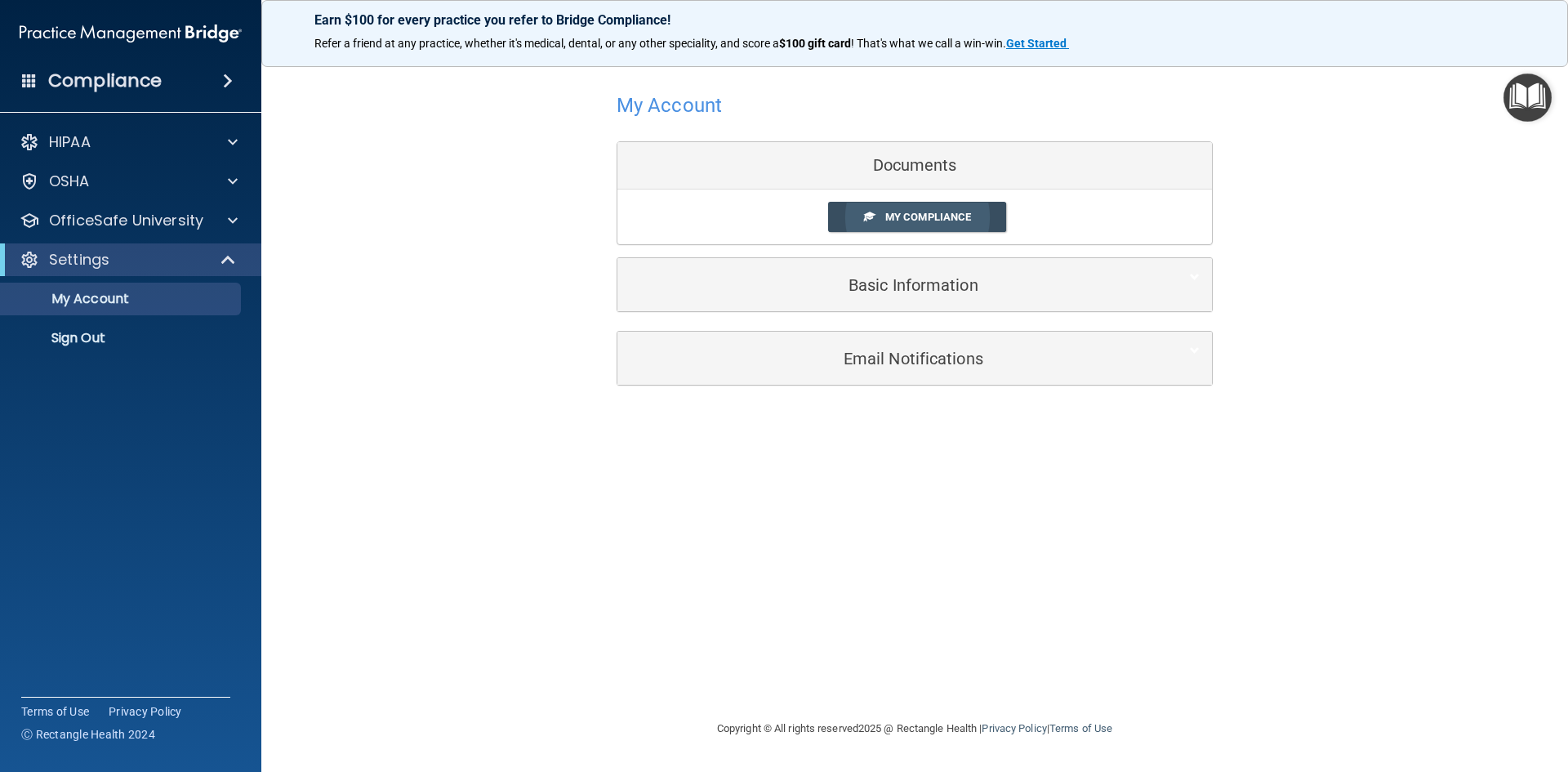
click at [963, 213] on span "My Compliance" at bounding box center [928, 216] width 86 height 13
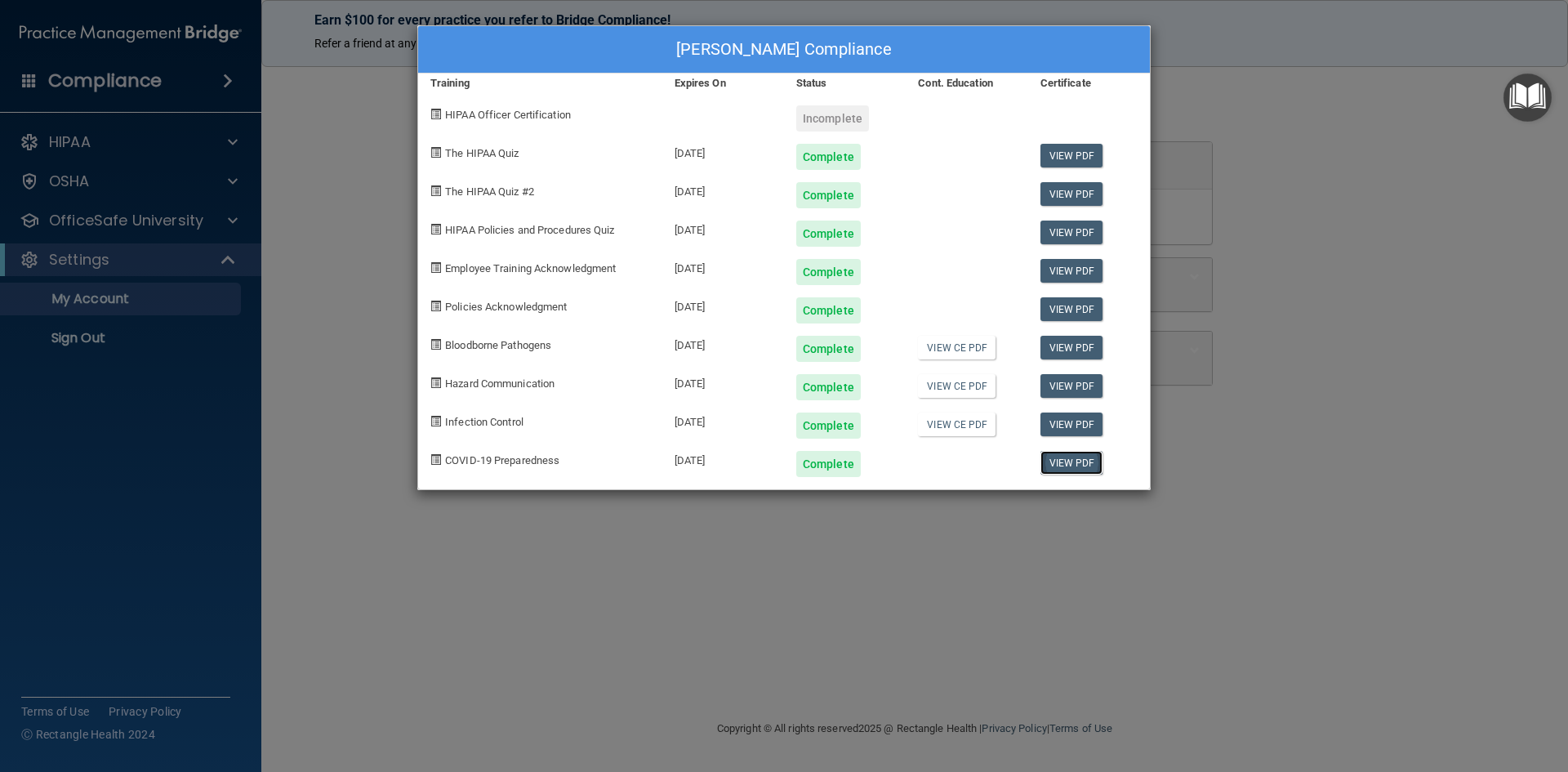
click at [1054, 460] on link "View PDF" at bounding box center [1072, 463] width 63 height 24
